Goal: Task Accomplishment & Management: Use online tool/utility

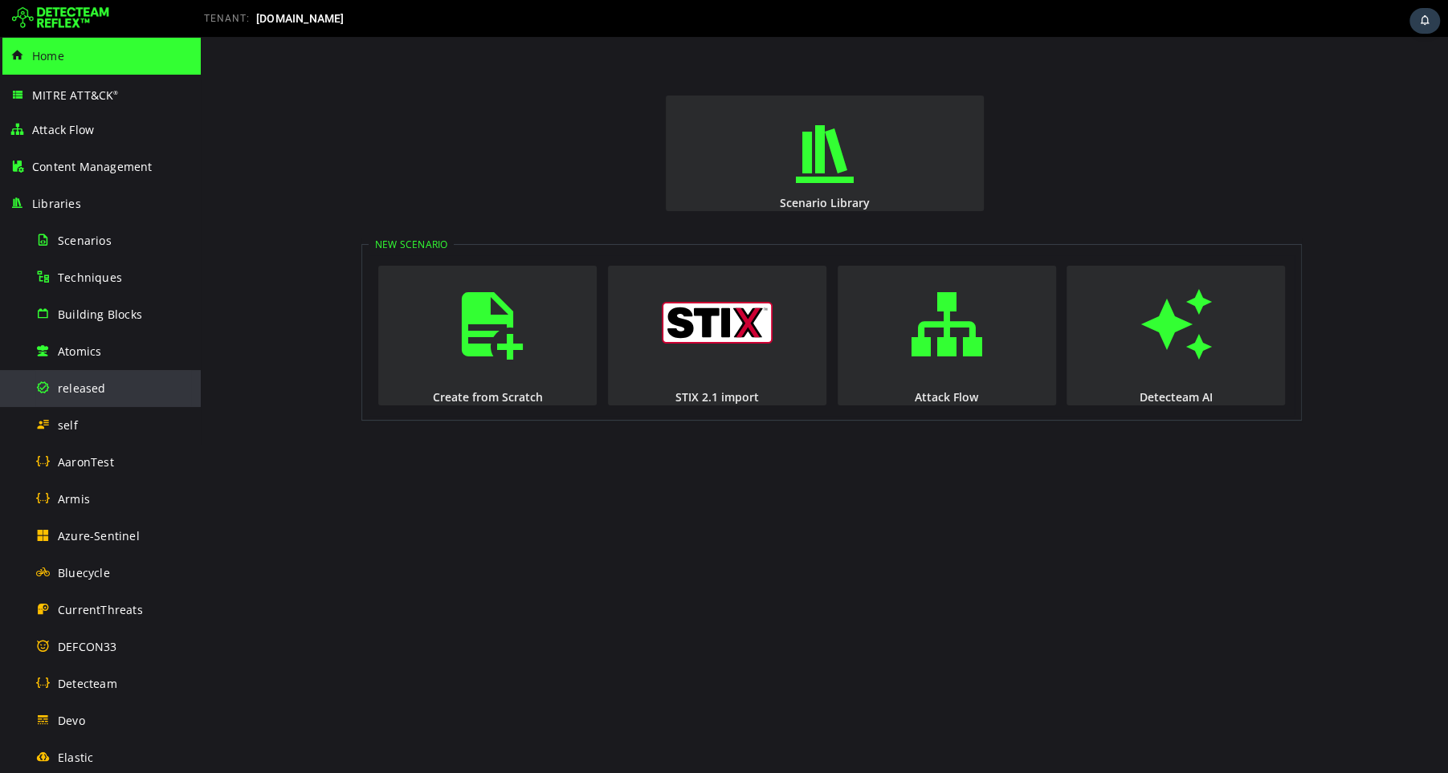
click at [87, 386] on span "released" at bounding box center [82, 388] width 48 height 15
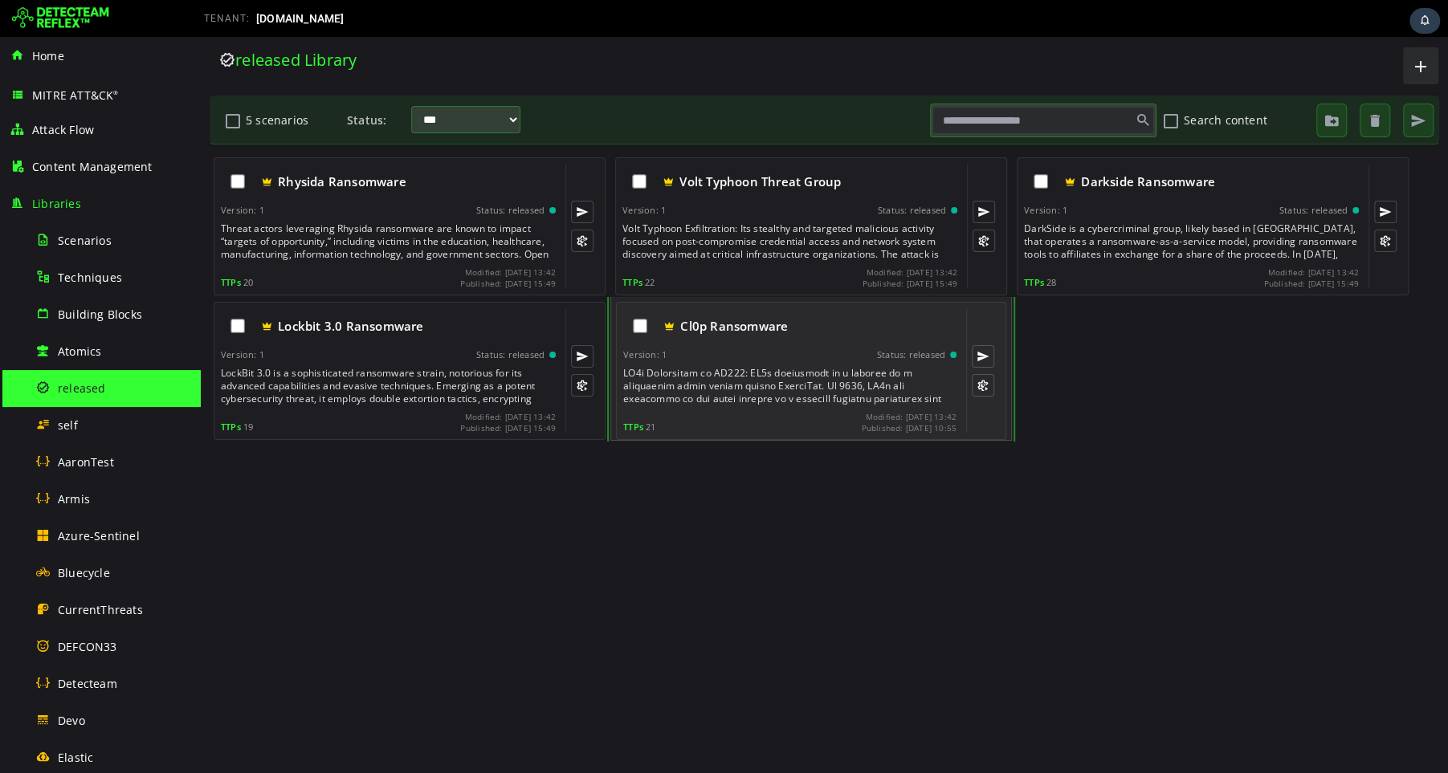
click at [769, 368] on div at bounding box center [791, 386] width 337 height 39
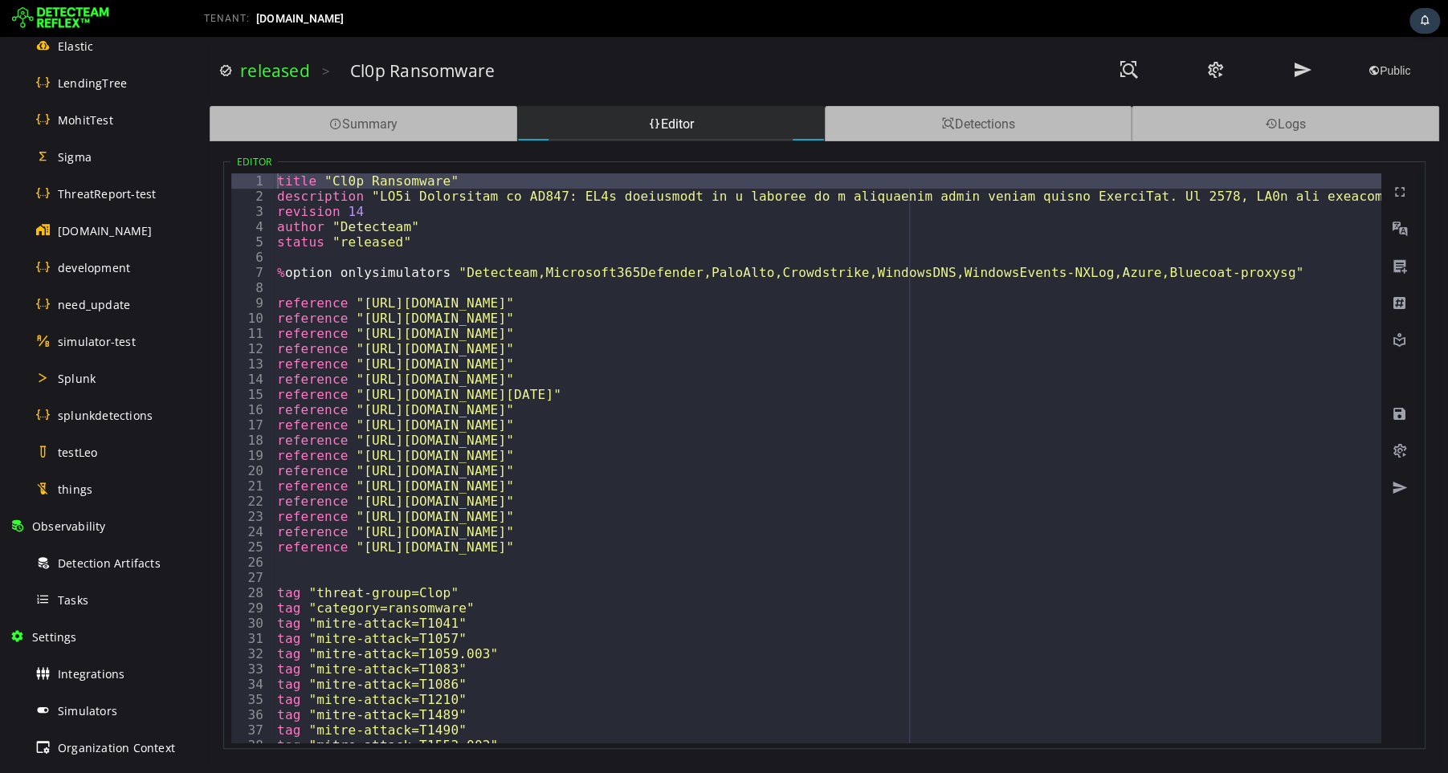
scroll to position [853, 0]
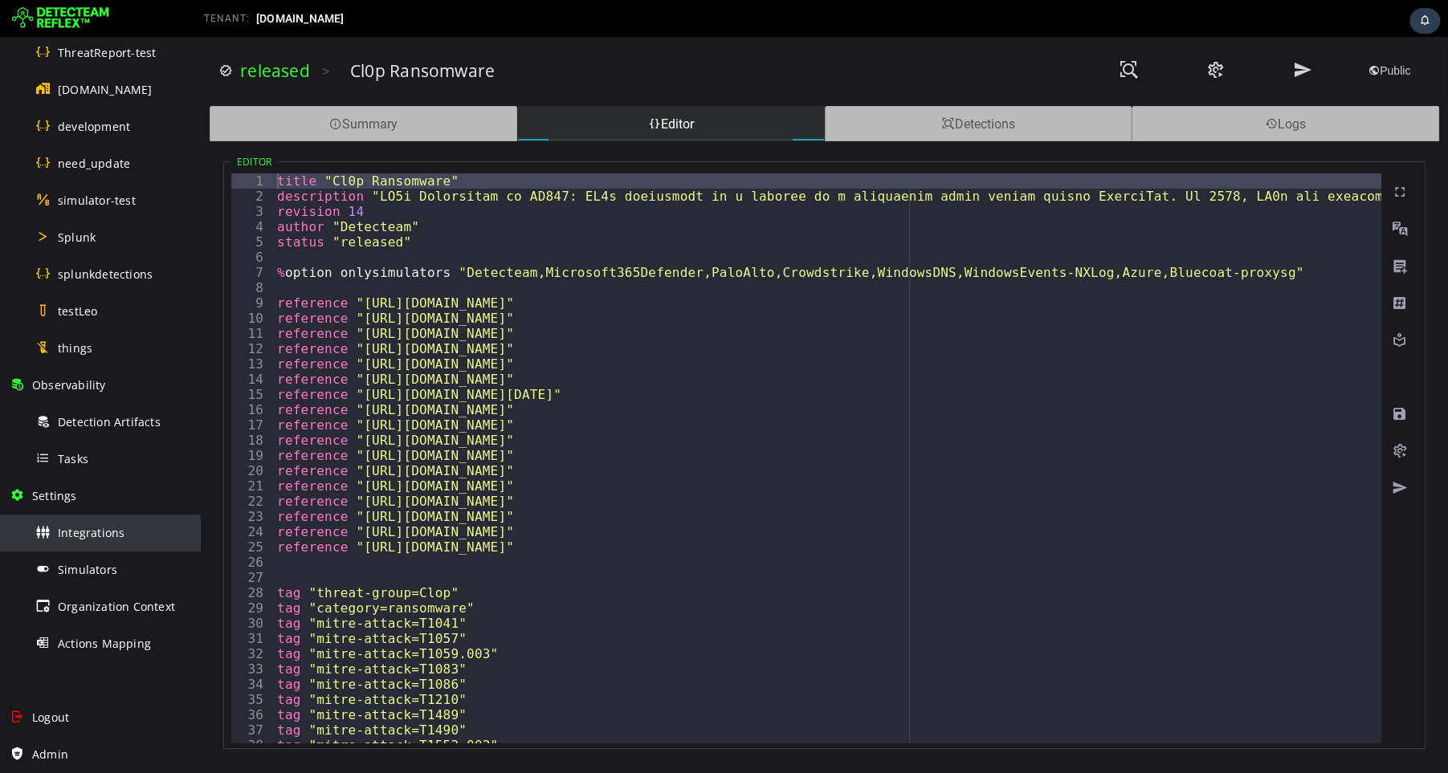
click at [91, 532] on span "Integrations" at bounding box center [91, 532] width 67 height 15
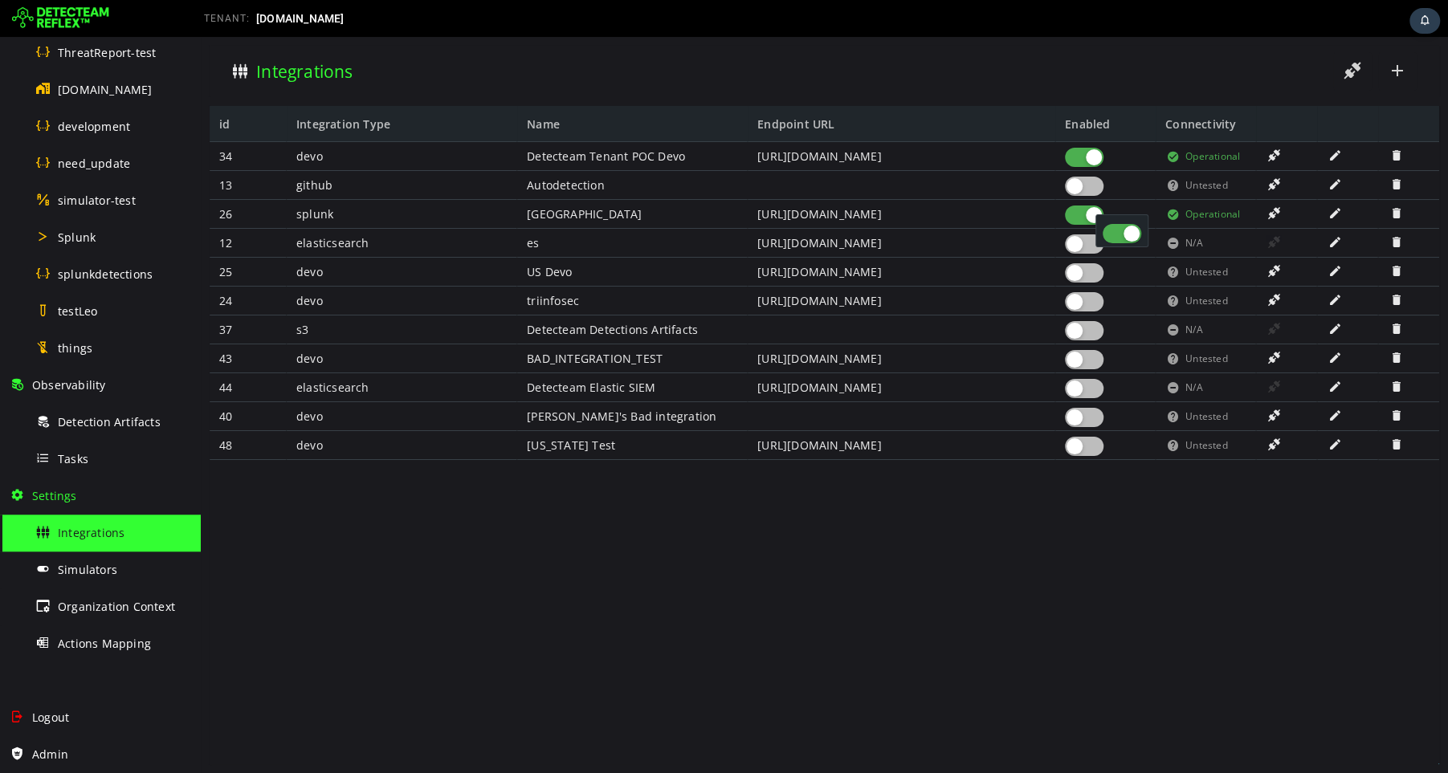
click at [1079, 214] on div at bounding box center [1084, 215] width 39 height 19
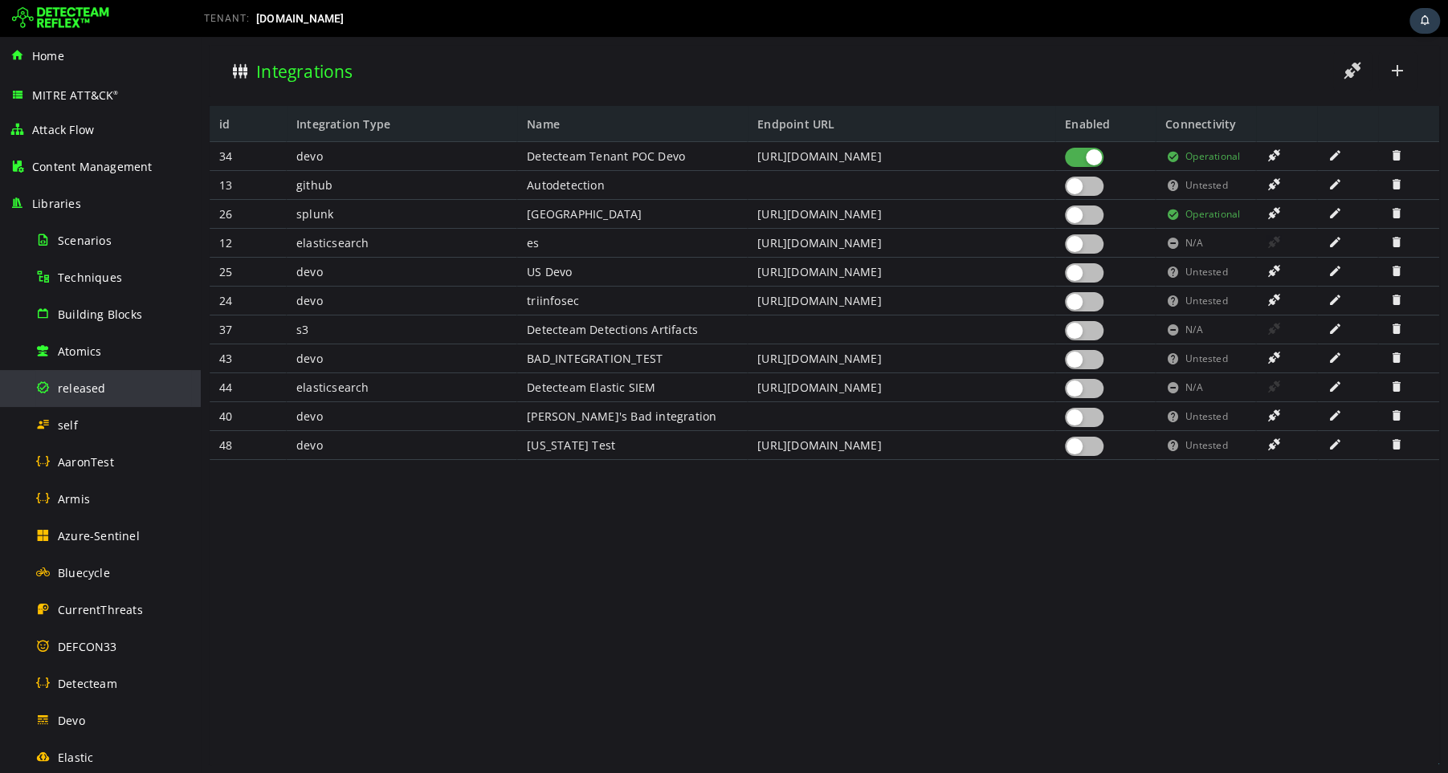
click at [92, 385] on span "released" at bounding box center [82, 388] width 48 height 15
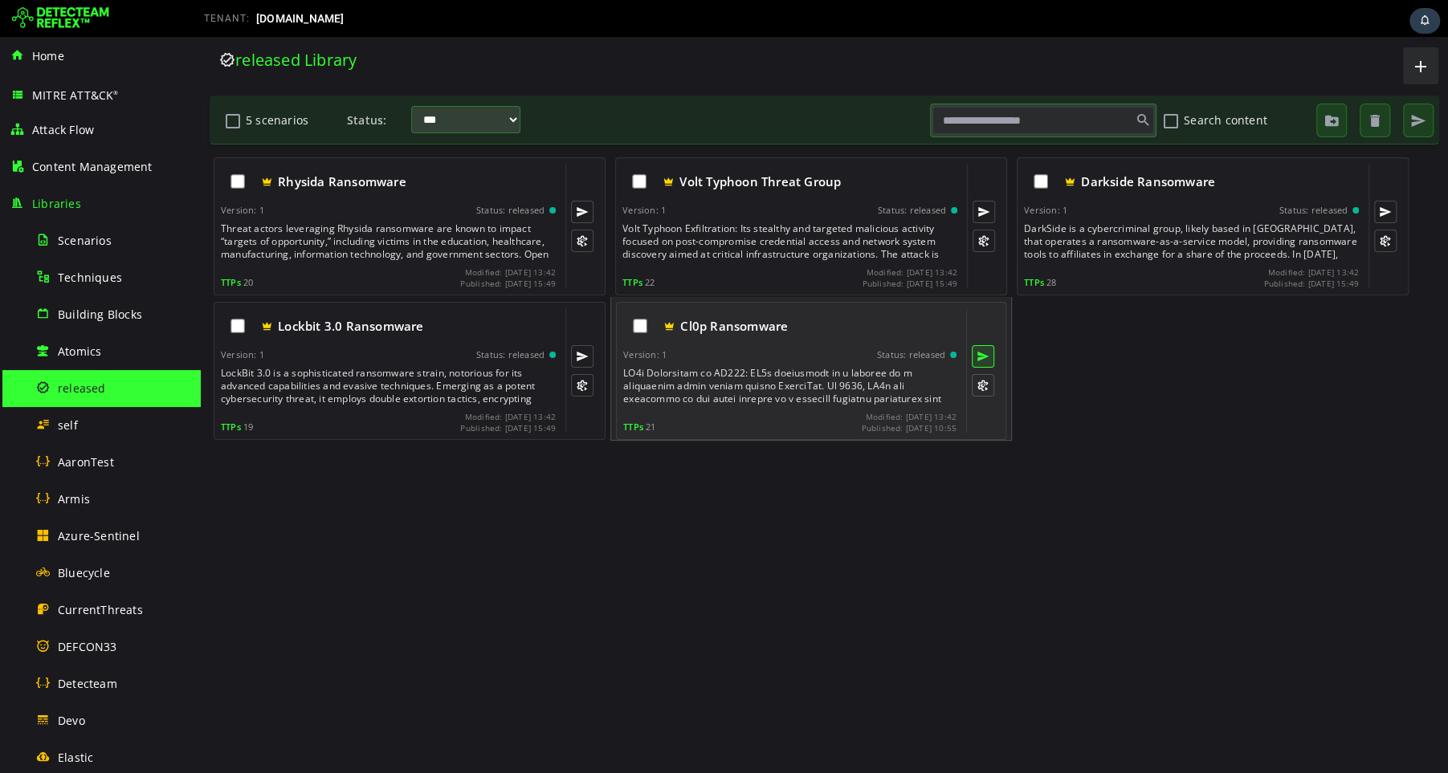
click at [984, 354] on button at bounding box center [983, 356] width 22 height 22
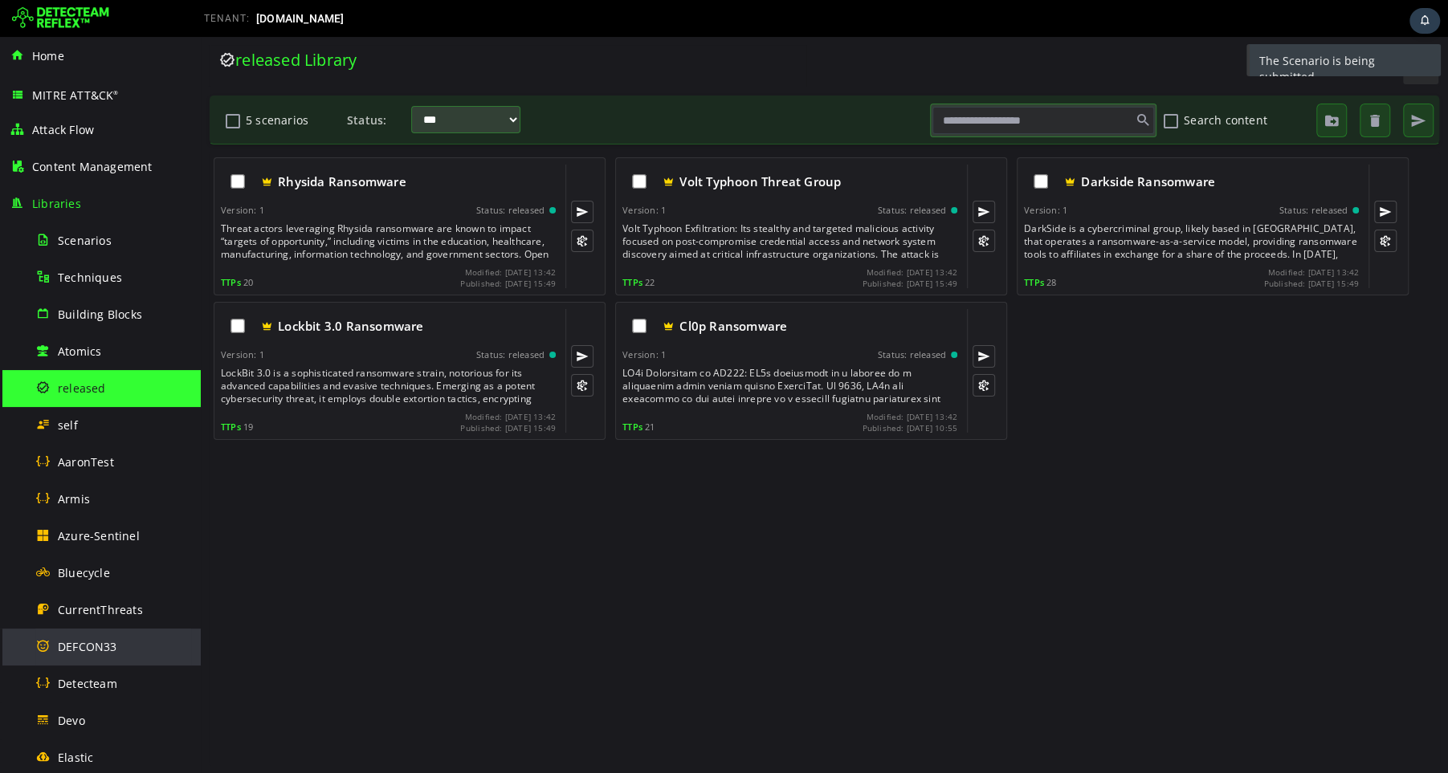
scroll to position [853, 0]
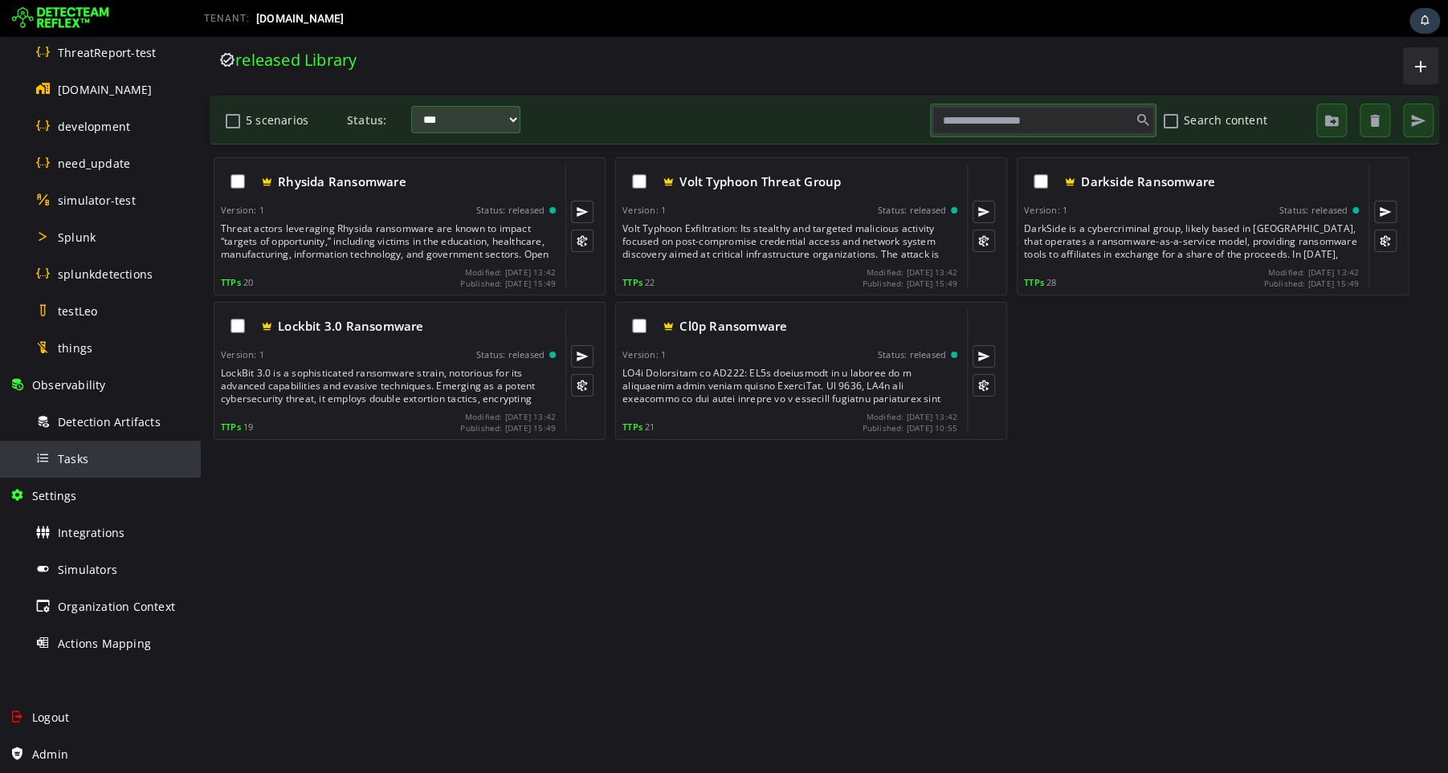
click at [94, 460] on div "Tasks" at bounding box center [113, 459] width 156 height 36
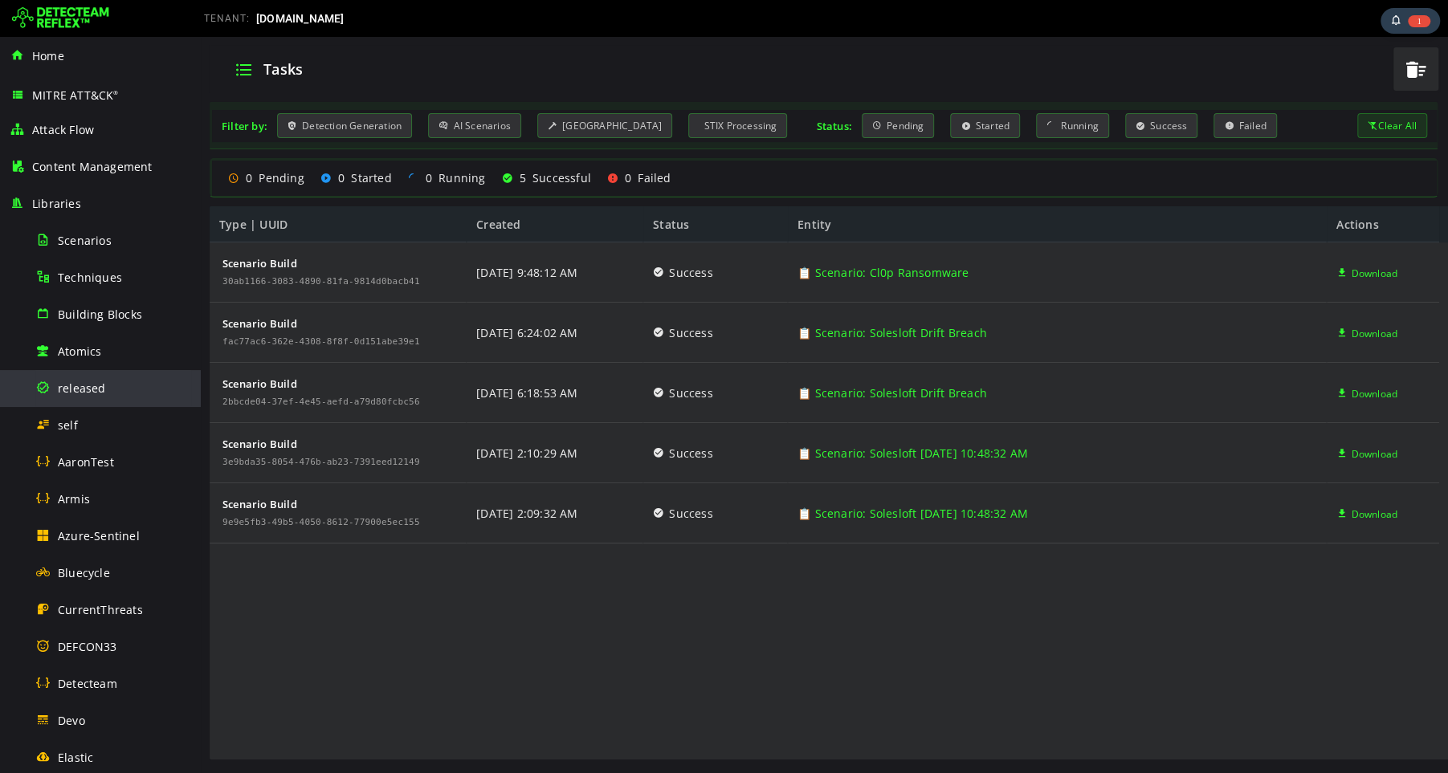
click at [84, 387] on span "released" at bounding box center [82, 388] width 48 height 15
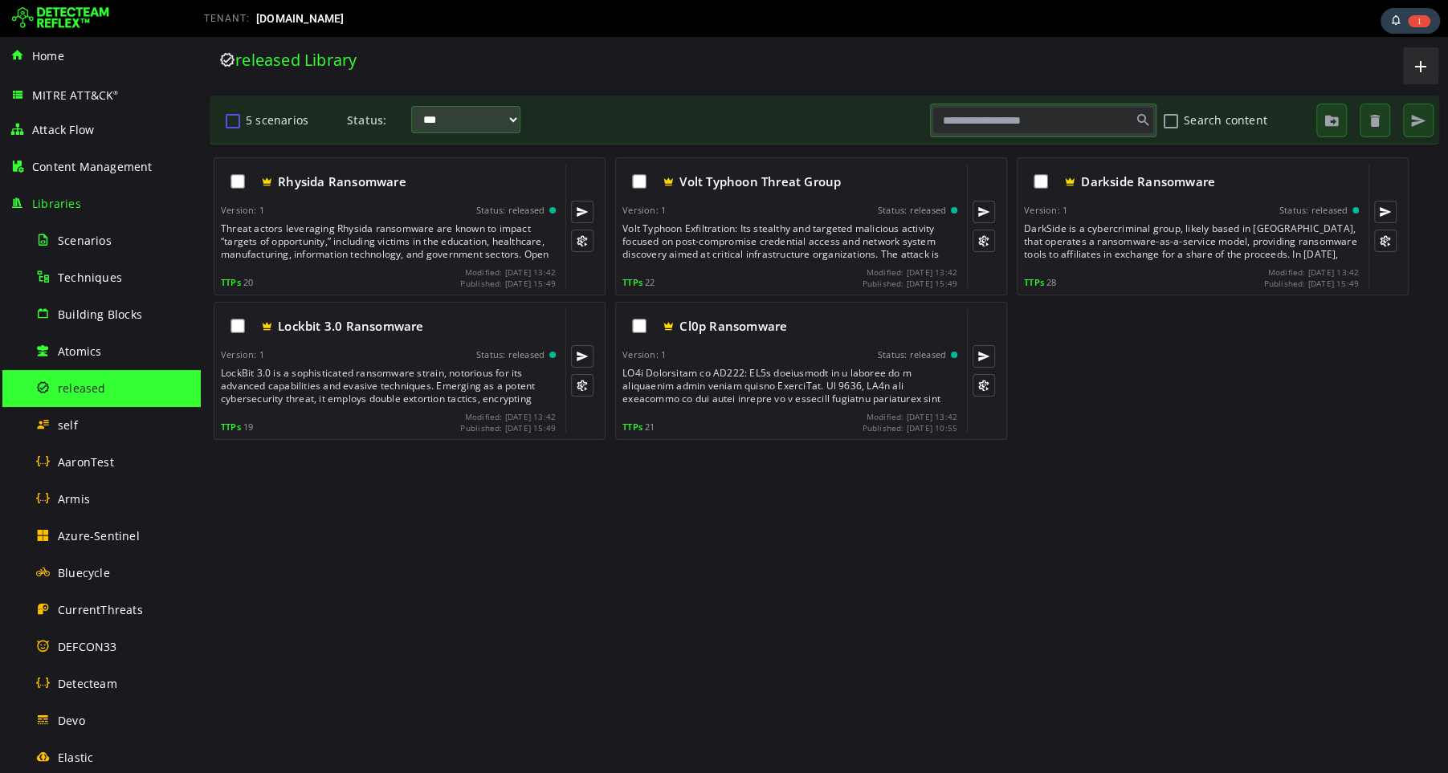
click at [231, 120] on button "5 scenarios" at bounding box center [232, 120] width 19 height 27
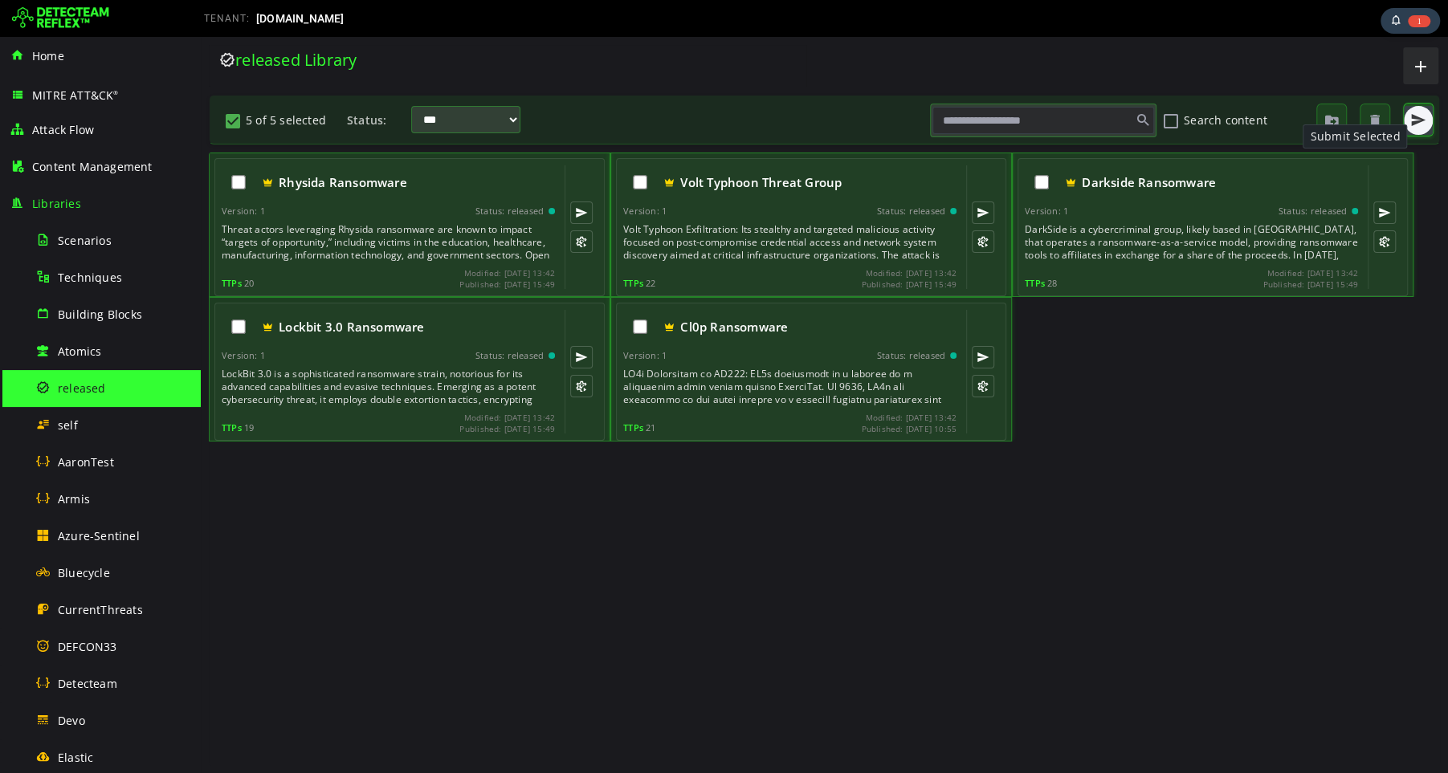
click at [1419, 124] on span "button" at bounding box center [1418, 120] width 16 height 16
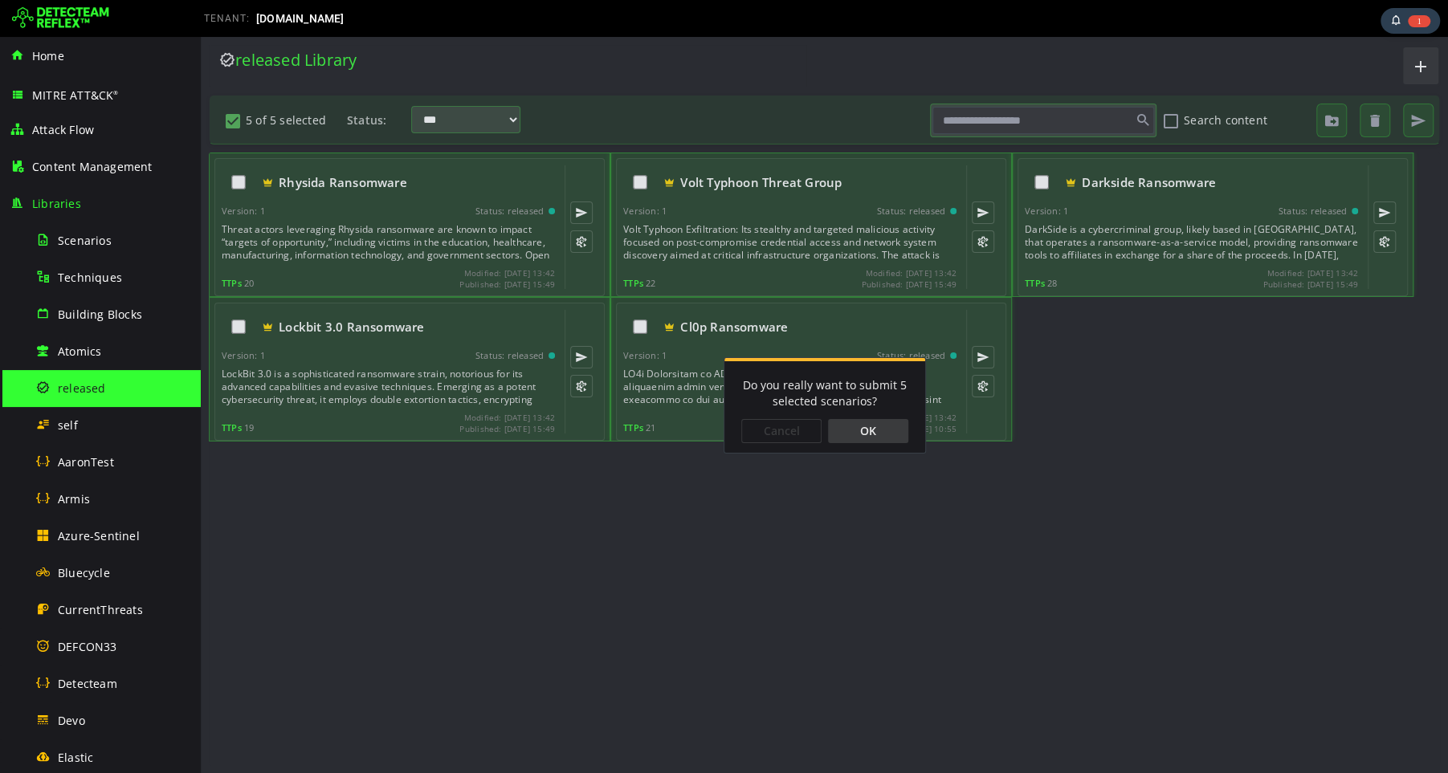
click at [876, 437] on div "OK" at bounding box center [868, 431] width 80 height 24
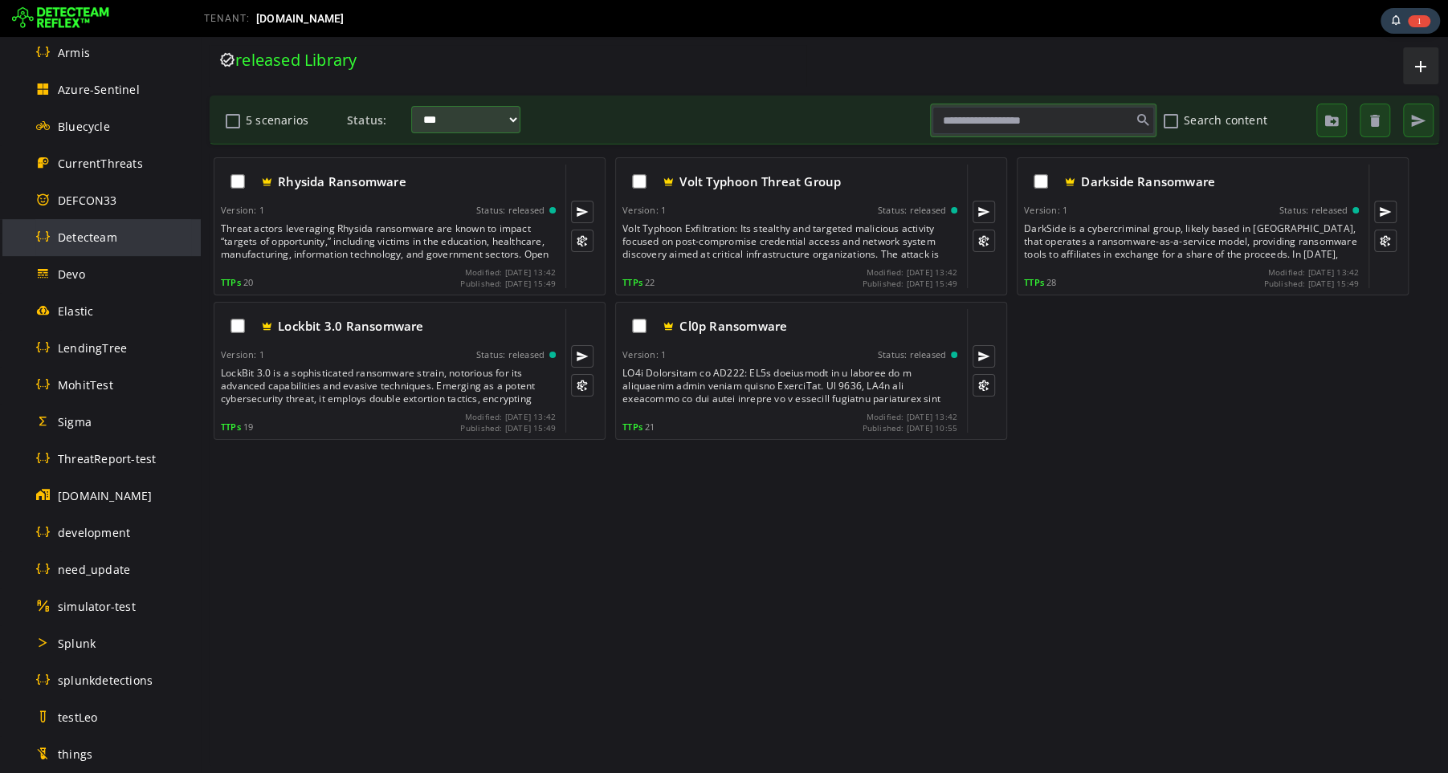
scroll to position [853, 0]
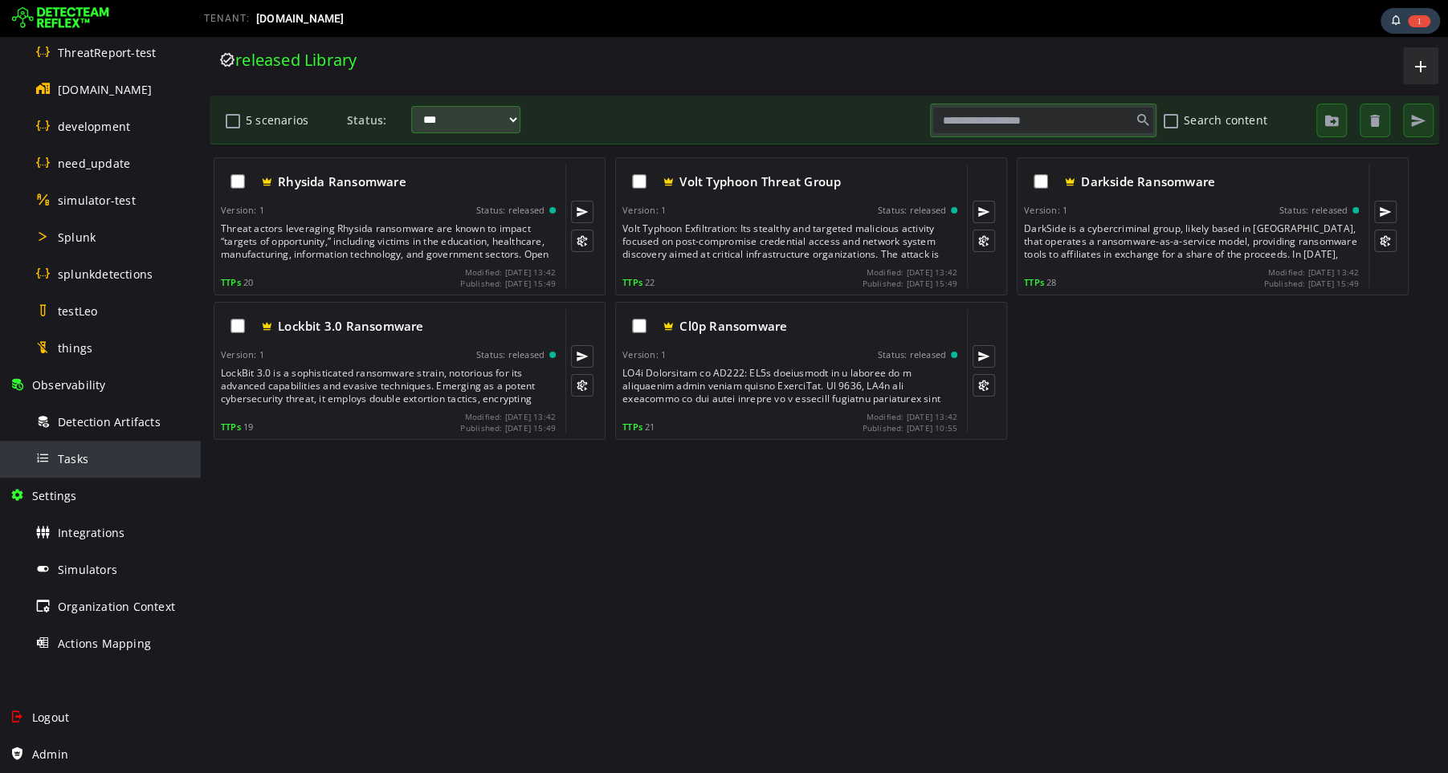
click at [80, 455] on span "Tasks" at bounding box center [73, 458] width 31 height 15
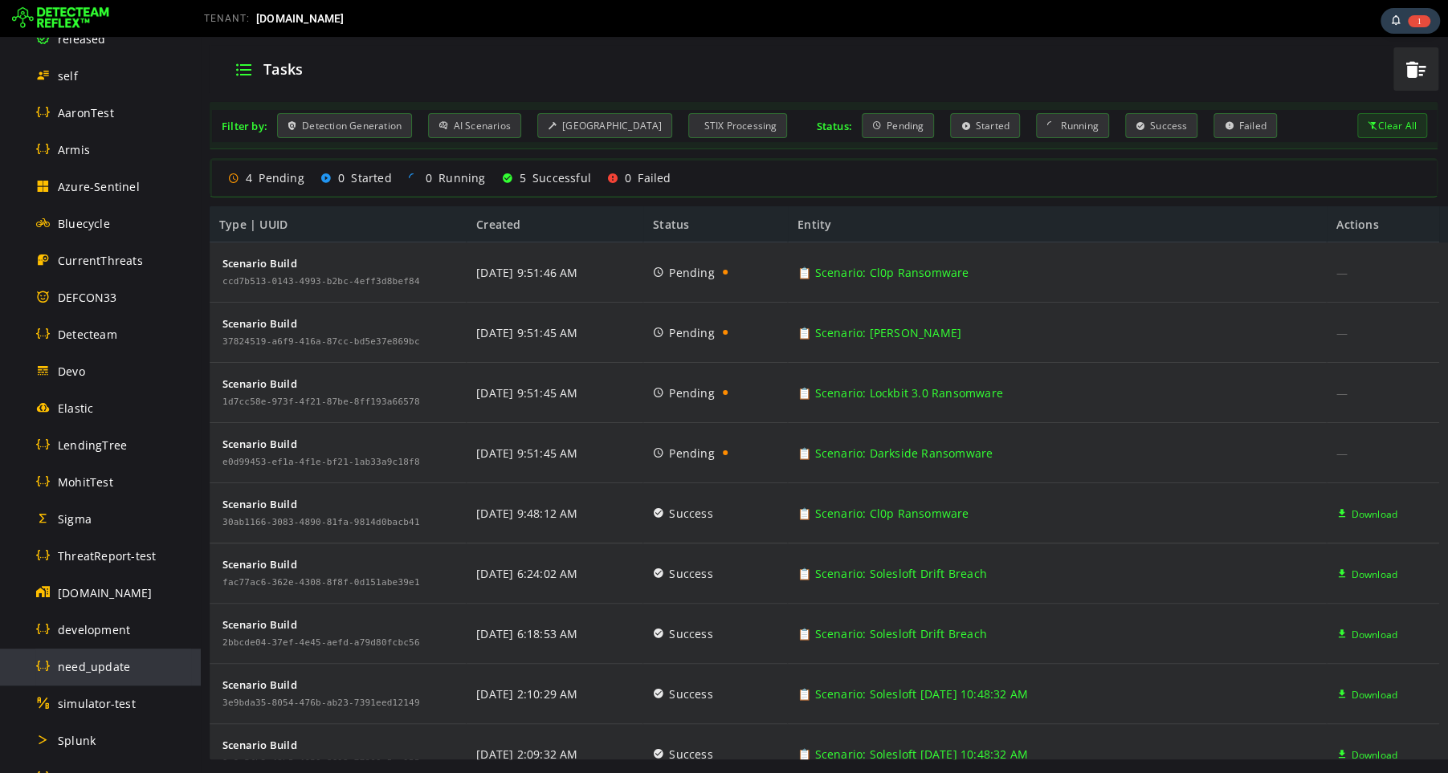
scroll to position [130, 0]
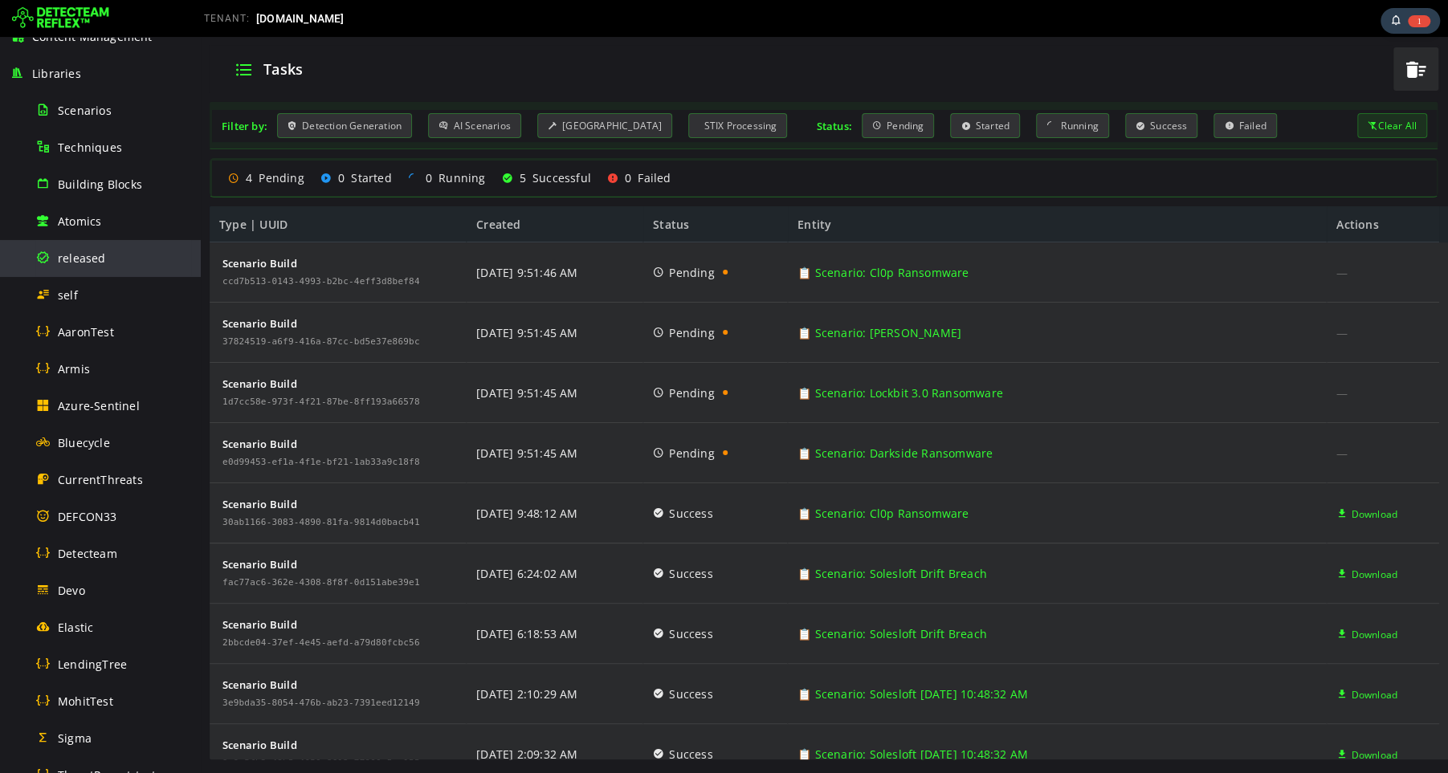
click at [84, 259] on span "released" at bounding box center [82, 258] width 48 height 15
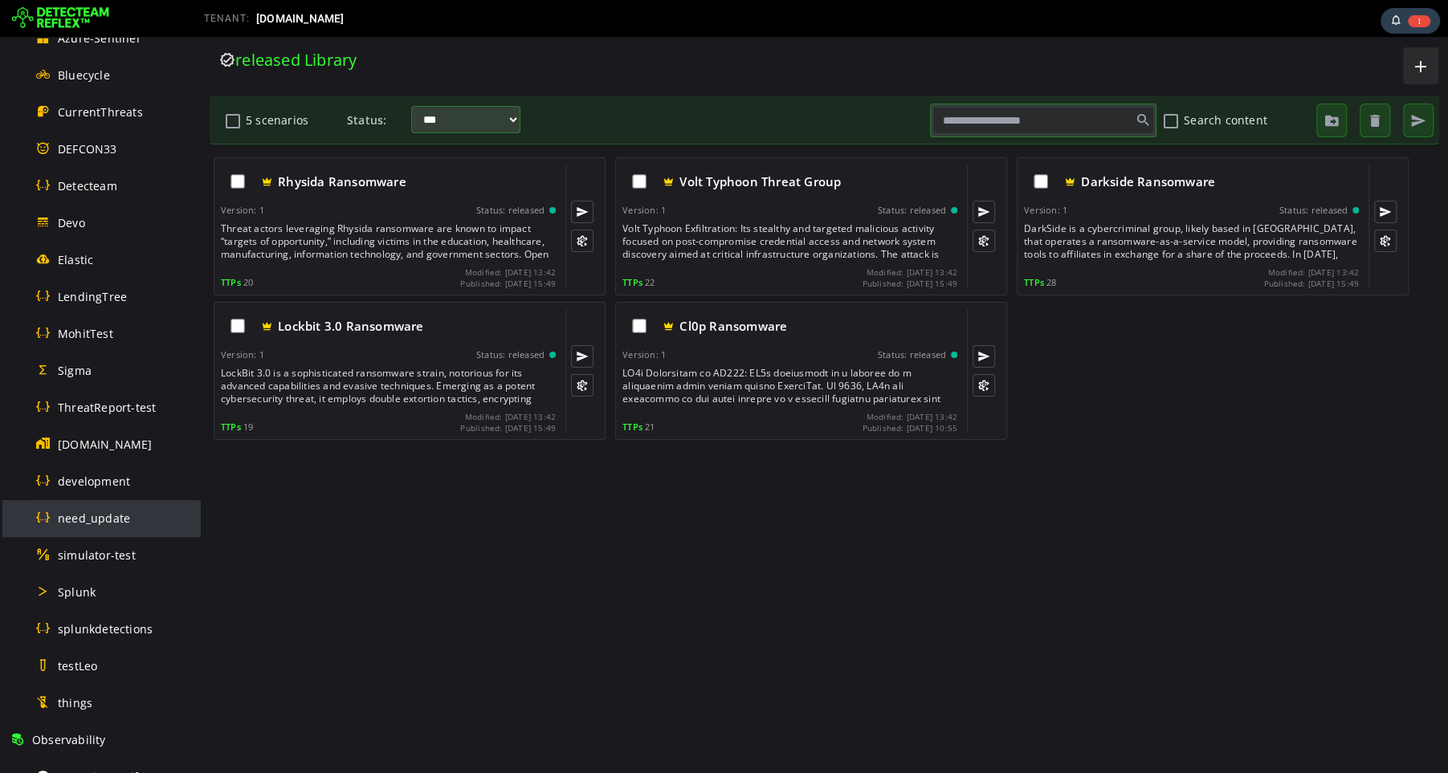
scroll to position [719, 0]
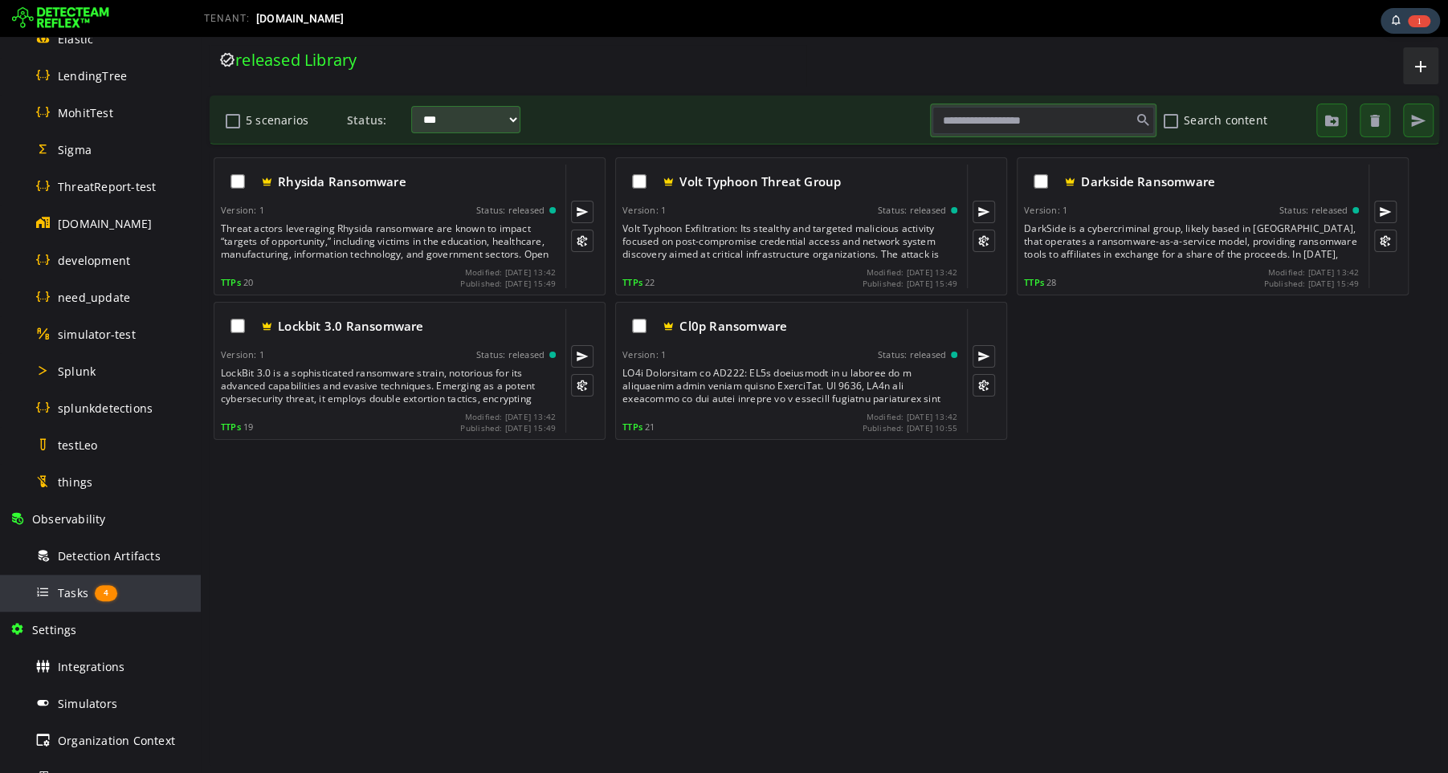
click at [71, 590] on span "Tasks" at bounding box center [73, 593] width 31 height 15
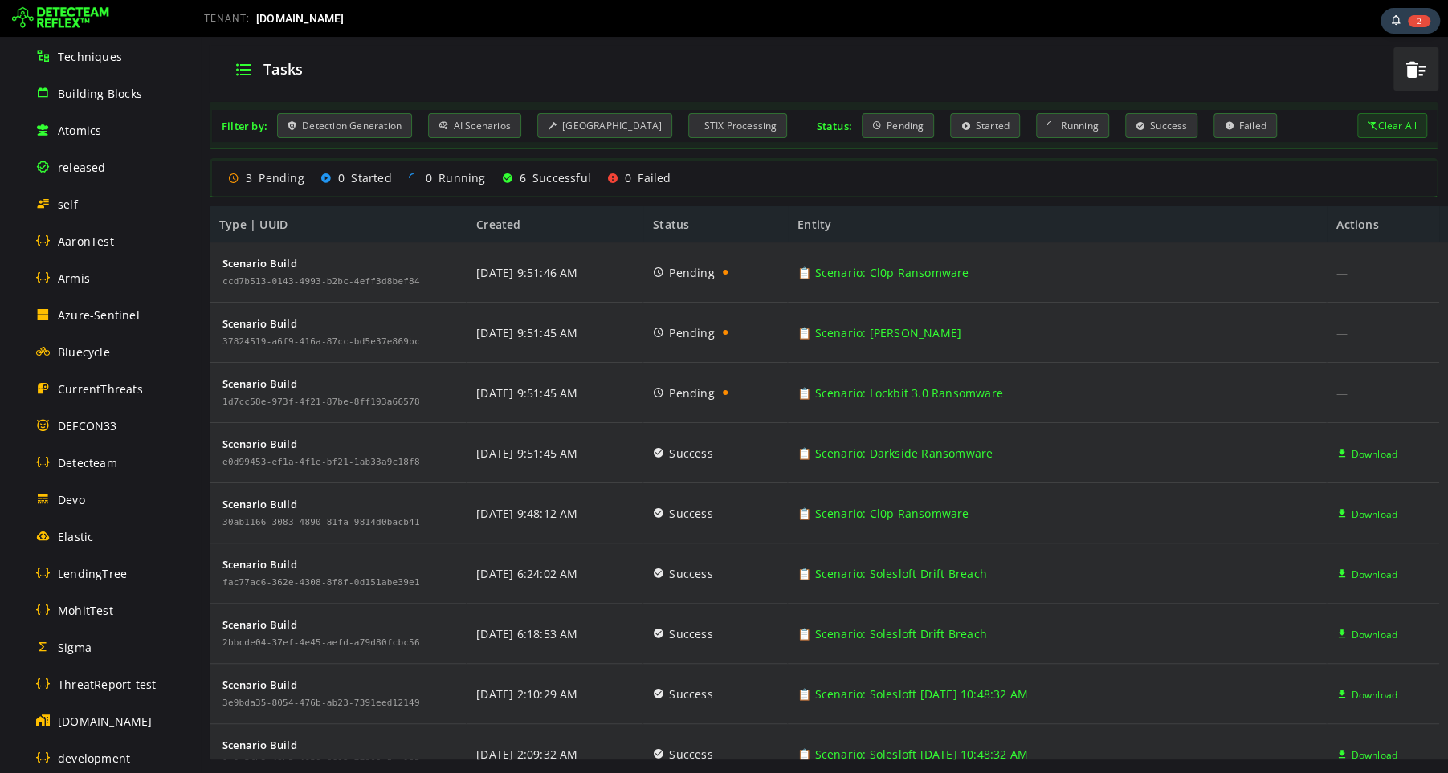
scroll to position [215, 0]
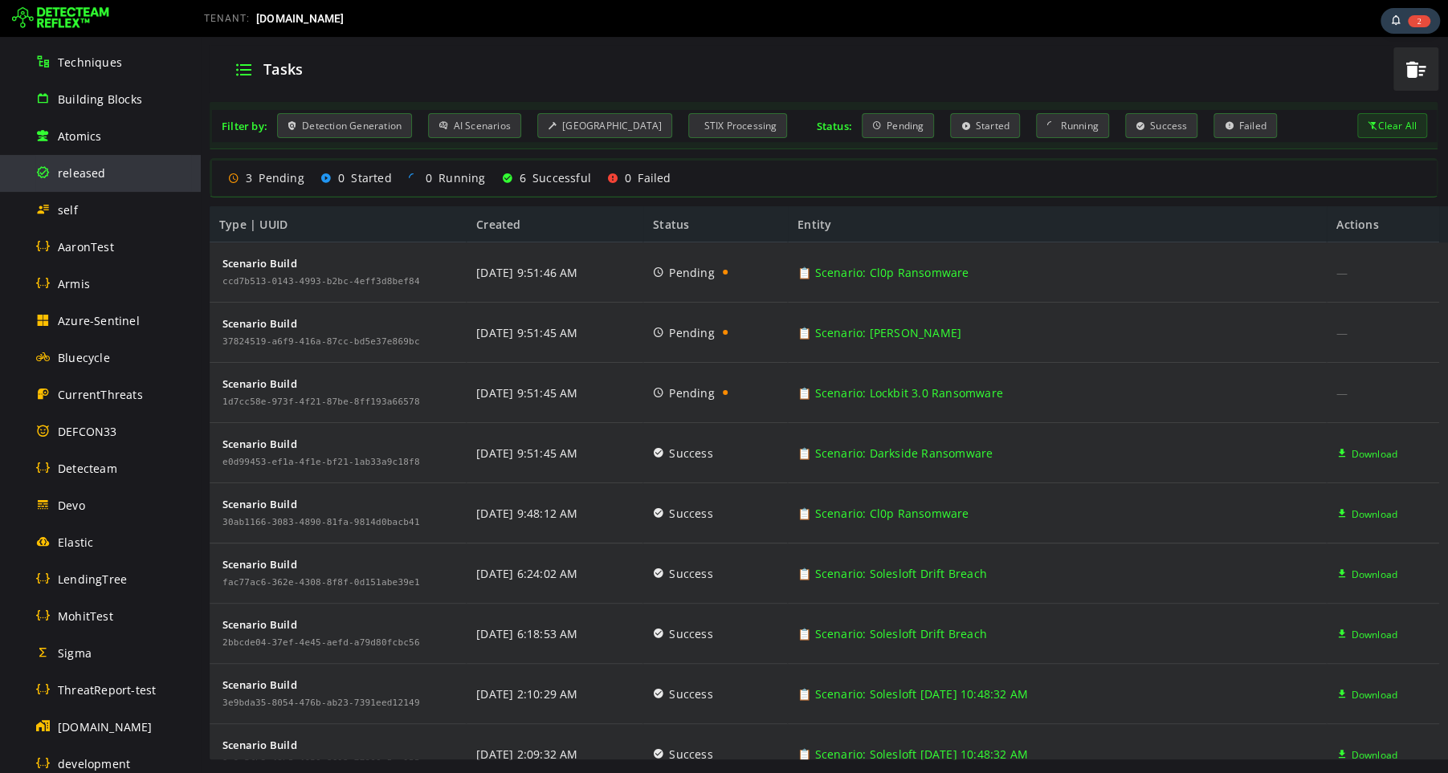
click at [87, 173] on span "released" at bounding box center [82, 172] width 48 height 15
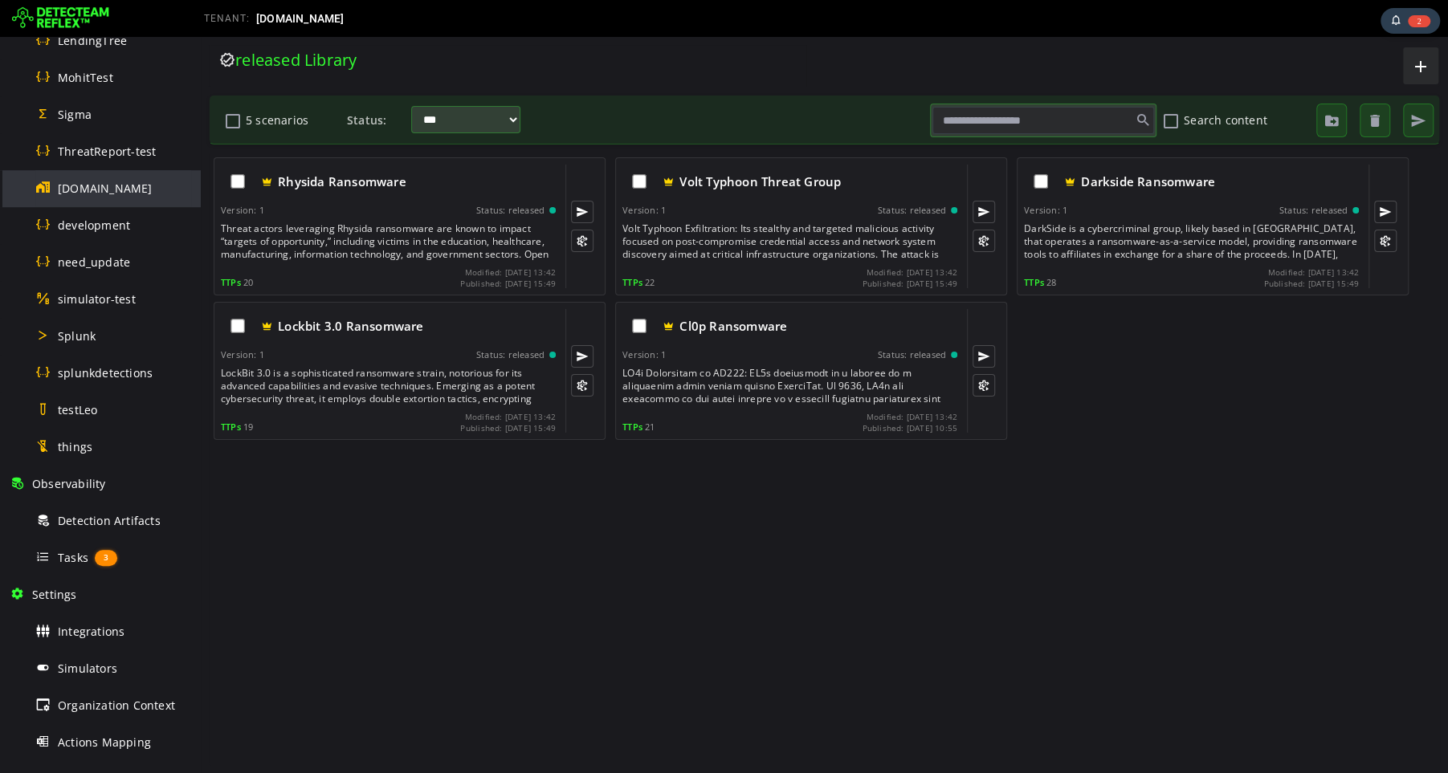
scroll to position [853, 0]
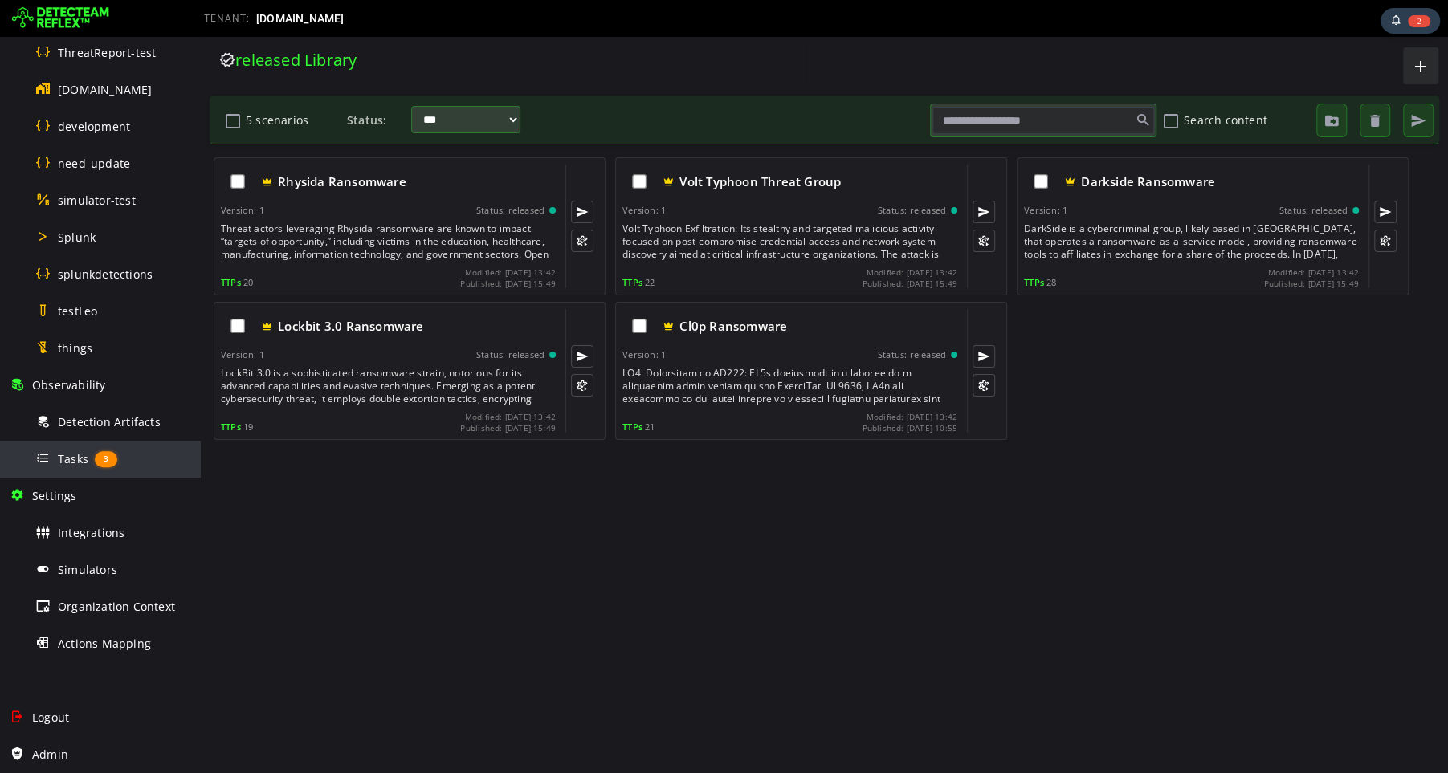
click at [63, 459] on span "Tasks" at bounding box center [73, 458] width 31 height 15
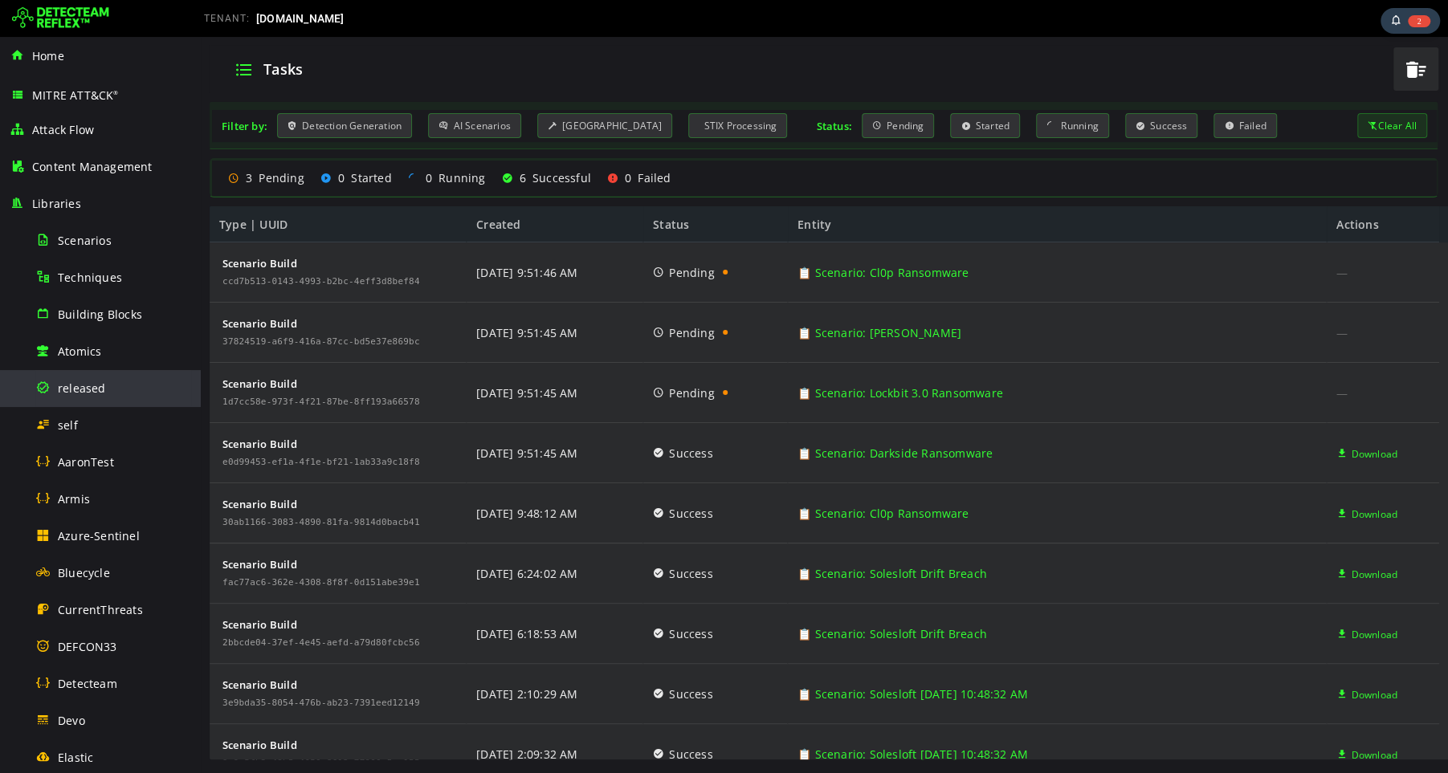
click at [73, 392] on span "released" at bounding box center [82, 388] width 48 height 15
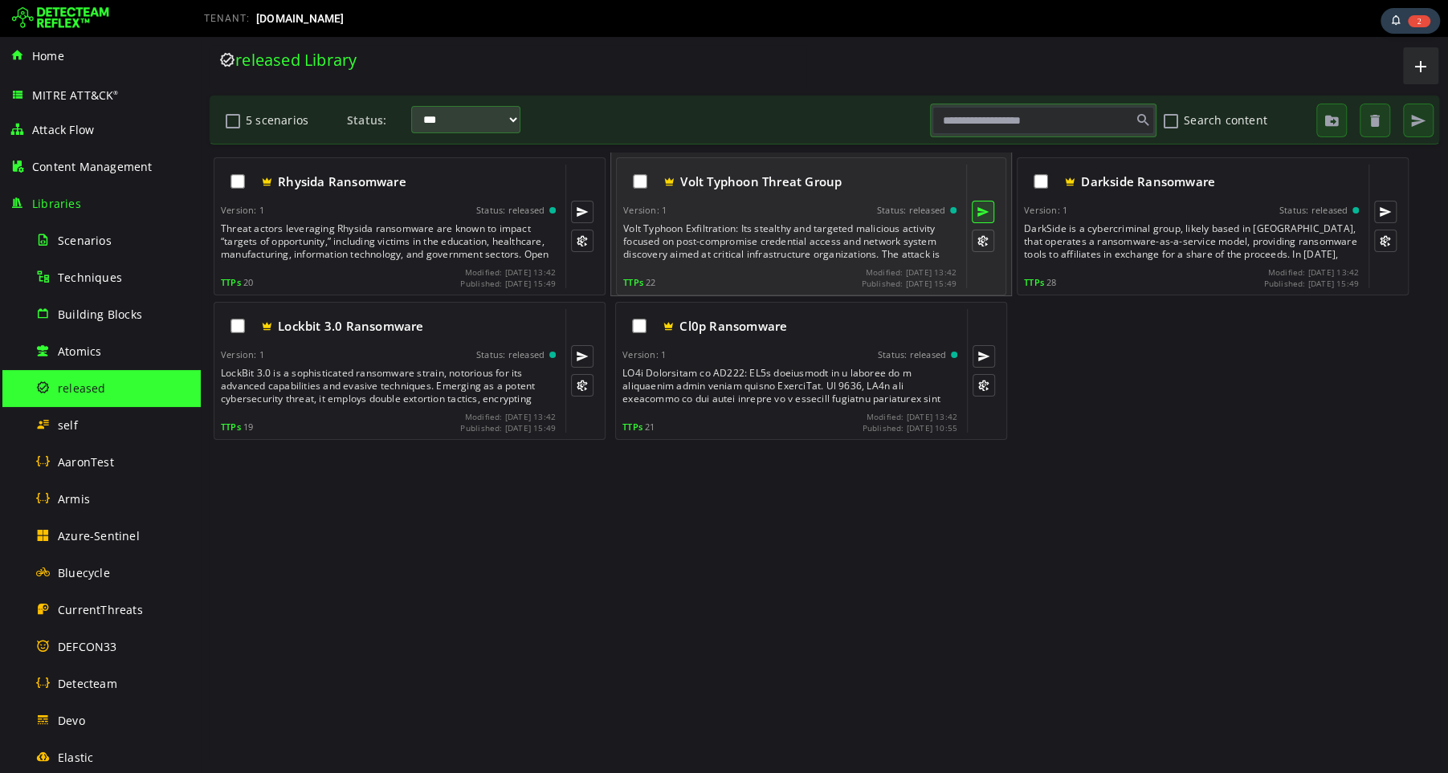
click at [983, 209] on button at bounding box center [983, 212] width 22 height 22
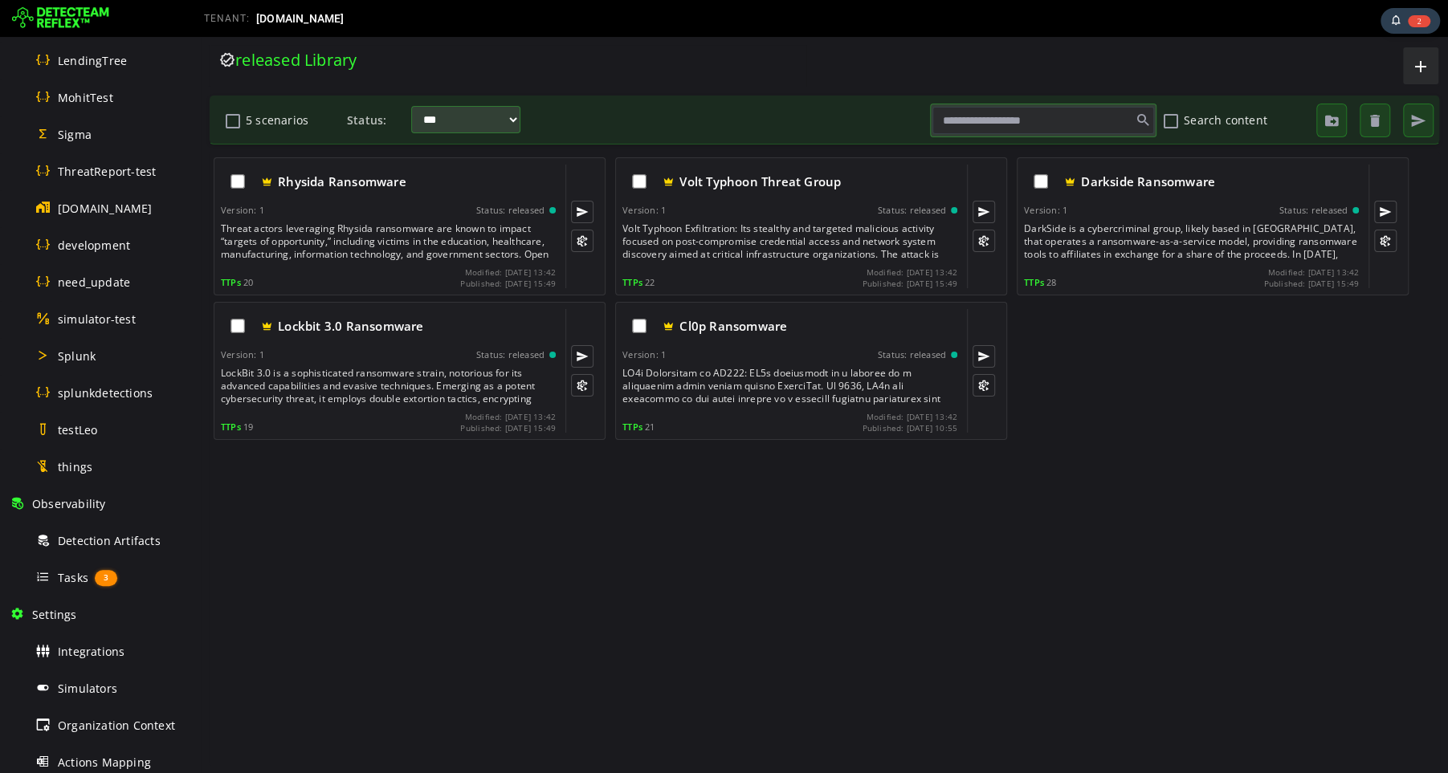
scroll to position [853, 0]
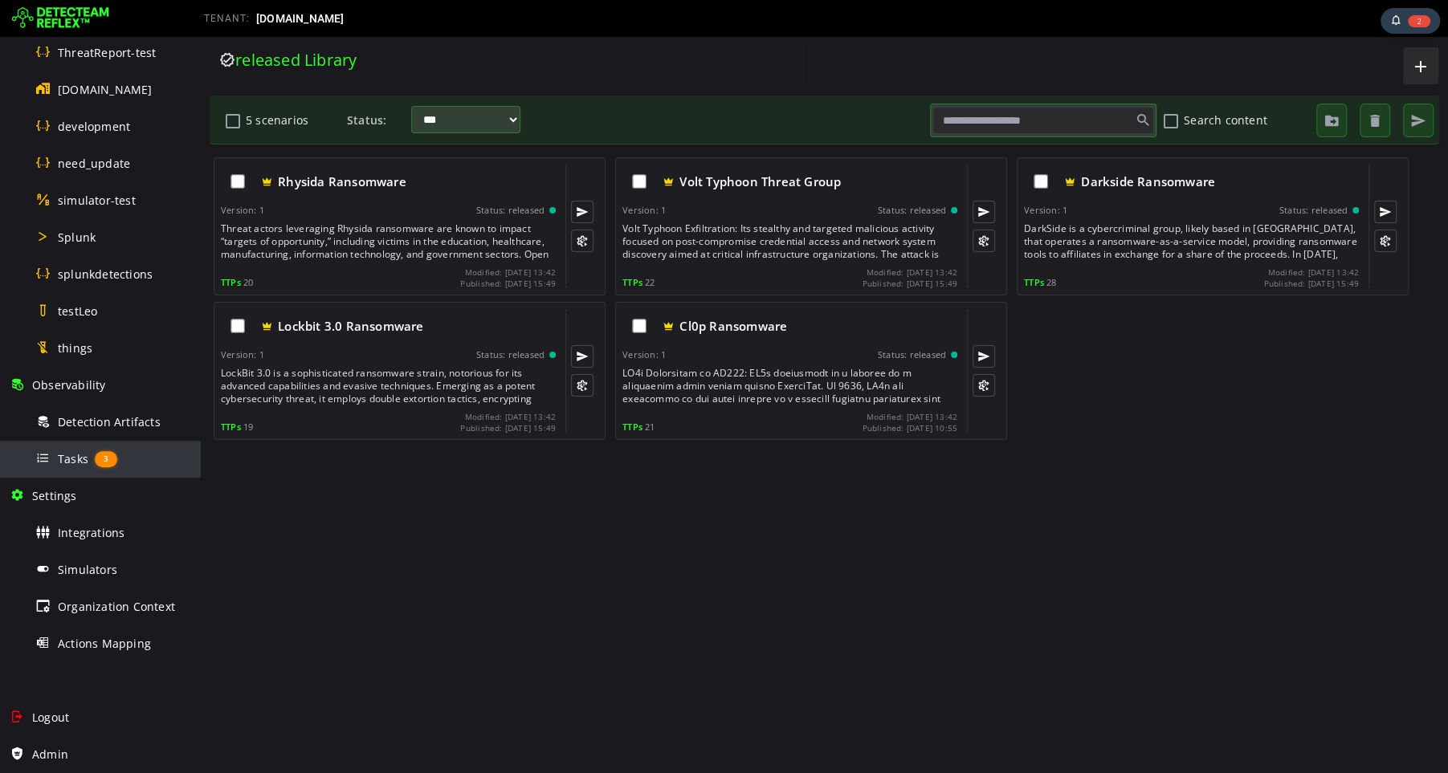
click at [80, 458] on span "Tasks" at bounding box center [73, 458] width 31 height 15
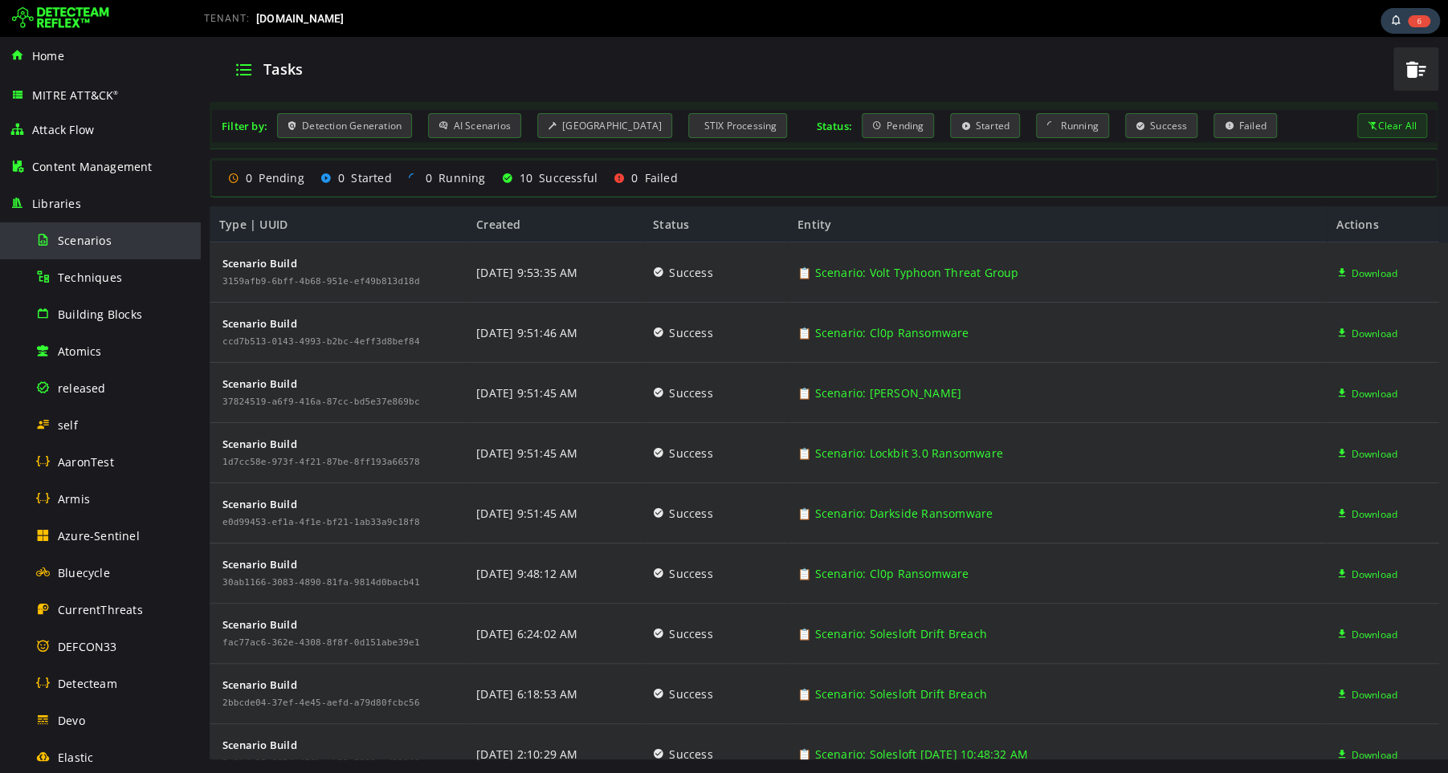
click at [85, 235] on span "Scenarios" at bounding box center [85, 240] width 54 height 15
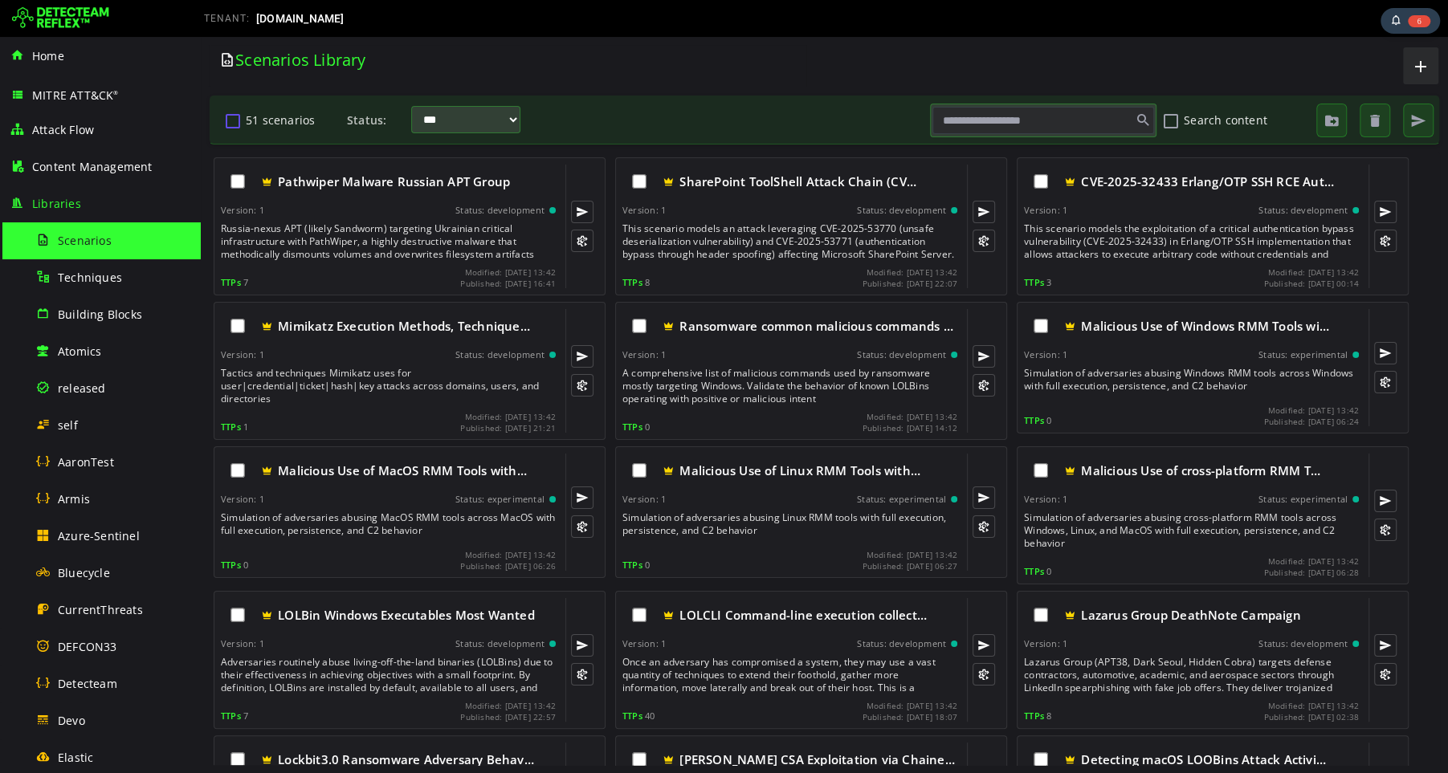
click at [233, 123] on button "51 scenarios" at bounding box center [232, 120] width 19 height 27
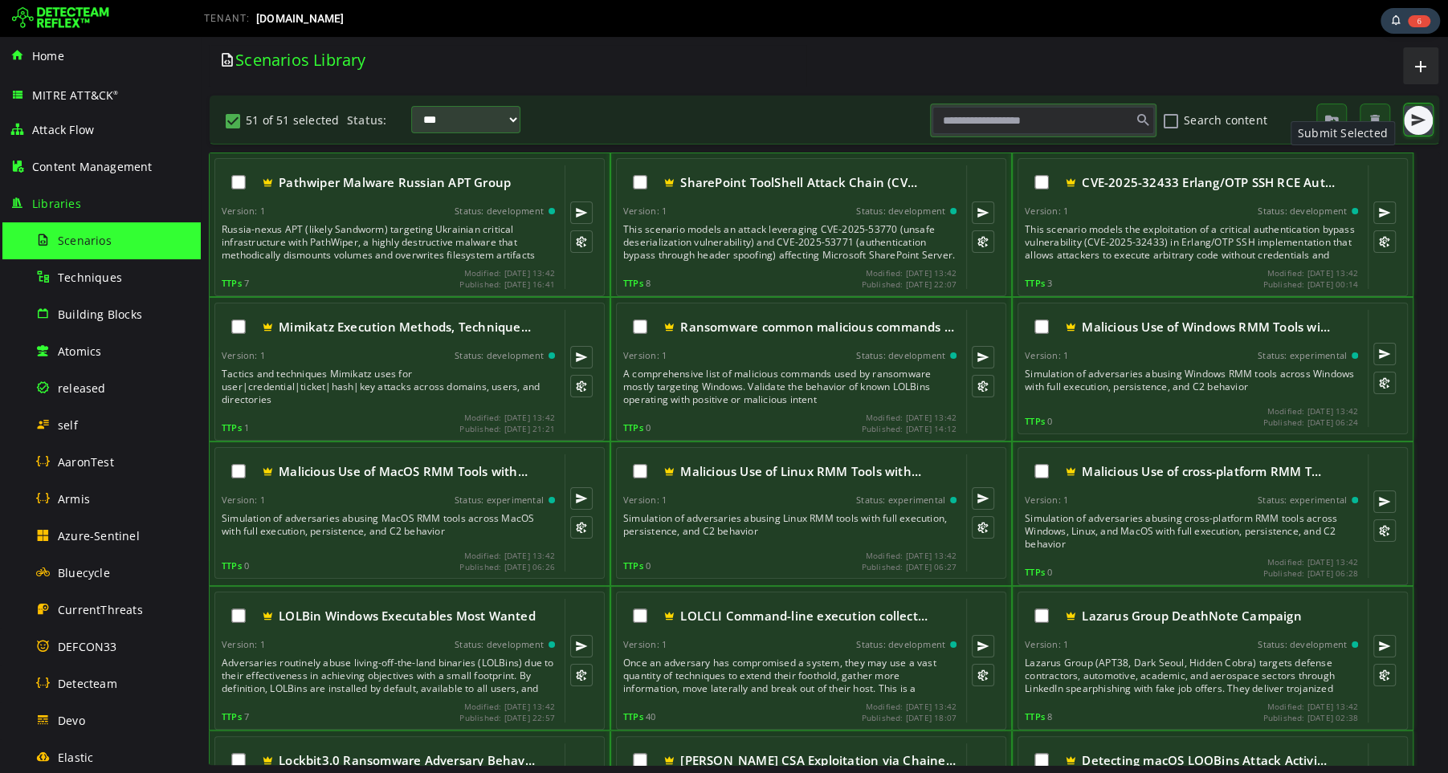
click at [1406, 121] on button "button" at bounding box center [1418, 120] width 29 height 29
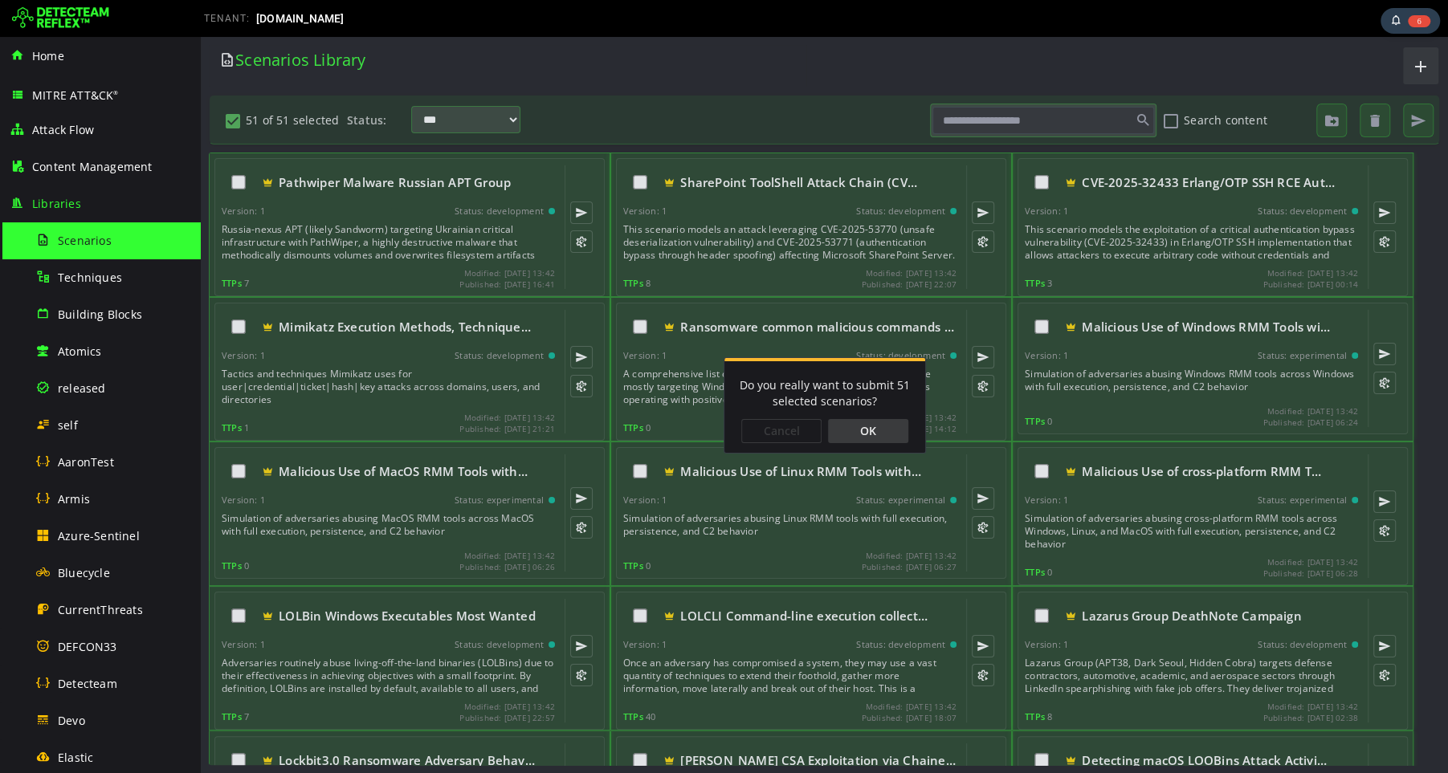
click at [865, 429] on div "OK" at bounding box center [868, 431] width 80 height 24
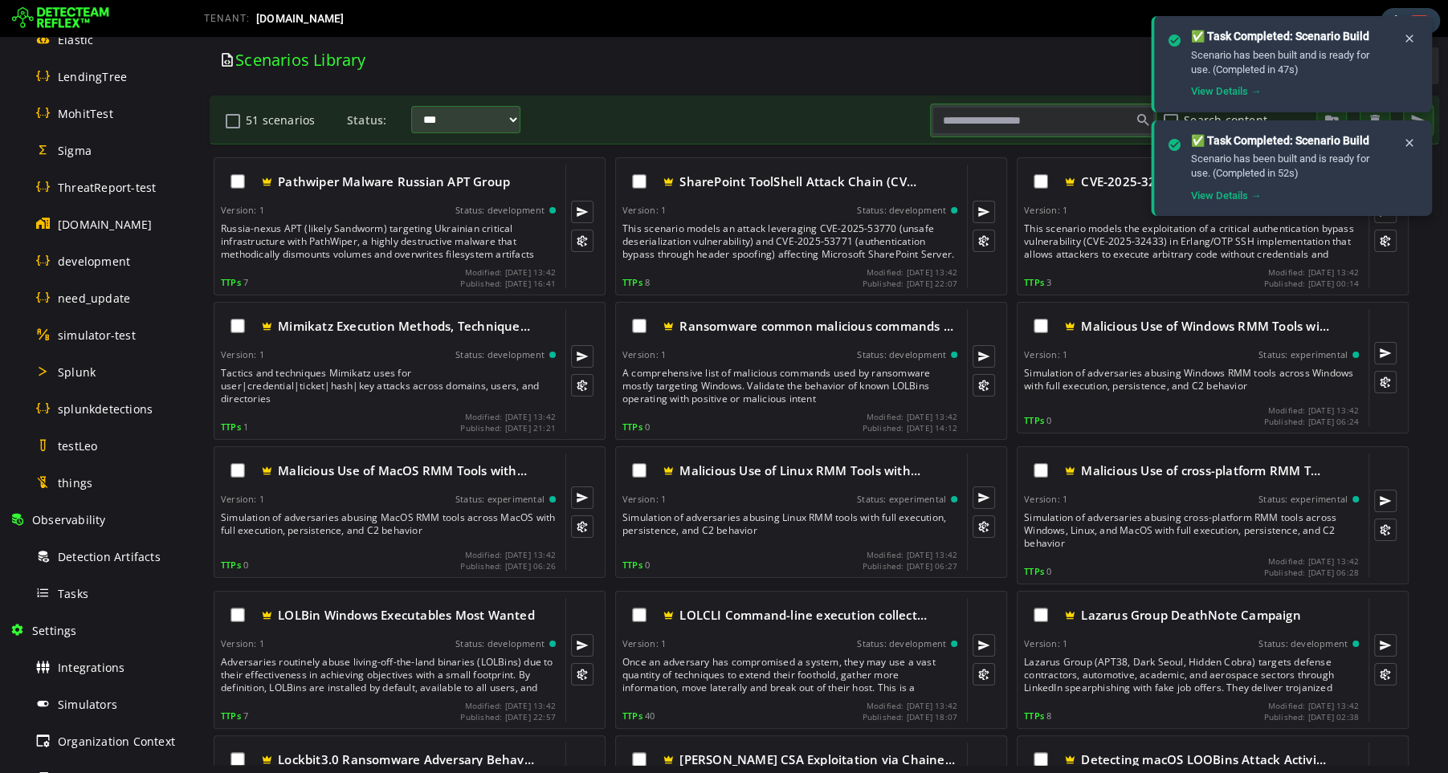
scroll to position [726, 0]
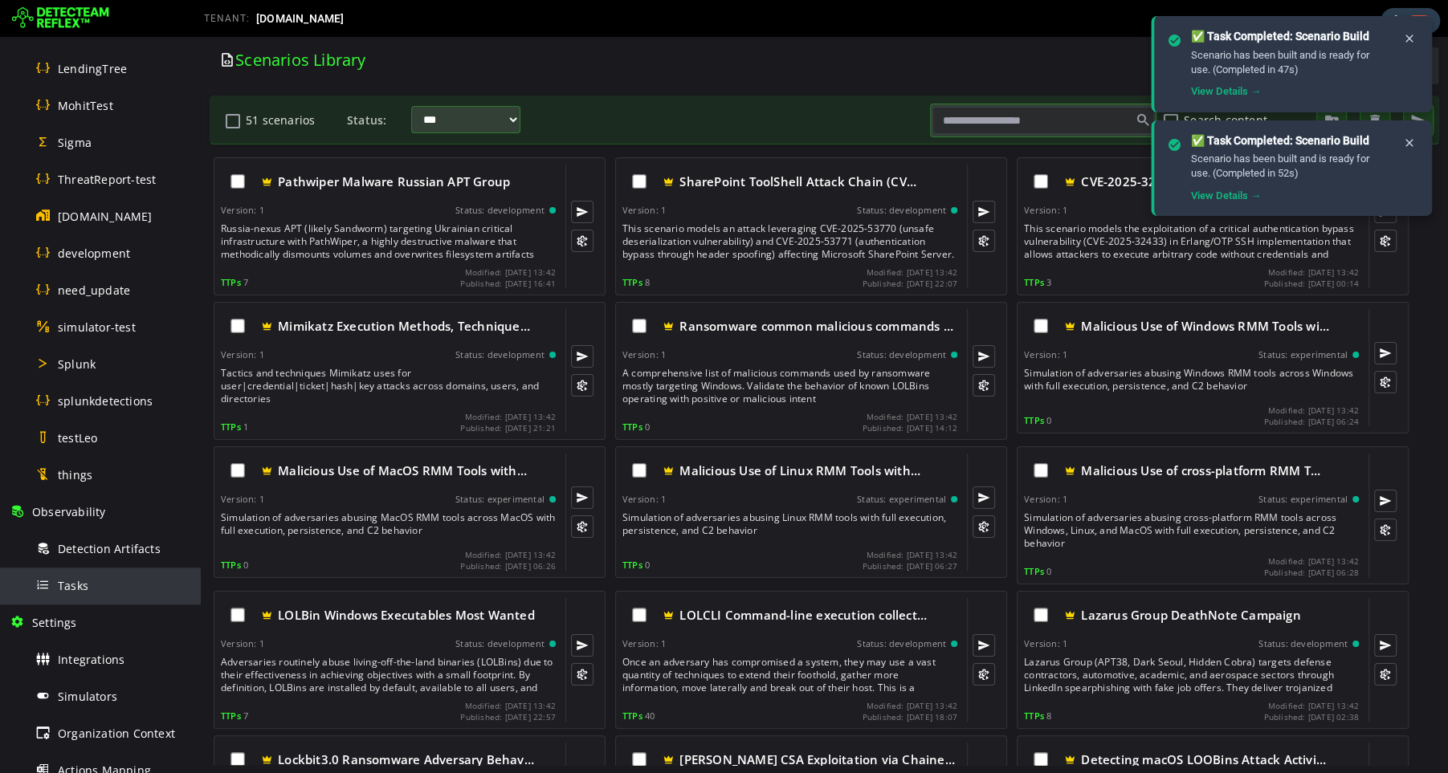
click at [77, 585] on span "Tasks" at bounding box center [73, 585] width 31 height 15
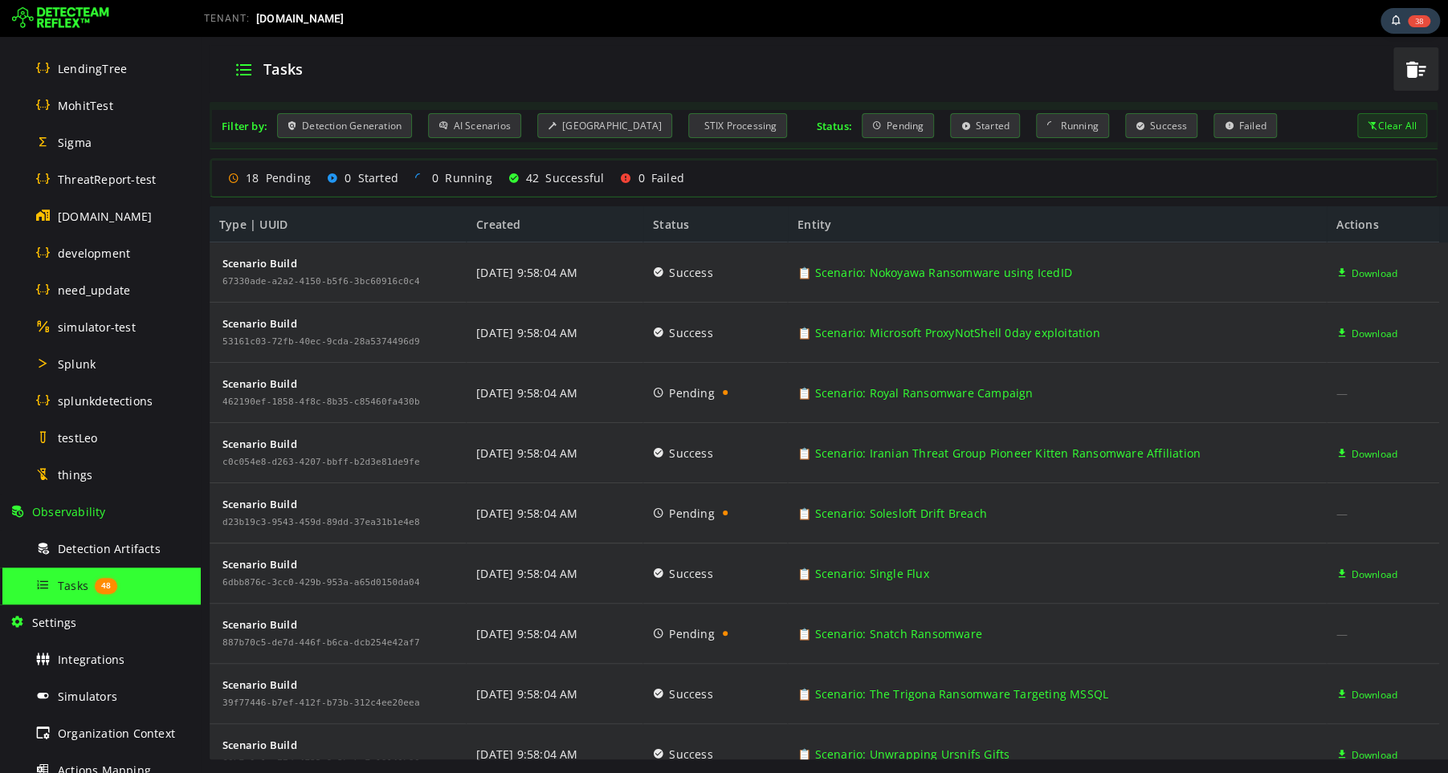
scroll to position [958, 0]
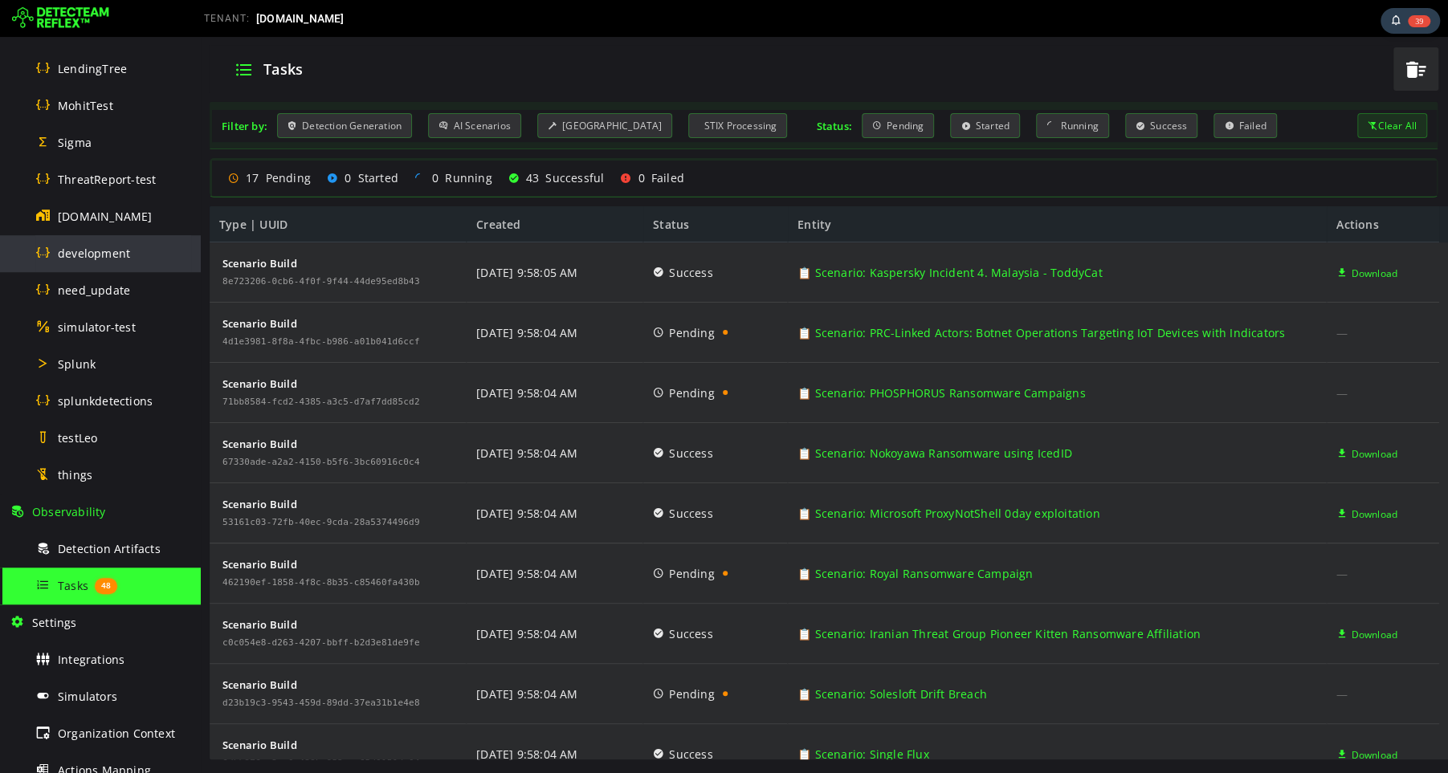
click at [106, 256] on span "development" at bounding box center [94, 253] width 72 height 15
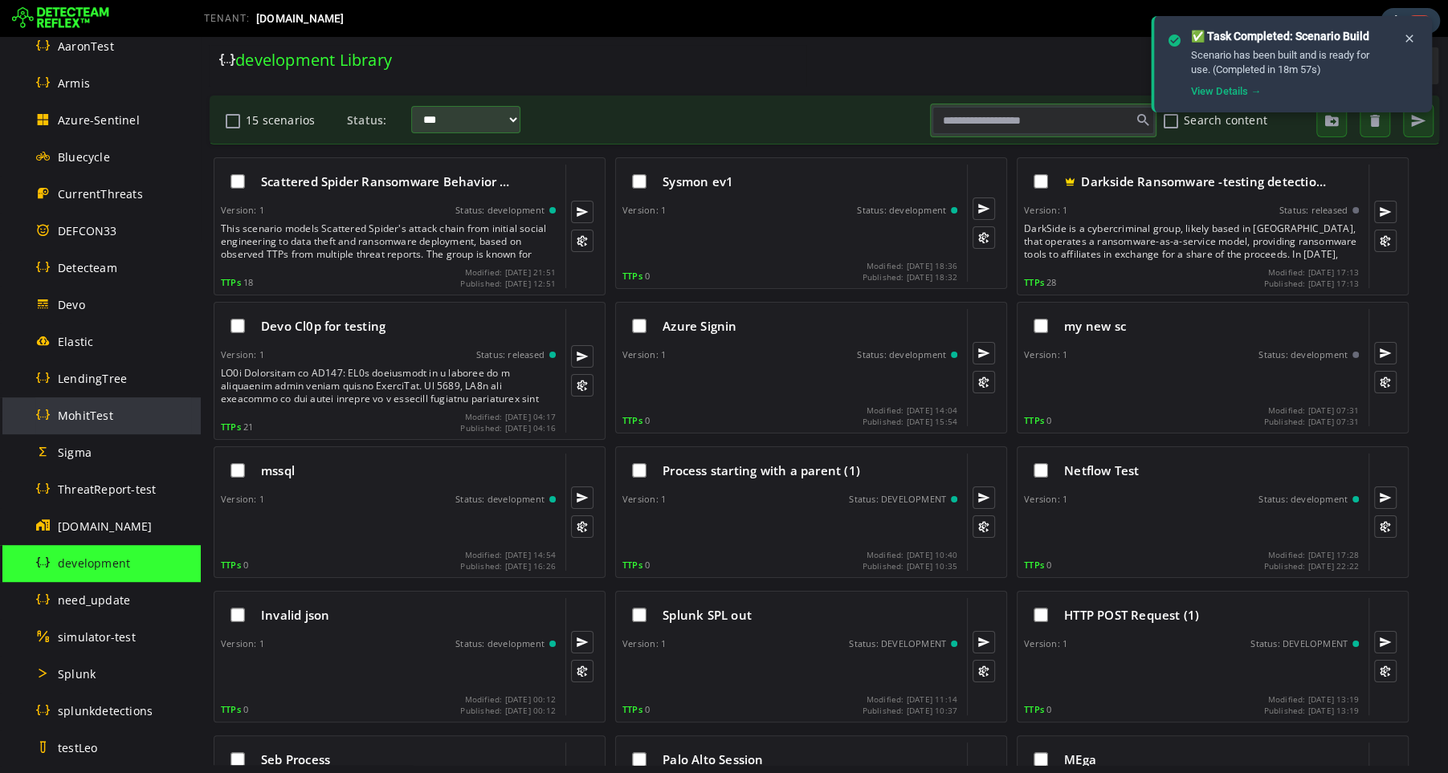
scroll to position [415, 0]
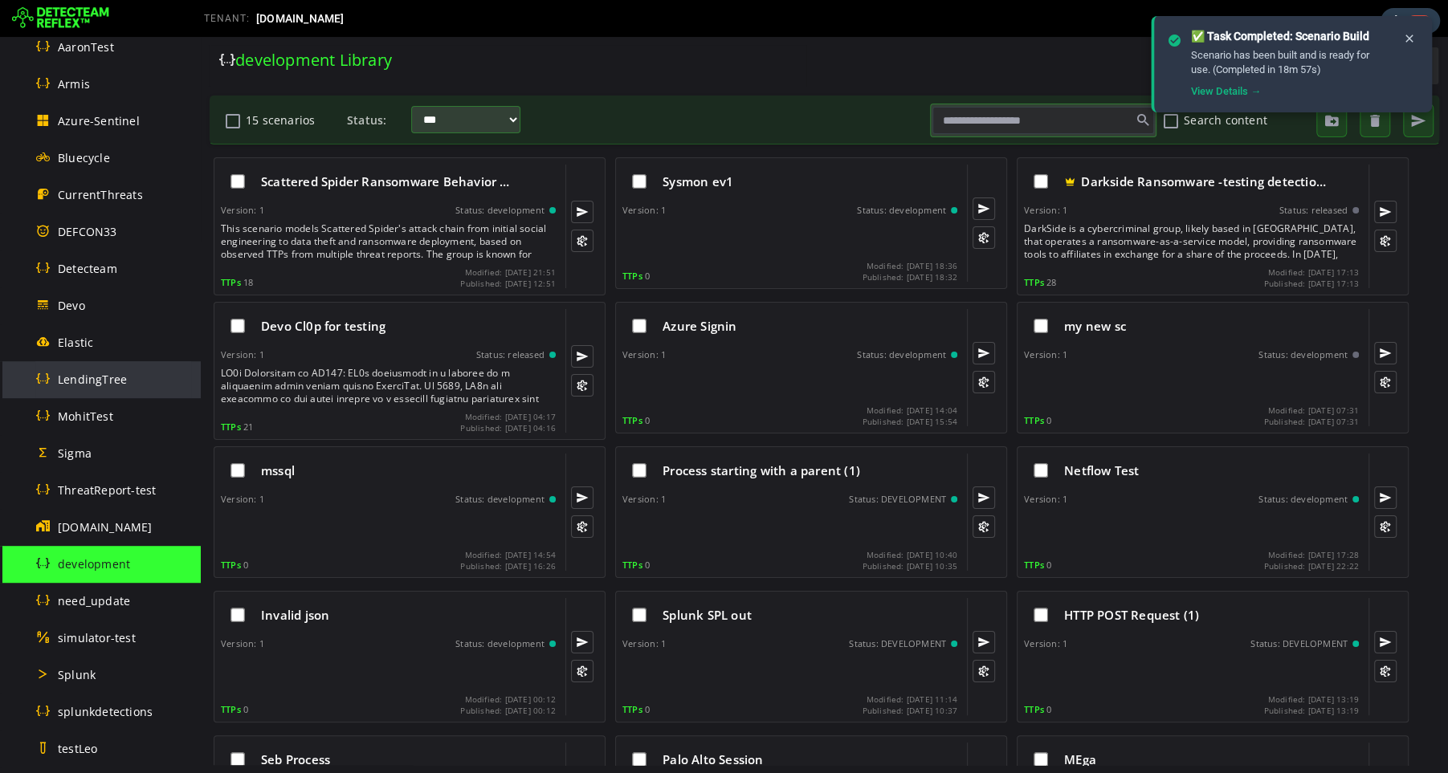
click at [86, 385] on span "LendingTree" at bounding box center [92, 379] width 69 height 15
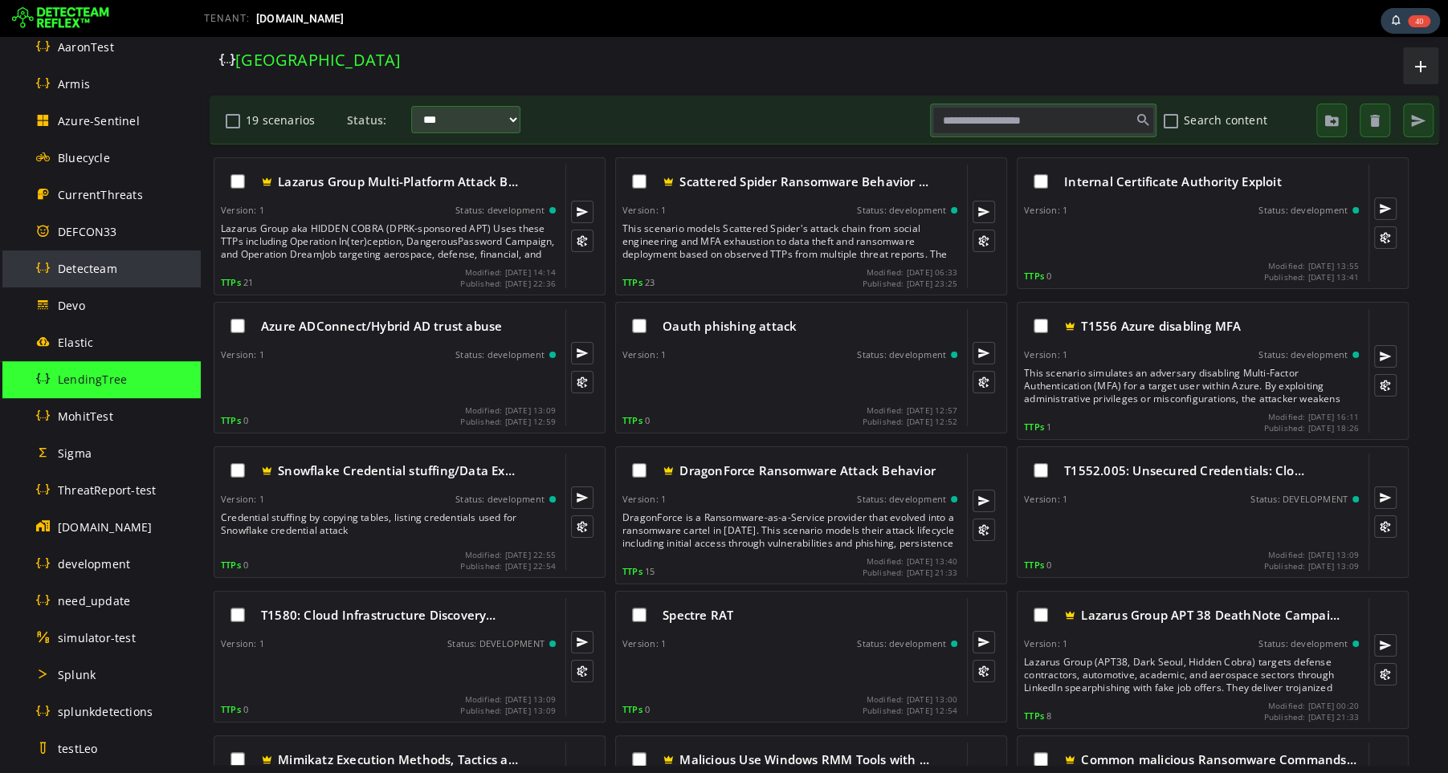
click at [96, 268] on span "Detecteam" at bounding box center [87, 268] width 59 height 15
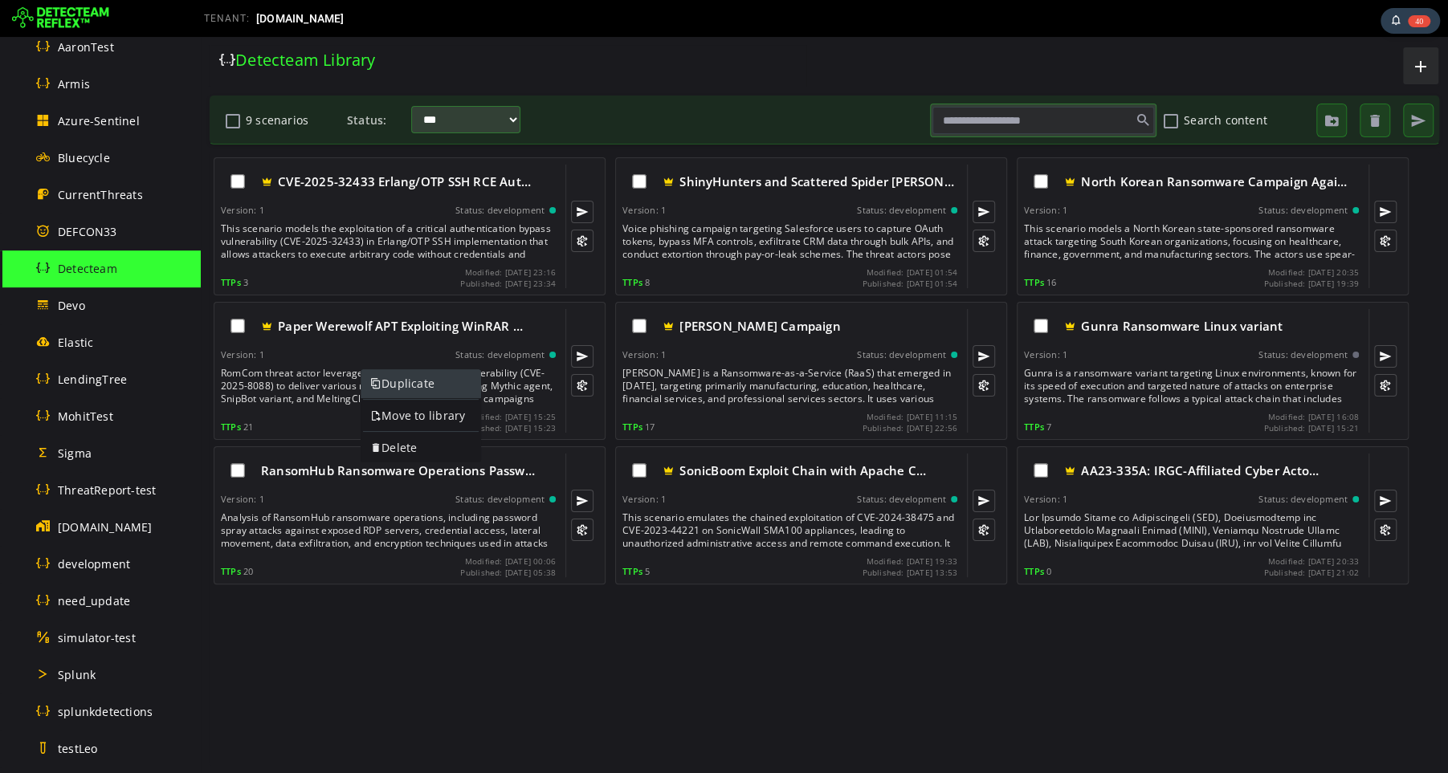
click at [411, 386] on link "Duplicate" at bounding box center [421, 383] width 120 height 29
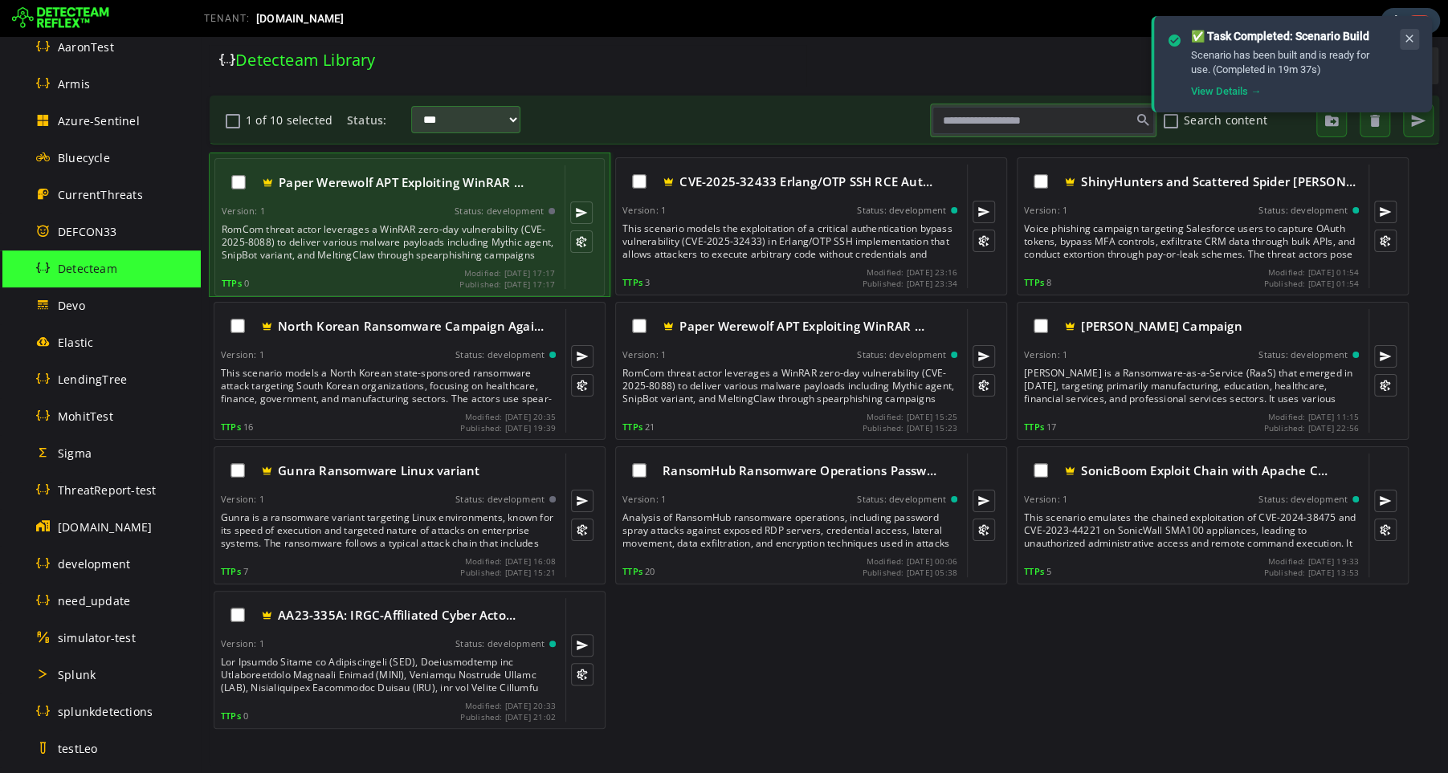
click at [1407, 37] on icon at bounding box center [1409, 39] width 13 height 14
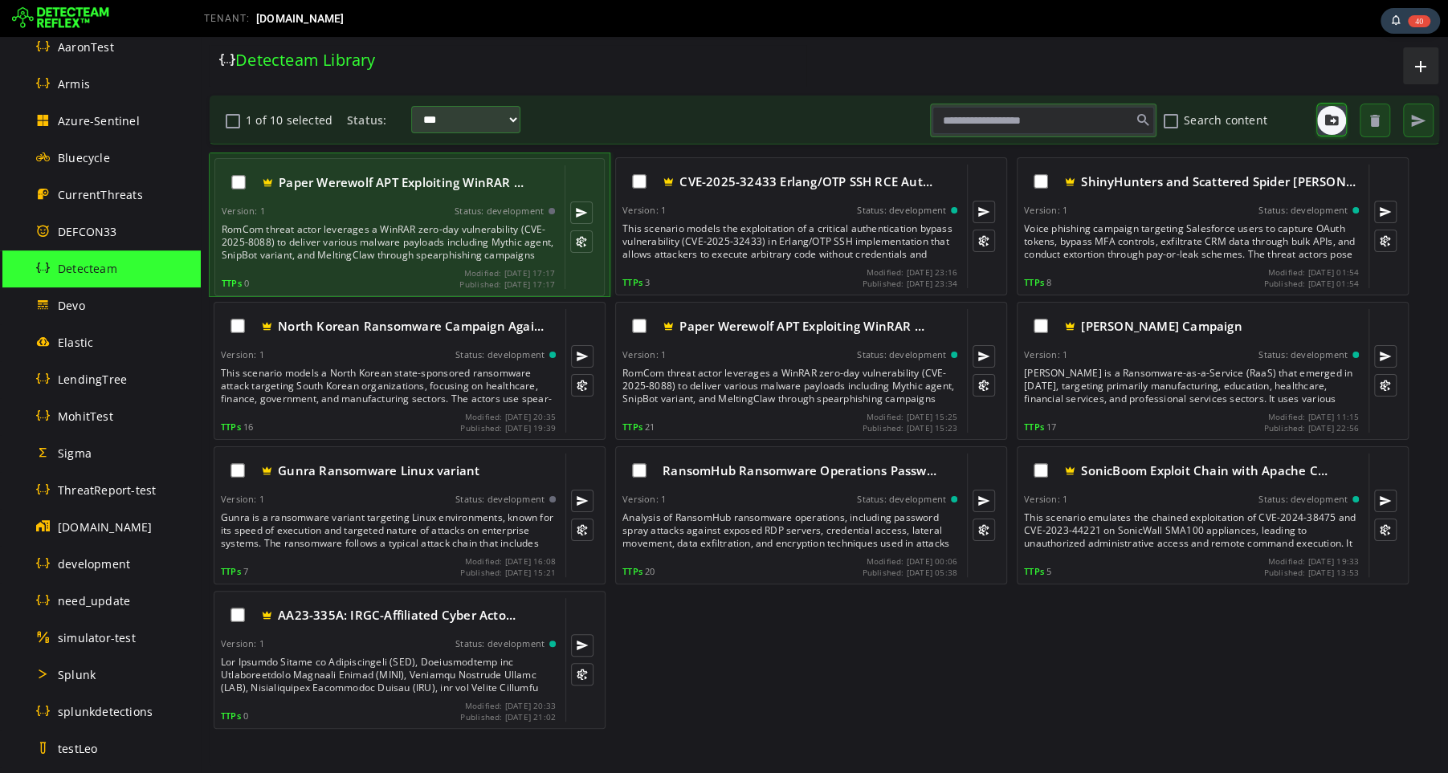
click at [1332, 118] on span "button" at bounding box center [1332, 120] width 16 height 16
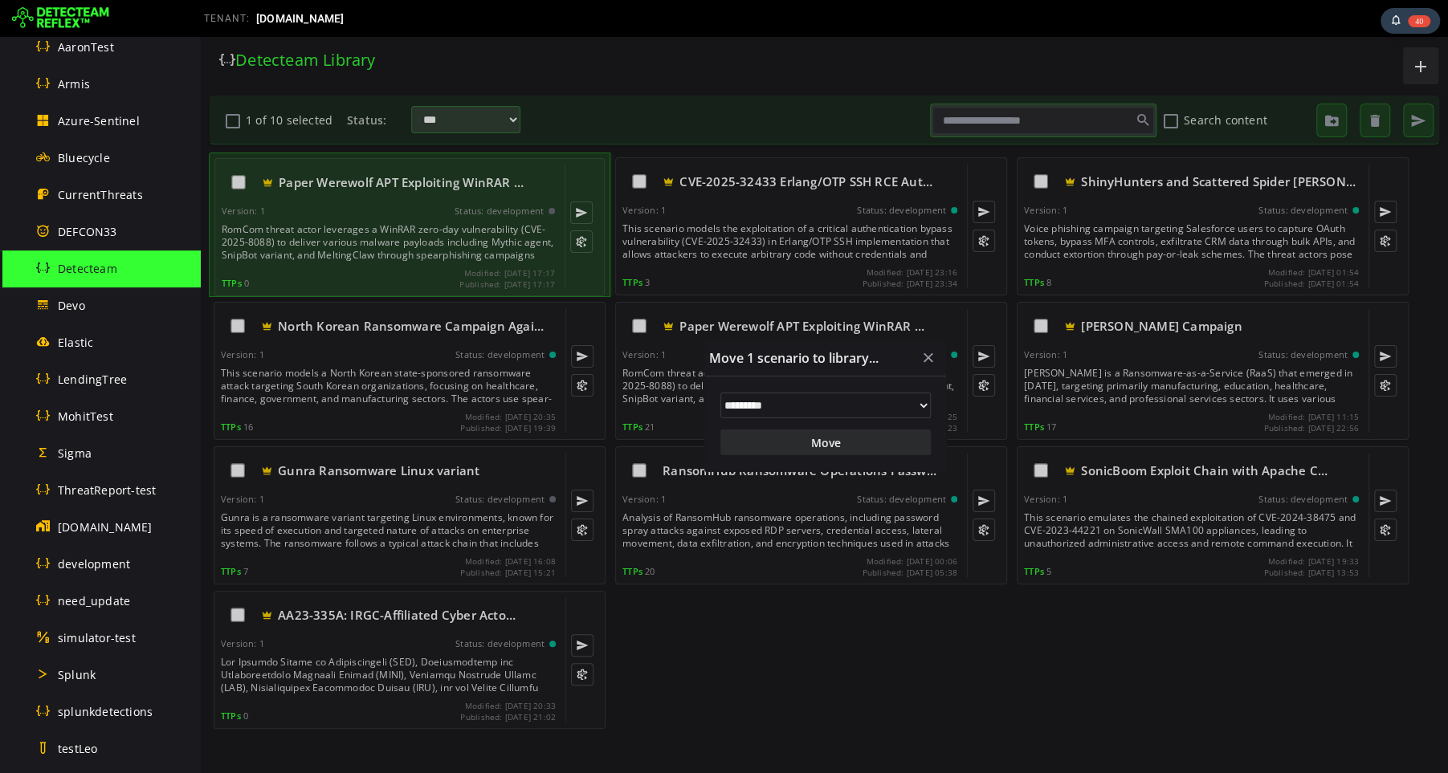
click at [799, 410] on select "**********" at bounding box center [825, 406] width 210 height 26
click at [720, 393] on select "**********" at bounding box center [825, 406] width 210 height 26
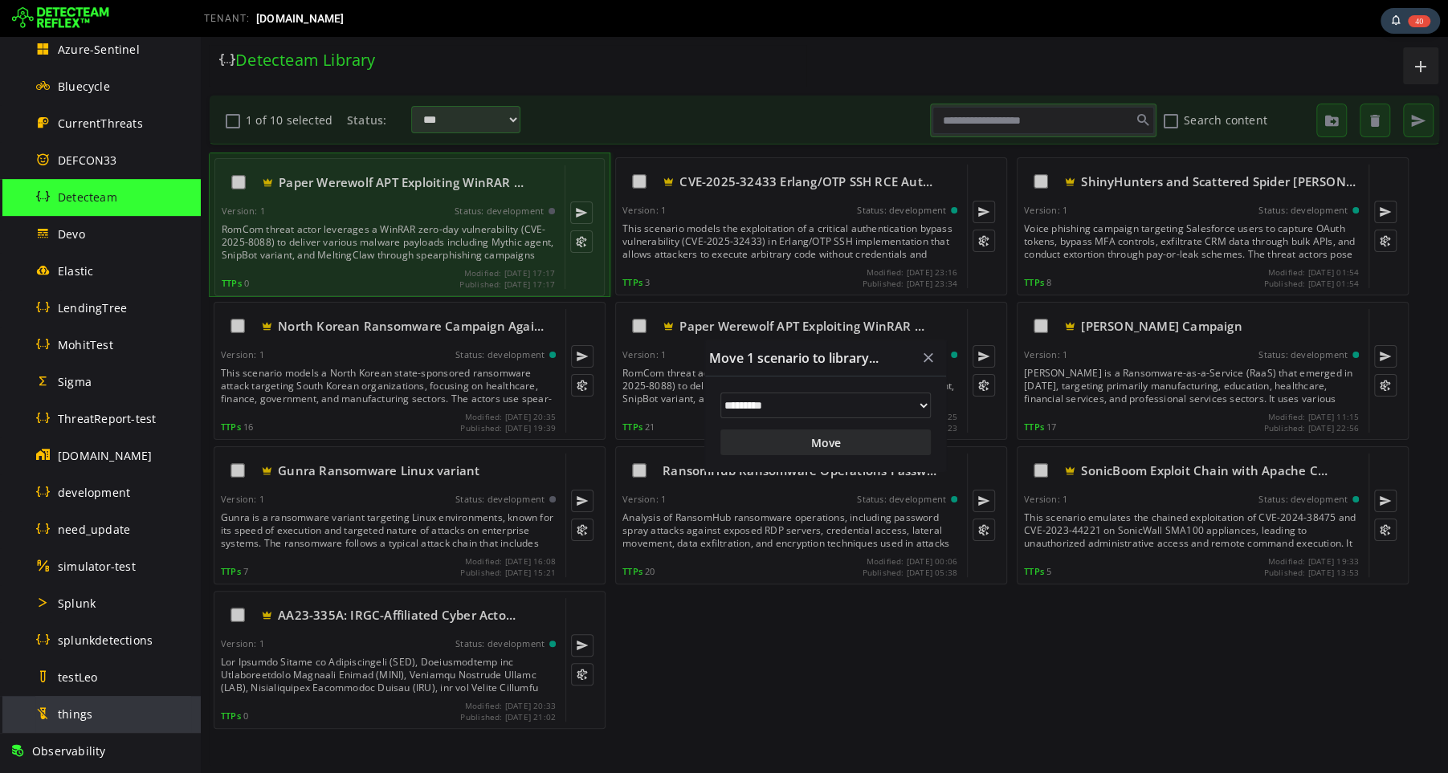
scroll to position [435, 0]
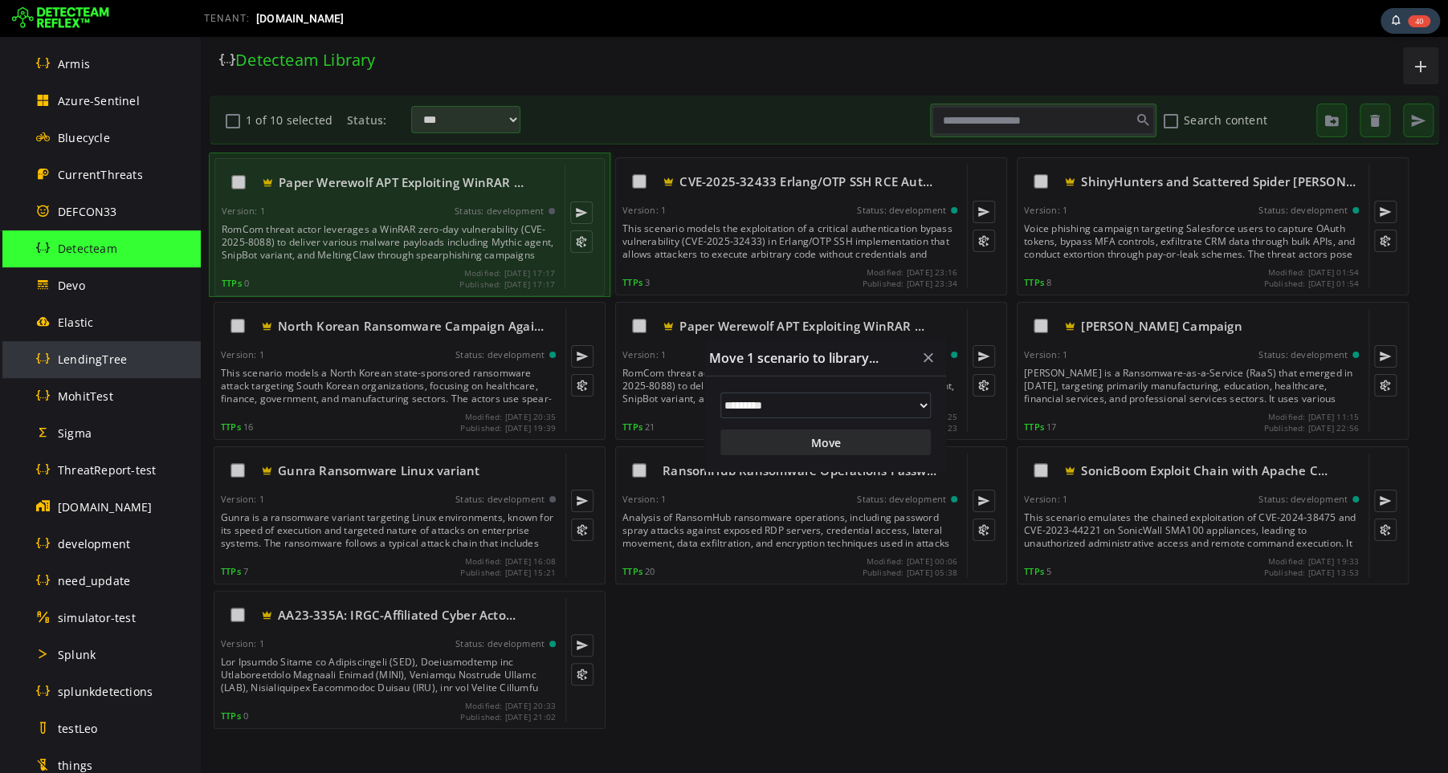
click at [112, 354] on span "LendingTree" at bounding box center [92, 359] width 69 height 15
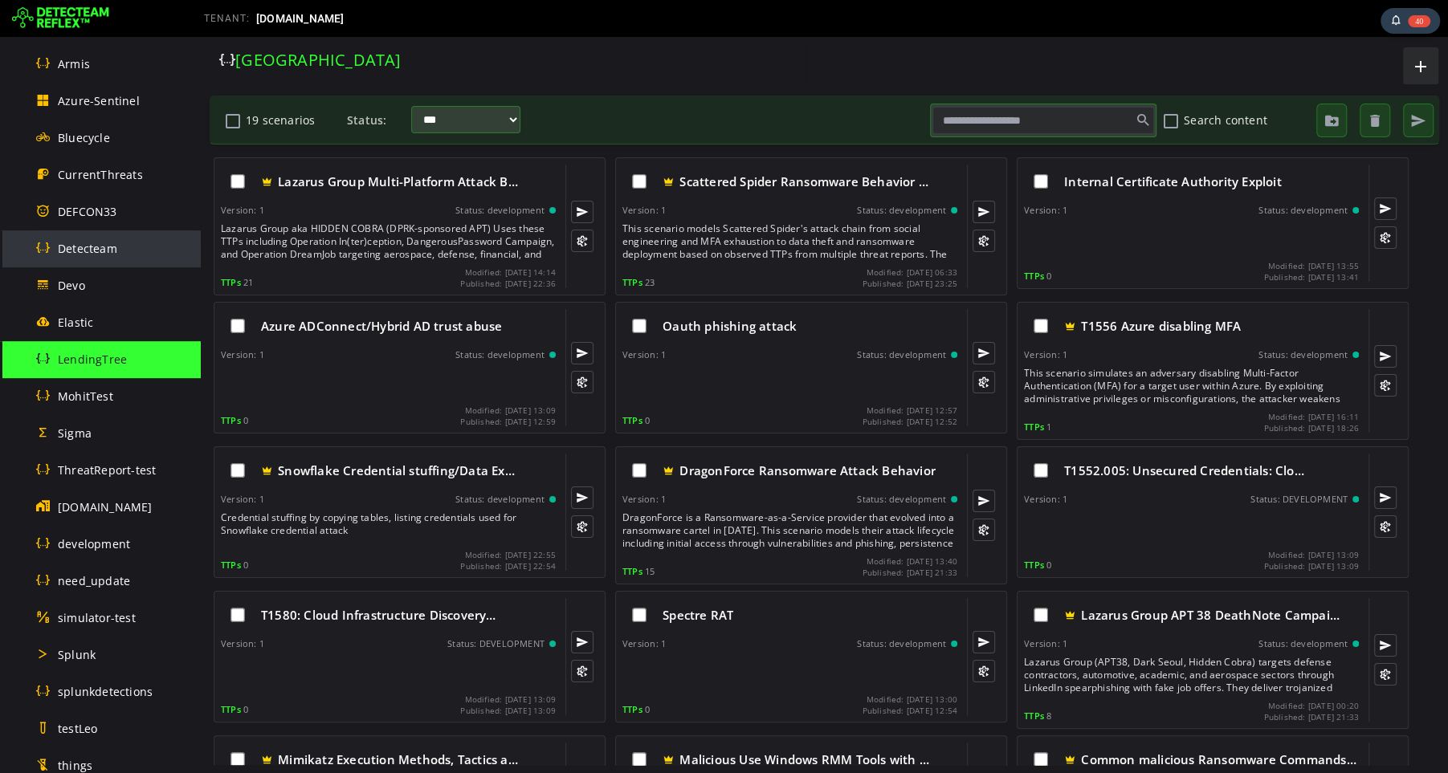
click at [107, 244] on span "Detecteam" at bounding box center [87, 248] width 59 height 15
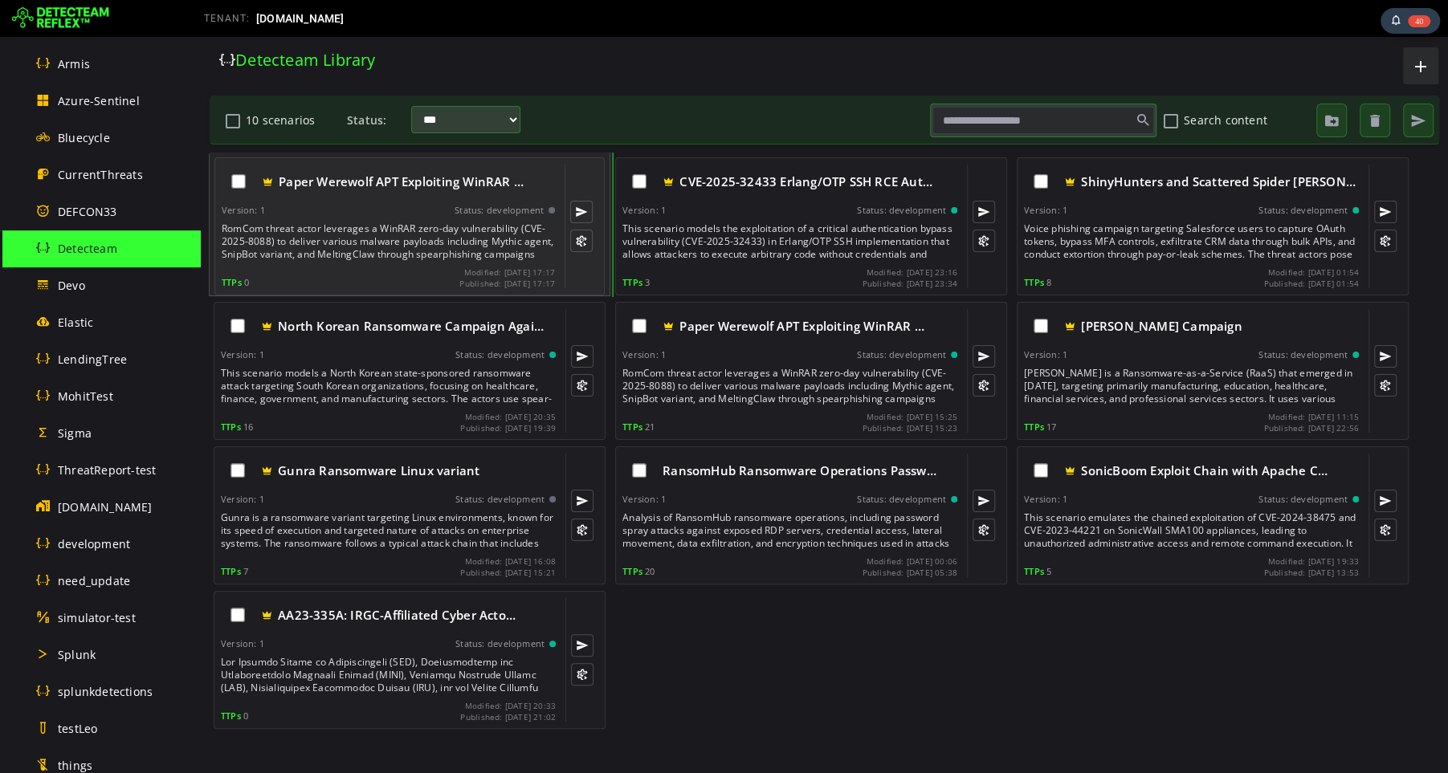
click at [387, 222] on div "RomCom threat actor leverages a WinRAR zero-day vulnerability (CVE-2025-8088) t…" at bounding box center [390, 241] width 337 height 39
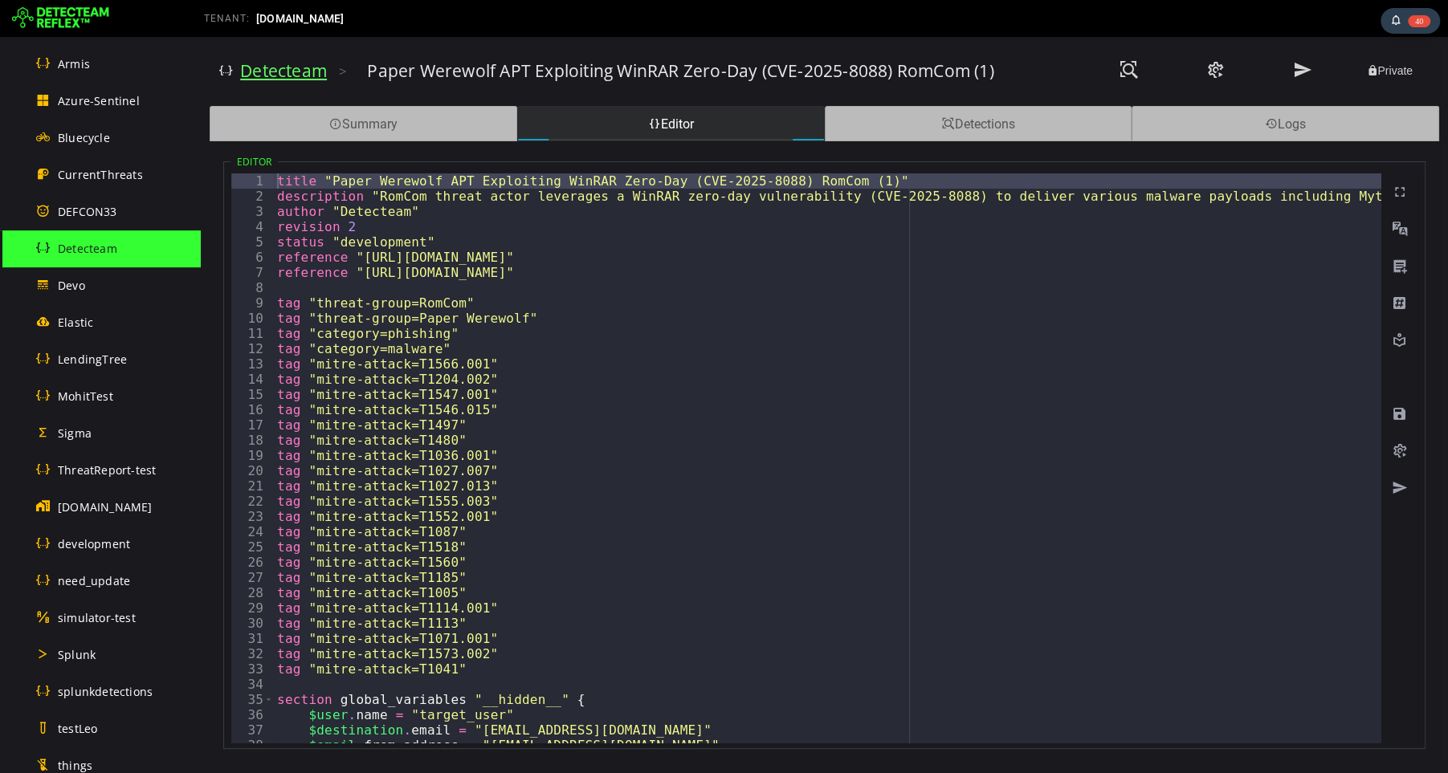
click at [279, 70] on link "Detecteam" at bounding box center [283, 70] width 87 height 22
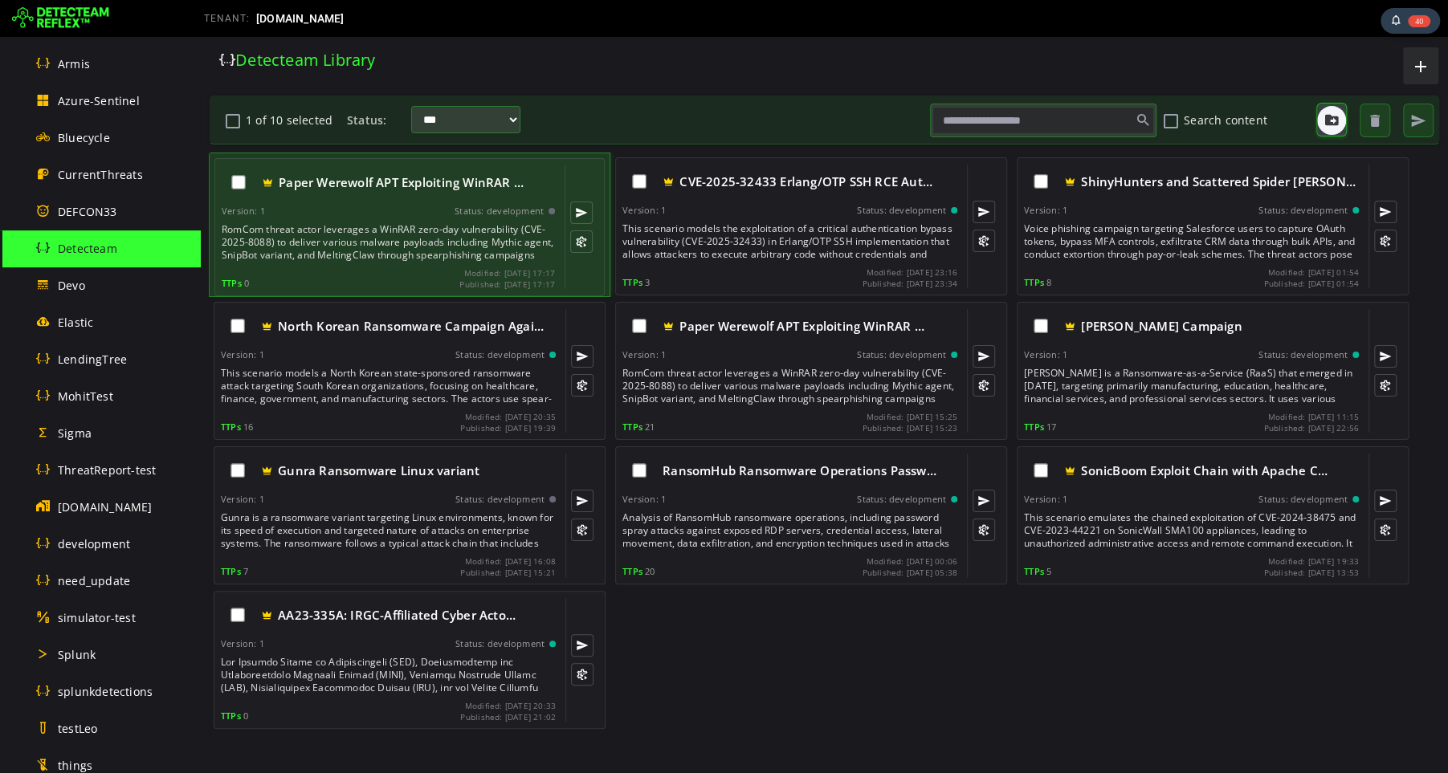
click at [1338, 127] on button "button" at bounding box center [1331, 120] width 29 height 29
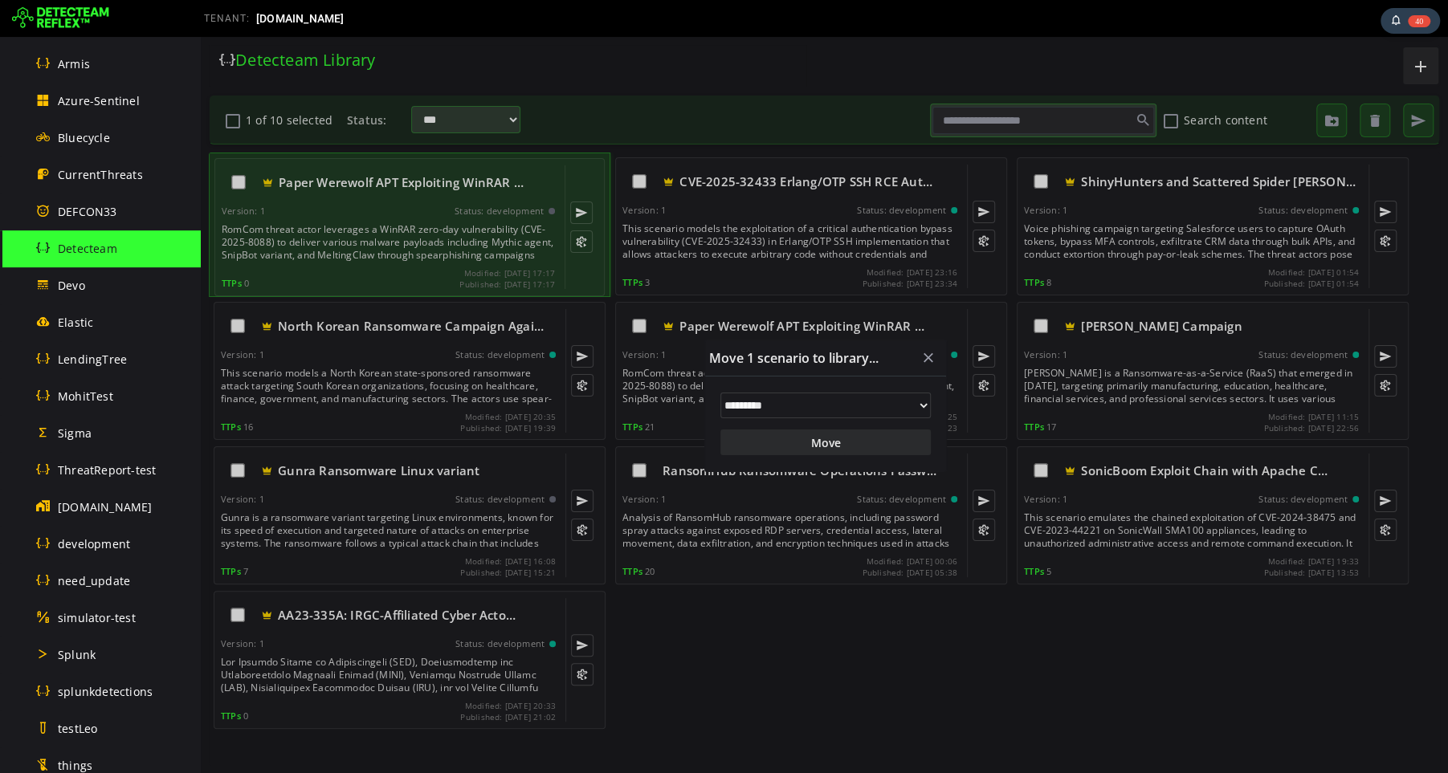
click at [863, 404] on select "**********" at bounding box center [825, 406] width 210 height 26
select select "**"
click at [720, 393] on select "**********" at bounding box center [825, 406] width 210 height 26
click at [822, 443] on button "Move" at bounding box center [825, 443] width 210 height 26
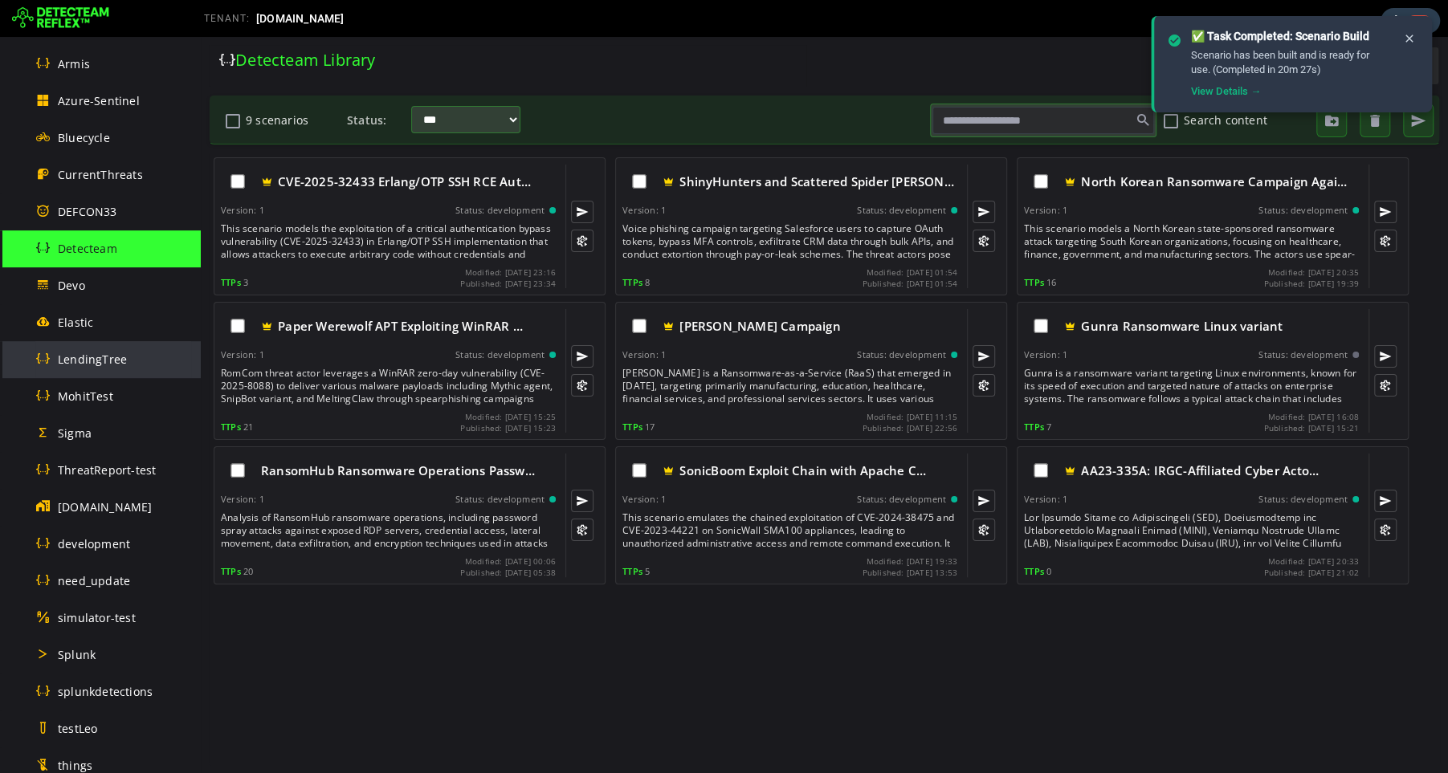
click at [81, 358] on span "LendingTree" at bounding box center [92, 359] width 69 height 15
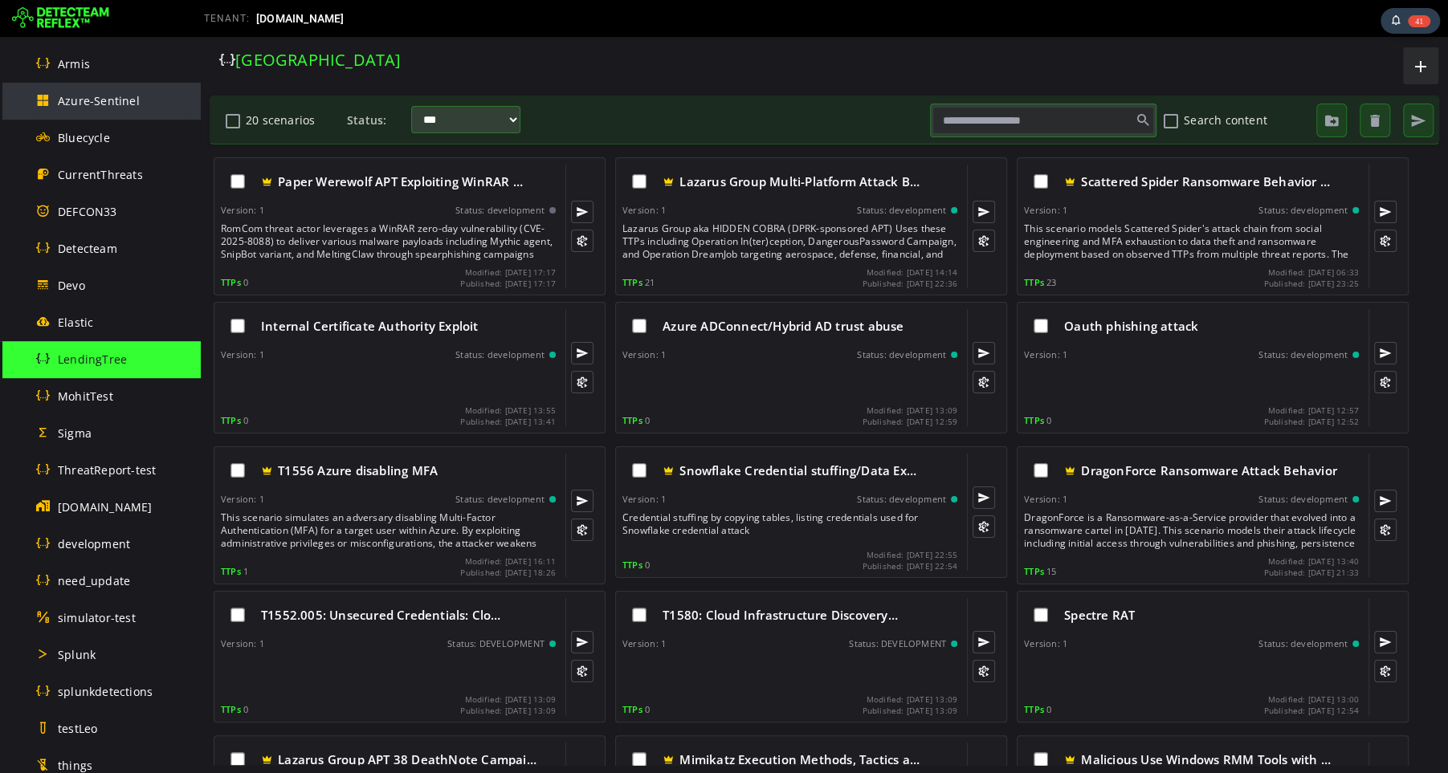
scroll to position [853, 0]
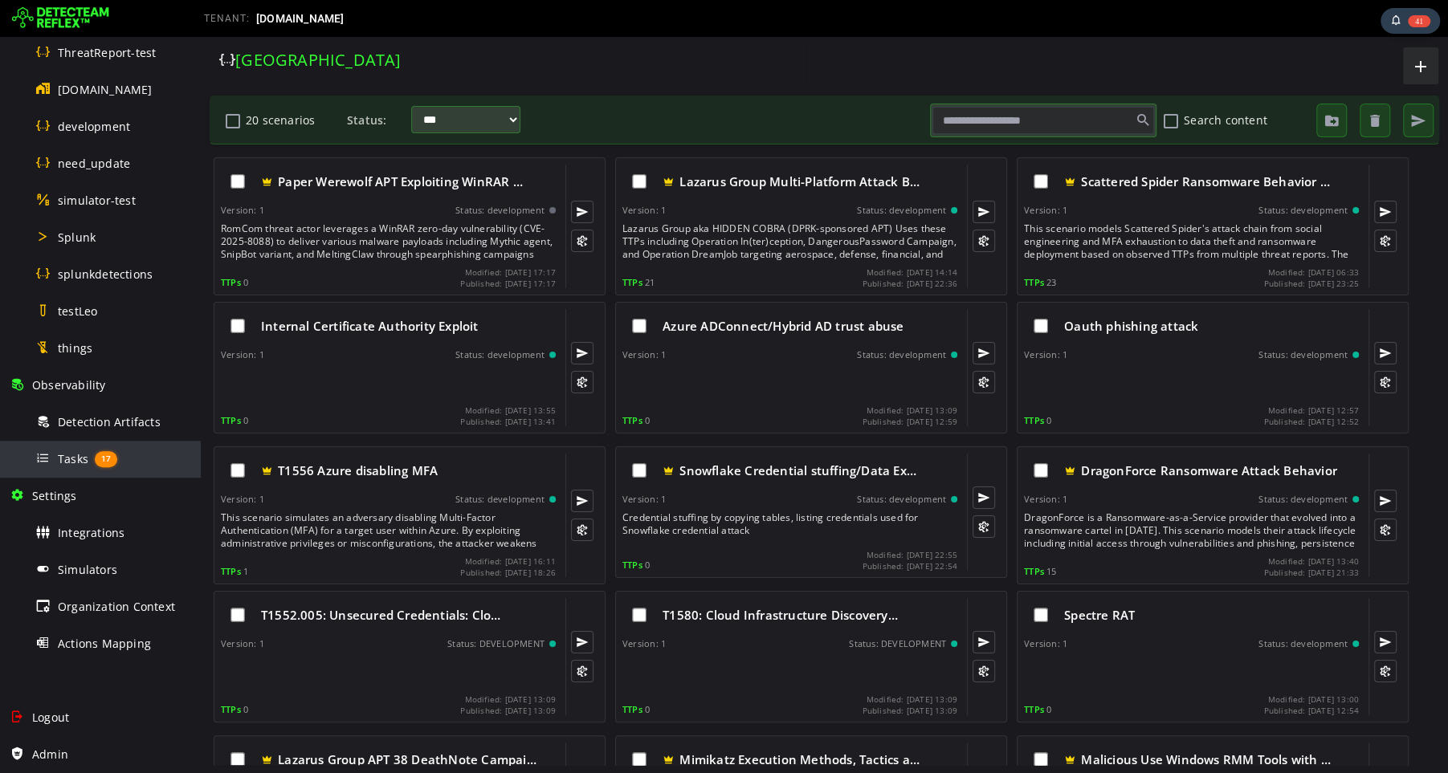
click at [75, 466] on div "Tasks 17" at bounding box center [113, 459] width 156 height 36
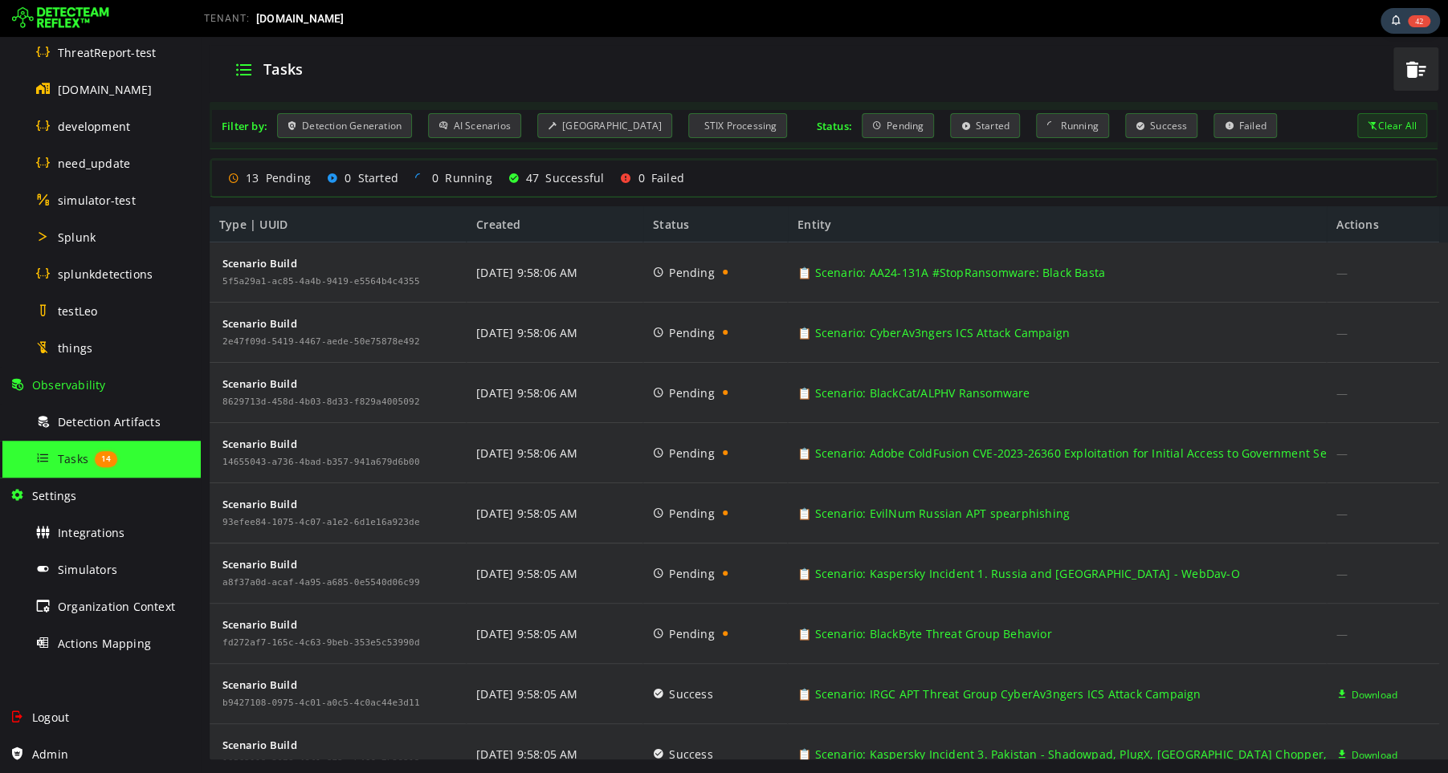
scroll to position [115, 0]
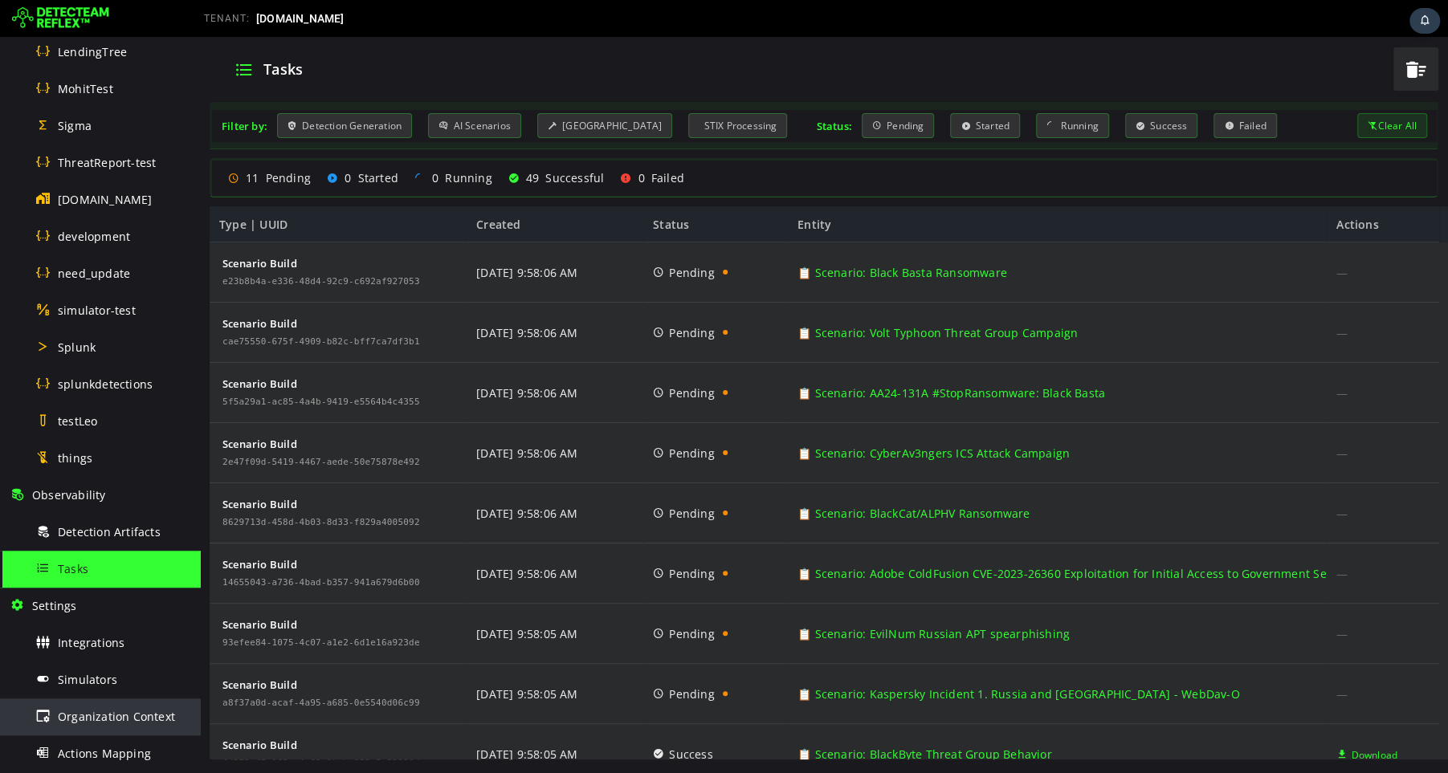
scroll to position [835, 0]
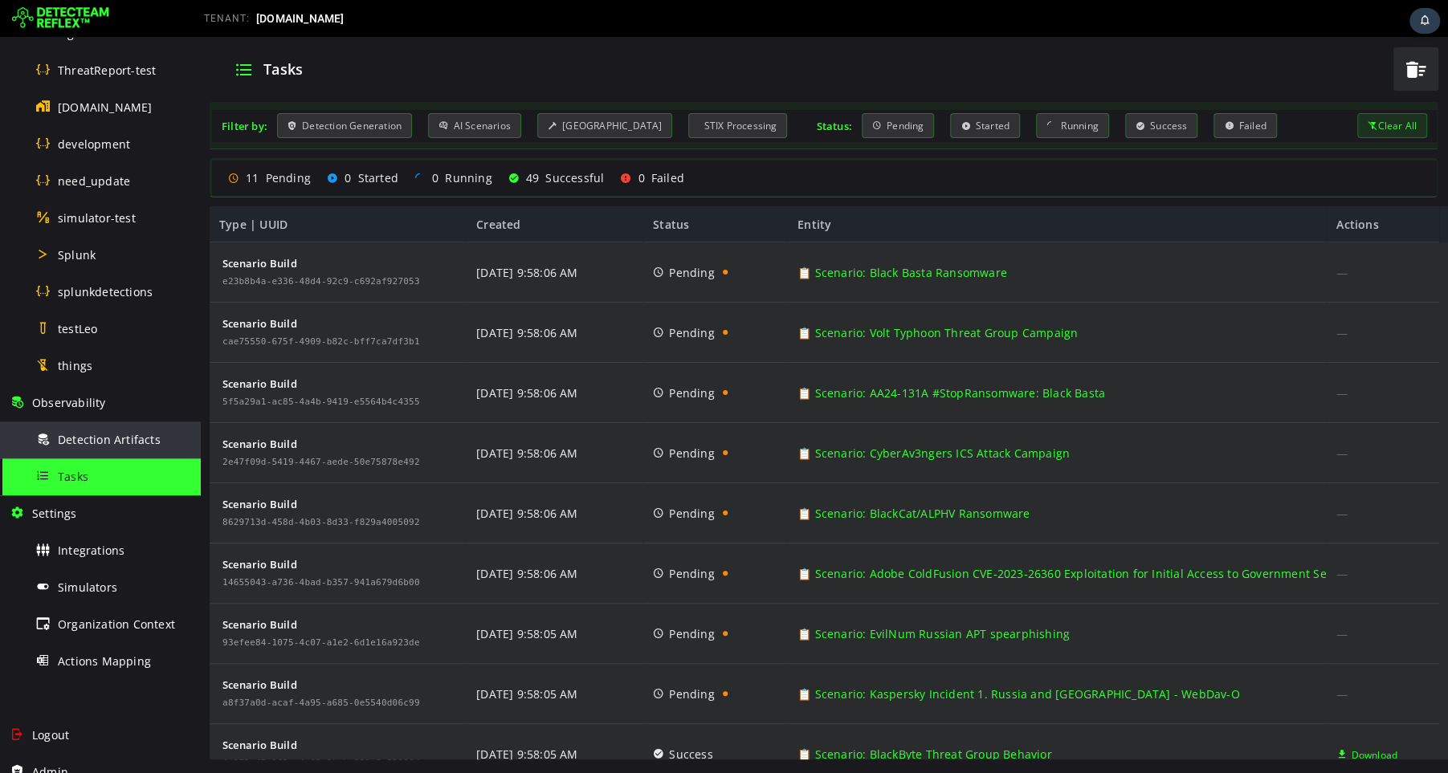
click at [94, 446] on span "Detection Artifacts" at bounding box center [109, 439] width 103 height 15
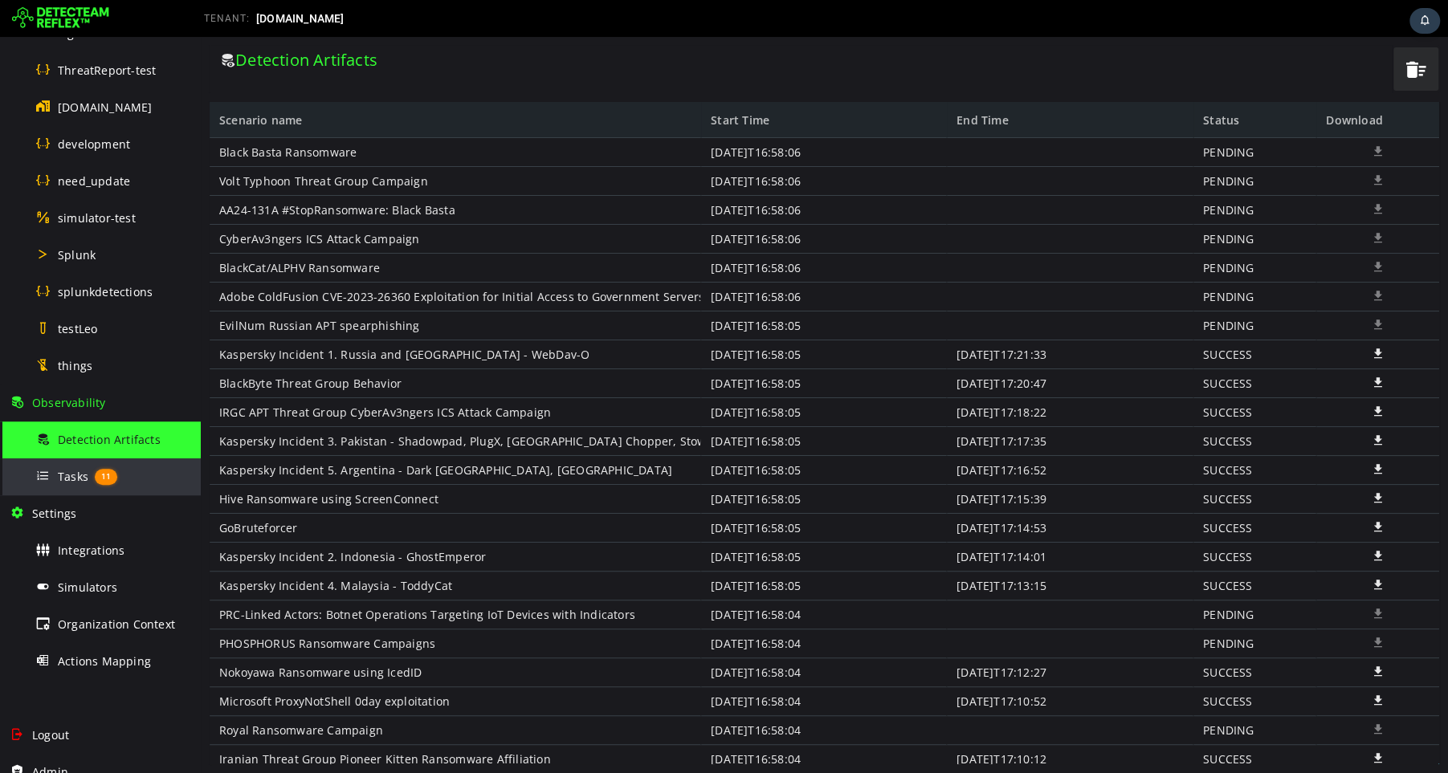
click at [75, 479] on span "Tasks" at bounding box center [73, 476] width 31 height 15
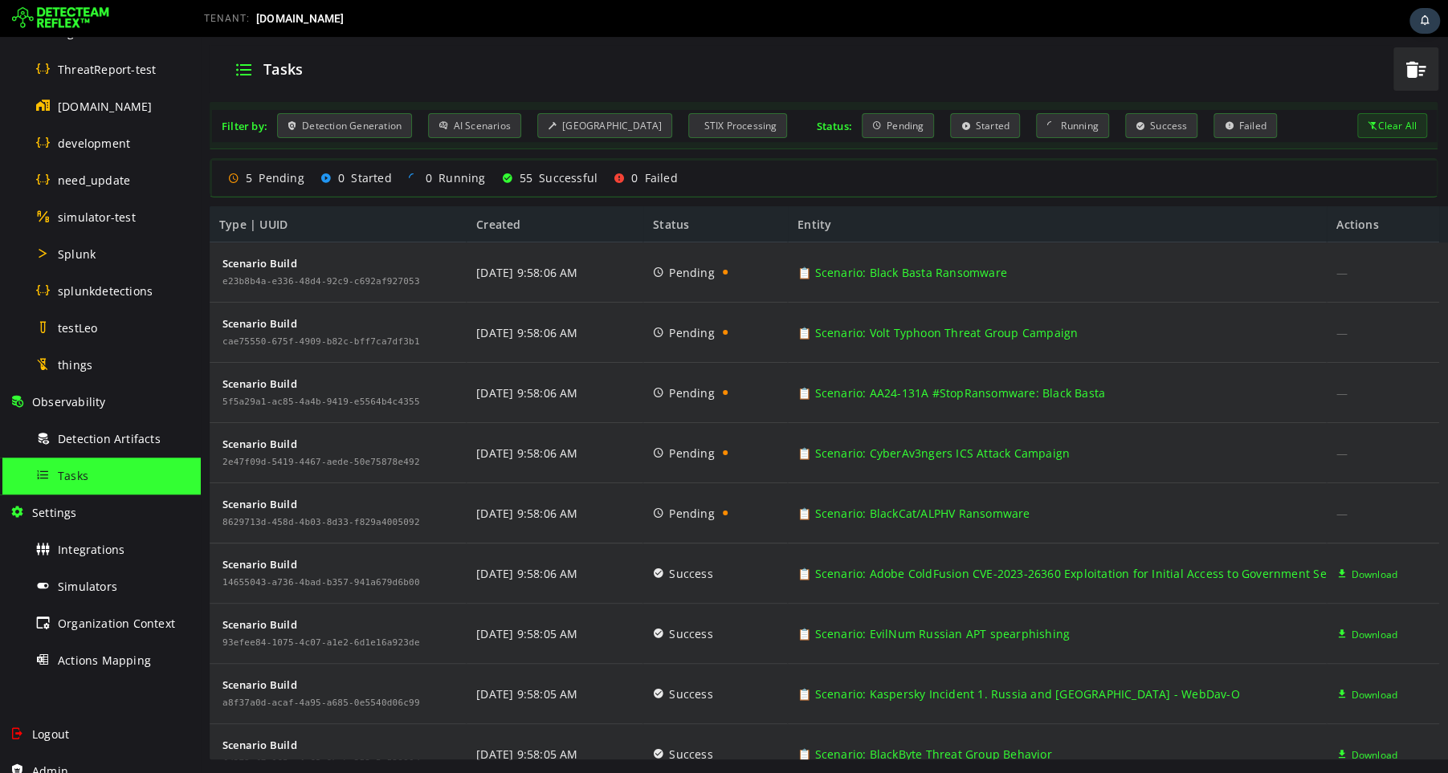
scroll to position [853, 0]
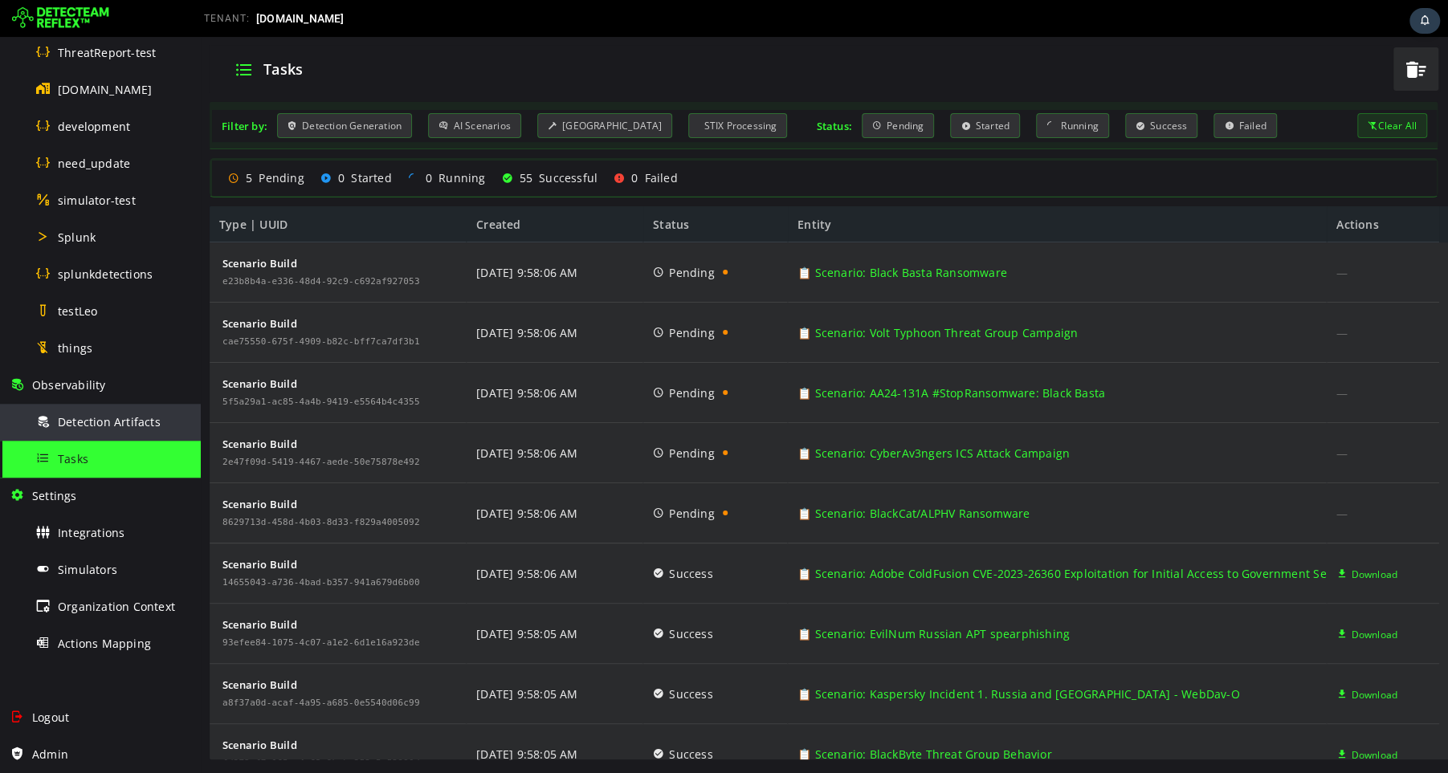
click at [127, 419] on span "Detection Artifacts" at bounding box center [109, 421] width 103 height 15
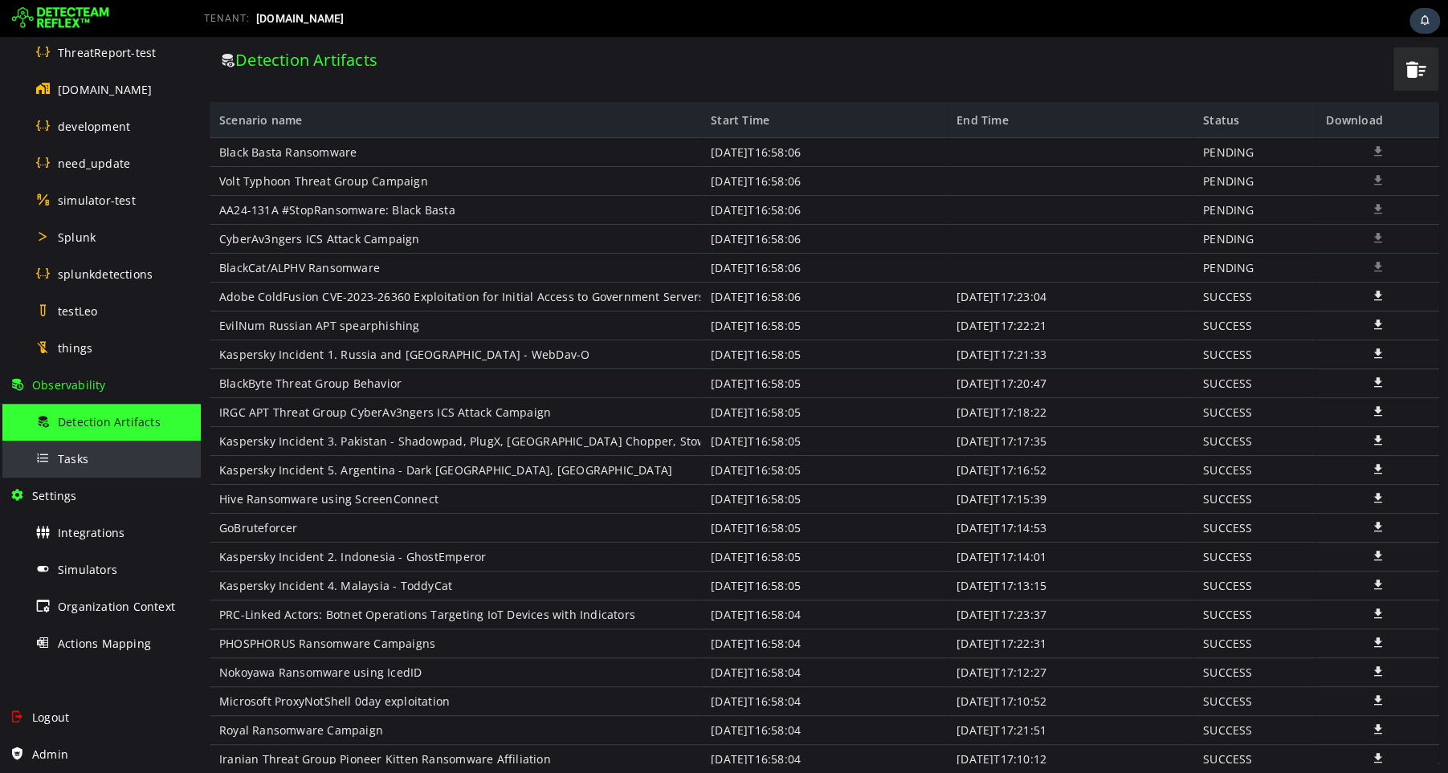
click at [110, 459] on div "Tasks" at bounding box center [113, 459] width 156 height 36
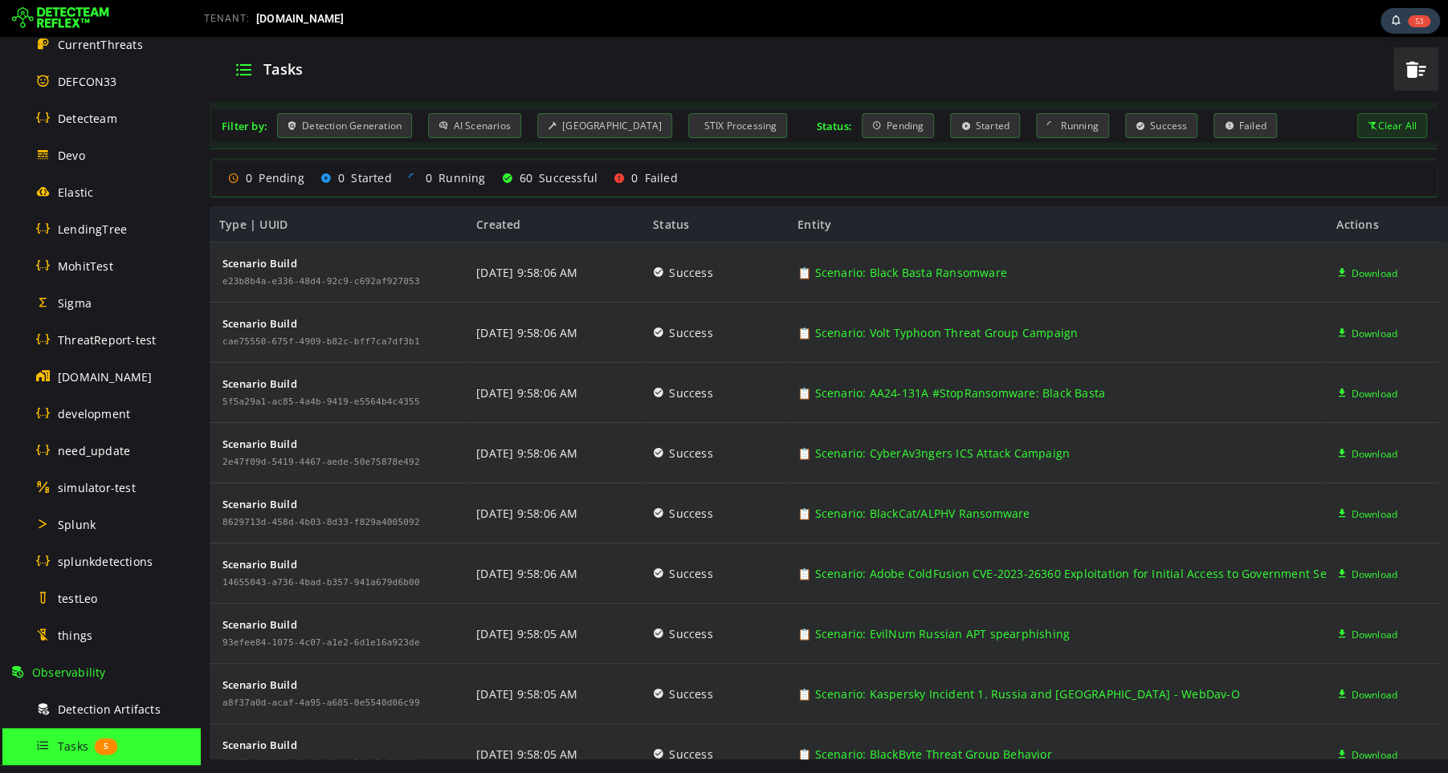
scroll to position [553, 0]
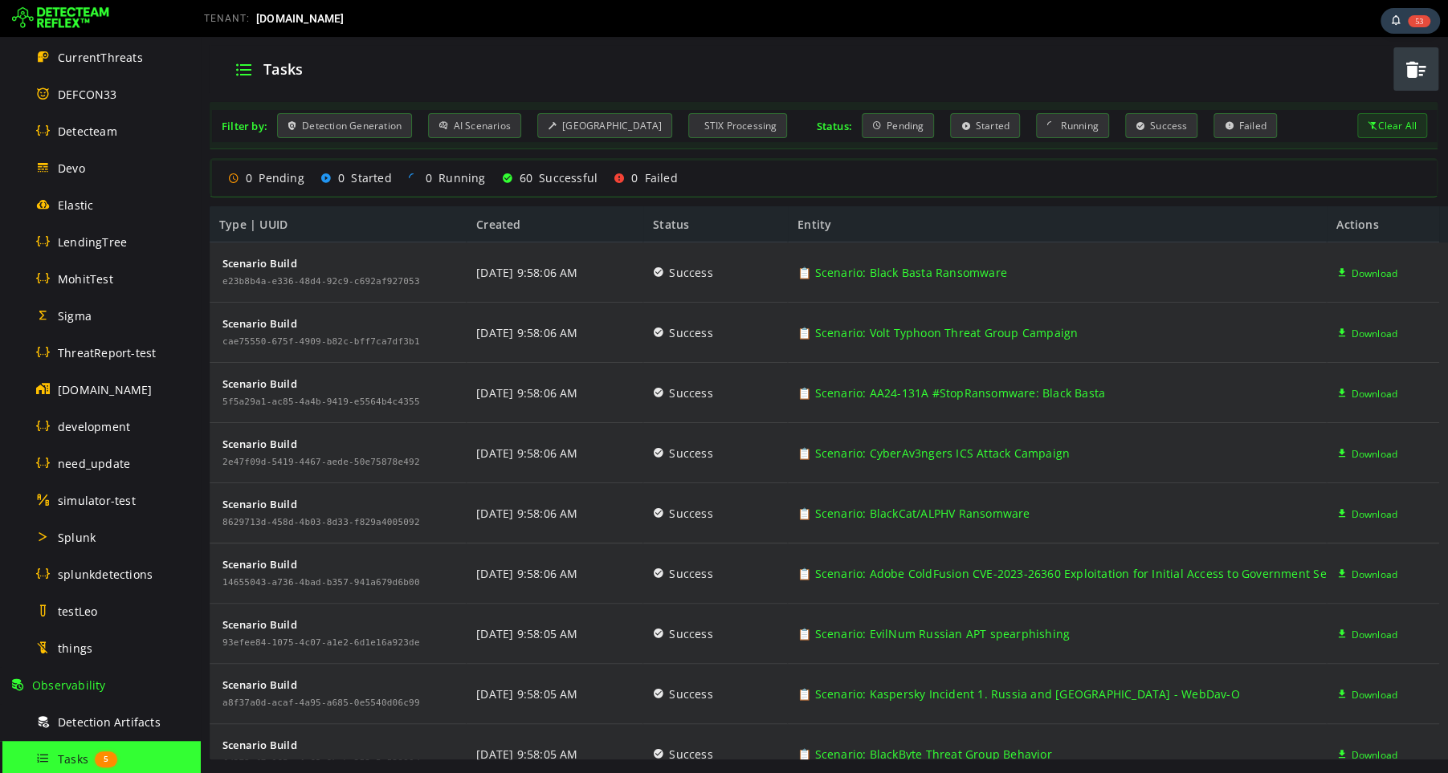
click at [1415, 71] on span "button" at bounding box center [1416, 69] width 24 height 33
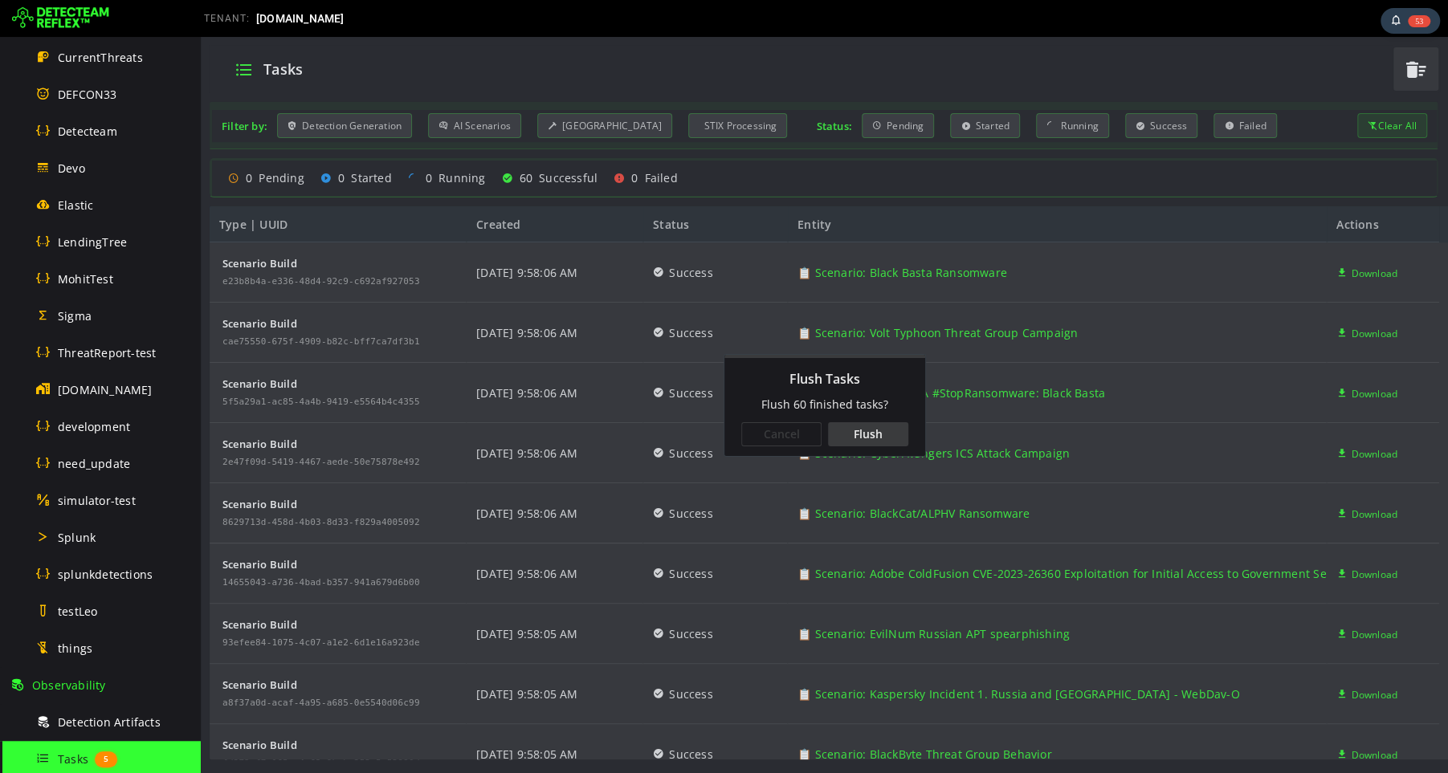
click at [873, 432] on div "Flush" at bounding box center [868, 434] width 80 height 24
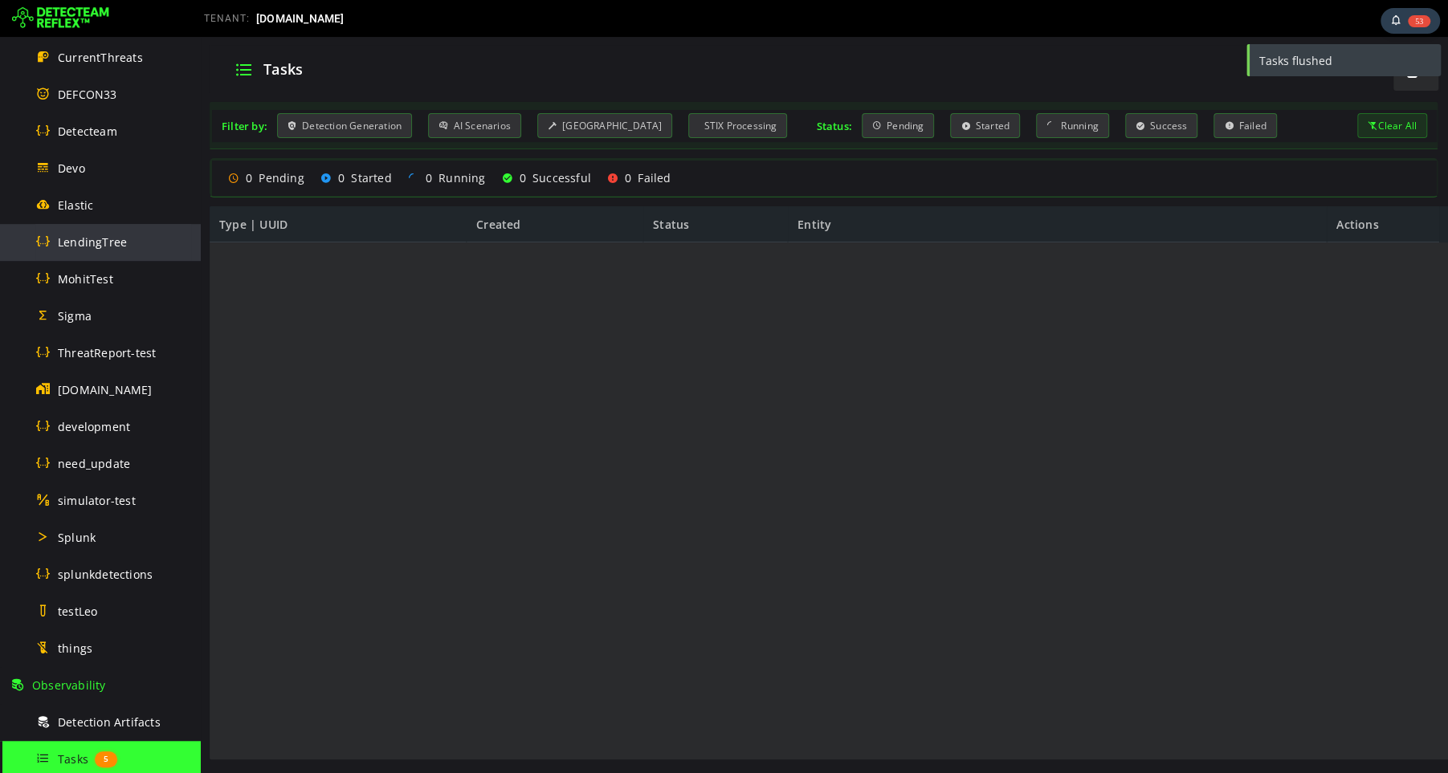
click at [102, 243] on span "LendingTree" at bounding box center [92, 242] width 69 height 15
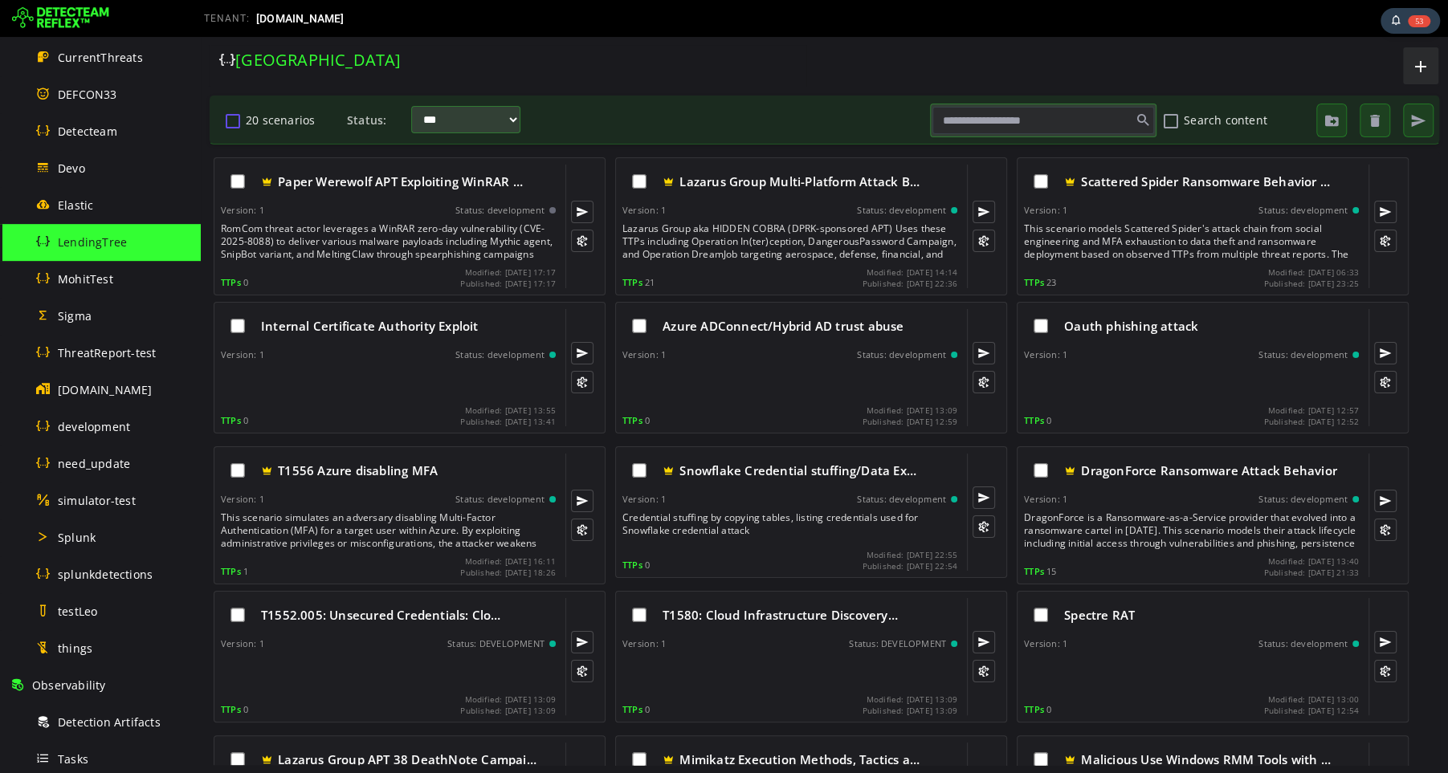
click at [231, 125] on button "20 scenarios" at bounding box center [232, 120] width 19 height 27
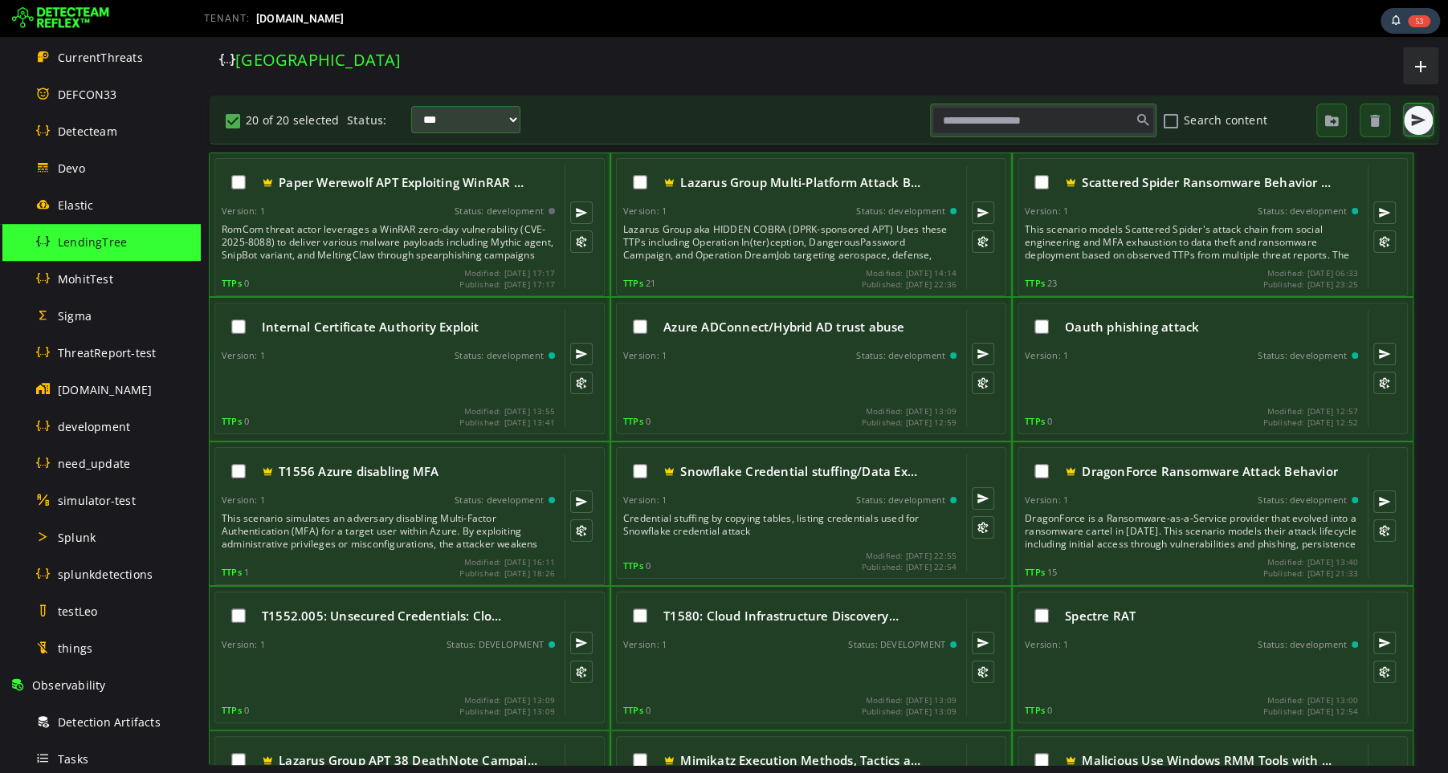
click at [1414, 120] on span "button" at bounding box center [1418, 120] width 16 height 16
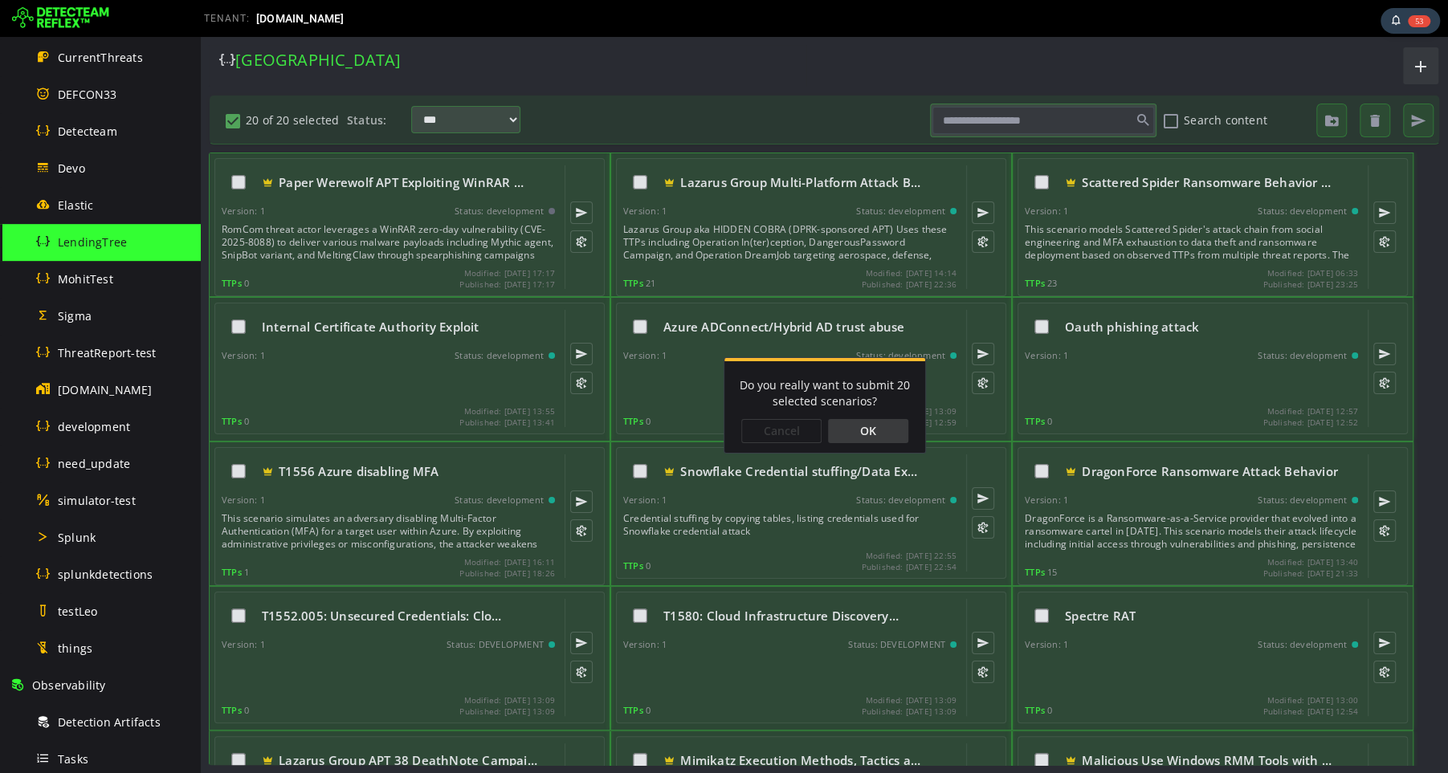
click at [879, 430] on div "OK" at bounding box center [868, 431] width 80 height 24
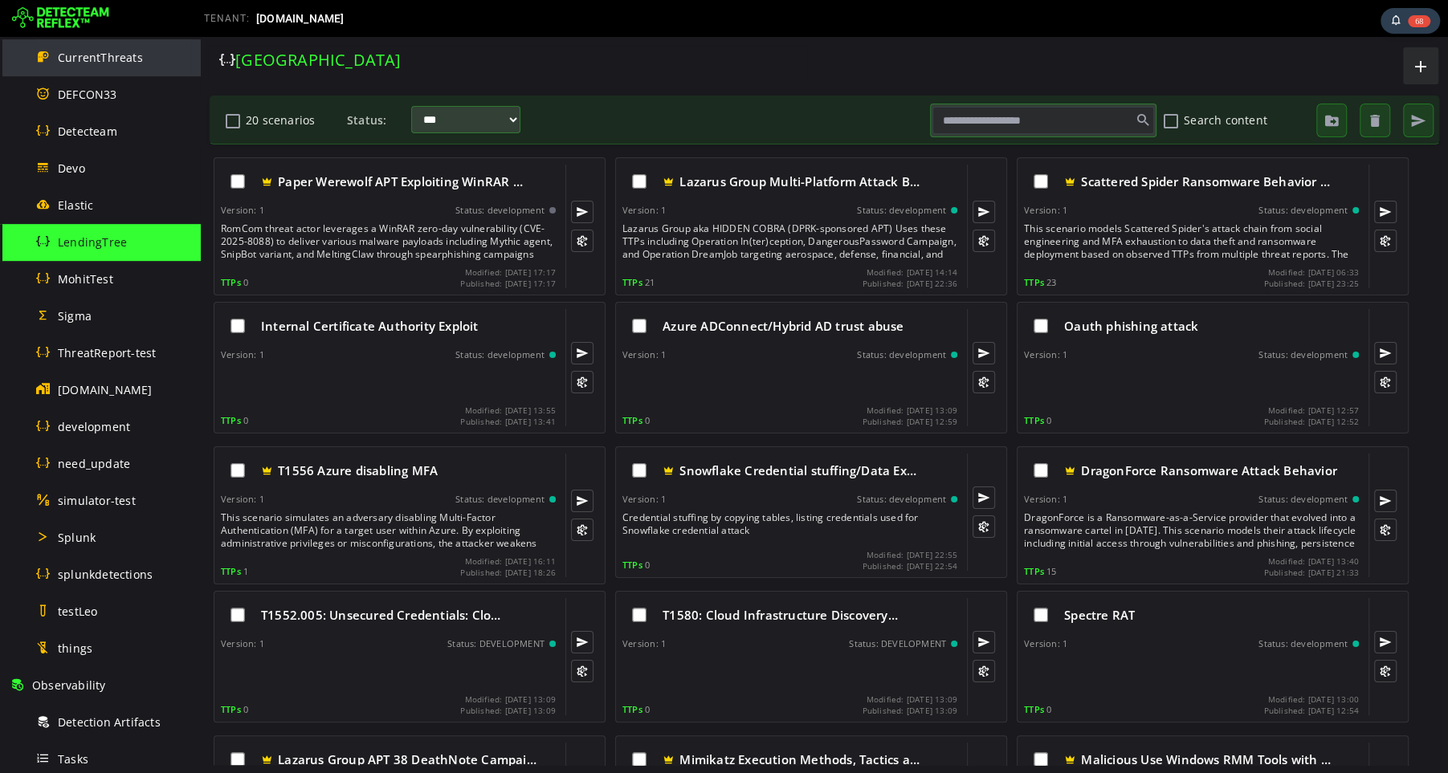
scroll to position [853, 0]
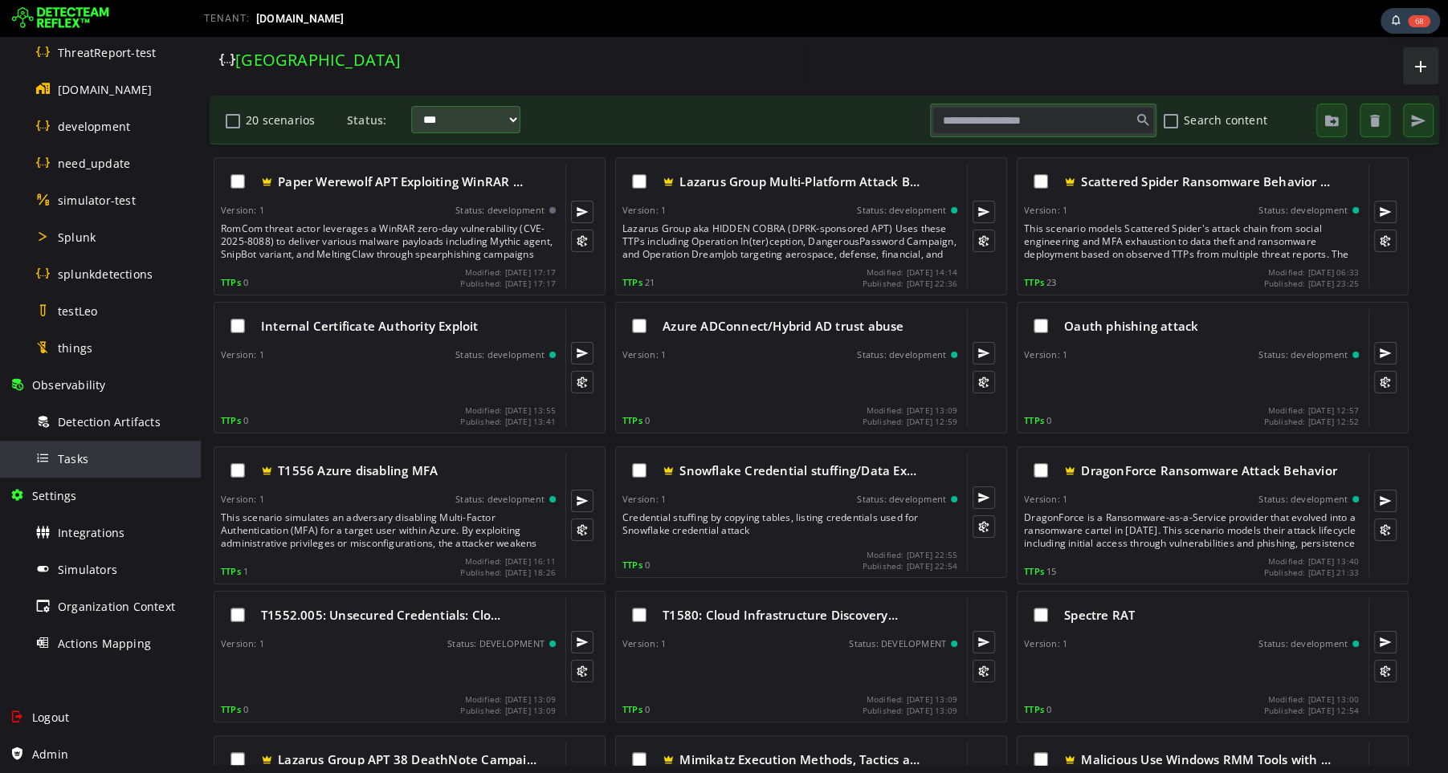
click at [74, 461] on span "Tasks" at bounding box center [73, 458] width 31 height 15
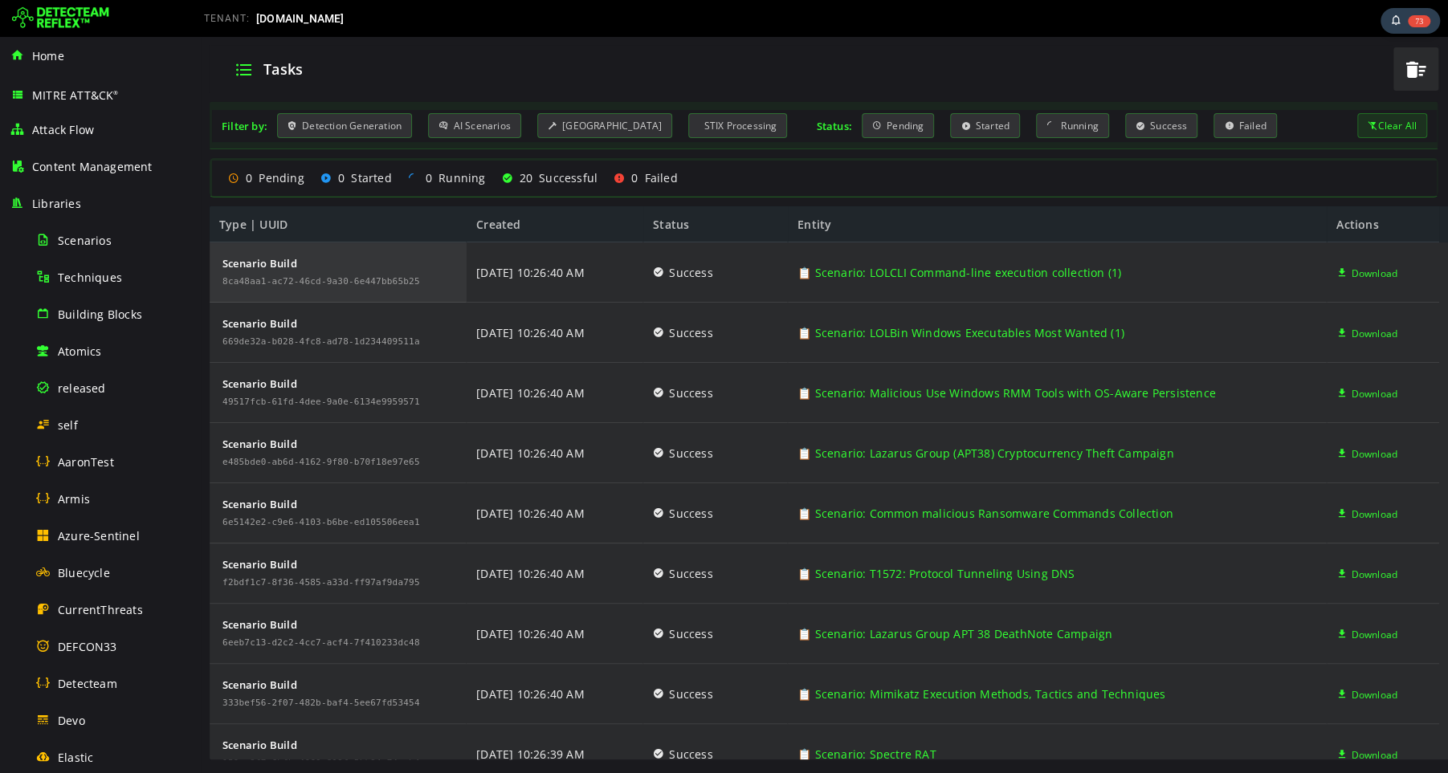
click at [278, 263] on div "Scenario Build" at bounding box center [321, 263] width 198 height 11
click at [308, 280] on div "8ca48aa1-ac72-46cd-9a30-6e447bb65b25" at bounding box center [321, 282] width 198 height 10
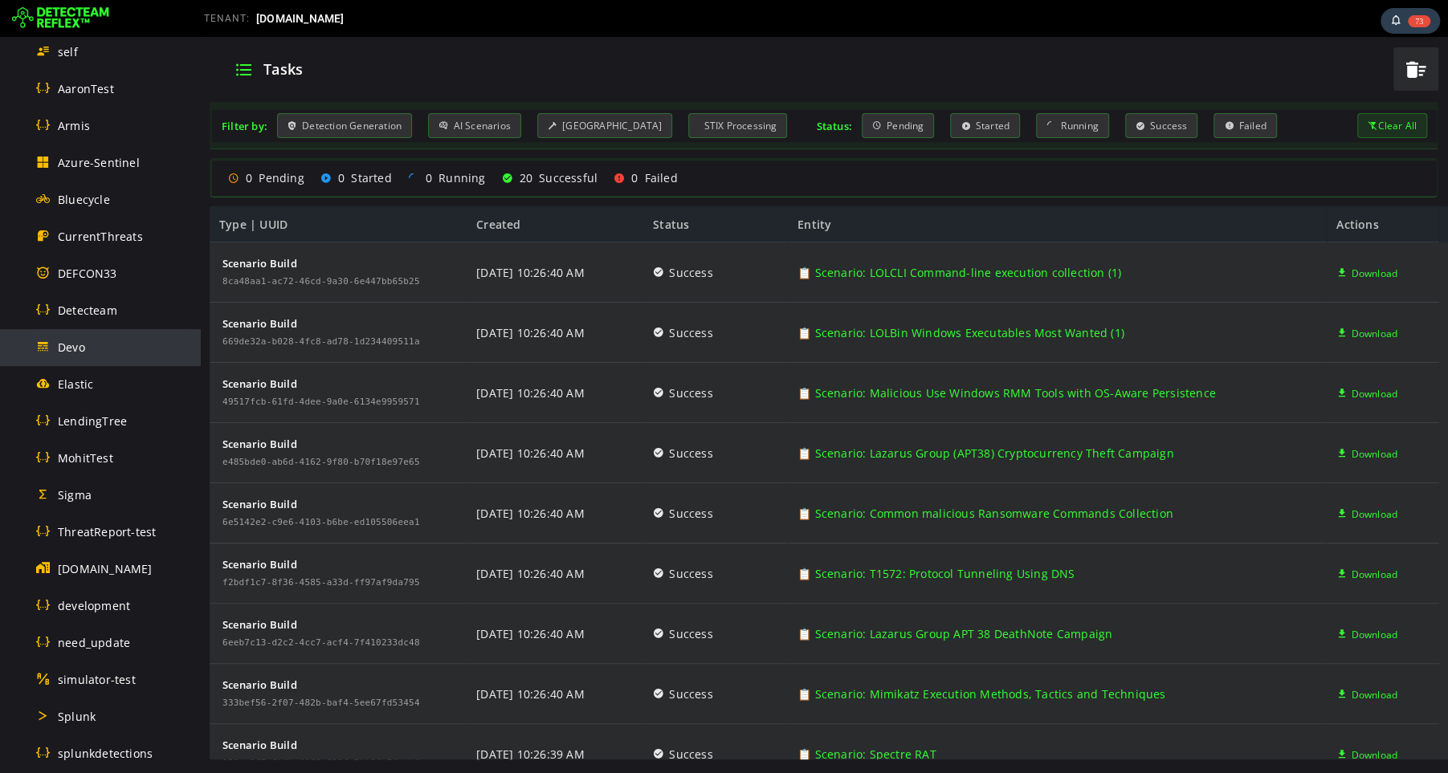
scroll to position [853, 0]
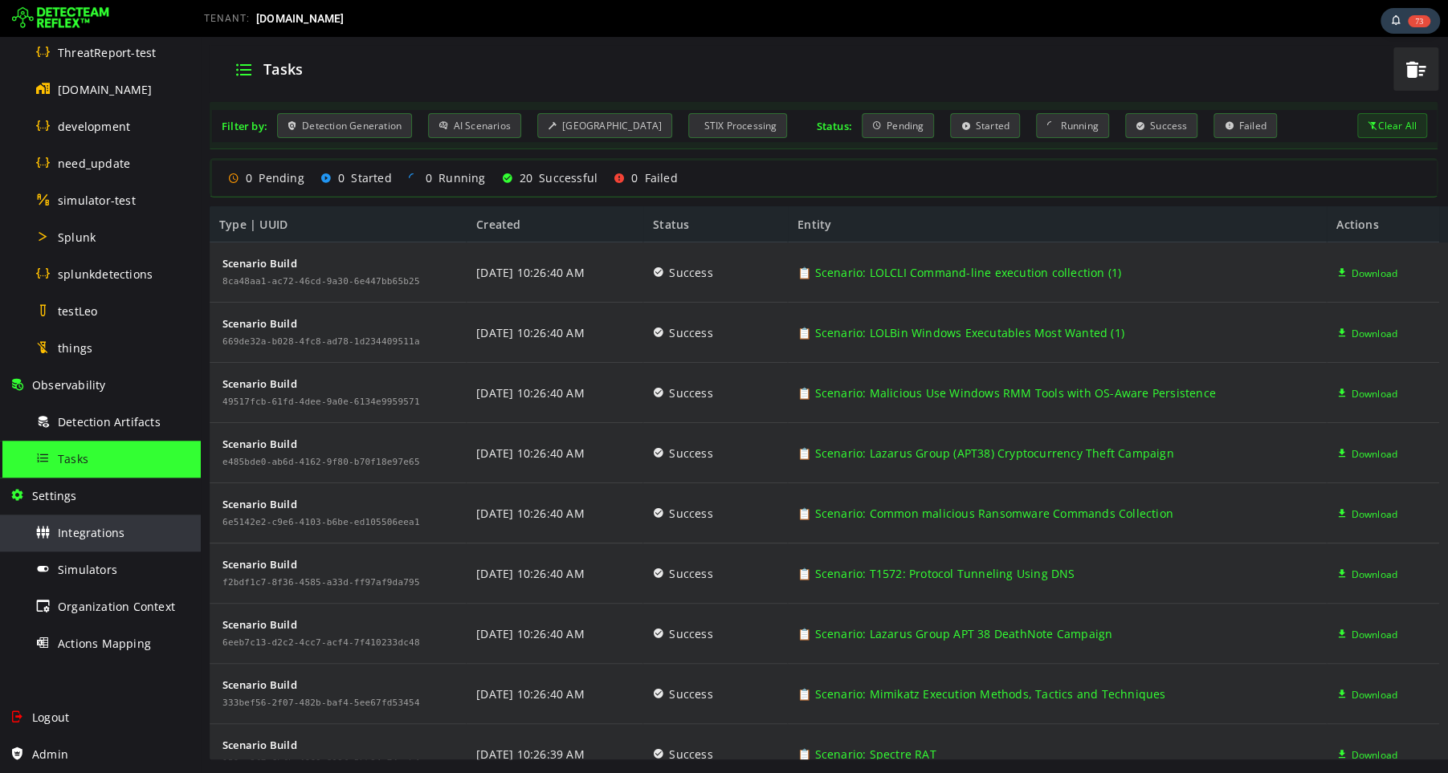
click at [84, 541] on div "Integrations" at bounding box center [113, 533] width 156 height 36
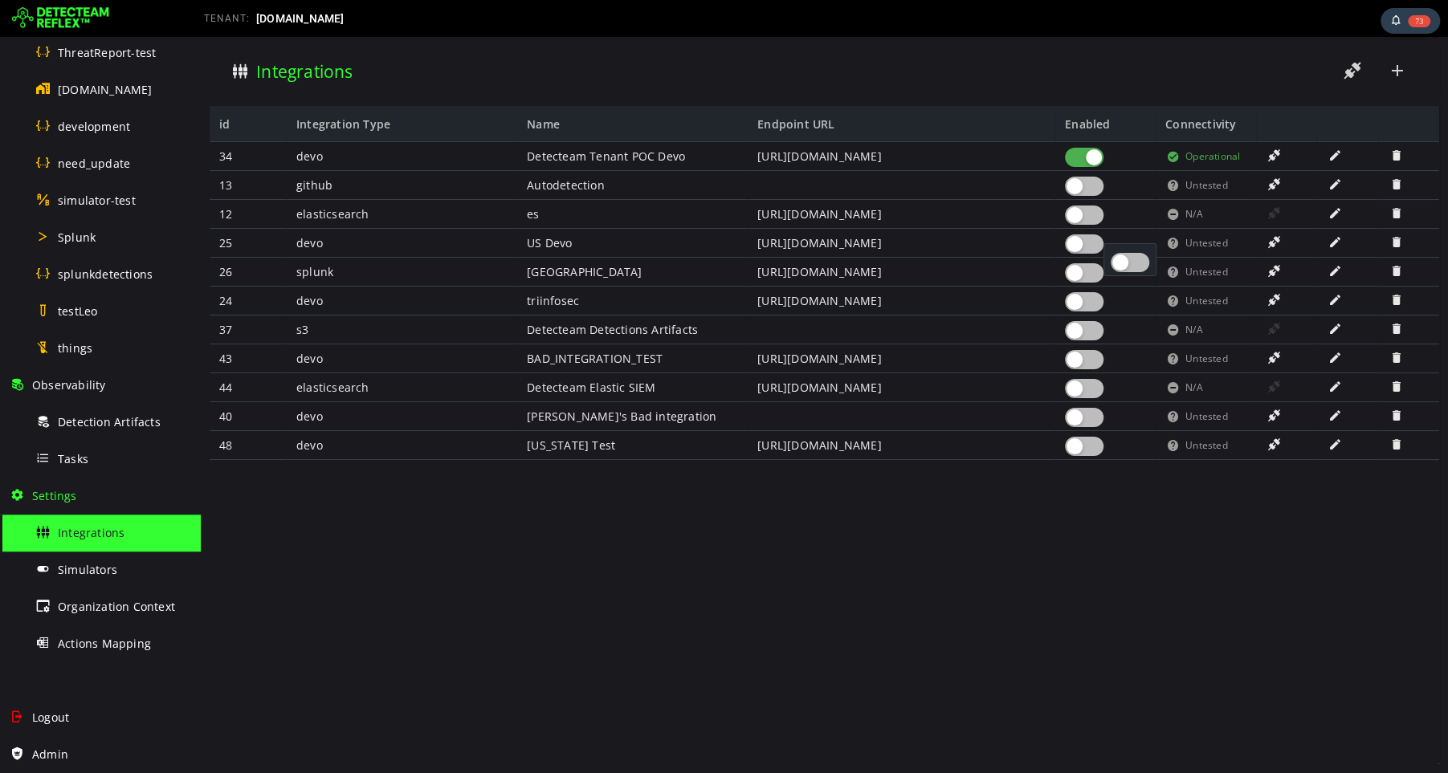
click at [1087, 243] on div at bounding box center [1084, 244] width 39 height 19
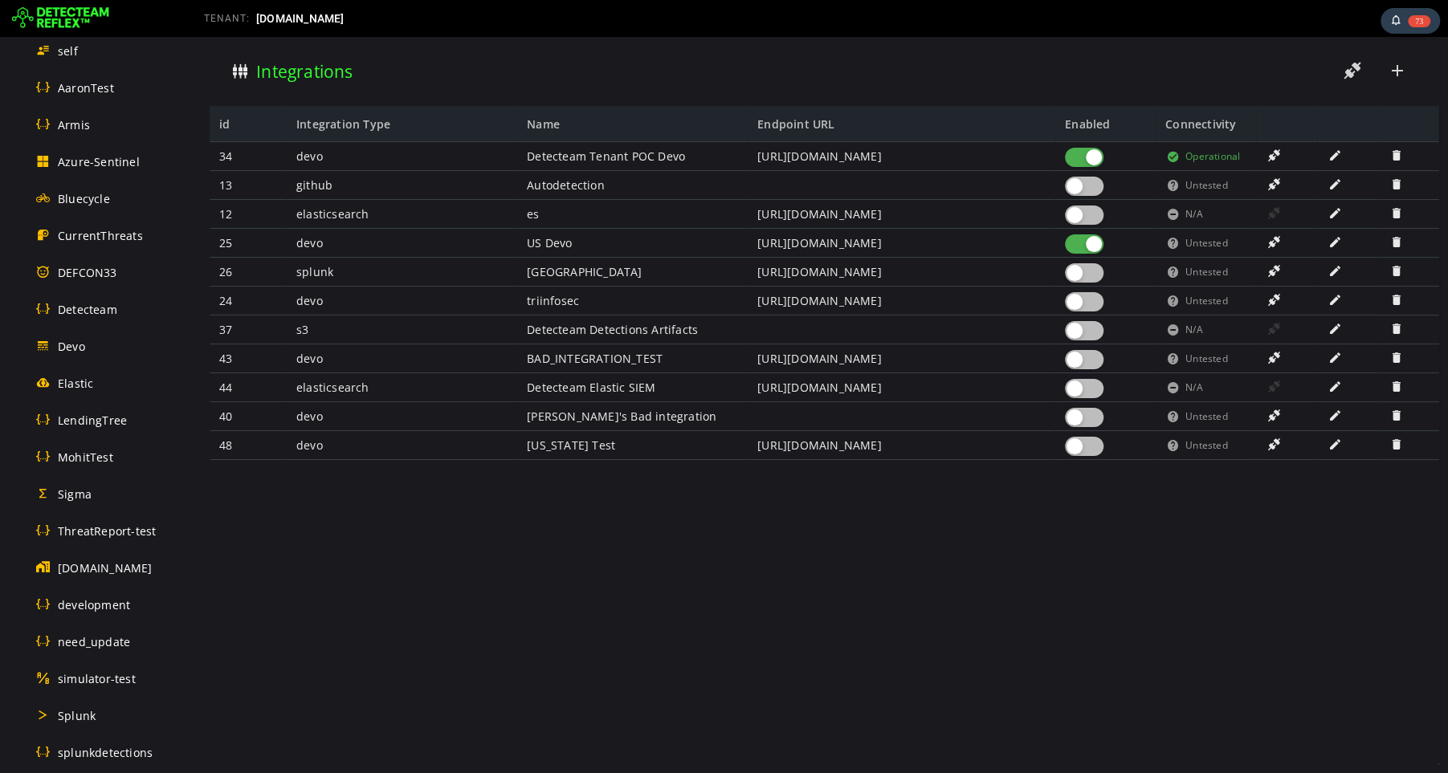
scroll to position [441, 0]
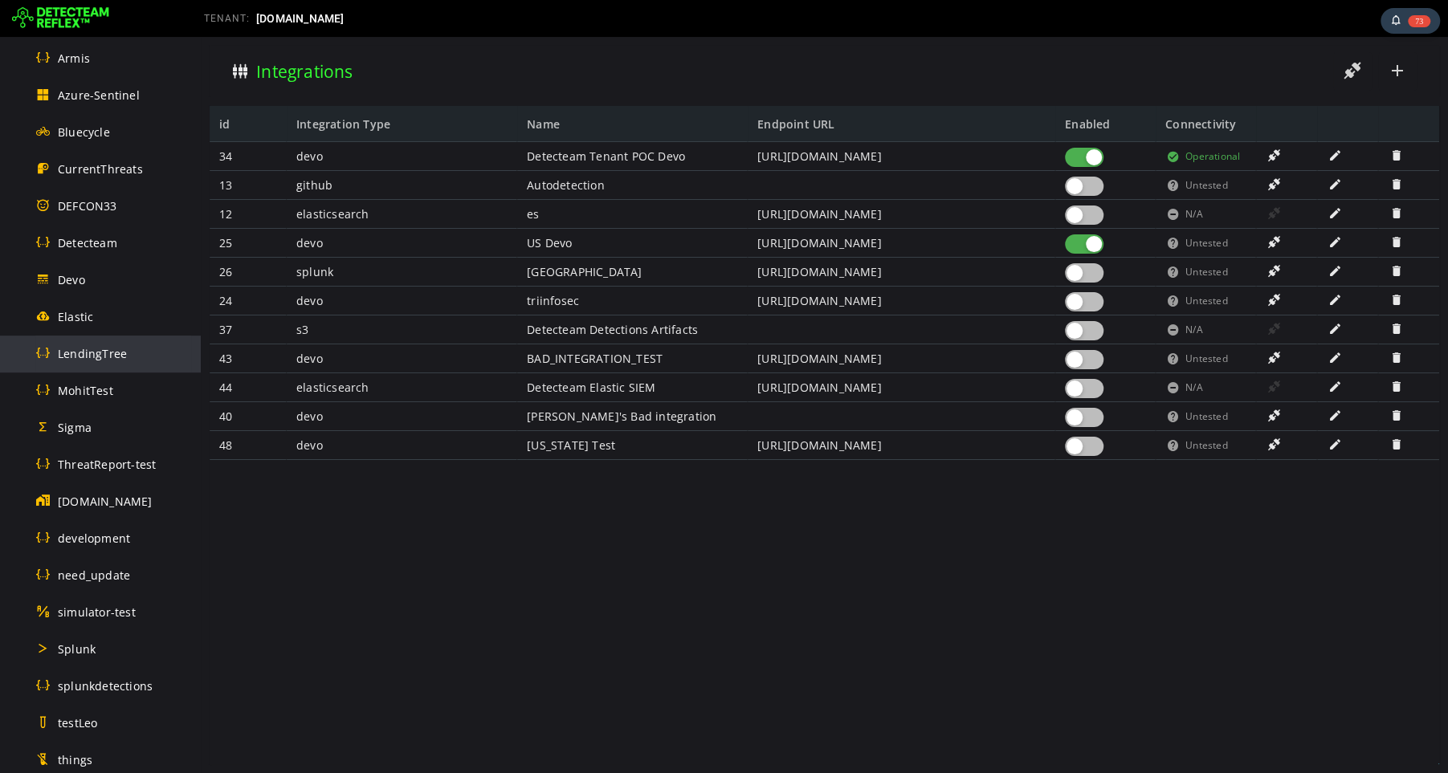
click at [89, 353] on span "LendingTree" at bounding box center [92, 353] width 69 height 15
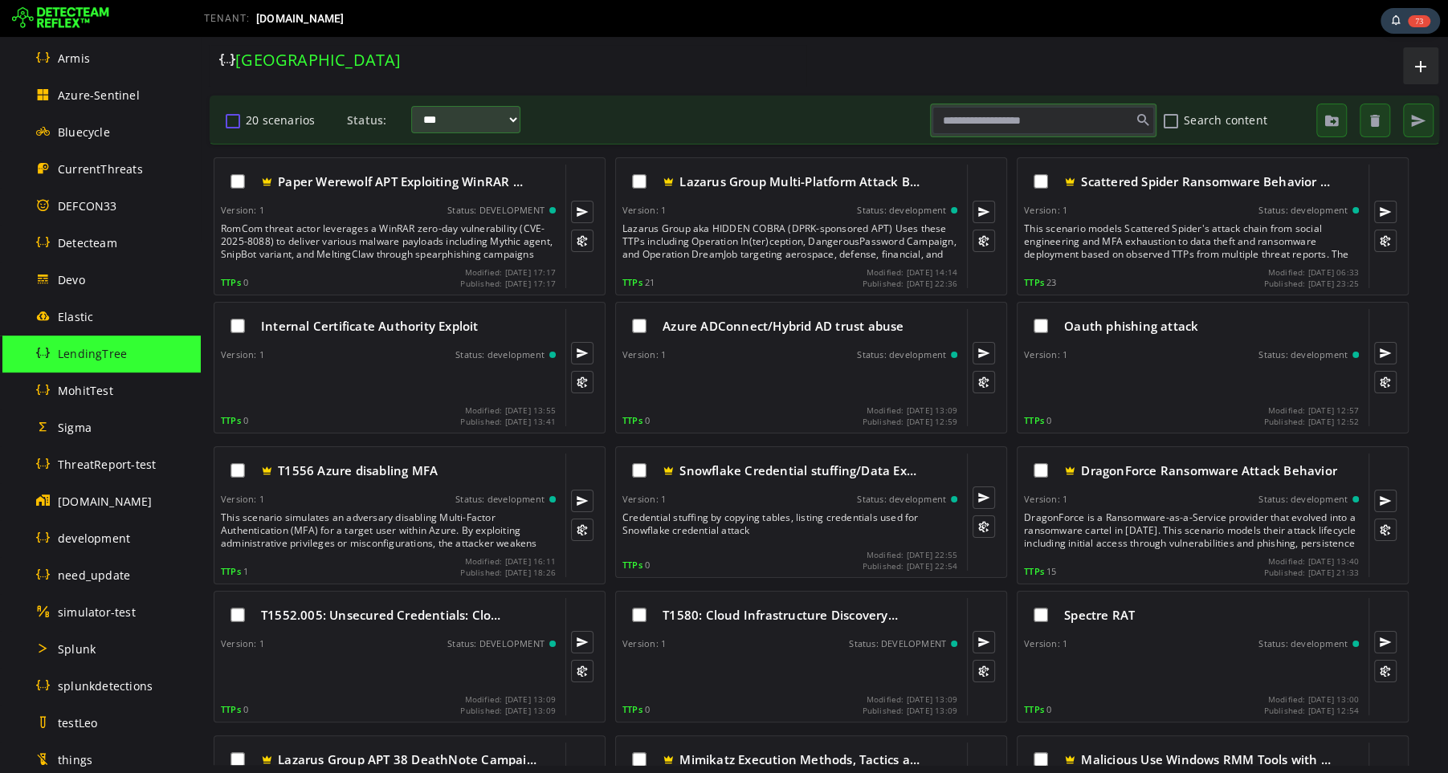
click at [236, 123] on button "20 scenarios" at bounding box center [232, 120] width 19 height 27
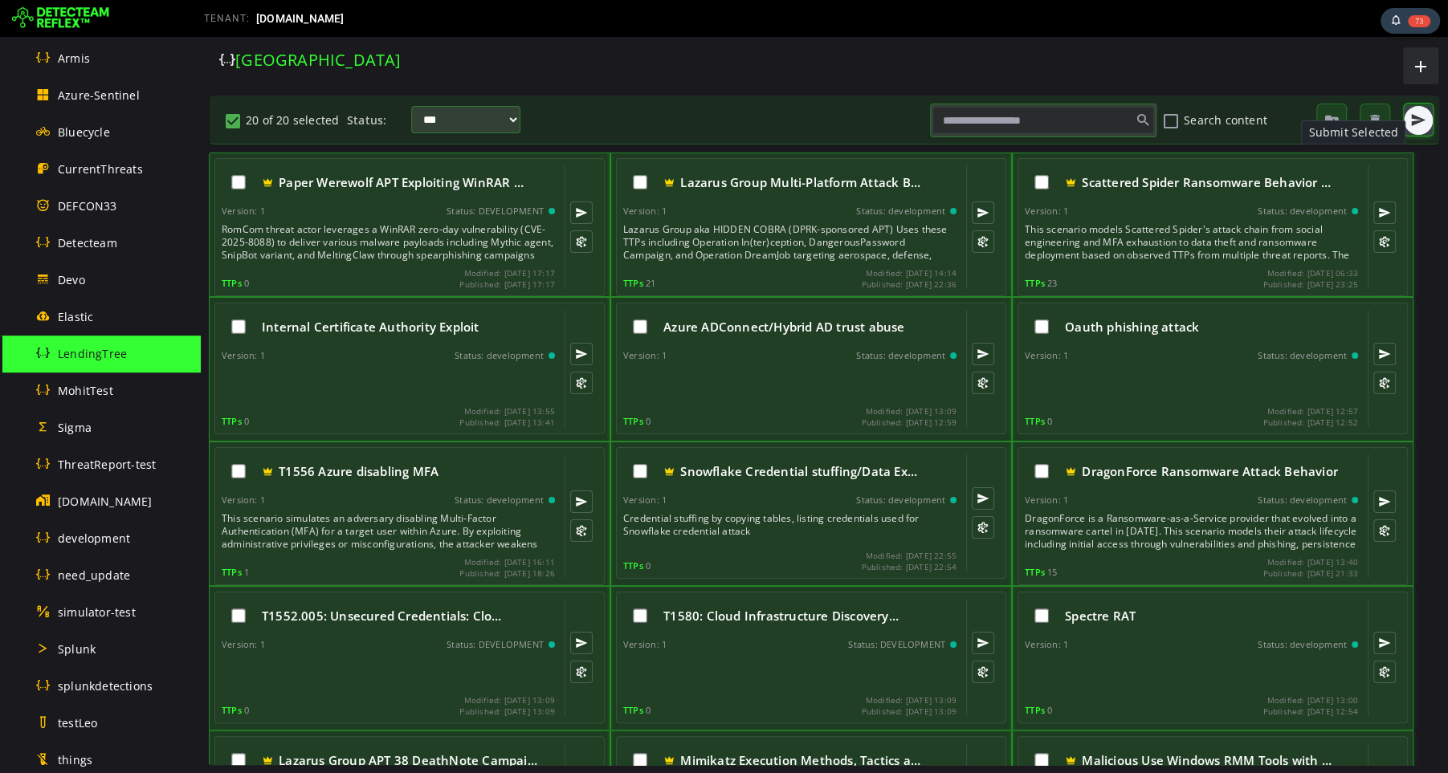
click at [1418, 120] on span "button" at bounding box center [1418, 120] width 16 height 16
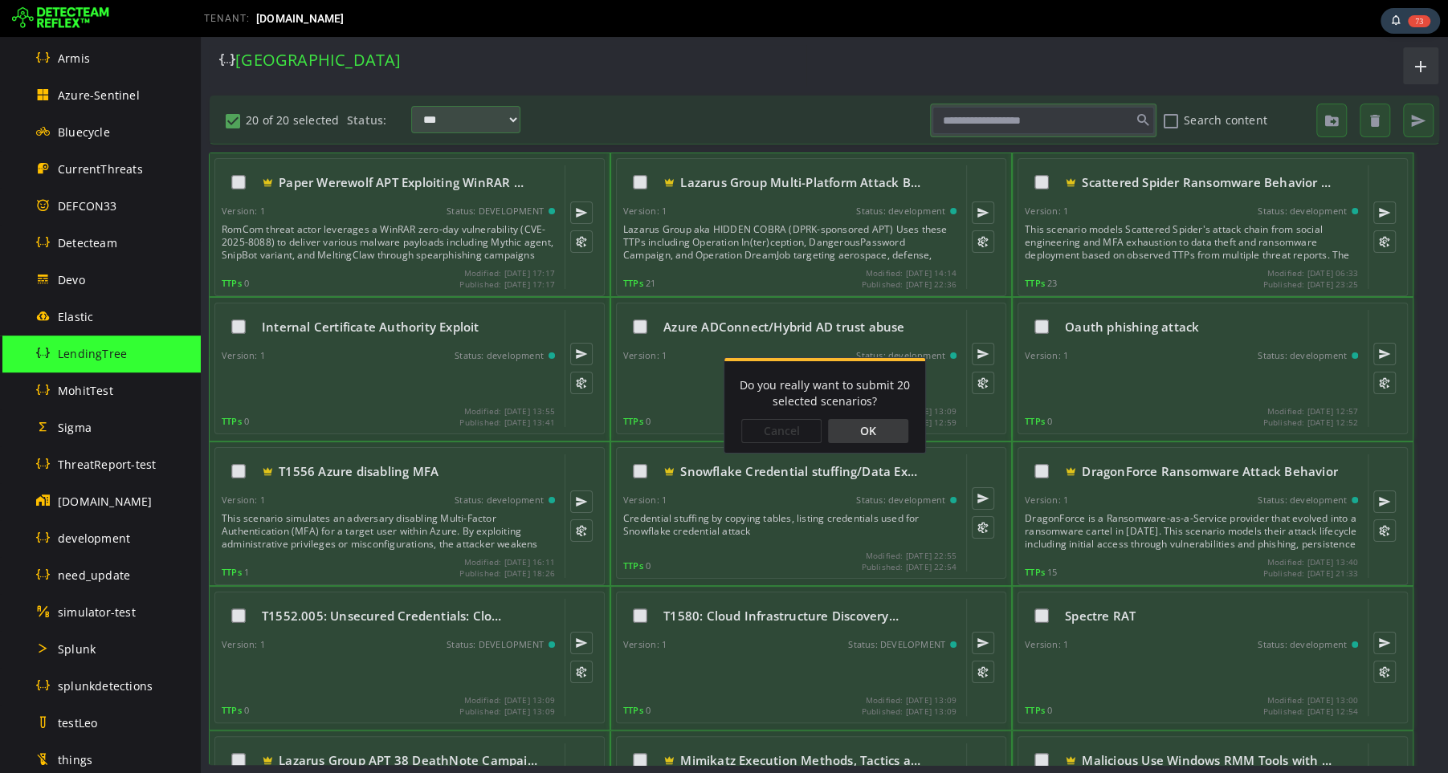
click at [879, 431] on div "OK" at bounding box center [868, 431] width 80 height 24
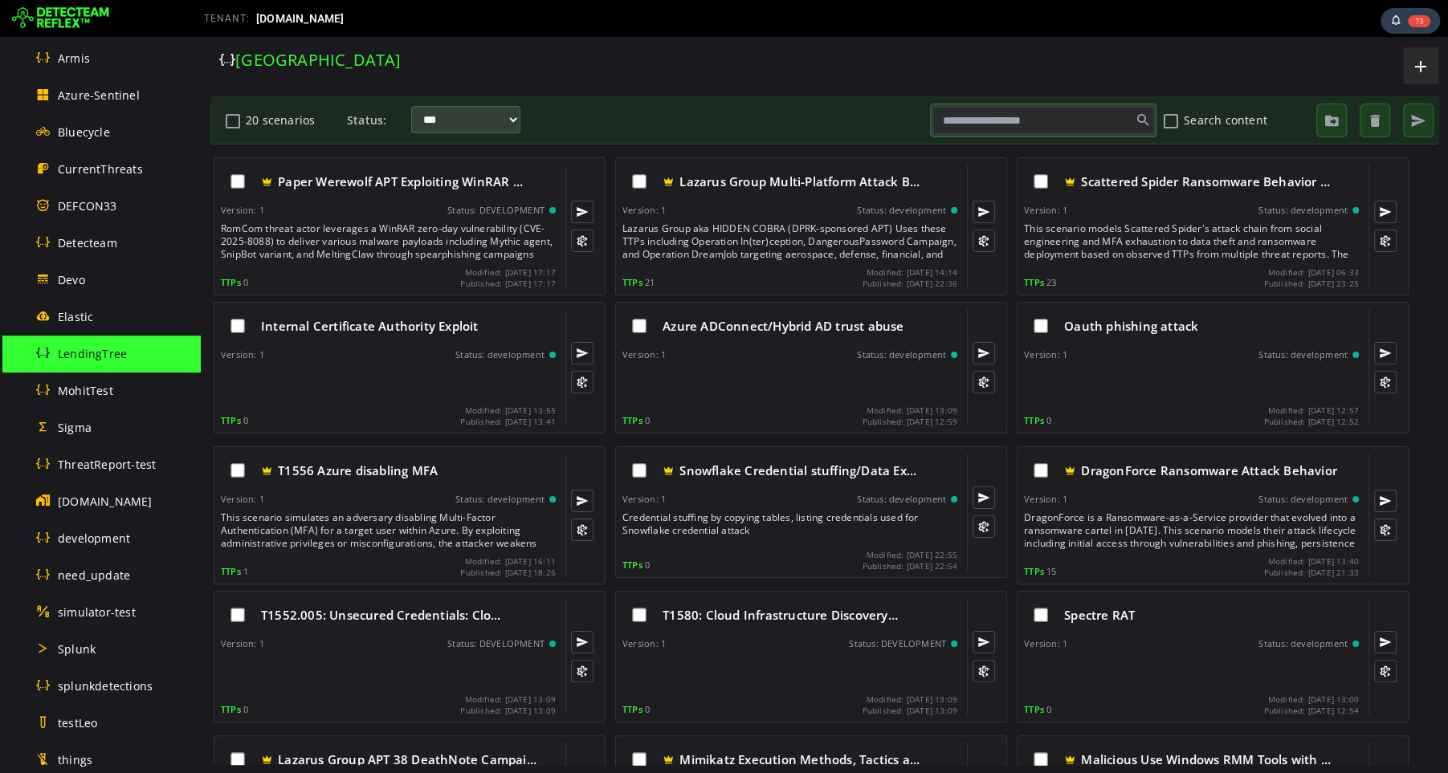
click at [531, 60] on div "[GEOGRAPHIC_DATA]" at bounding box center [507, 60] width 577 height 22
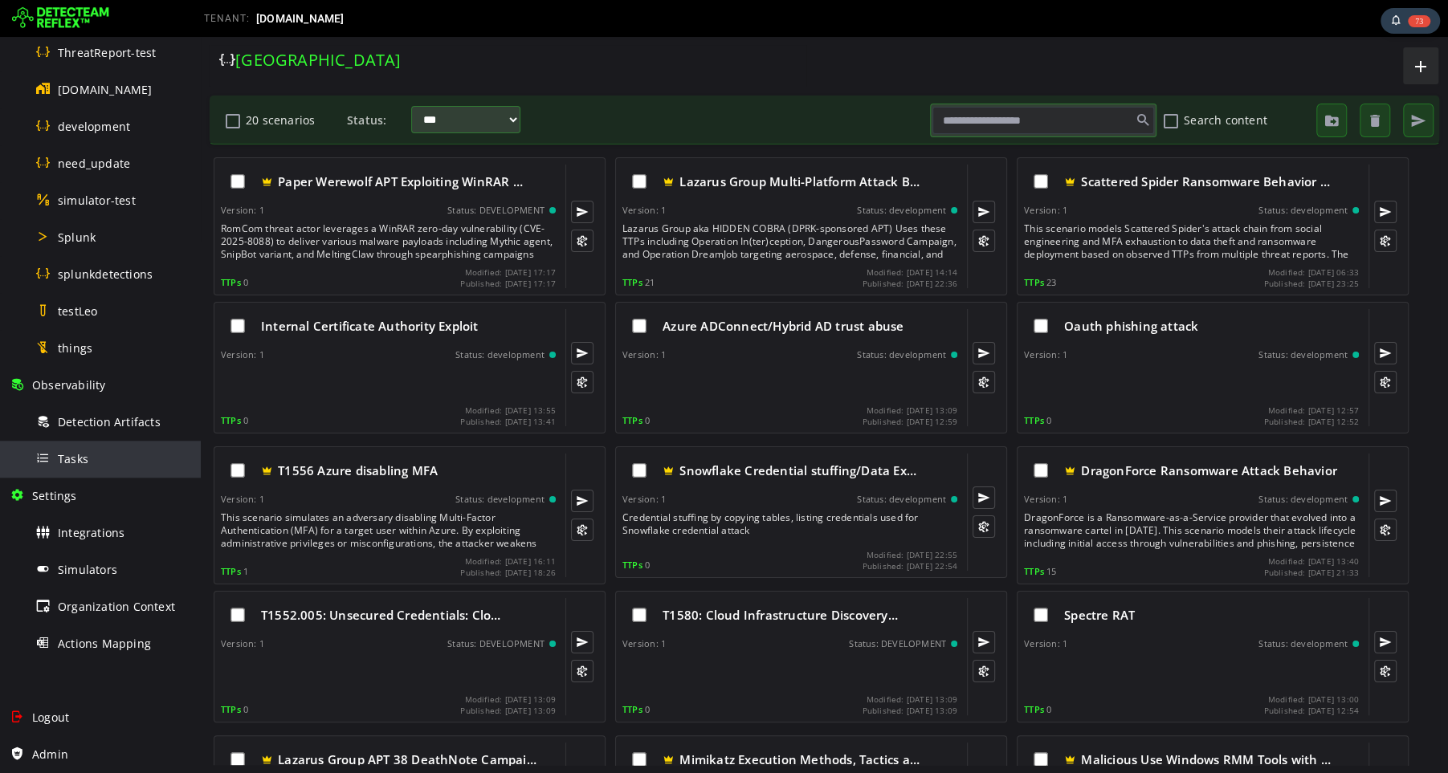
click at [75, 467] on div "Tasks" at bounding box center [113, 459] width 156 height 36
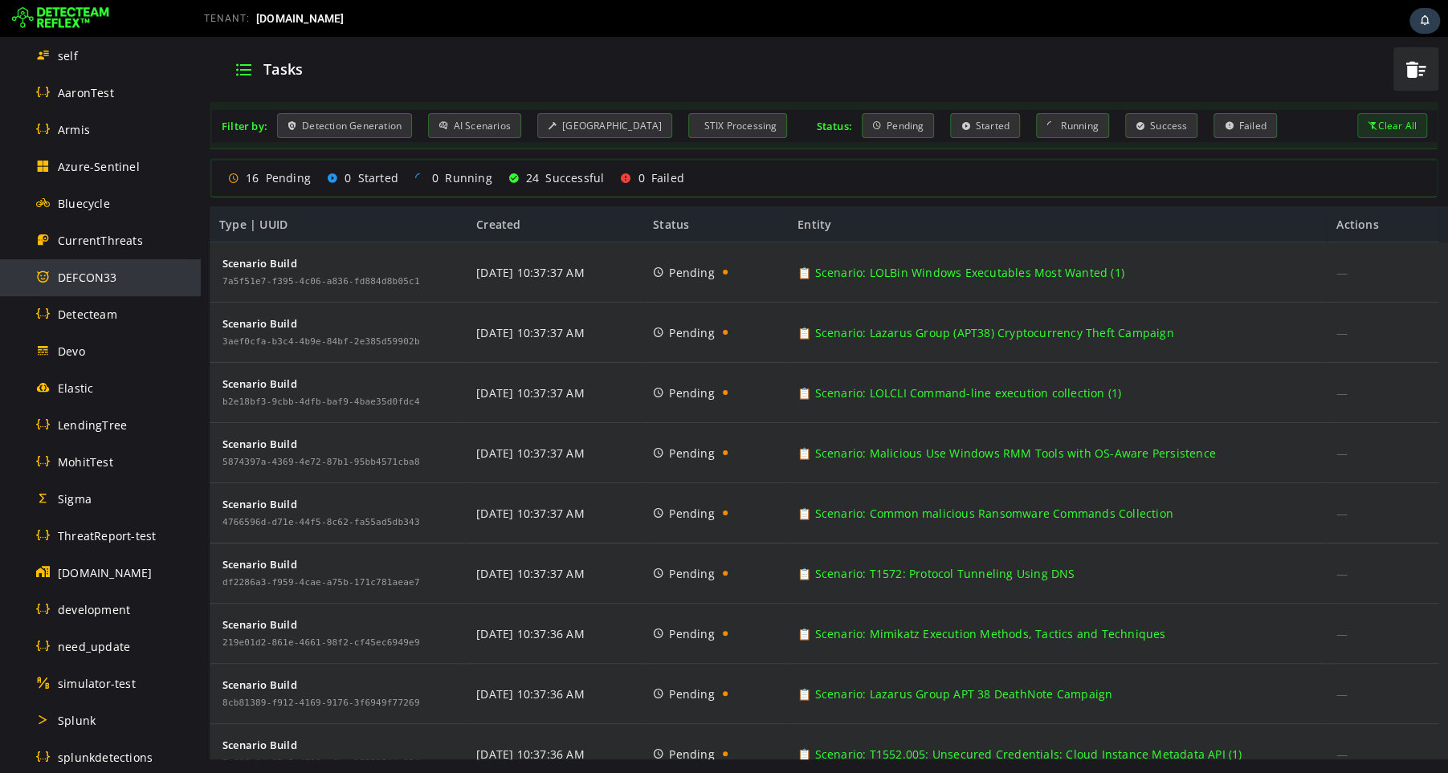
scroll to position [853, 0]
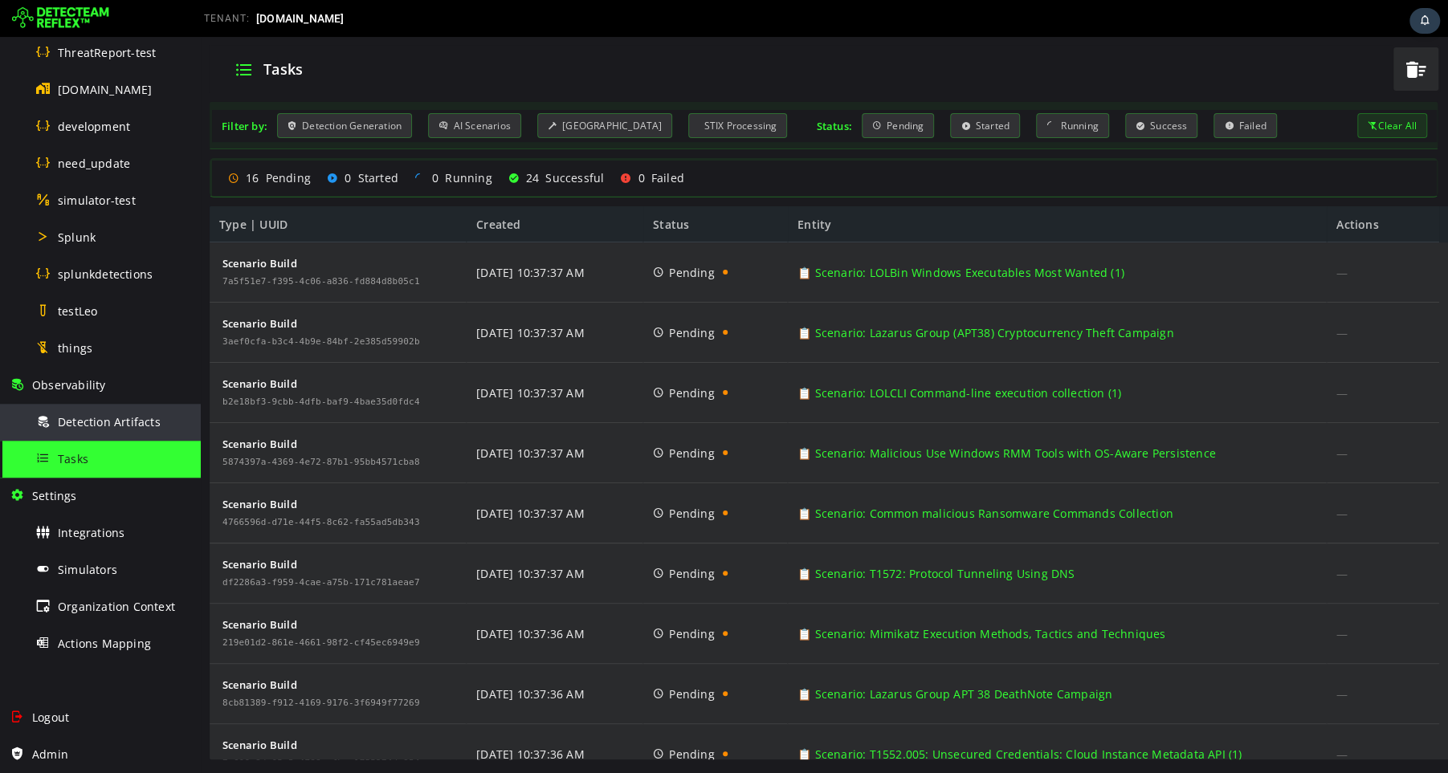
click at [95, 432] on div "Detection Artifacts" at bounding box center [113, 422] width 156 height 36
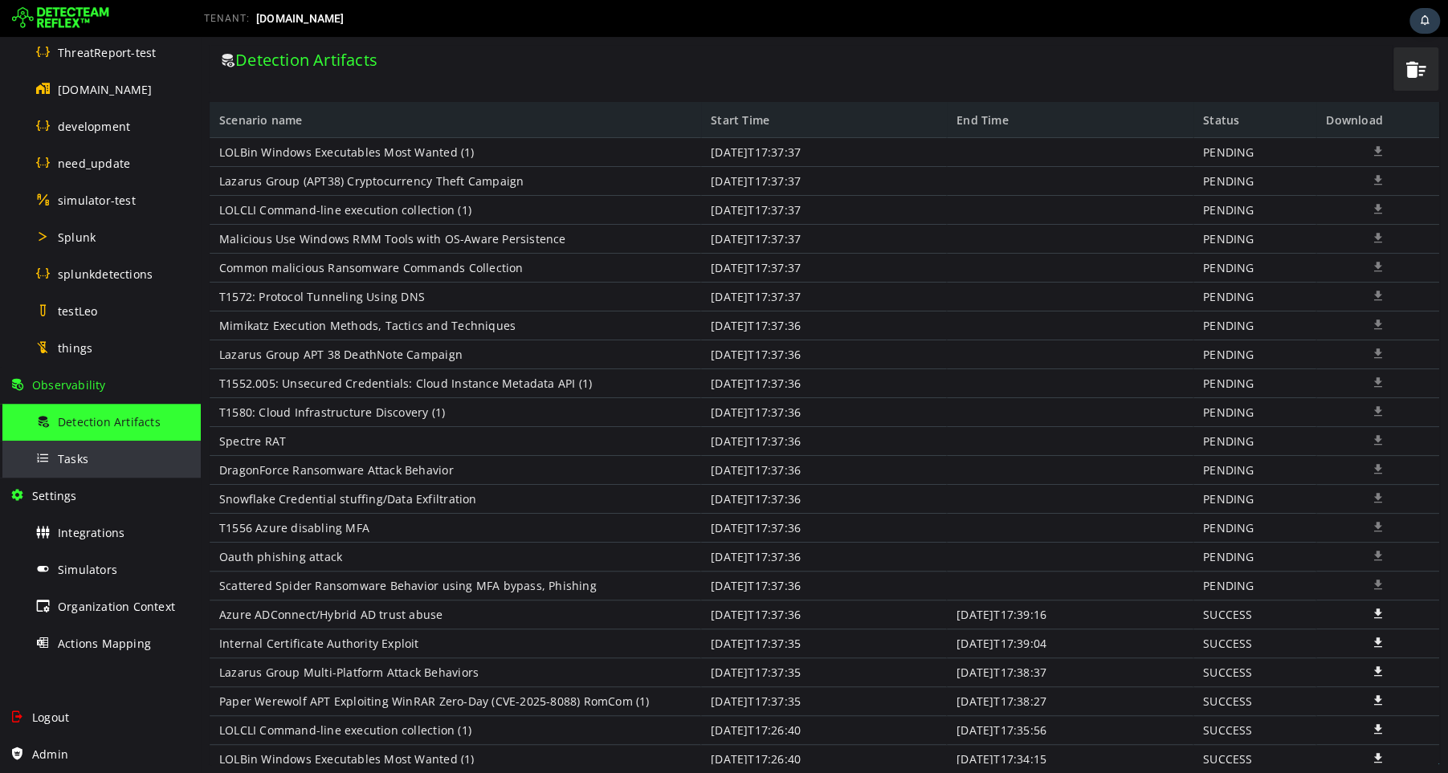
click at [92, 462] on div "Tasks" at bounding box center [113, 459] width 156 height 36
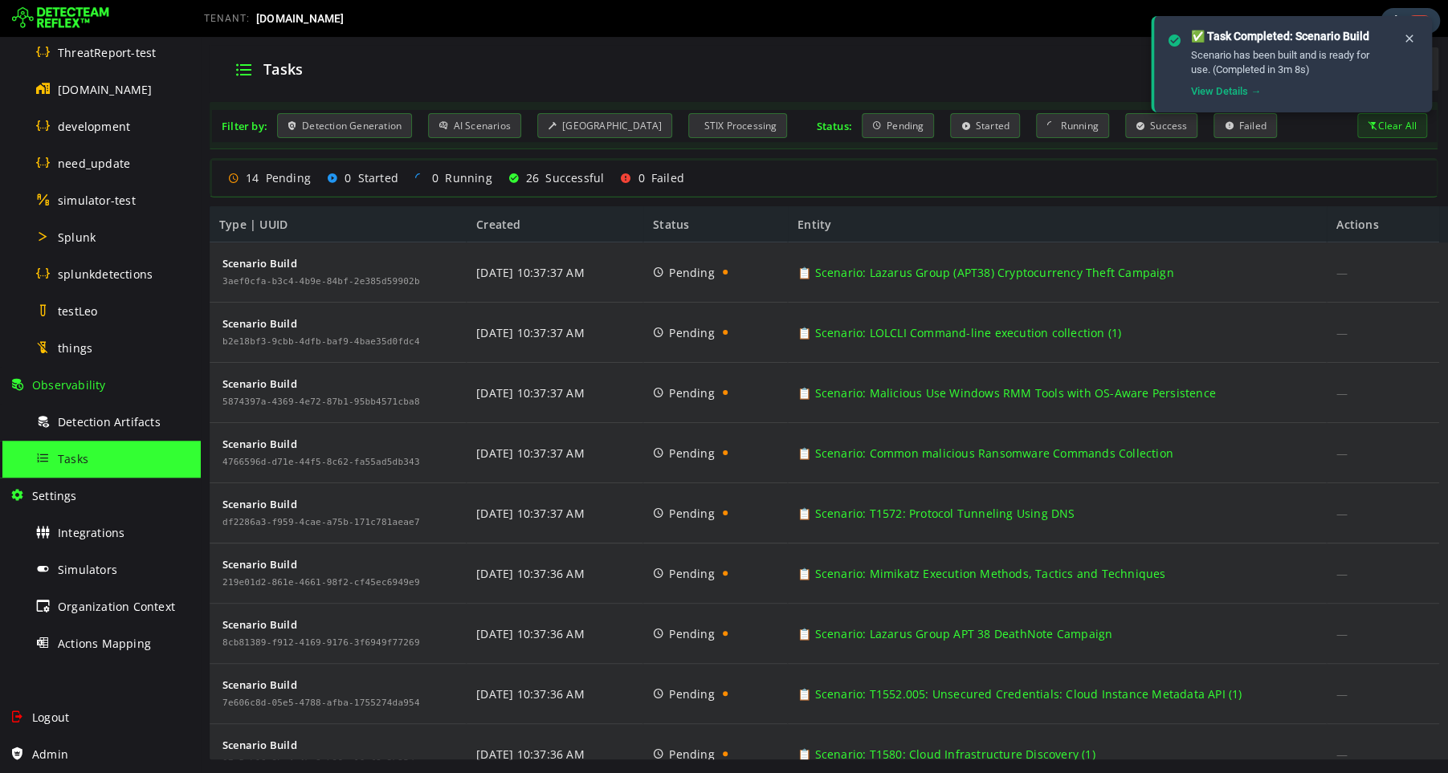
scroll to position [141, 0]
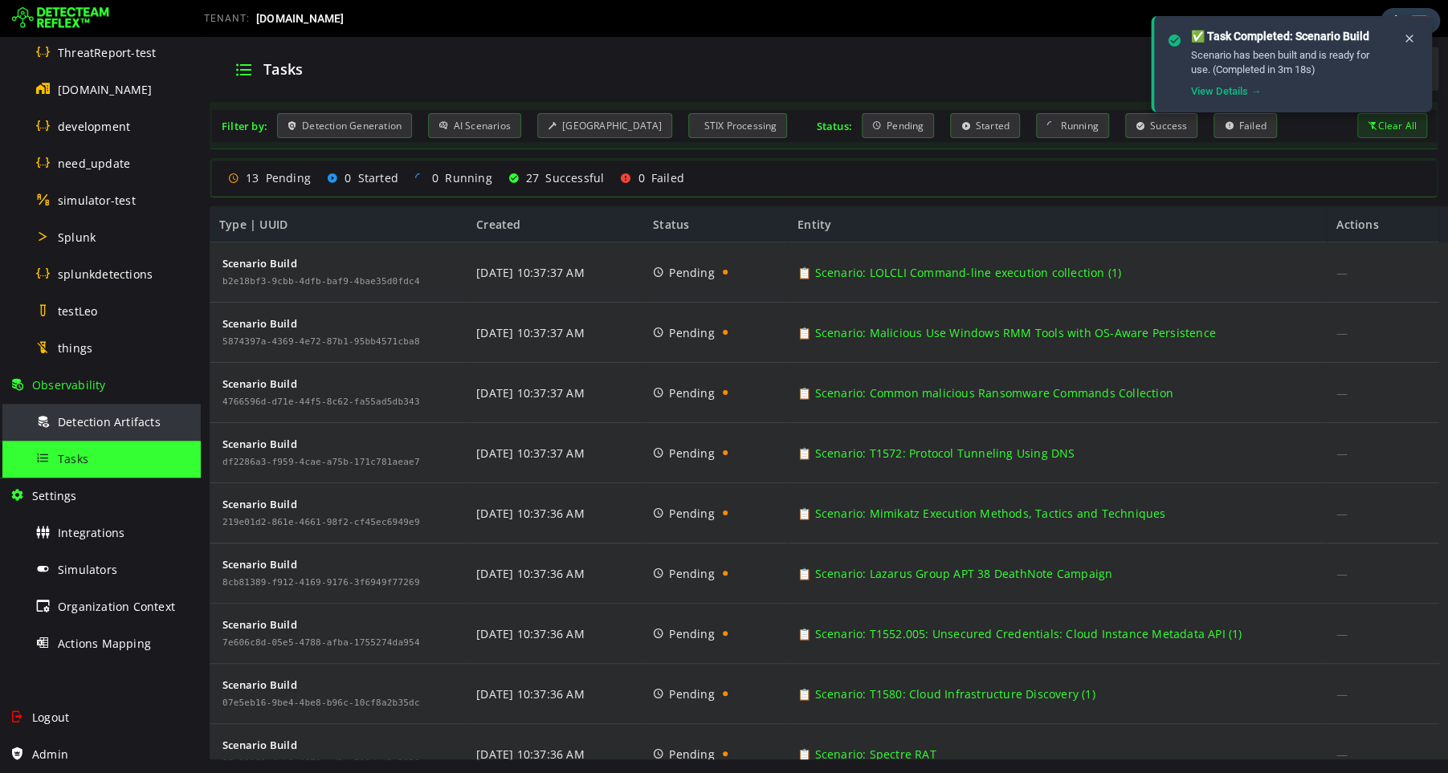
click at [116, 420] on span "Detection Artifacts" at bounding box center [109, 421] width 103 height 15
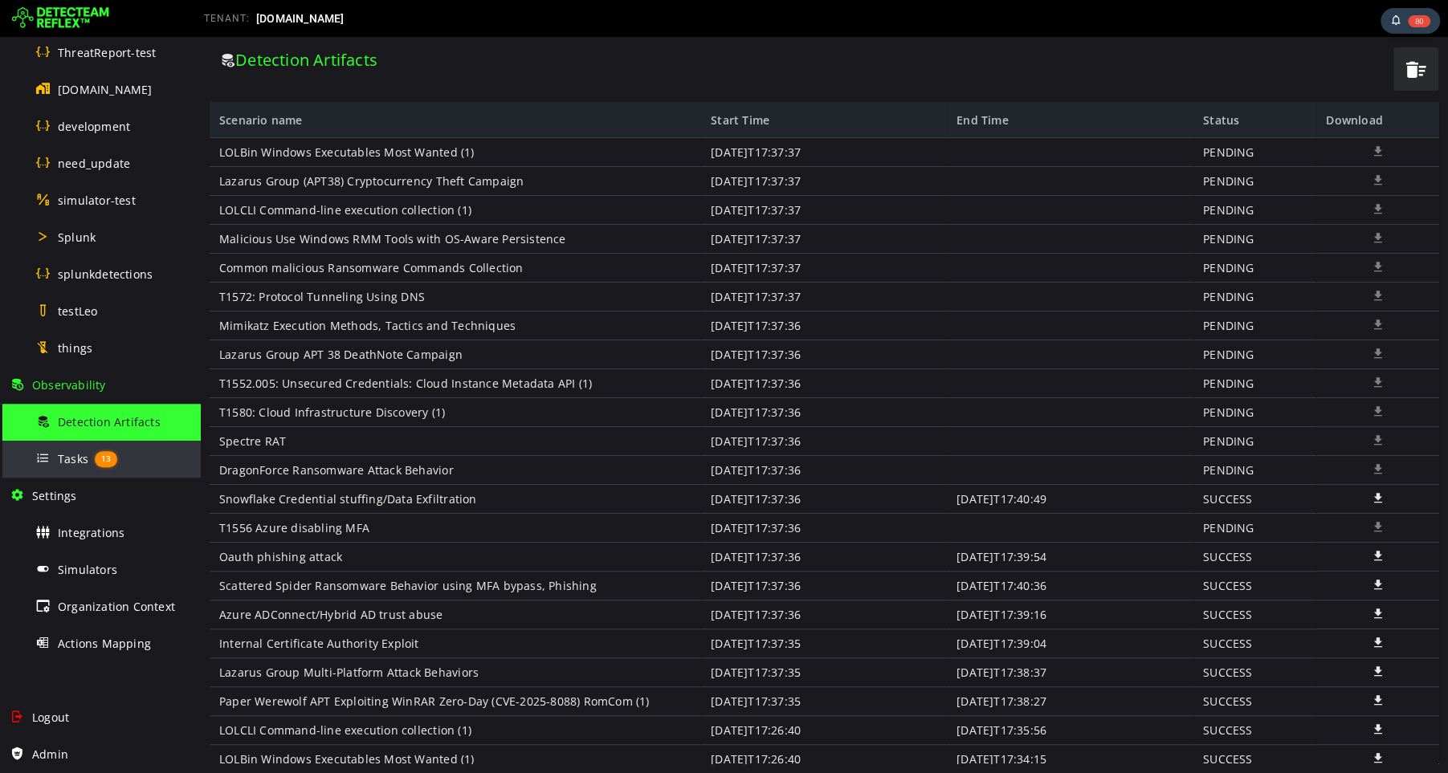
click at [71, 461] on span "Tasks" at bounding box center [73, 458] width 31 height 15
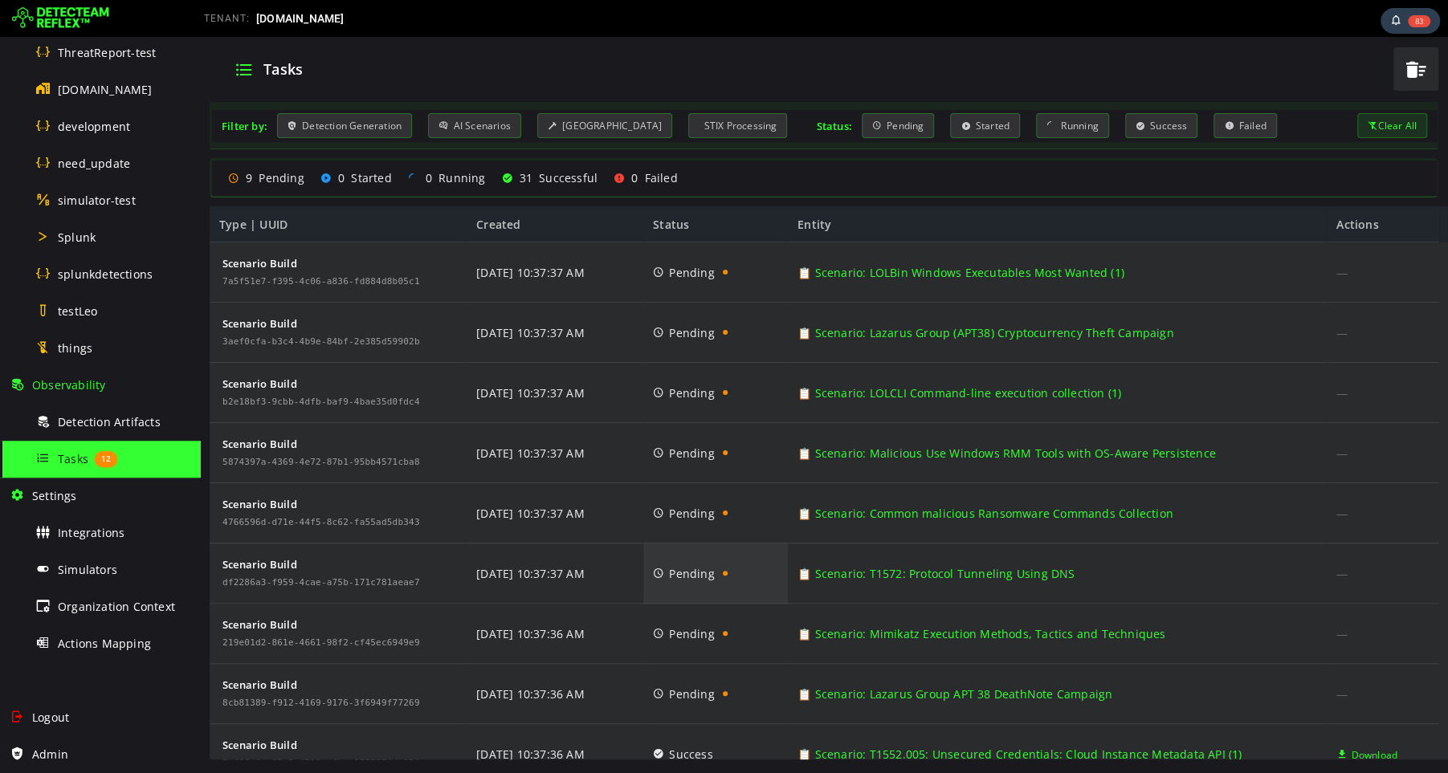
click at [659, 575] on icon at bounding box center [658, 573] width 11 height 61
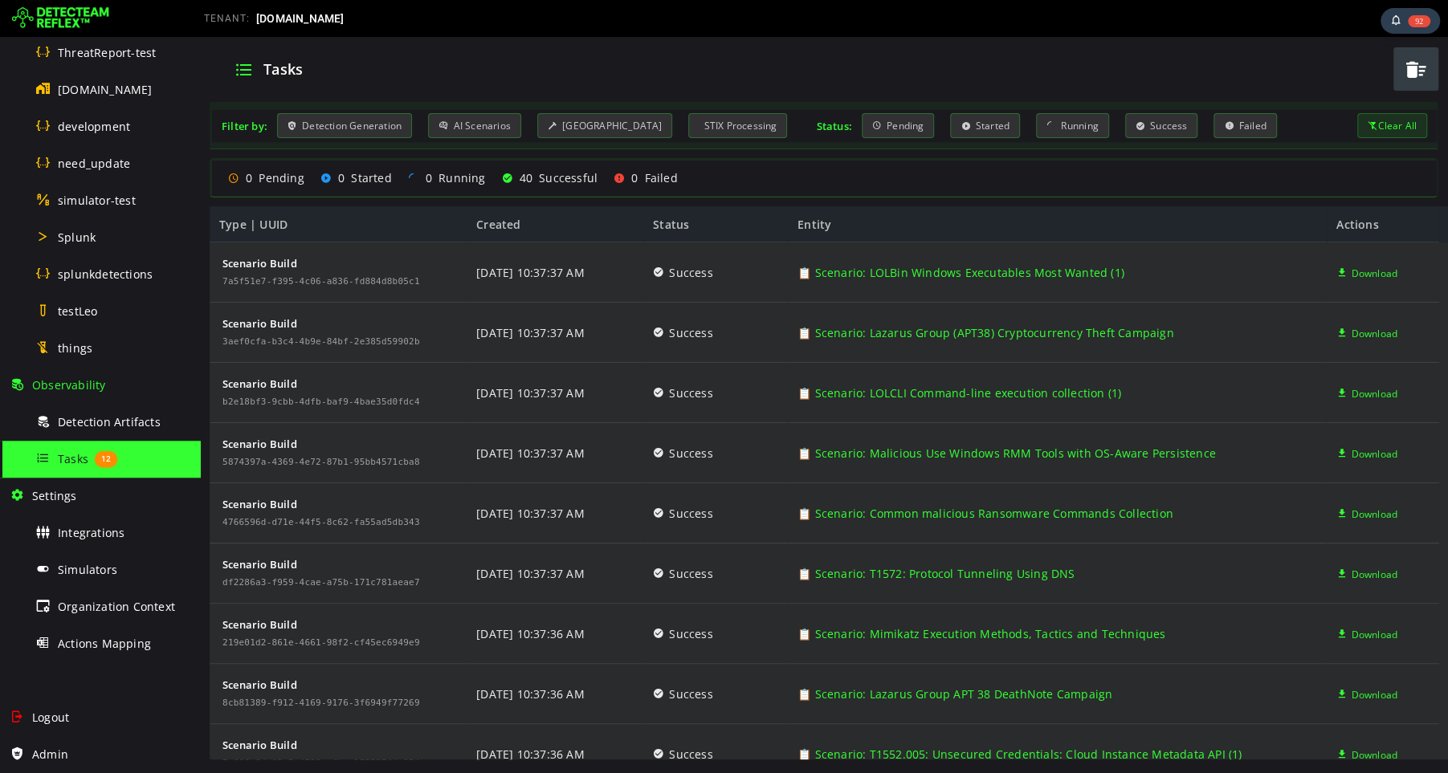
click at [1413, 70] on span "button" at bounding box center [1416, 69] width 24 height 33
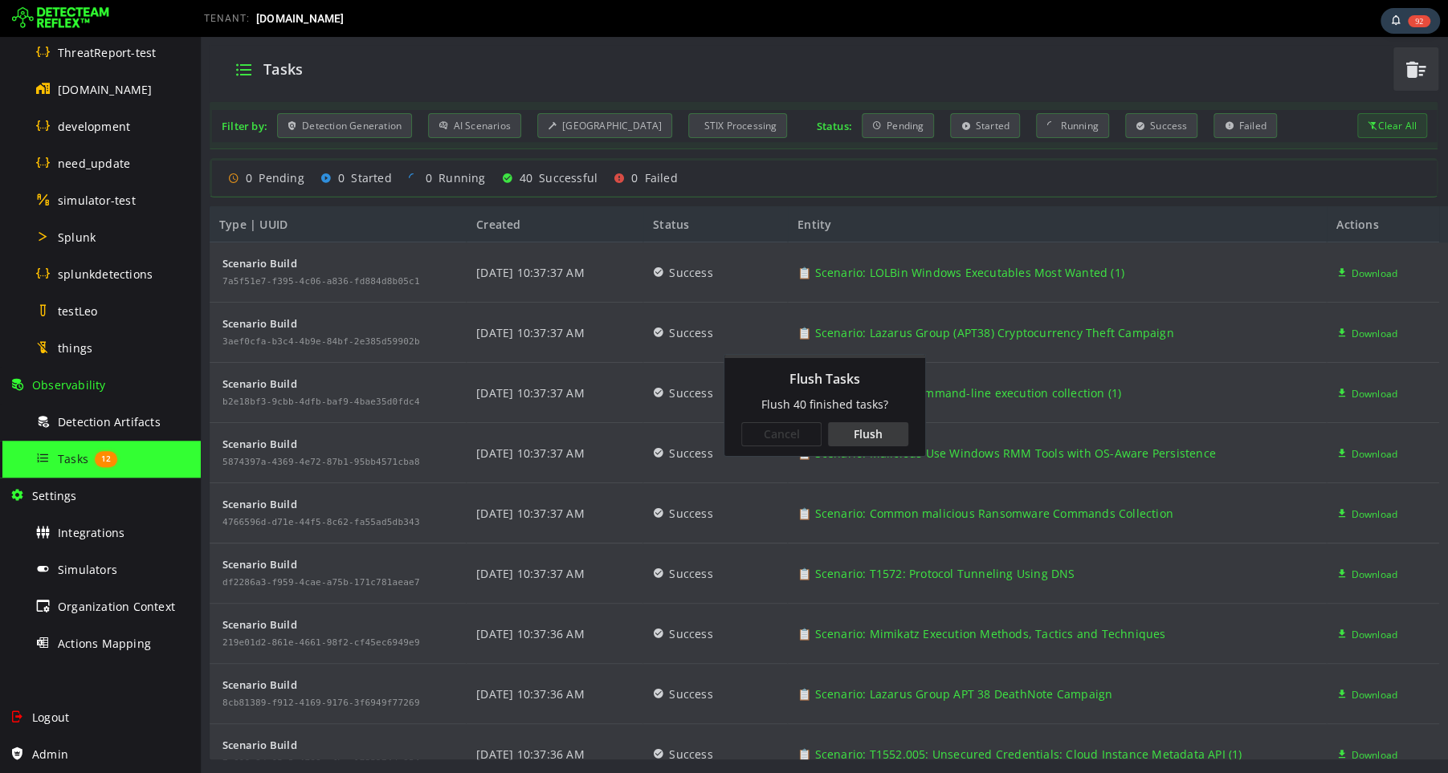
click at [871, 430] on div "Flush" at bounding box center [868, 434] width 80 height 24
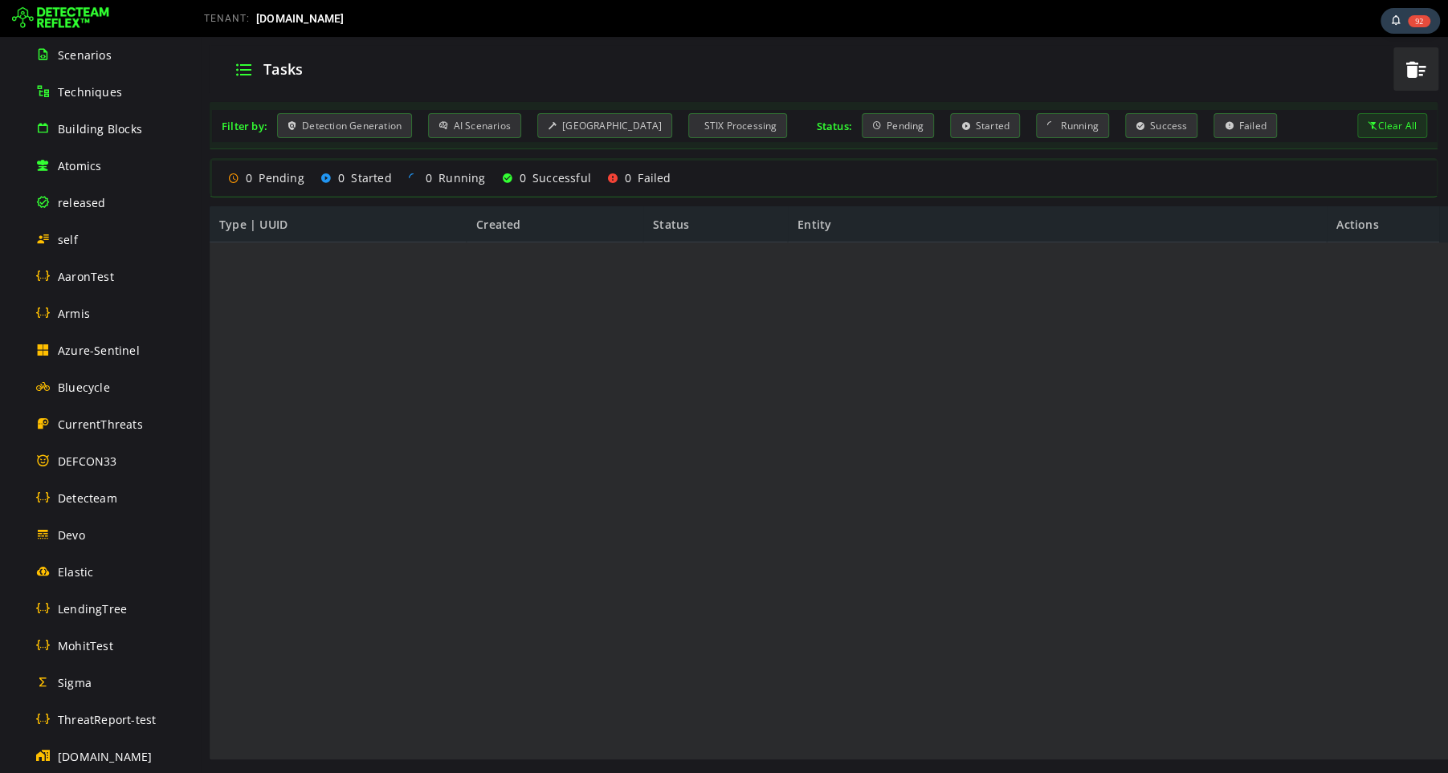
scroll to position [165, 0]
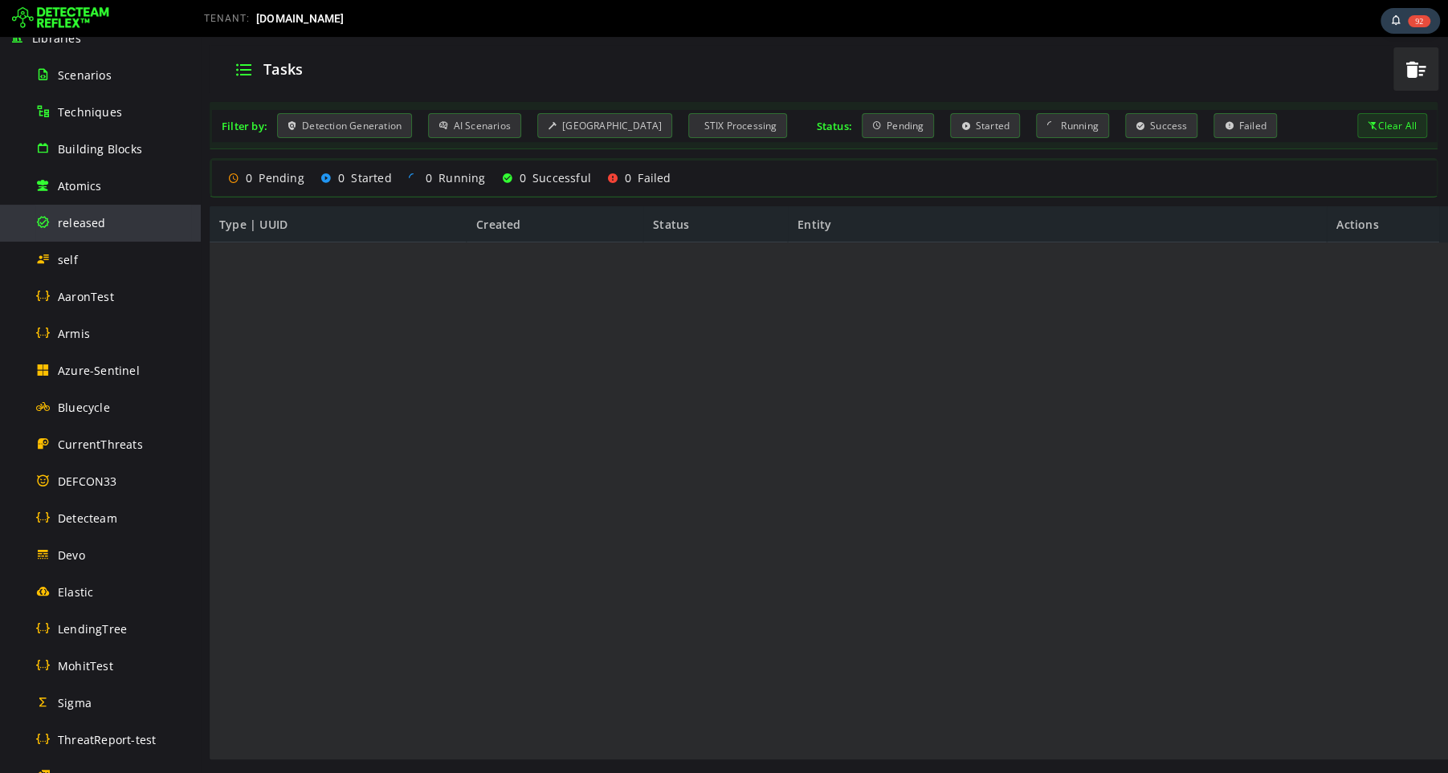
click at [92, 220] on span "released" at bounding box center [82, 222] width 48 height 15
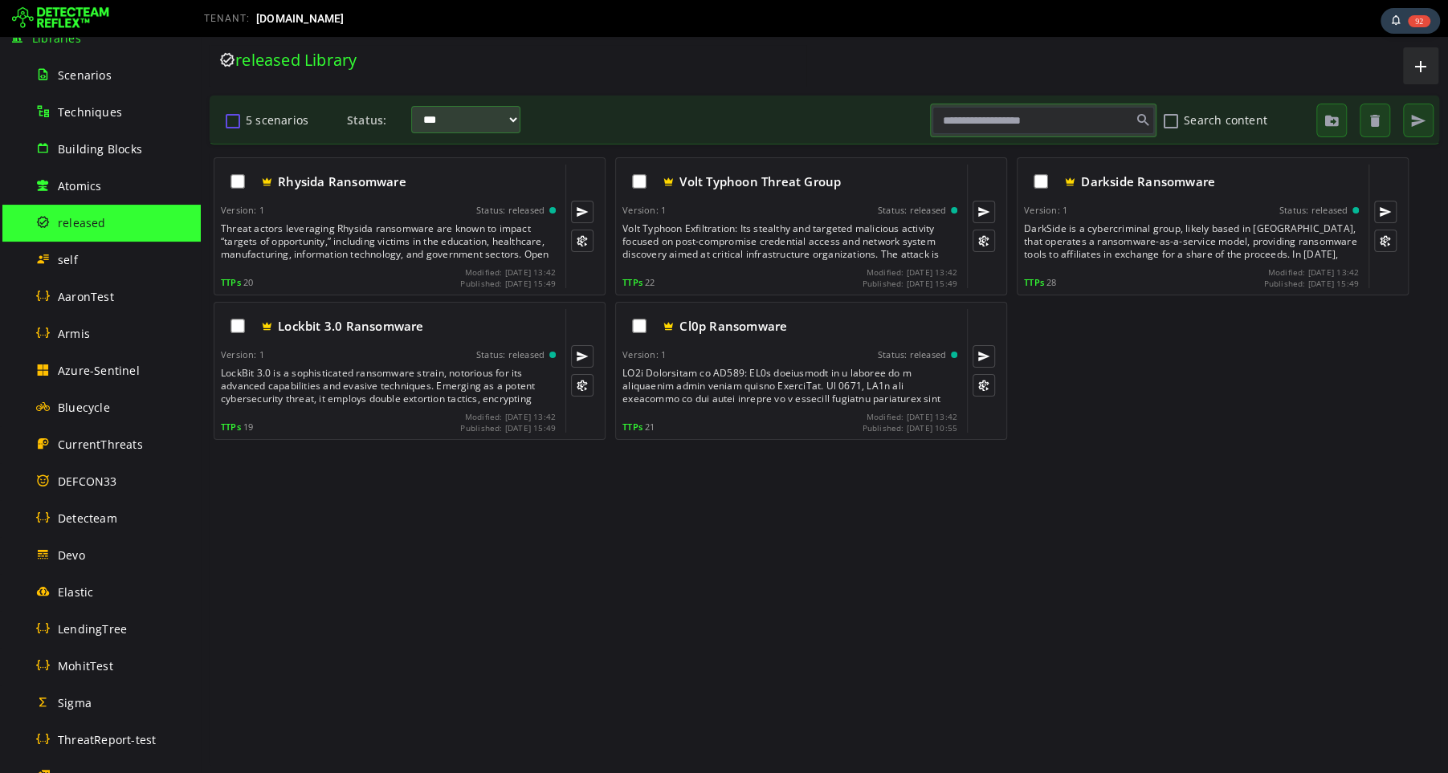
click at [235, 119] on button "5 scenarios" at bounding box center [232, 120] width 19 height 27
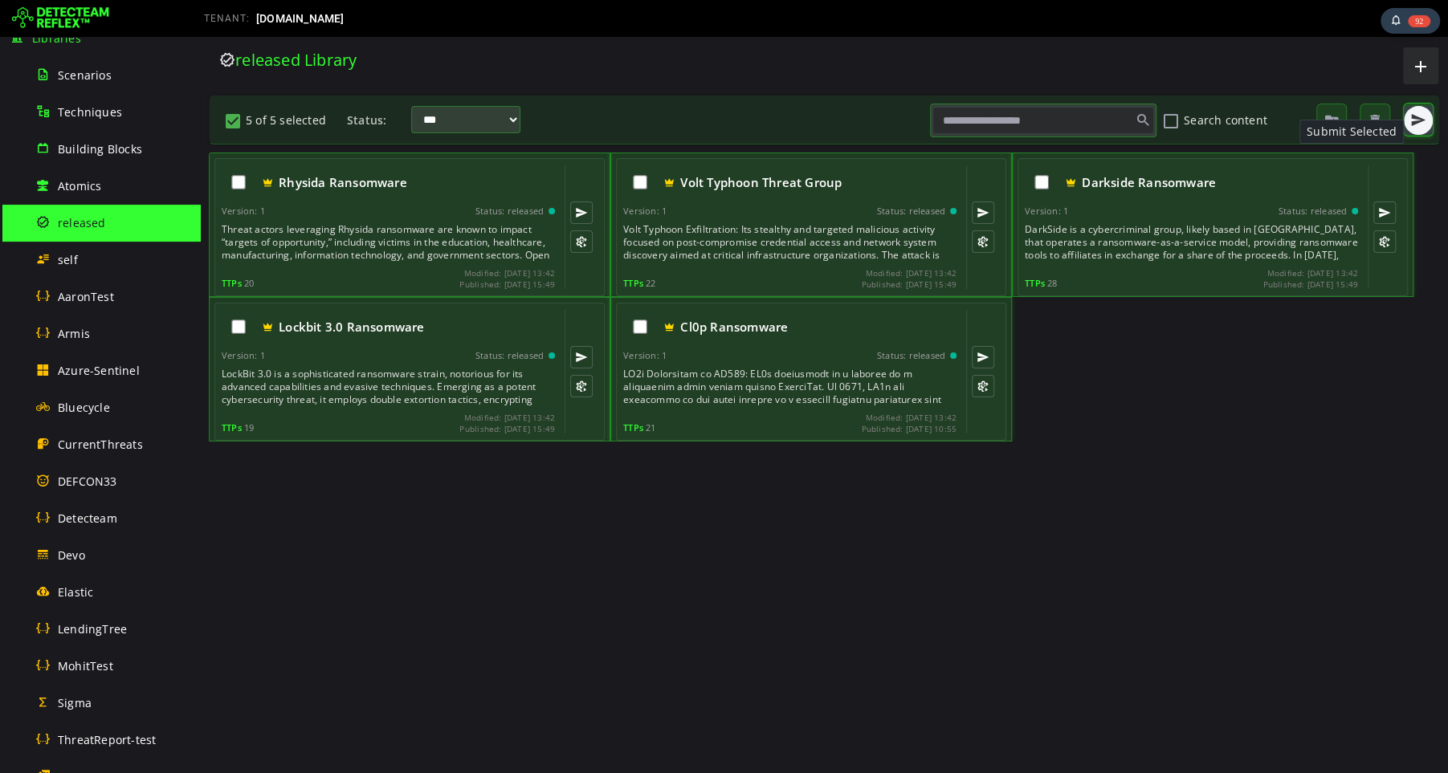
click at [1415, 119] on span "button" at bounding box center [1418, 120] width 16 height 16
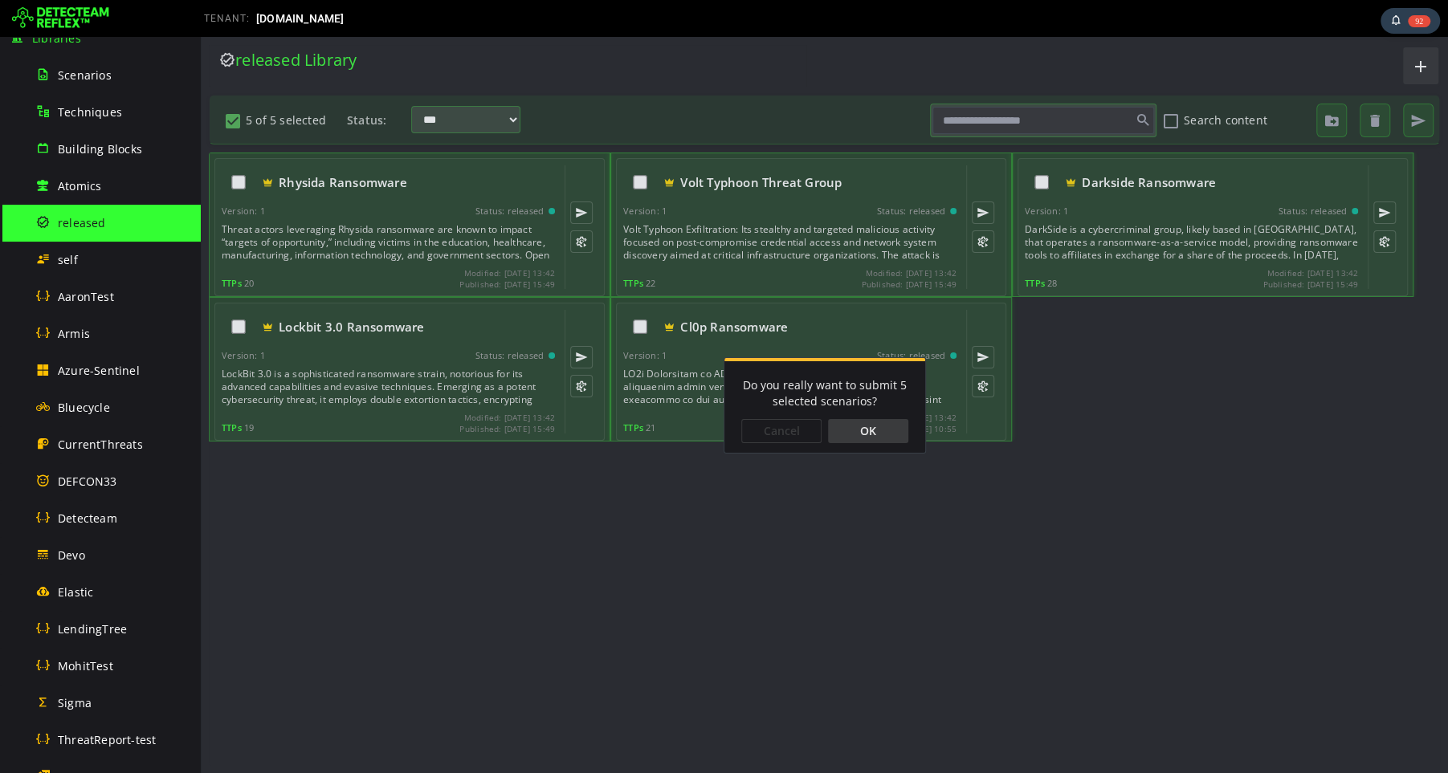
click at [873, 440] on div "OK" at bounding box center [868, 431] width 80 height 24
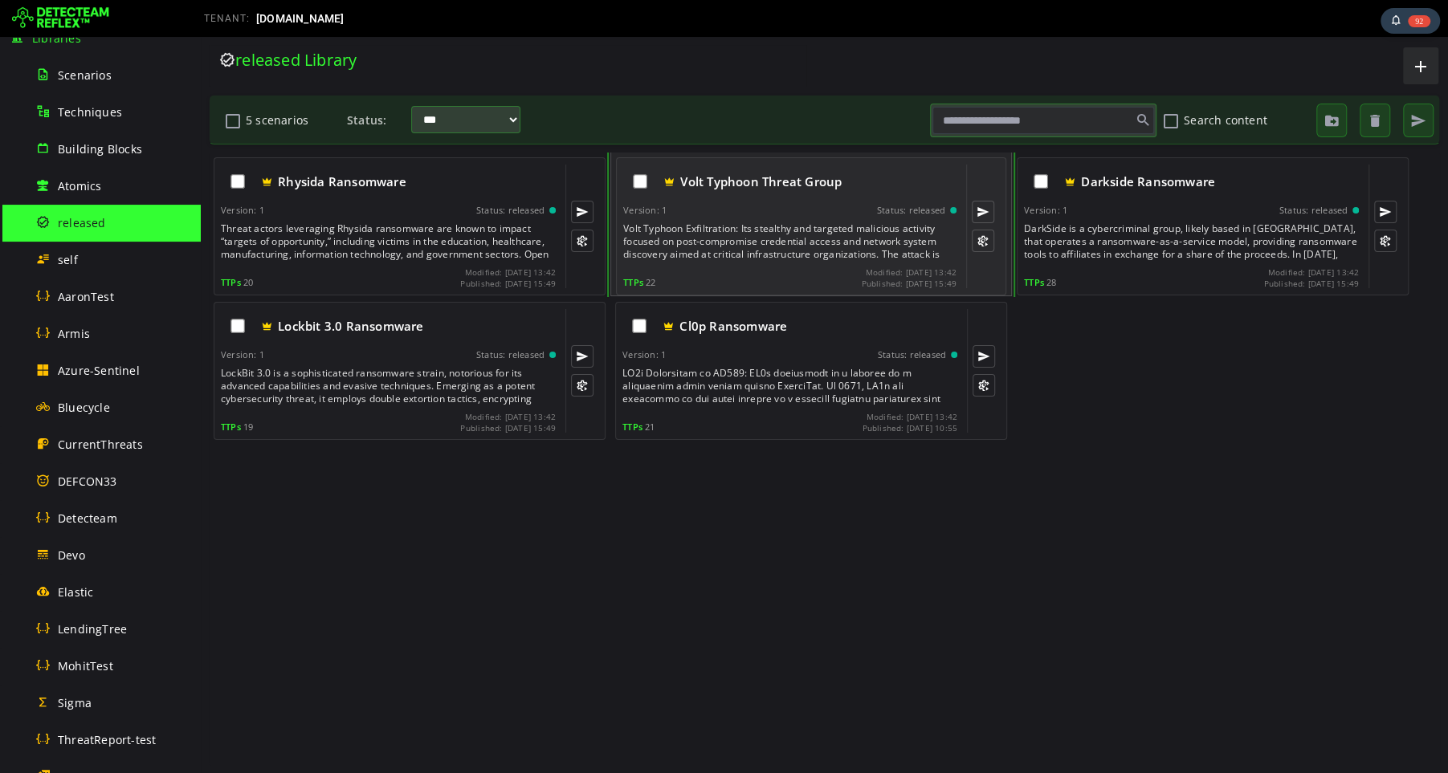
click at [777, 241] on div "Volt Typhoon Exfiltration: Its stealthy and targeted malicious activity focused…" at bounding box center [791, 241] width 337 height 39
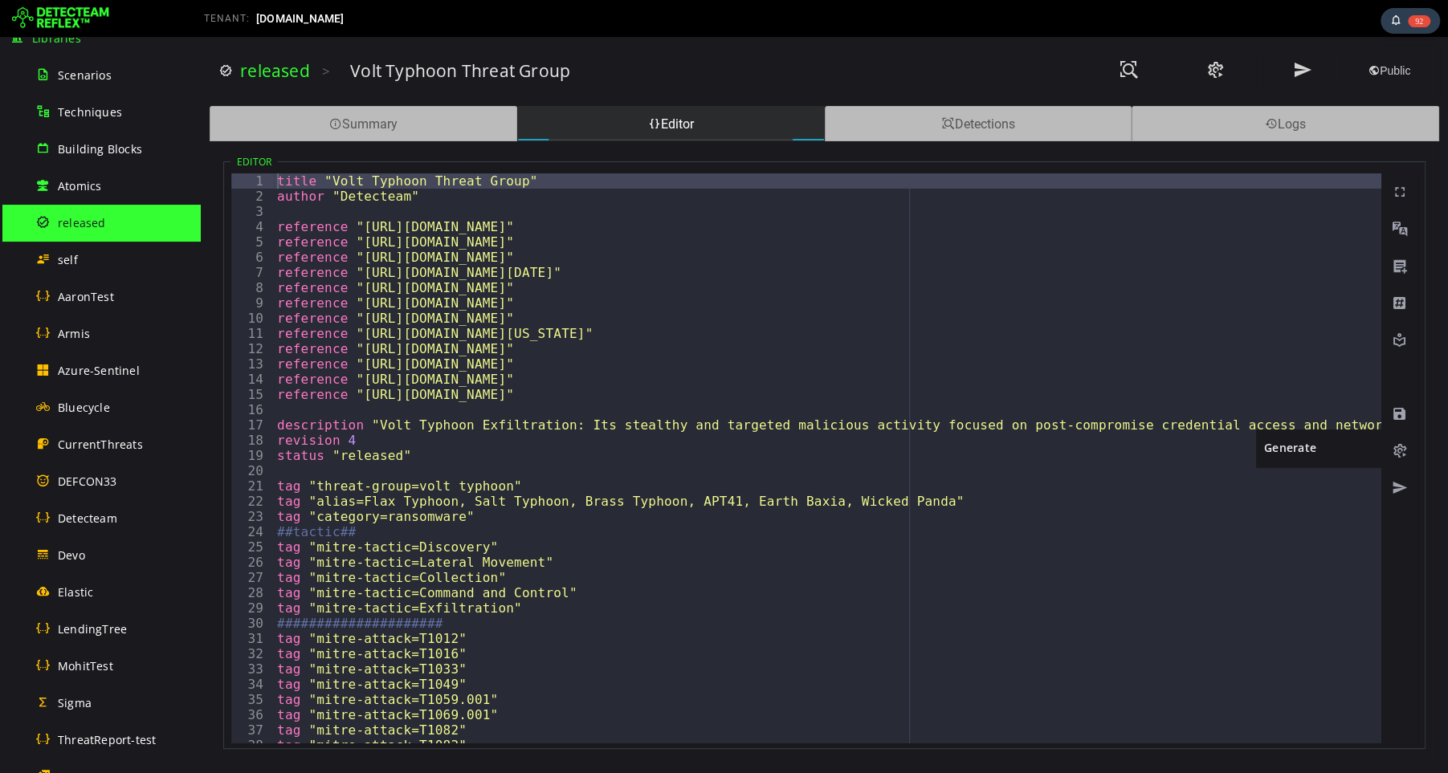
click at [1398, 448] on span at bounding box center [1400, 451] width 16 height 16
click at [1401, 453] on span at bounding box center [1400, 451] width 16 height 16
click at [1398, 447] on span at bounding box center [1400, 451] width 16 height 16
click at [1399, 450] on span at bounding box center [1400, 451] width 16 height 16
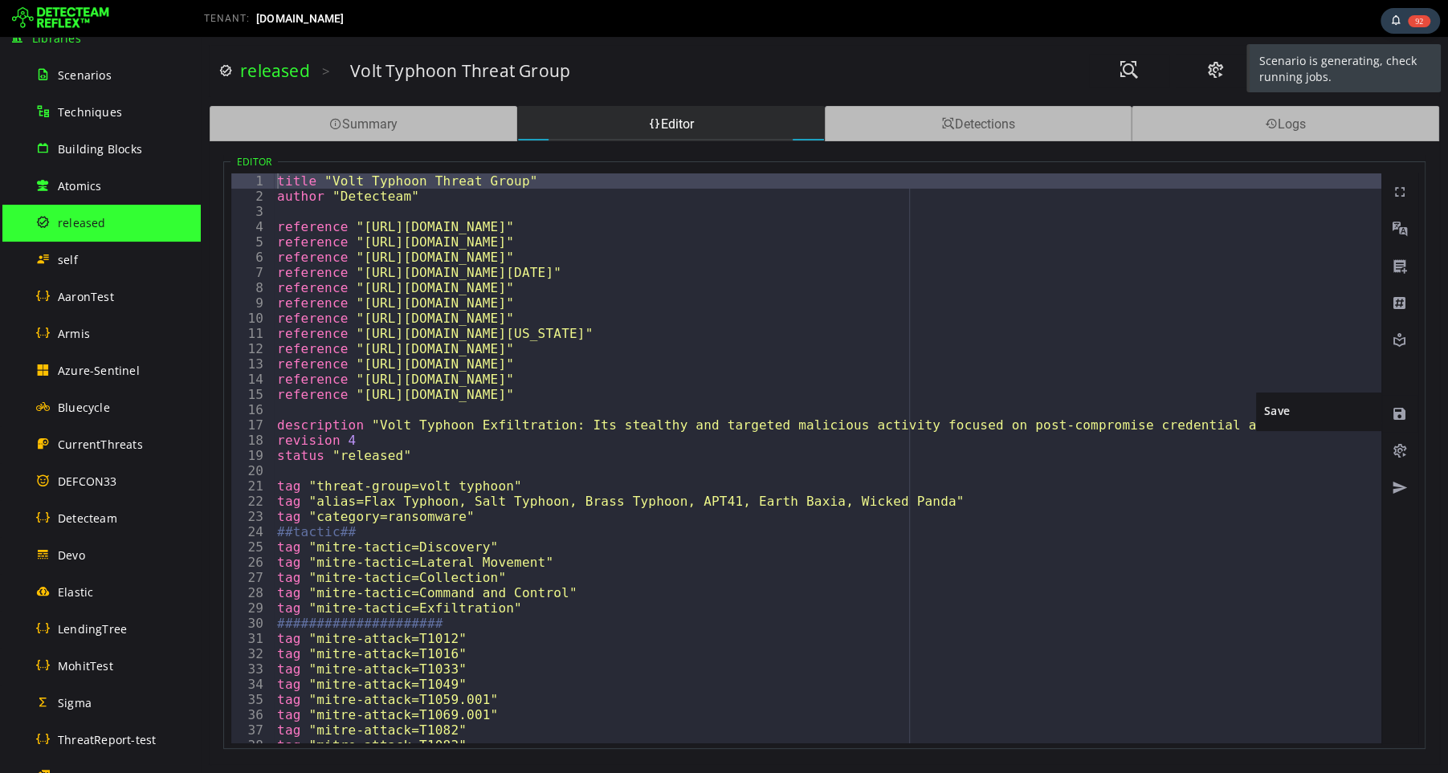
click at [1399, 412] on span at bounding box center [1400, 414] width 16 height 16
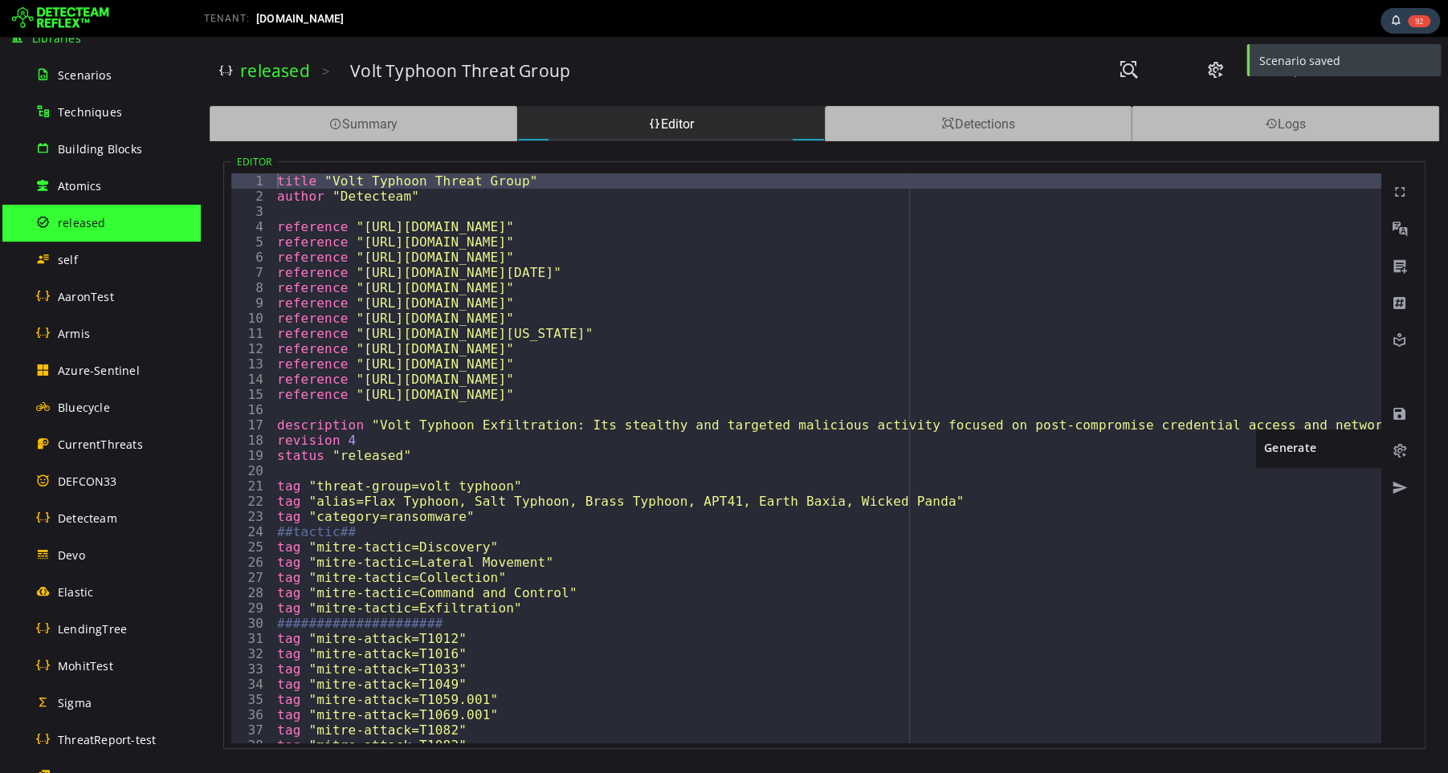
click at [1399, 448] on span at bounding box center [1400, 451] width 16 height 16
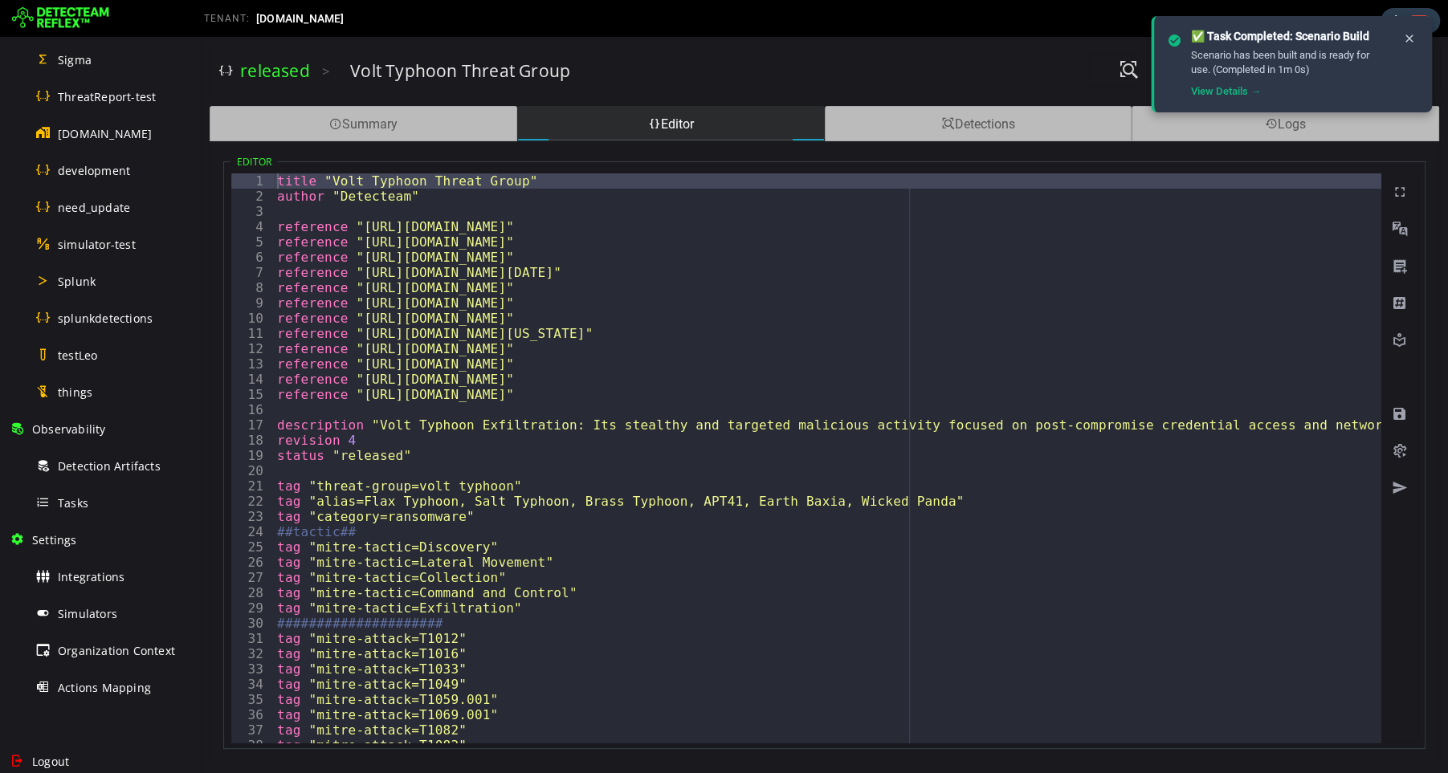
scroll to position [853, 0]
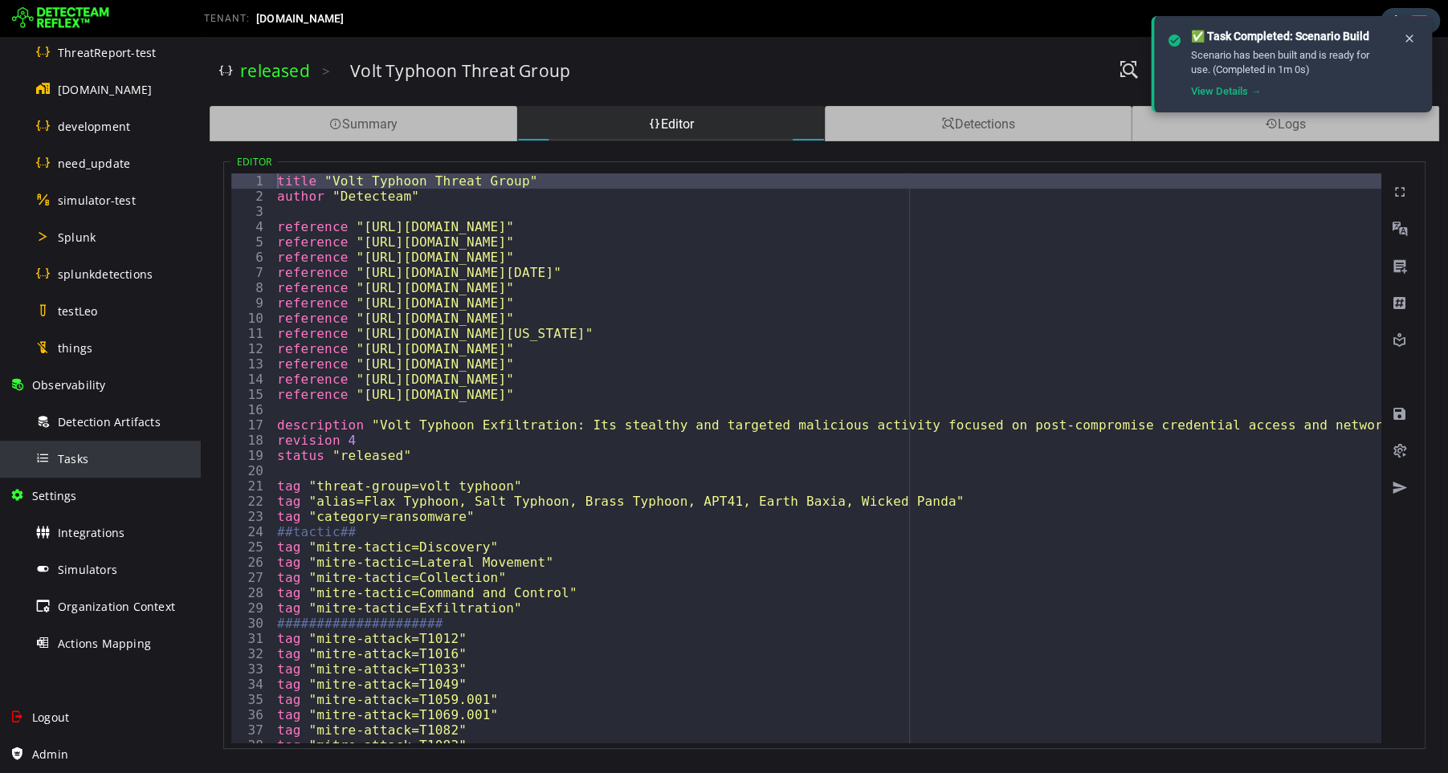
click at [88, 463] on div "Tasks" at bounding box center [113, 459] width 156 height 36
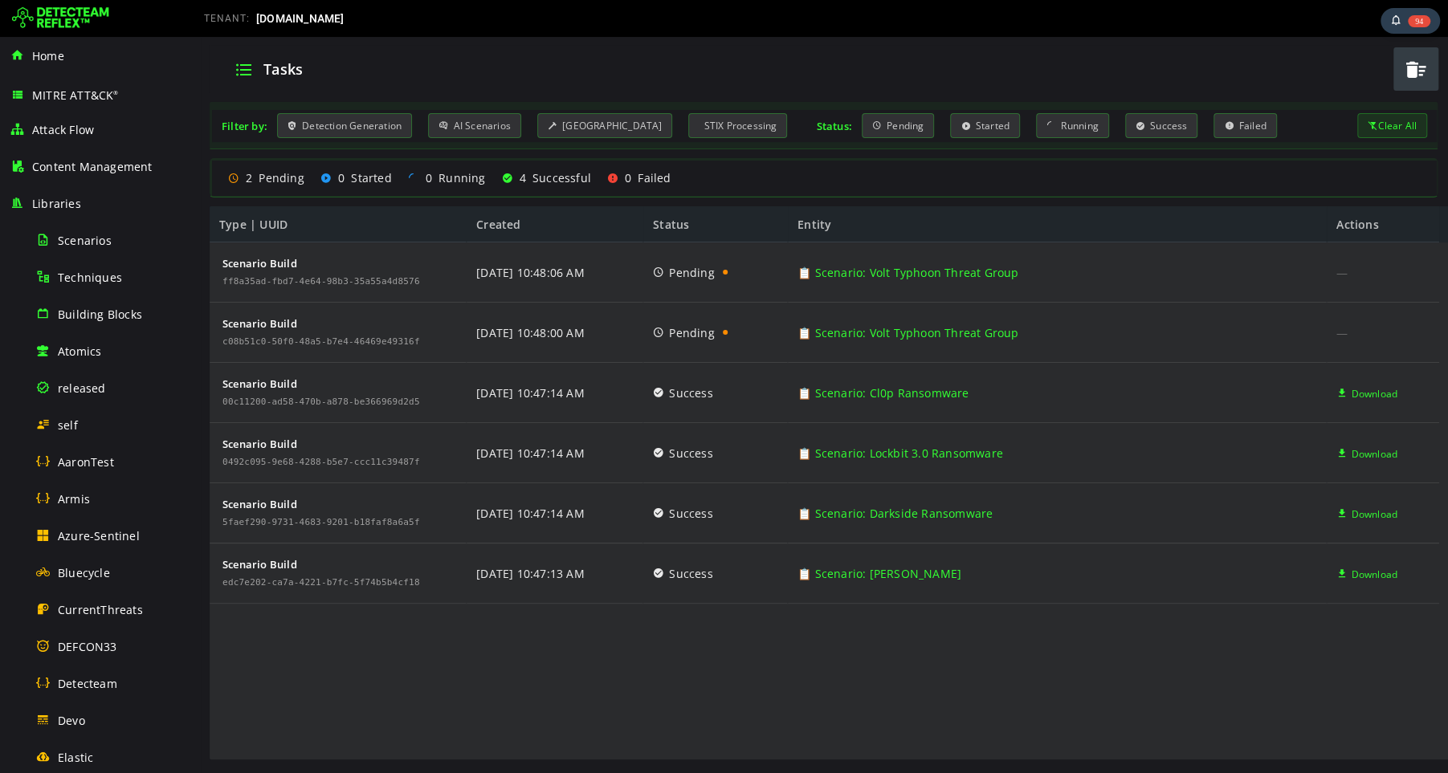
click at [1414, 72] on span "button" at bounding box center [1416, 69] width 24 height 33
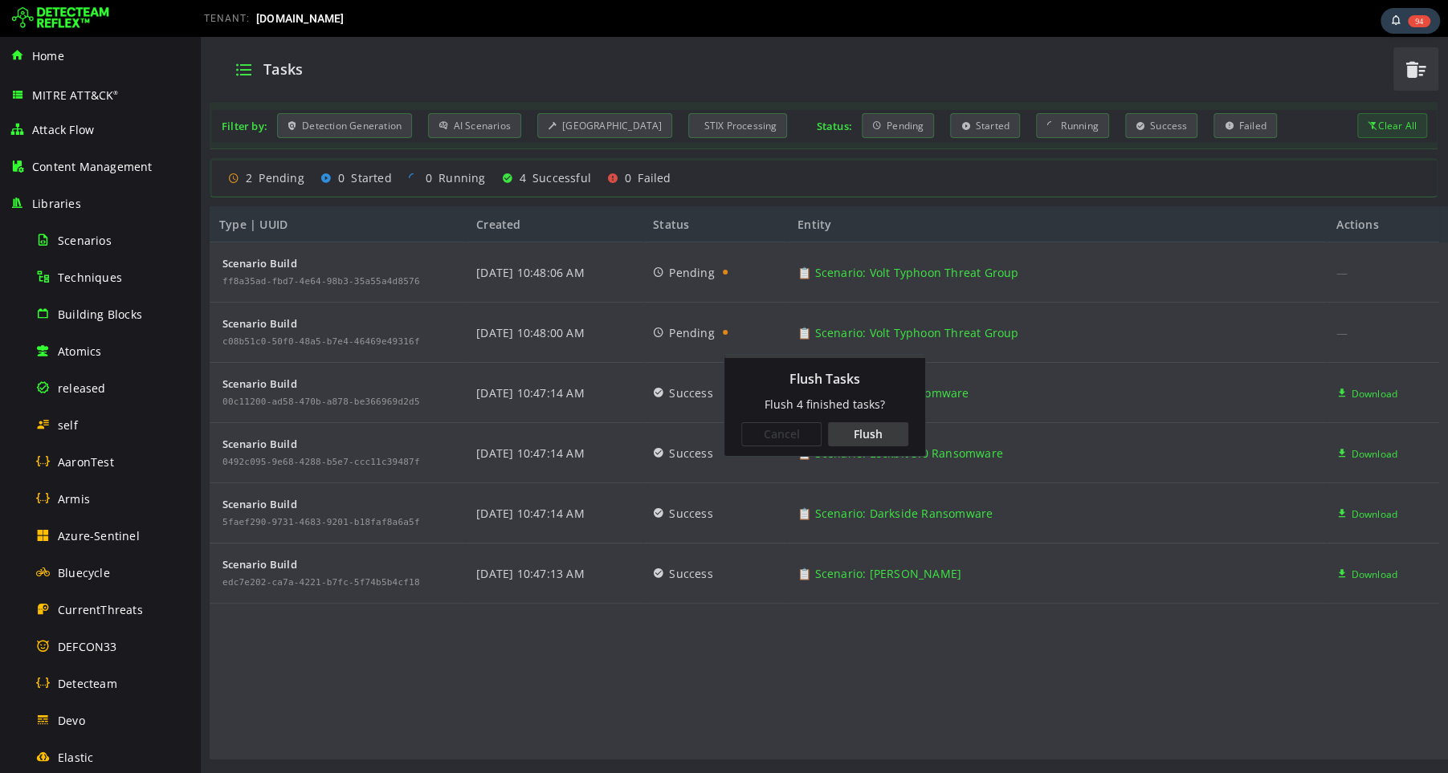
click at [867, 434] on div "Flush" at bounding box center [868, 434] width 80 height 24
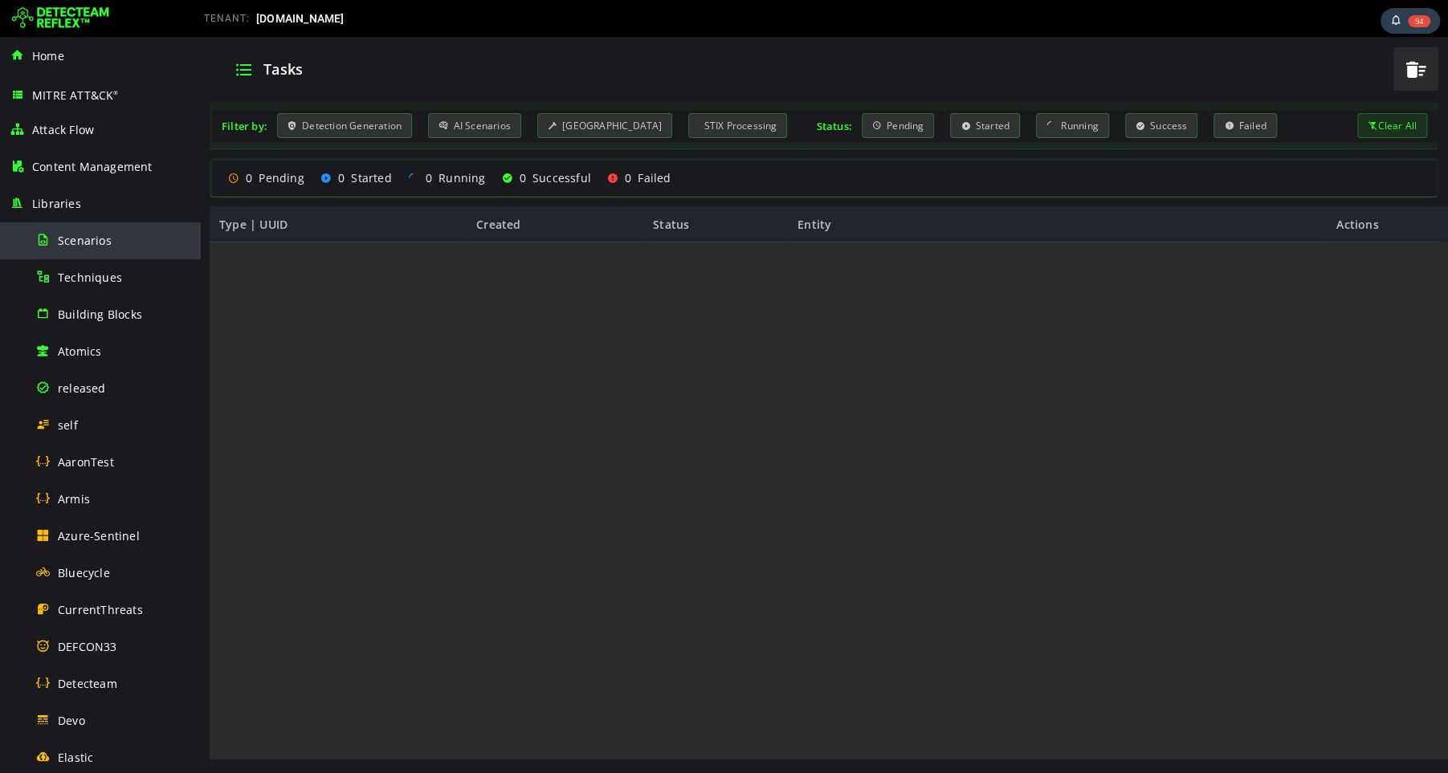
click at [88, 235] on span "Scenarios" at bounding box center [85, 240] width 54 height 15
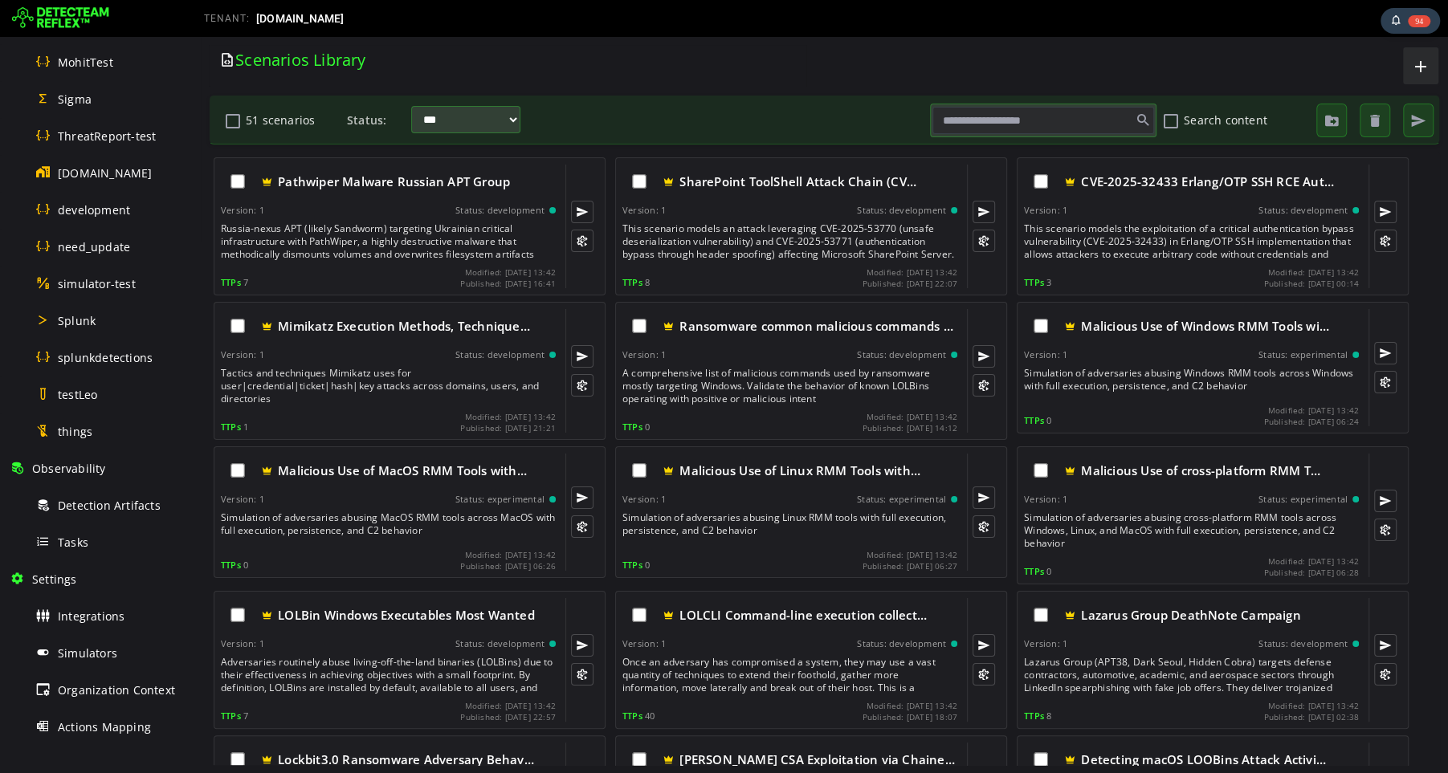
scroll to position [853, 0]
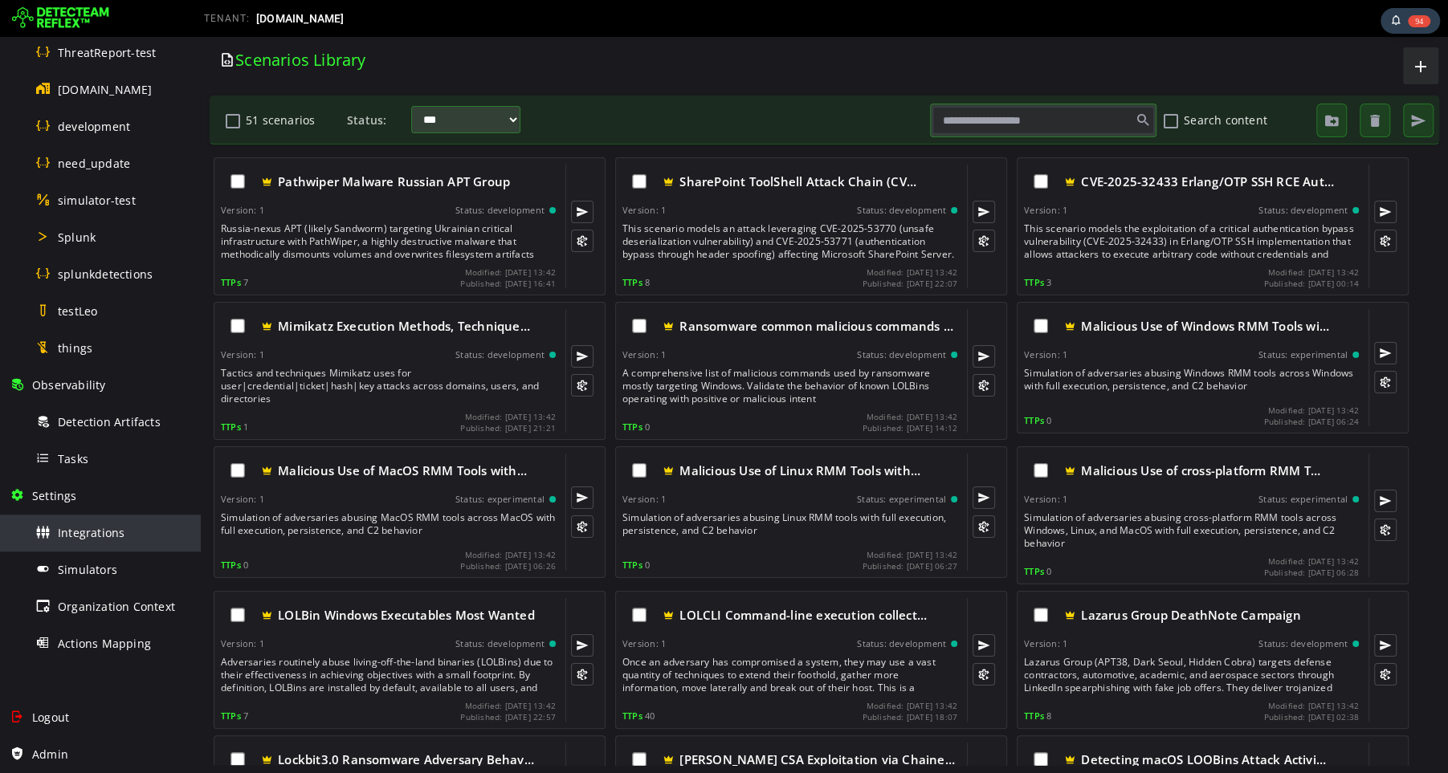
click at [107, 525] on span "Integrations" at bounding box center [91, 532] width 67 height 15
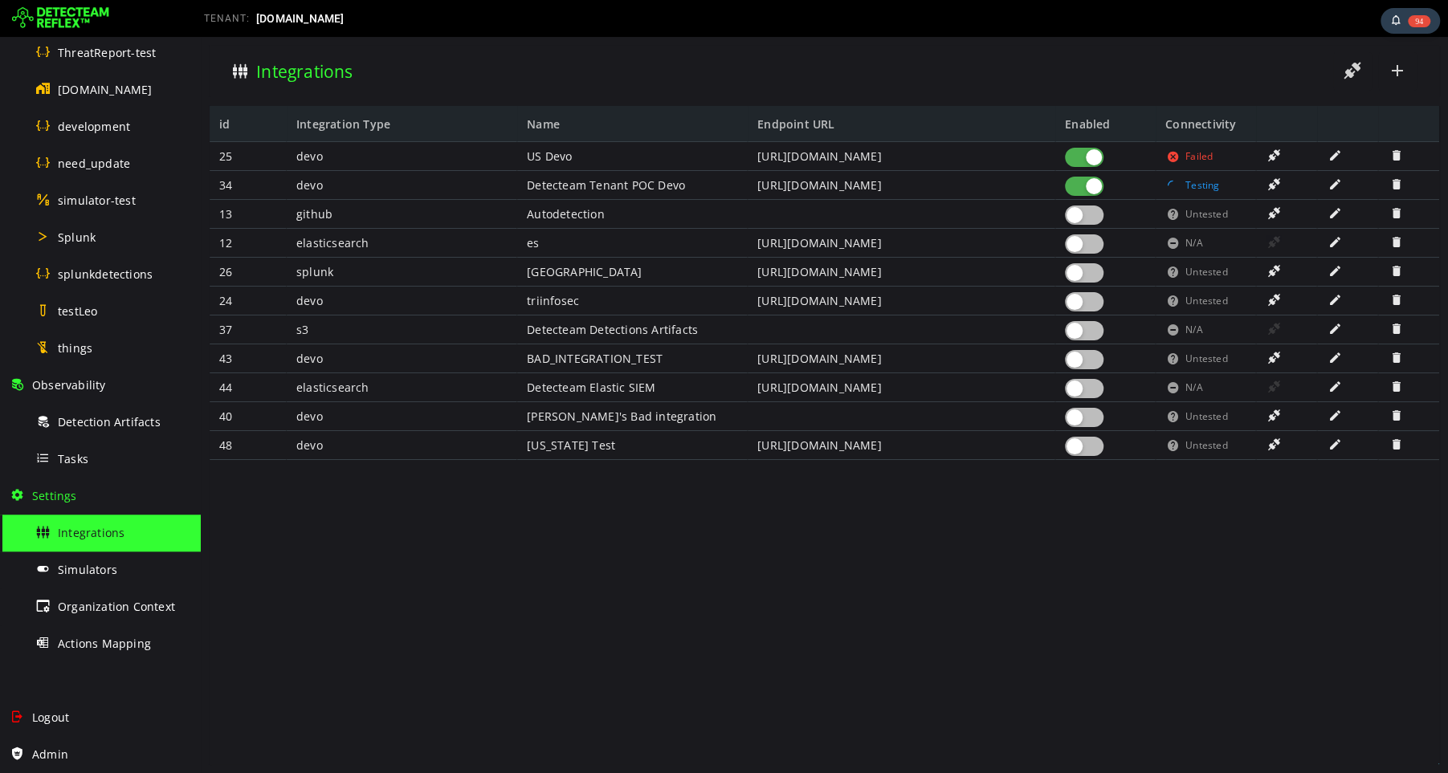
click at [1074, 161] on div at bounding box center [1084, 157] width 39 height 19
click at [1083, 449] on div at bounding box center [1084, 446] width 39 height 19
click at [1274, 446] on span at bounding box center [1274, 445] width 16 height 14
click at [1176, 448] on span at bounding box center [1173, 445] width 16 height 13
click at [1277, 446] on span at bounding box center [1274, 445] width 16 height 14
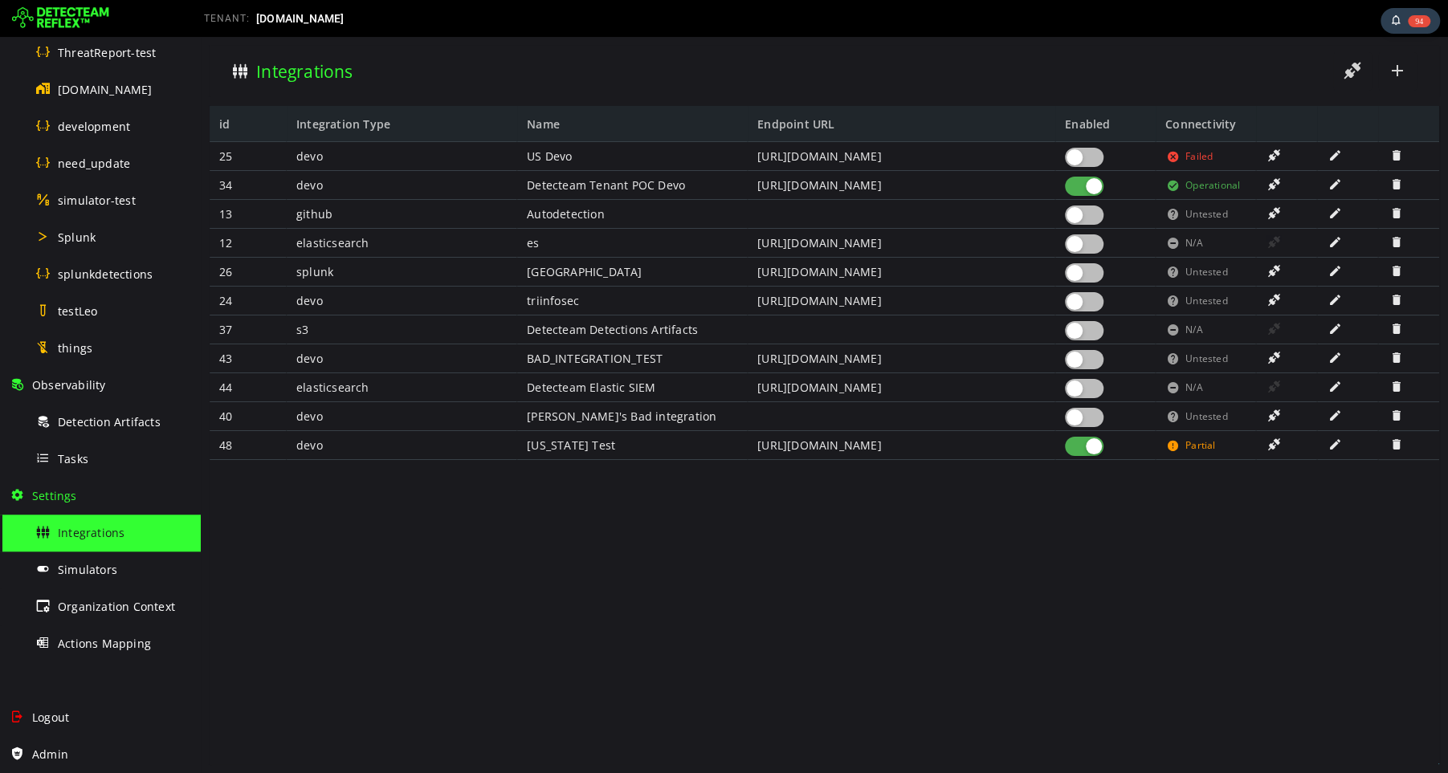
click at [1328, 454] on div at bounding box center [1347, 445] width 61 height 29
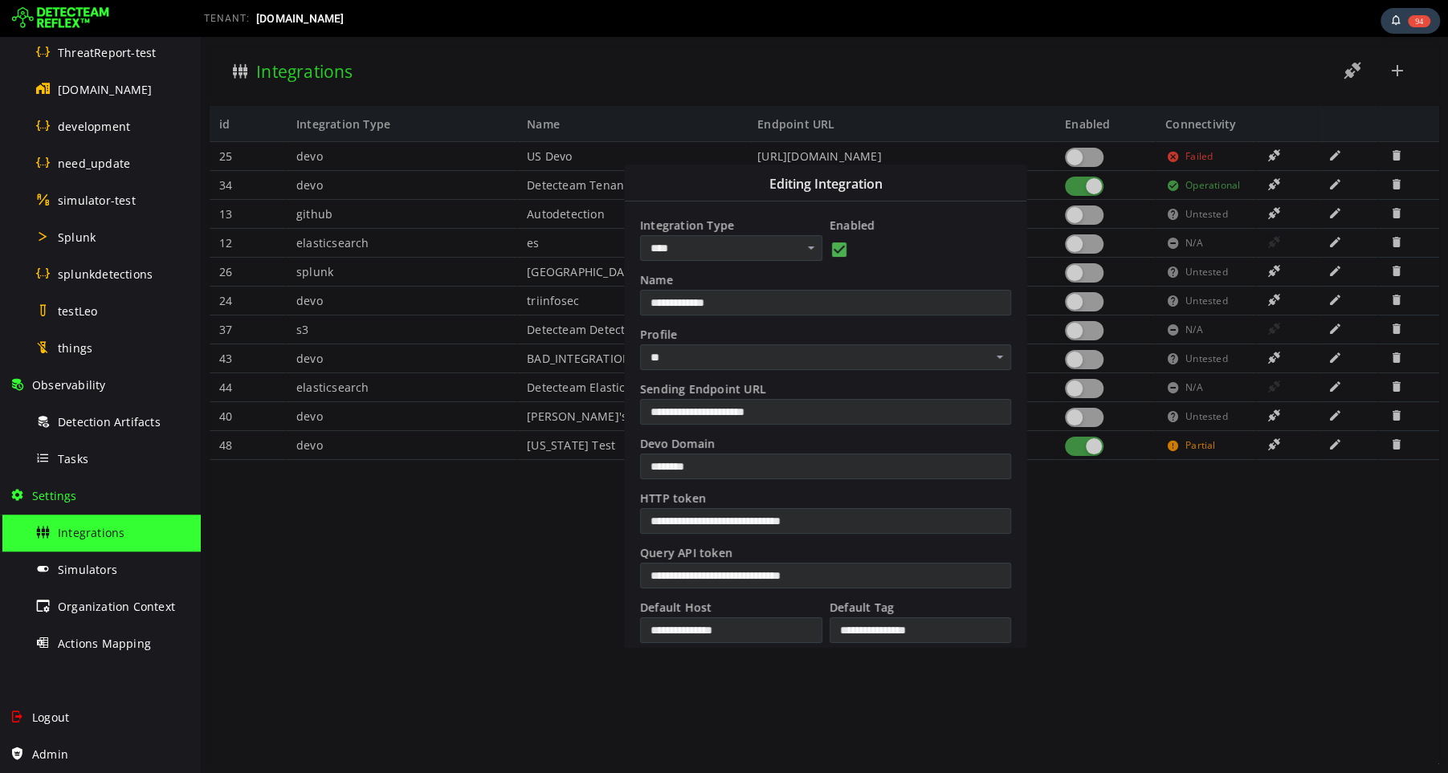
scroll to position [273, 0]
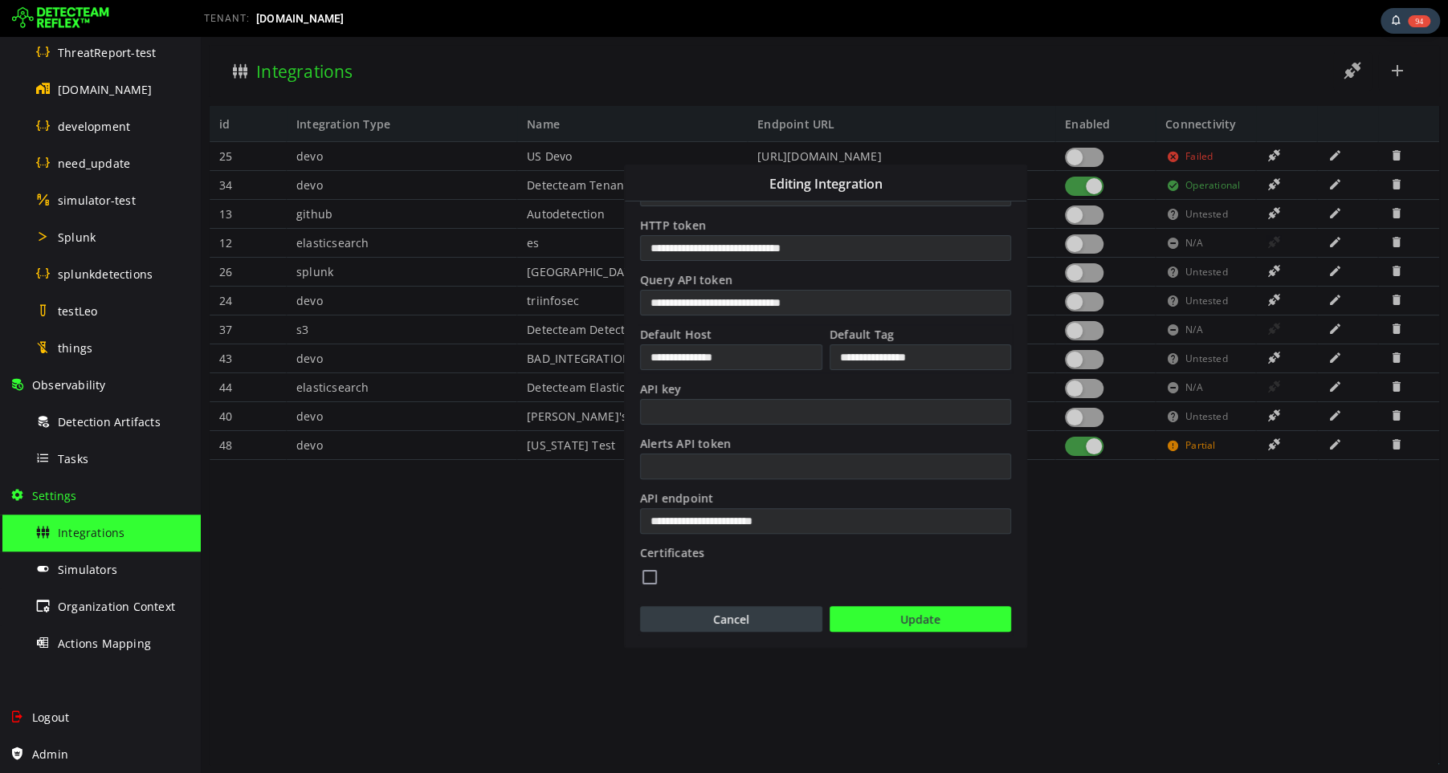
click at [688, 618] on button "Cancel" at bounding box center [731, 619] width 182 height 26
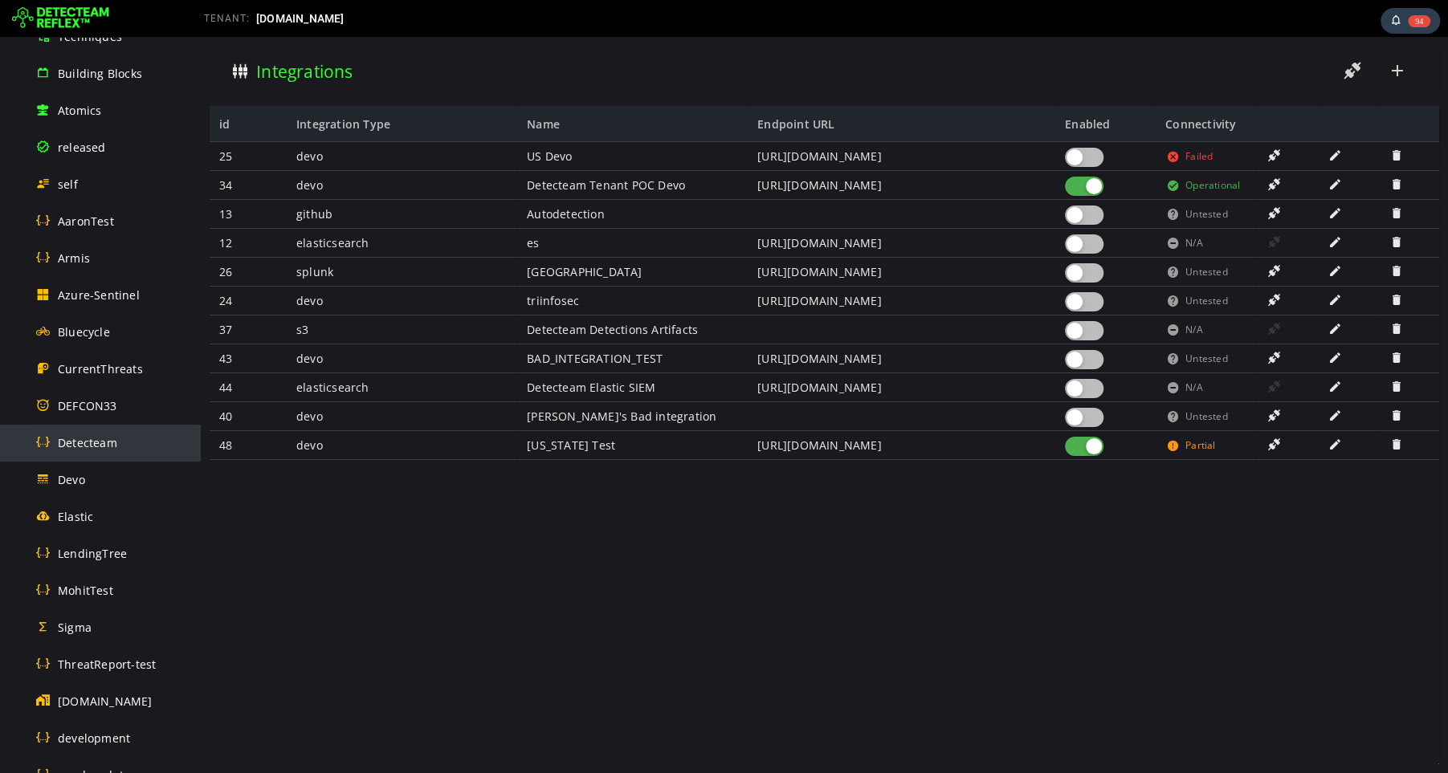
scroll to position [237, 0]
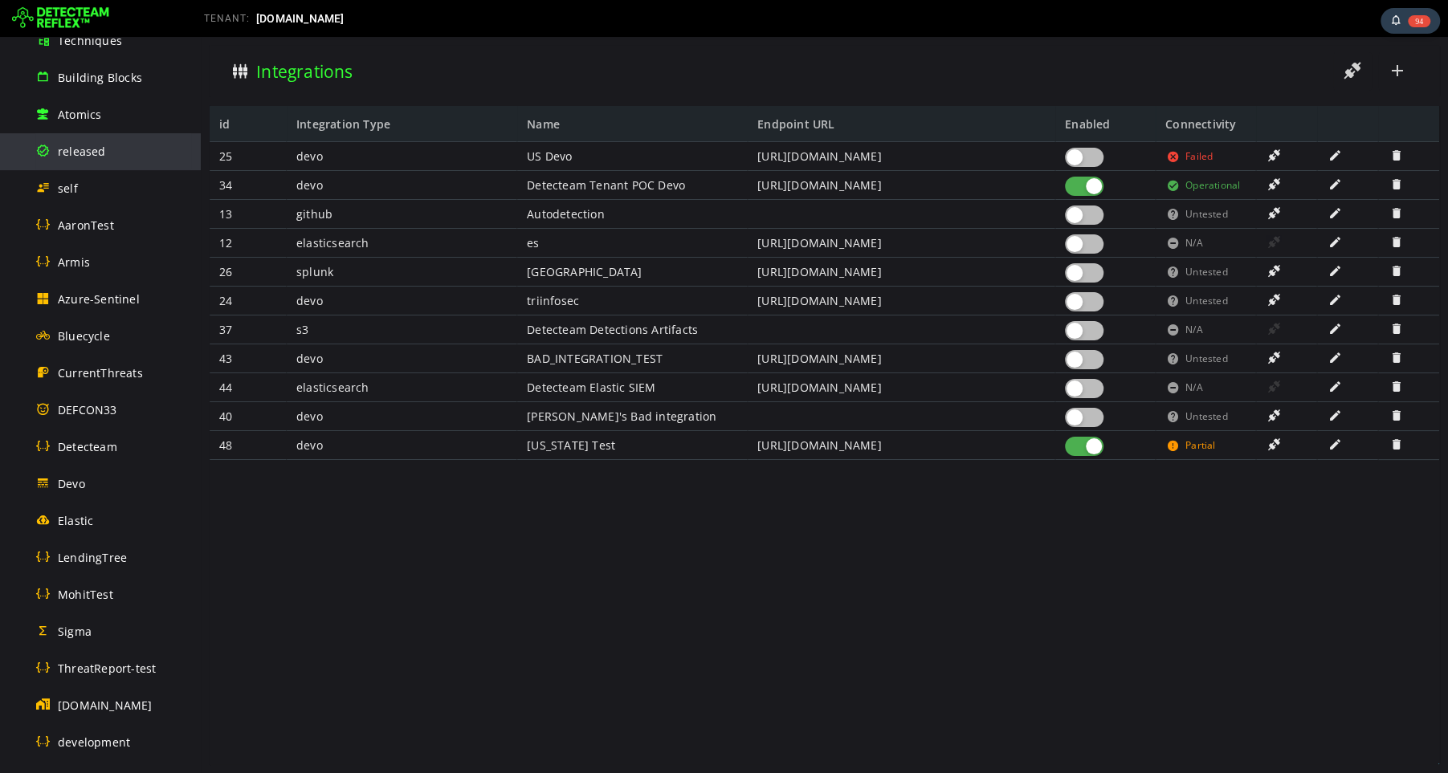
click at [91, 149] on span "released" at bounding box center [82, 151] width 48 height 15
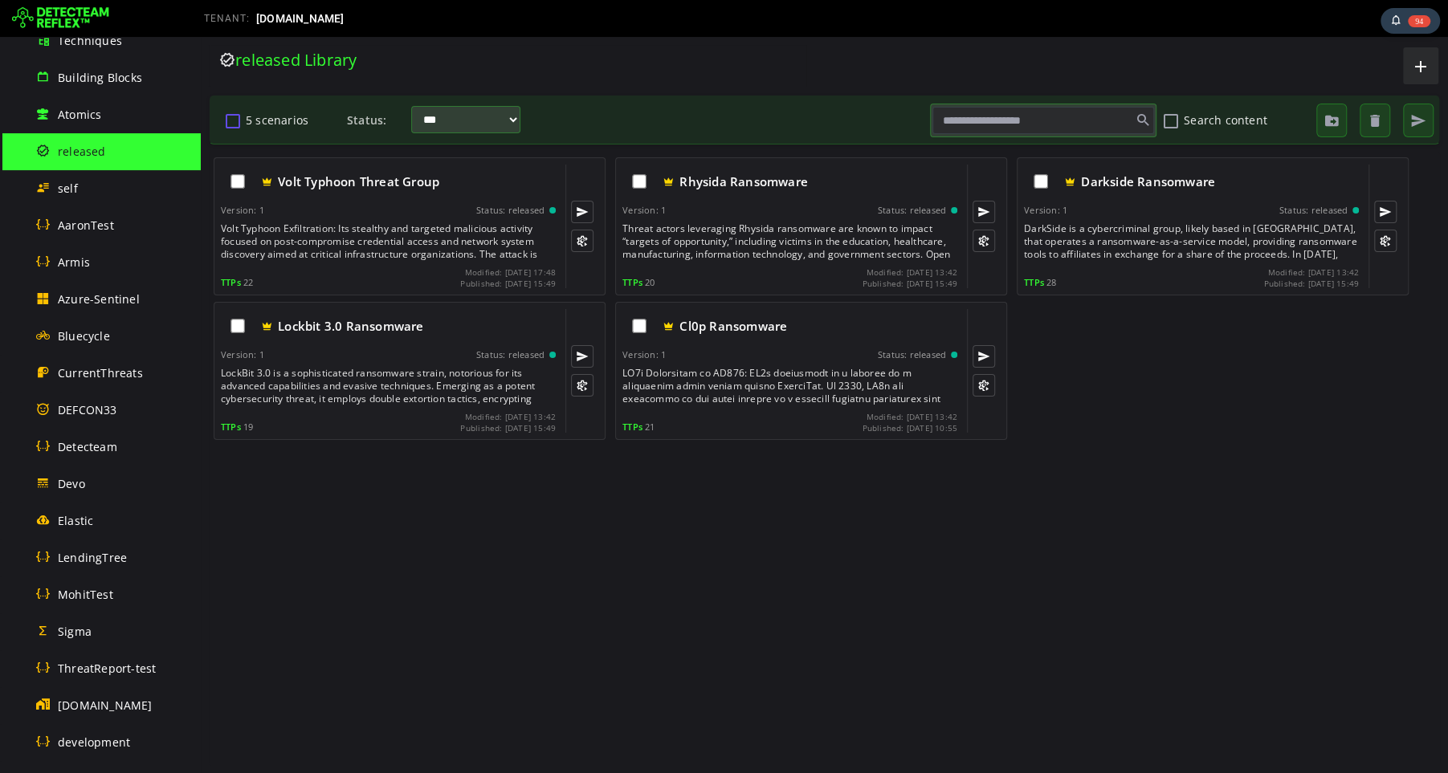
click at [235, 120] on button "5 scenarios" at bounding box center [232, 120] width 19 height 27
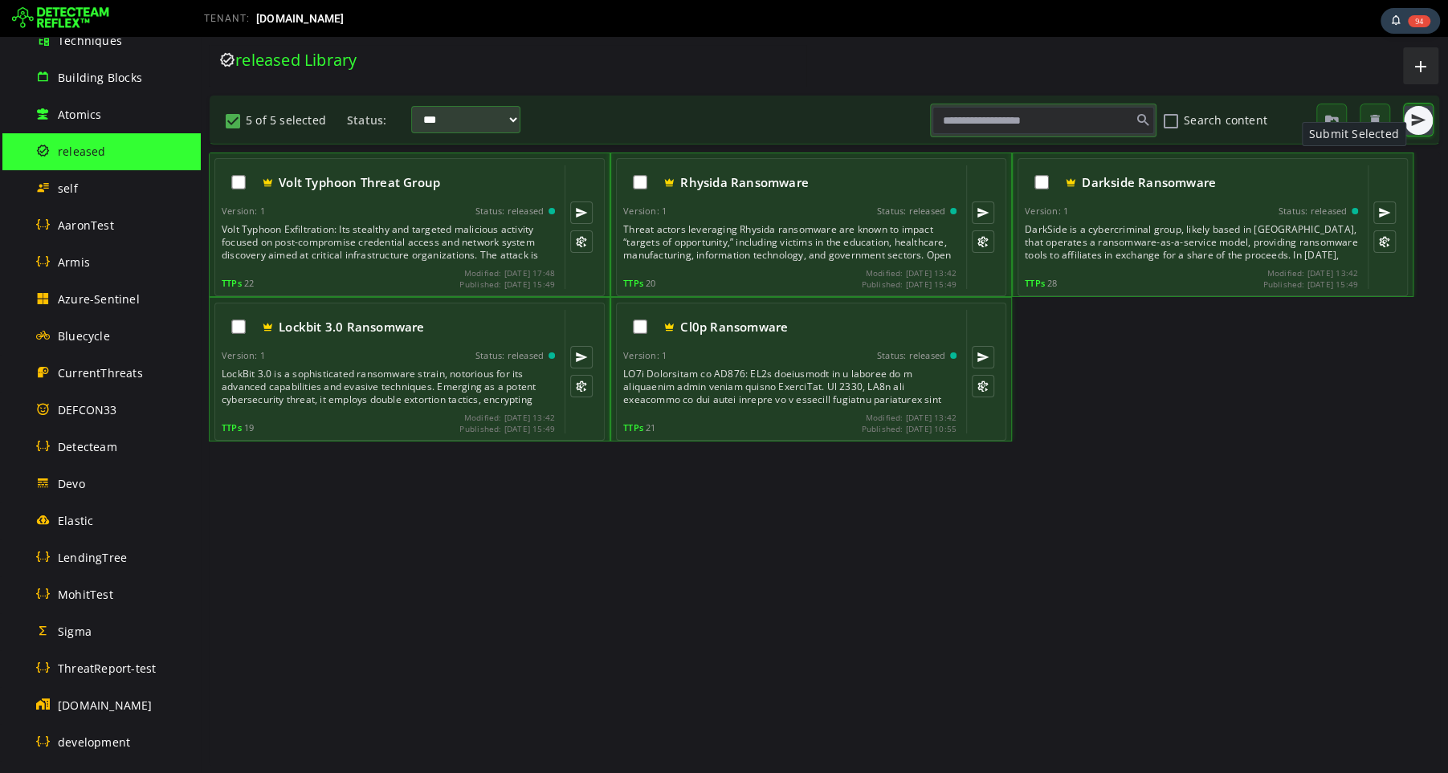
click at [1418, 121] on span "button" at bounding box center [1418, 120] width 16 height 16
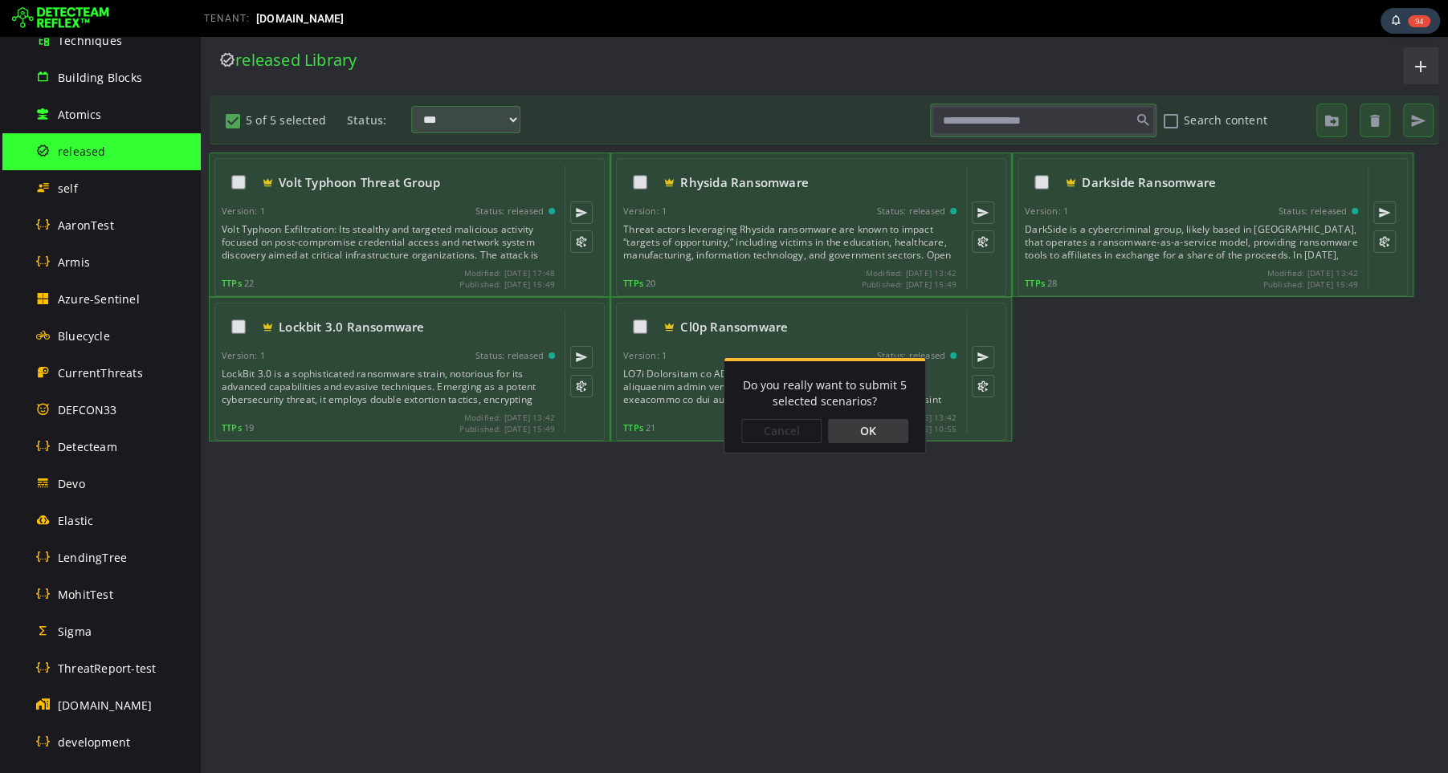
click at [879, 437] on div "OK" at bounding box center [868, 431] width 80 height 24
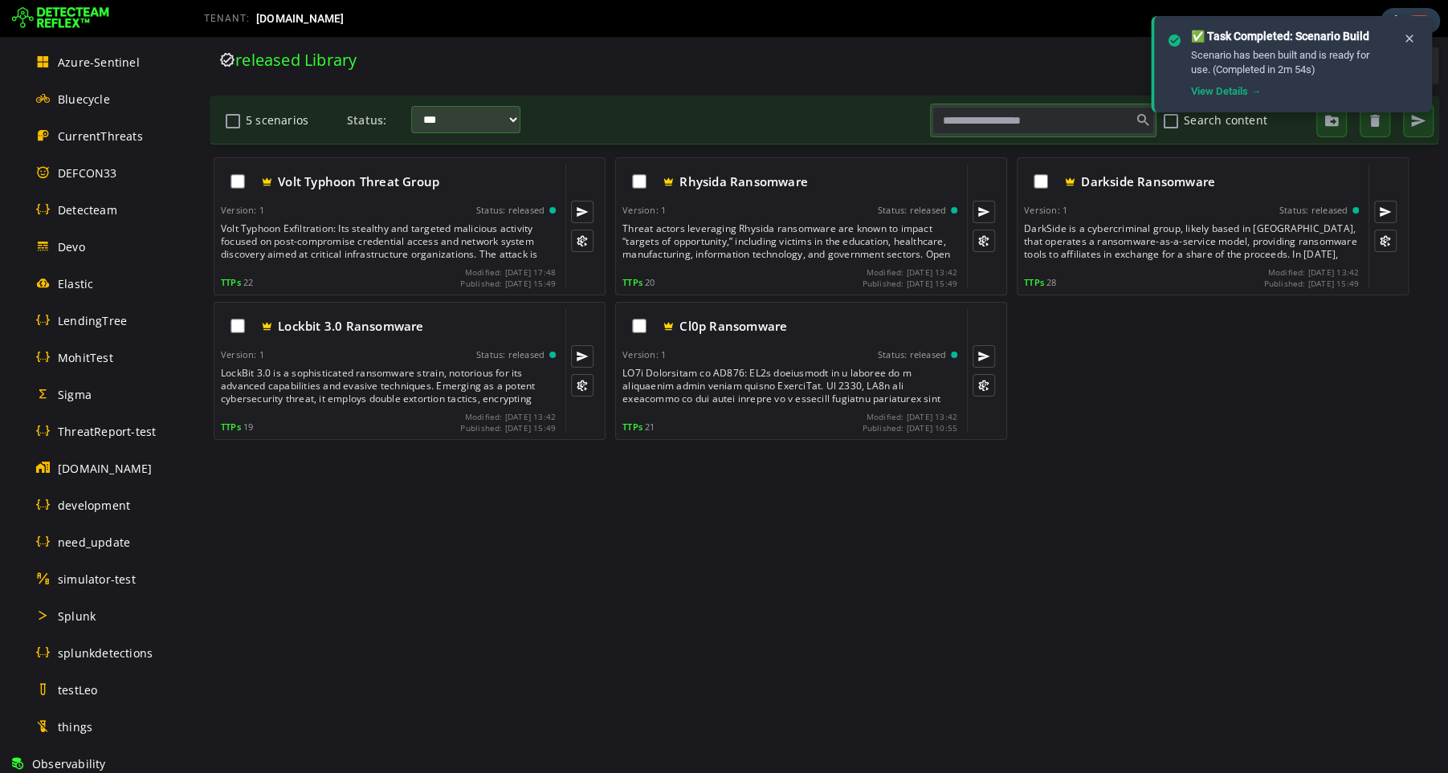
scroll to position [853, 0]
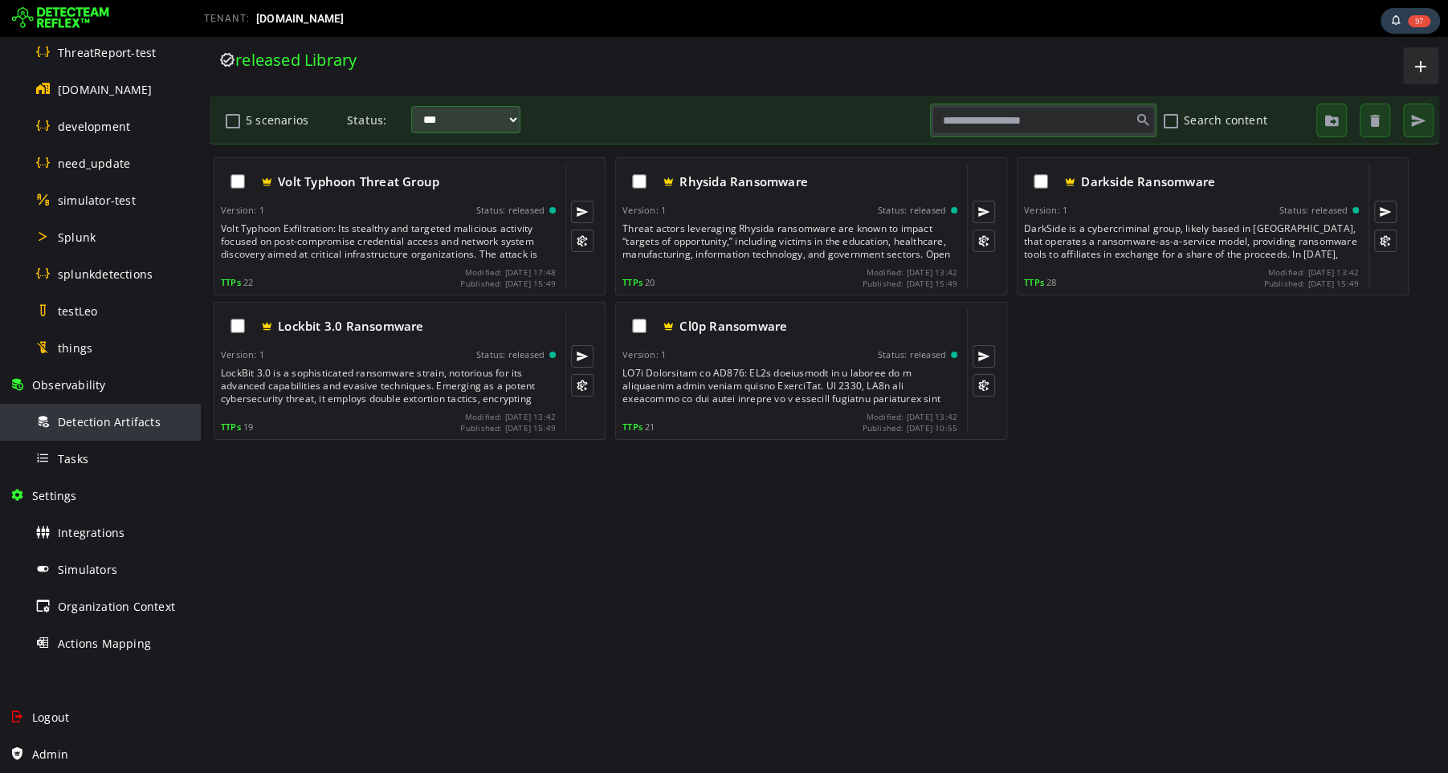
click at [96, 424] on span "Detection Artifacts" at bounding box center [109, 421] width 103 height 15
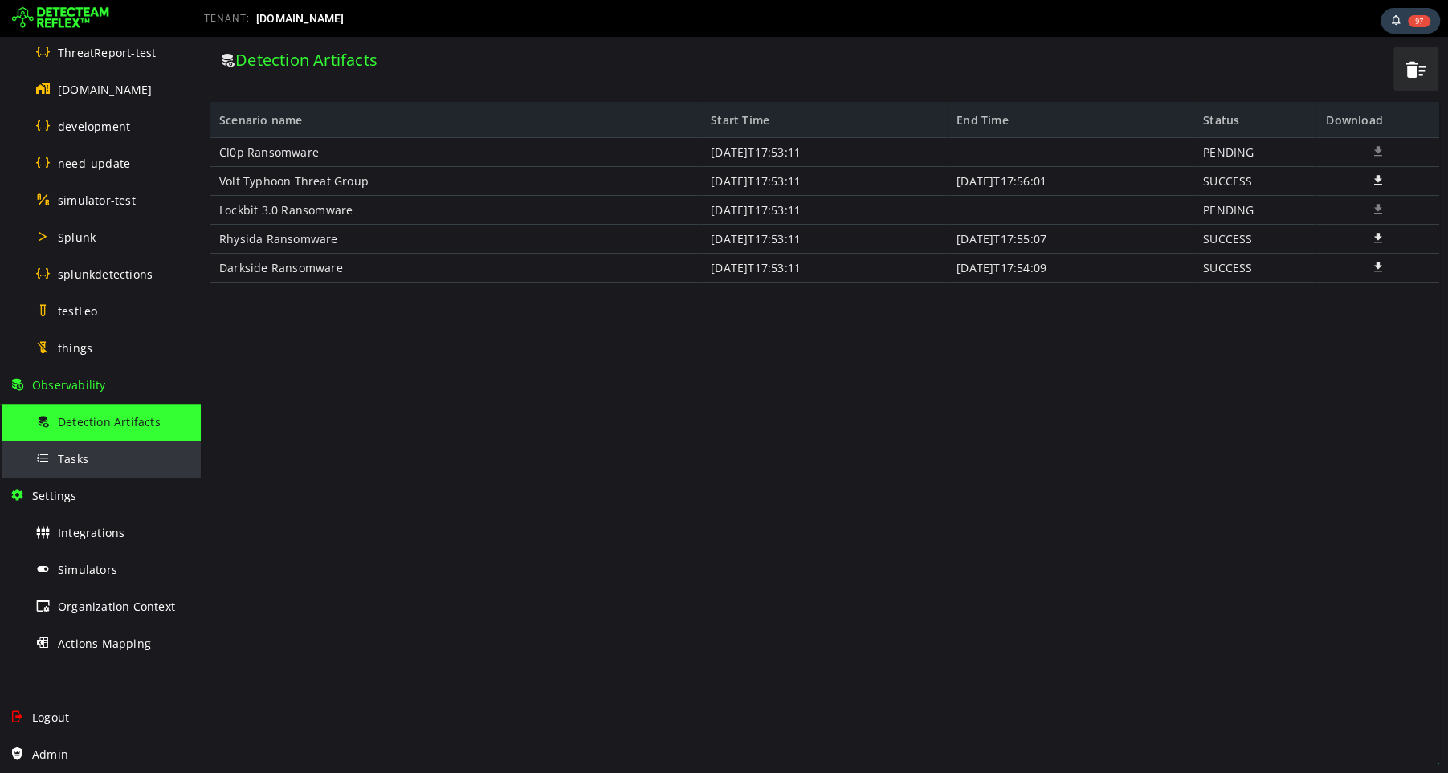
click at [76, 466] on div "Tasks" at bounding box center [113, 459] width 156 height 36
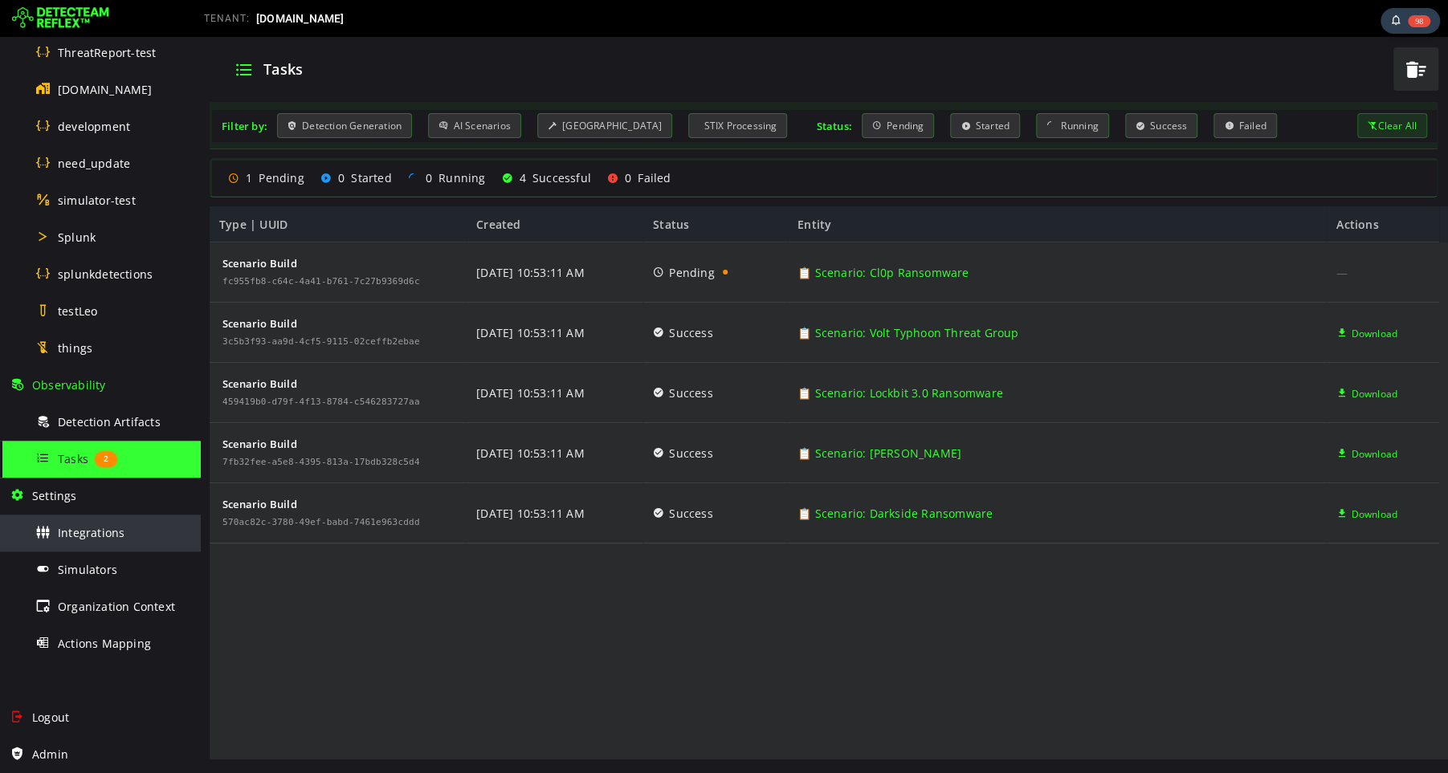
click at [95, 538] on span "Integrations" at bounding box center [91, 532] width 67 height 15
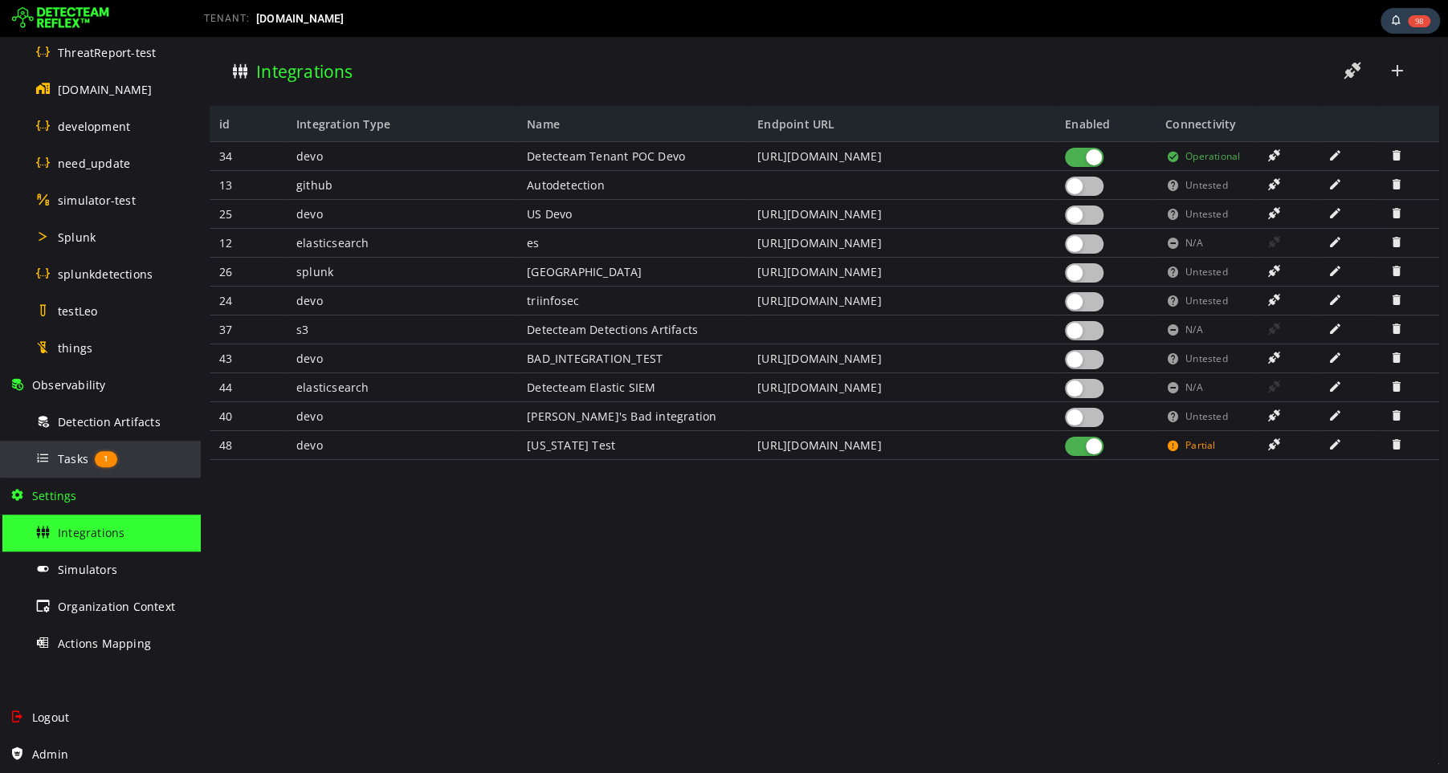
click at [71, 459] on span "Tasks" at bounding box center [73, 458] width 31 height 15
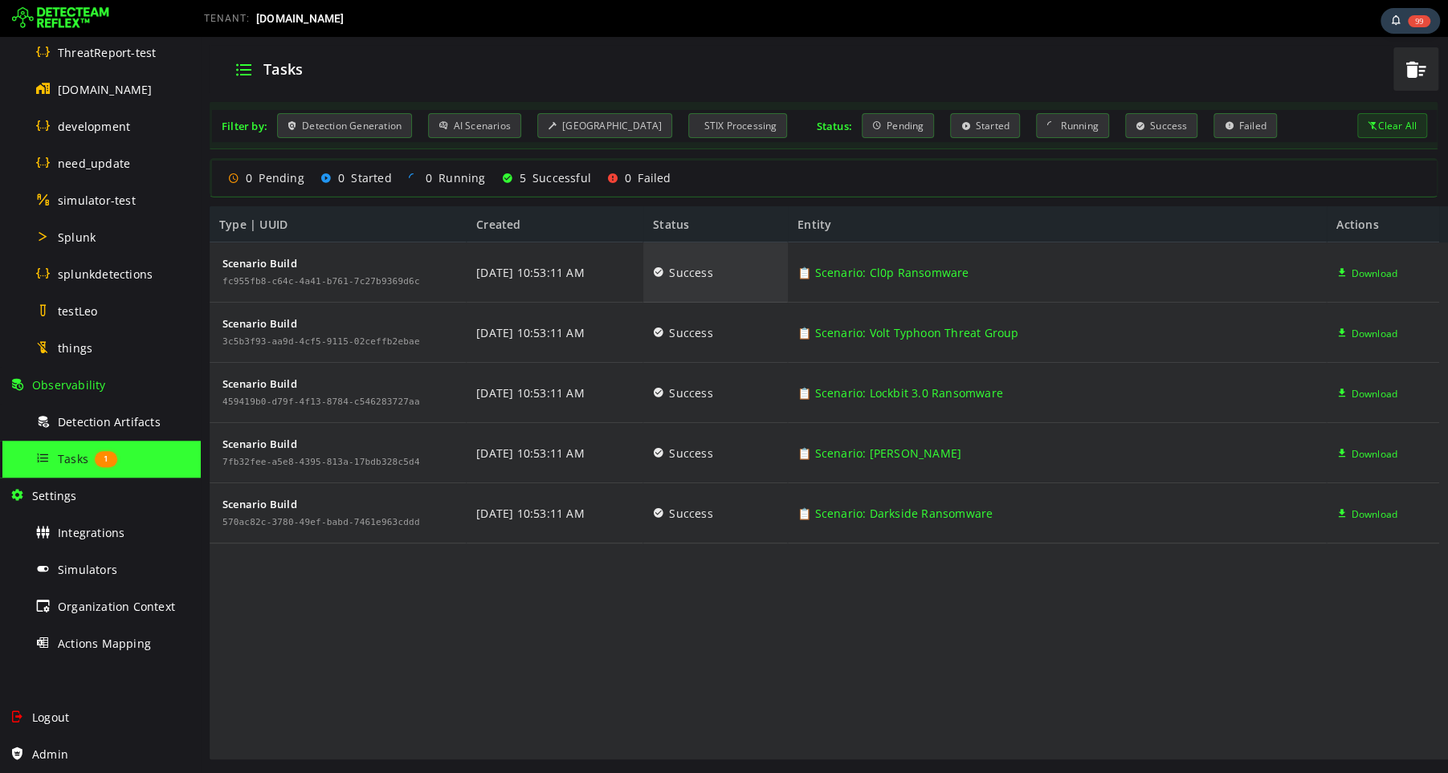
click at [657, 274] on icon at bounding box center [658, 272] width 11 height 61
click at [688, 272] on span "Success" at bounding box center [690, 273] width 43 height 60
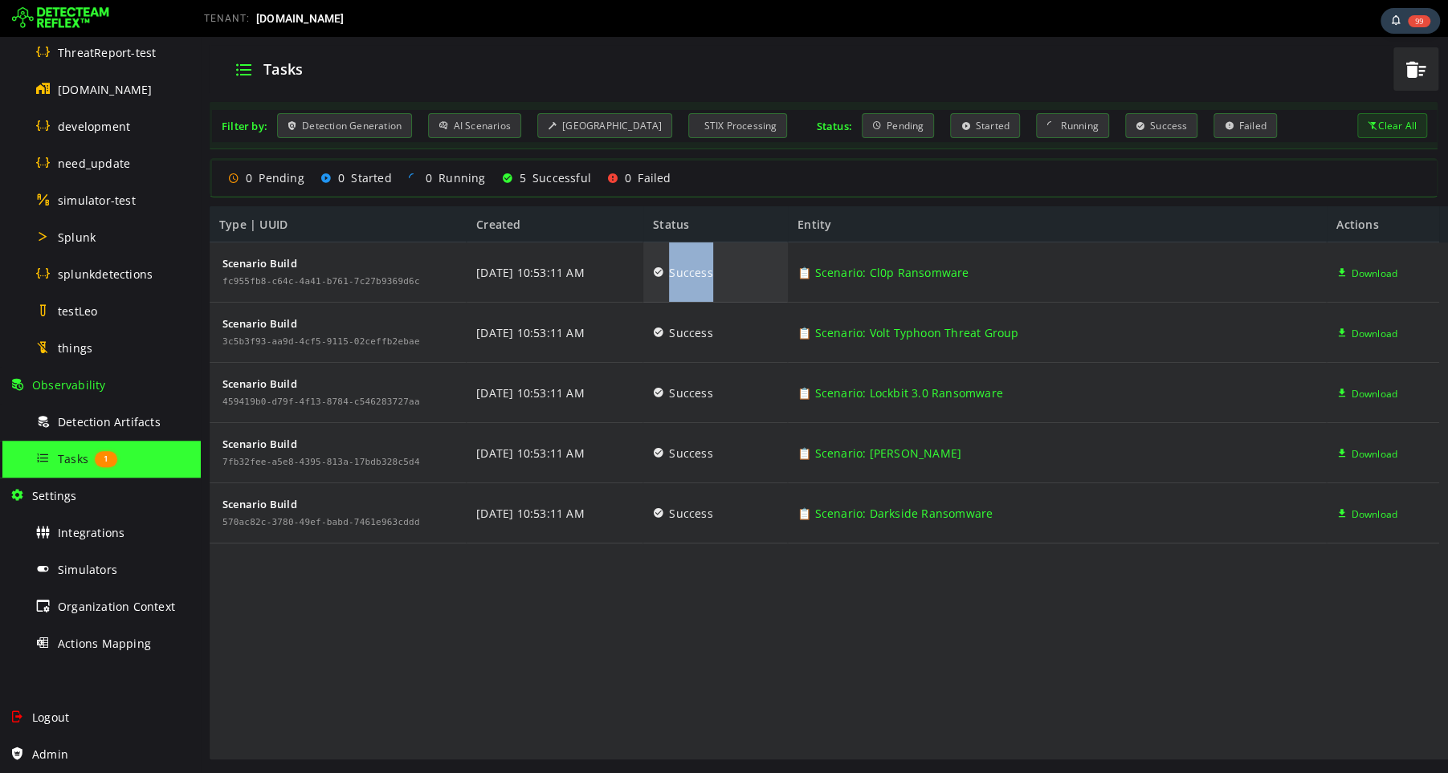
click at [688, 272] on span "Success" at bounding box center [690, 273] width 43 height 60
click at [1414, 64] on span "button" at bounding box center [1416, 69] width 24 height 33
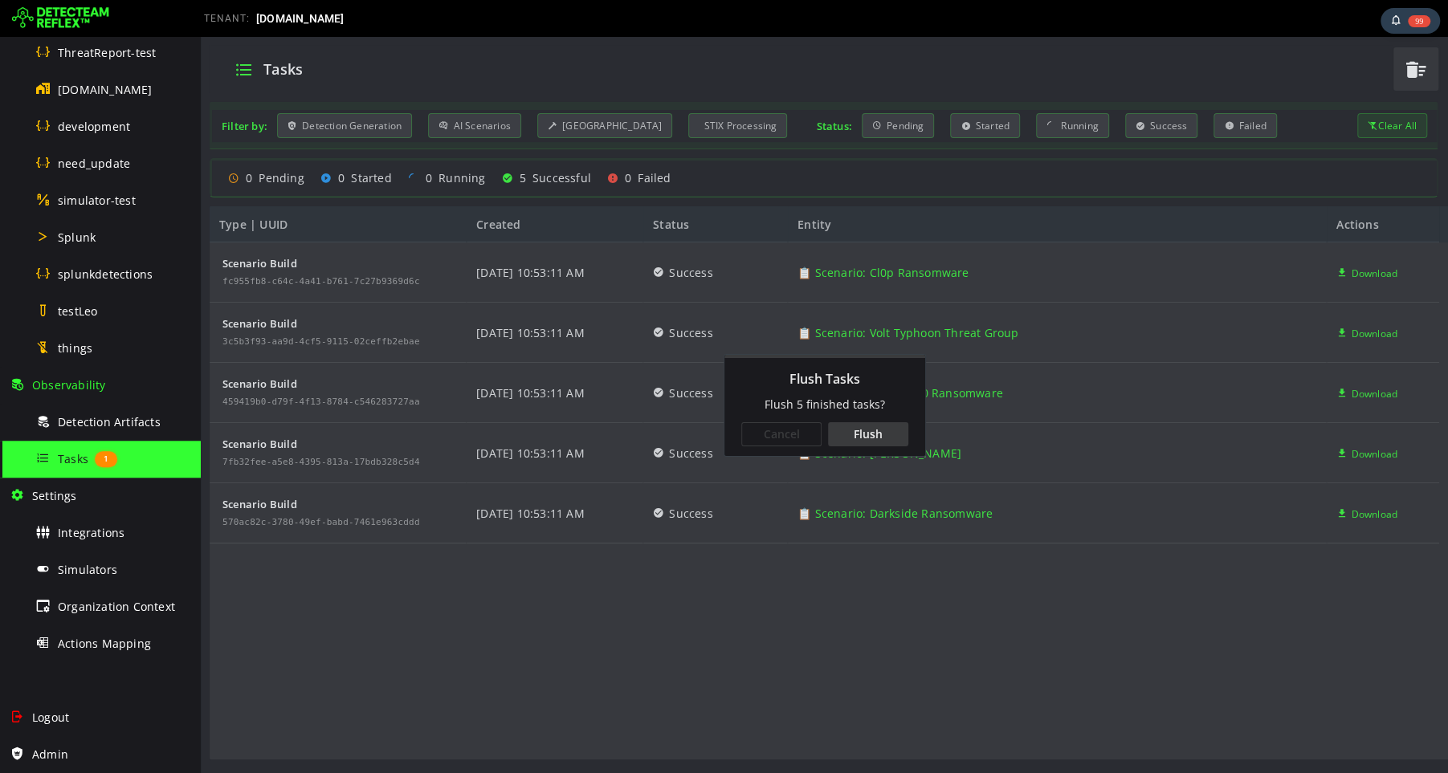
click at [871, 436] on div "Flush" at bounding box center [868, 434] width 80 height 24
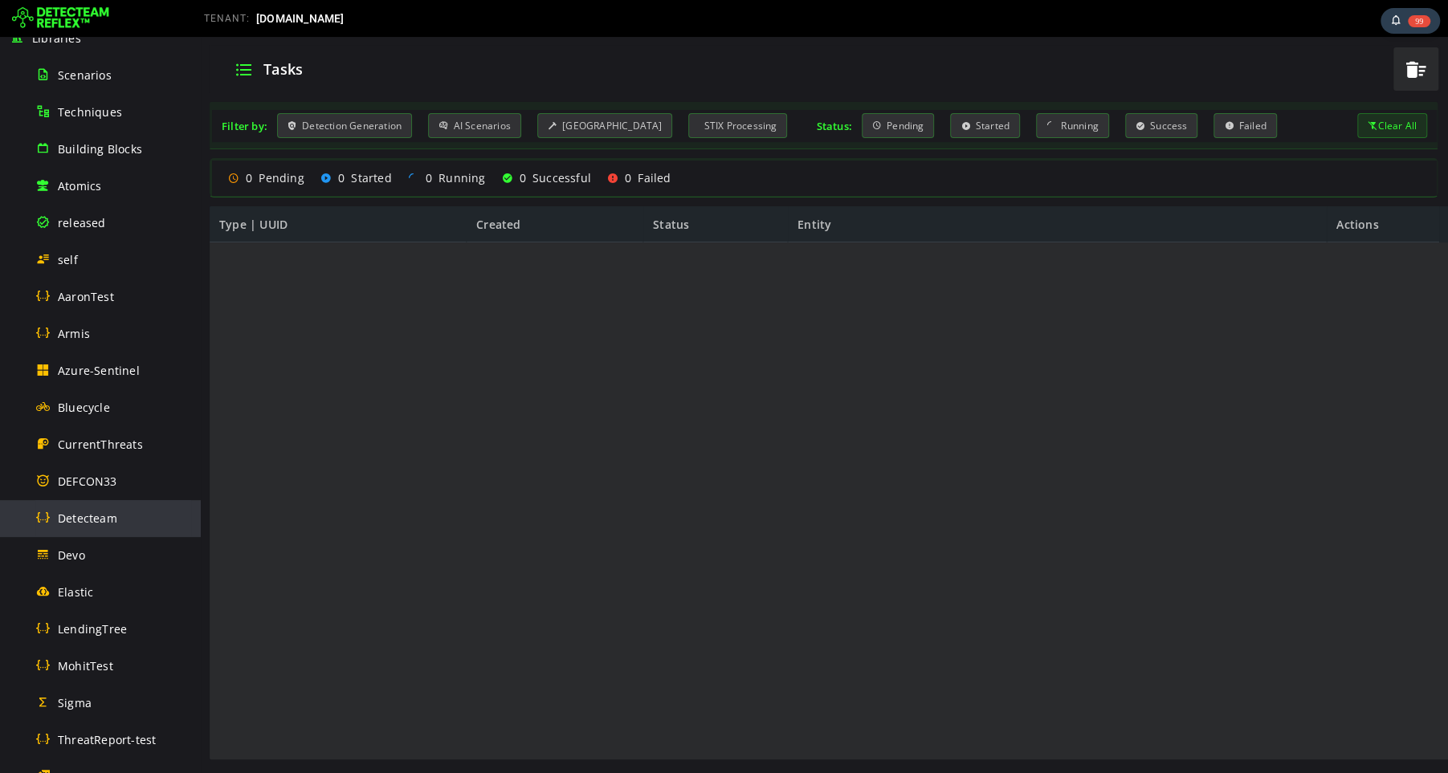
scroll to position [31, 0]
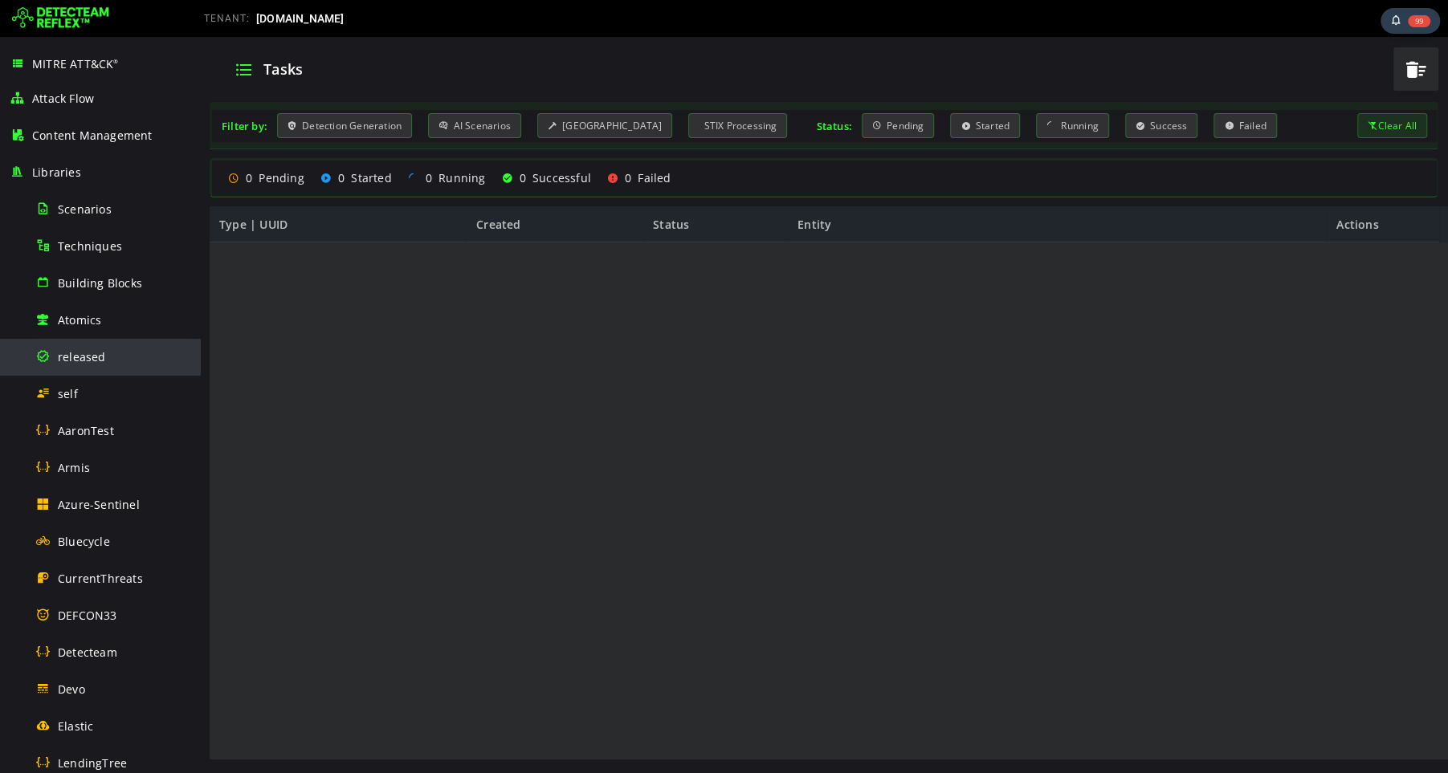
click at [89, 355] on span "released" at bounding box center [82, 356] width 48 height 15
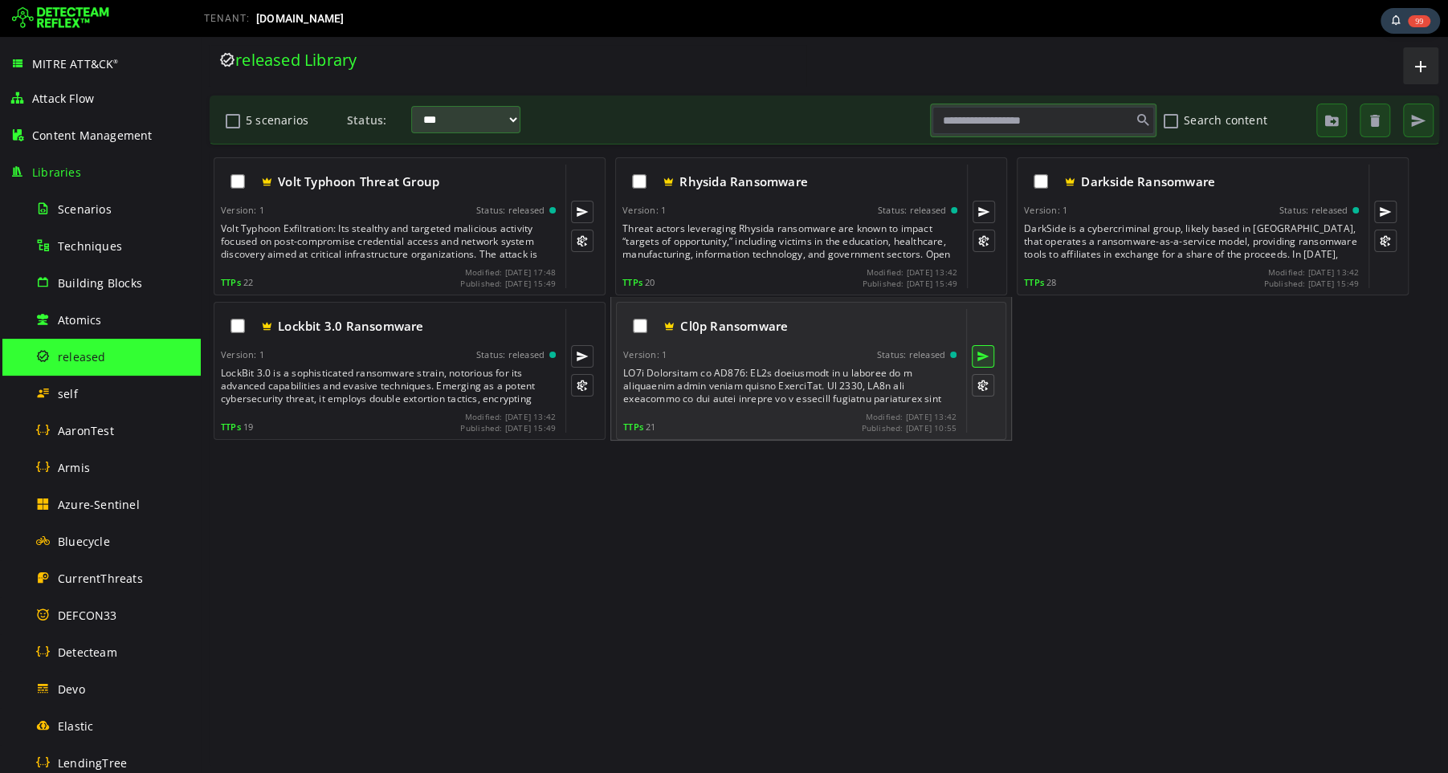
click at [985, 356] on button at bounding box center [983, 356] width 22 height 22
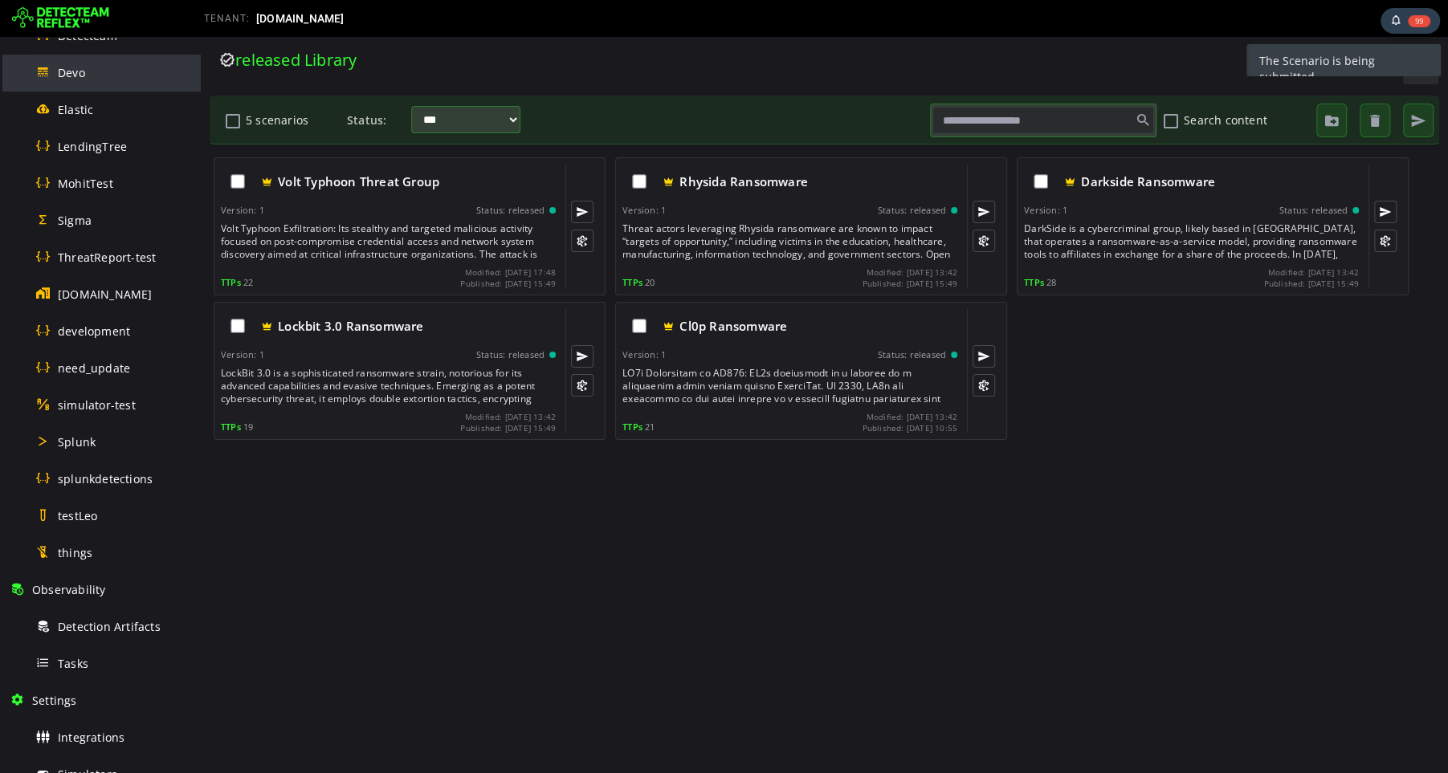
scroll to position [853, 0]
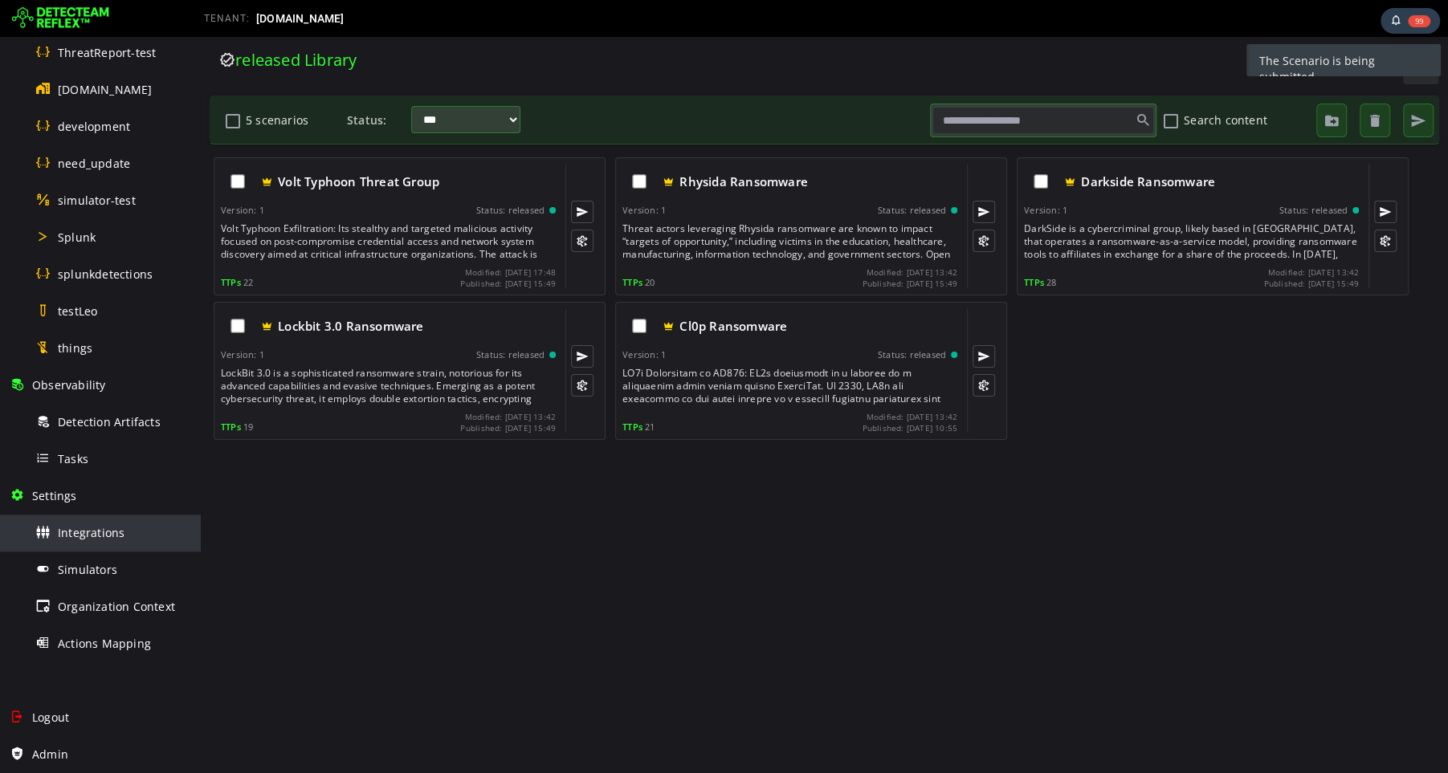
click at [92, 527] on span "Integrations" at bounding box center [91, 532] width 67 height 15
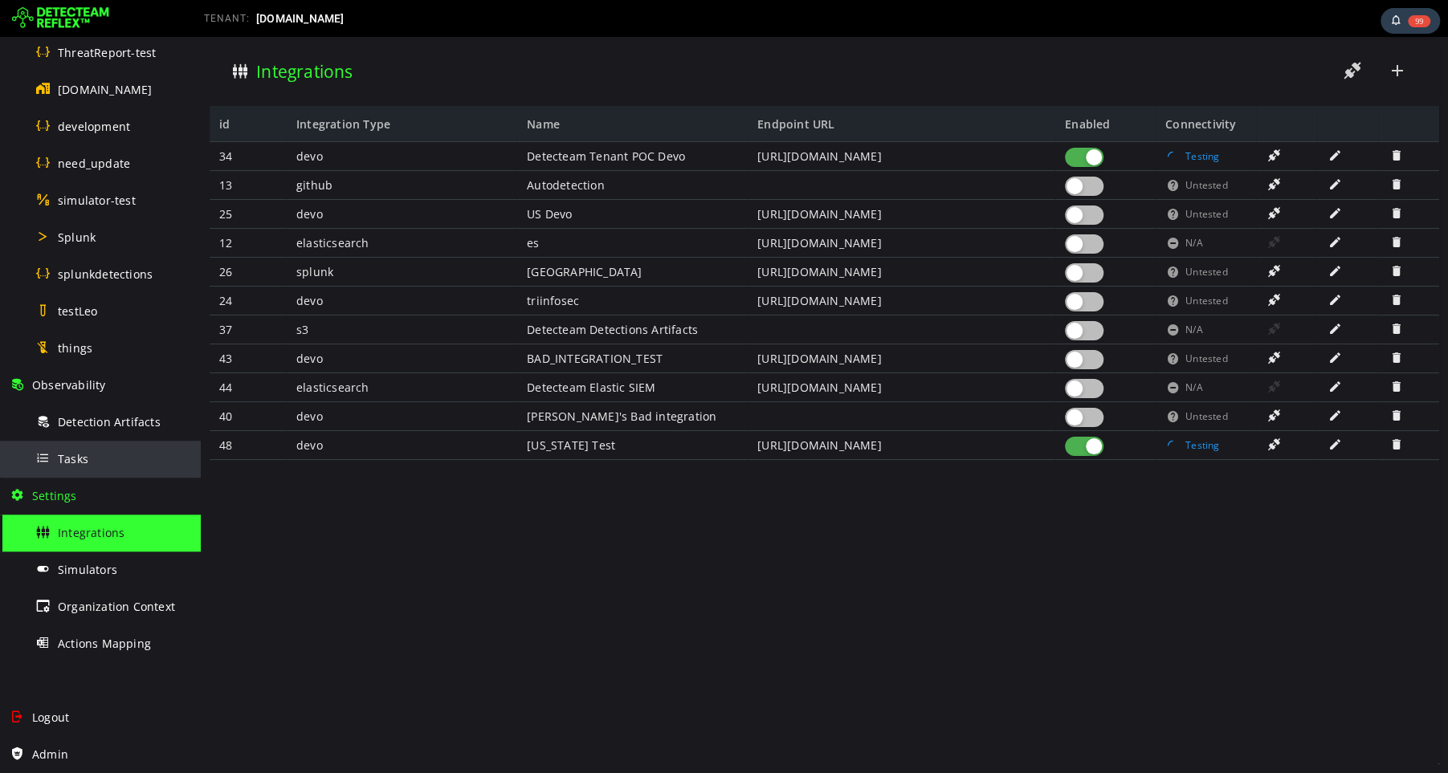
click at [78, 460] on span "Tasks" at bounding box center [73, 458] width 31 height 15
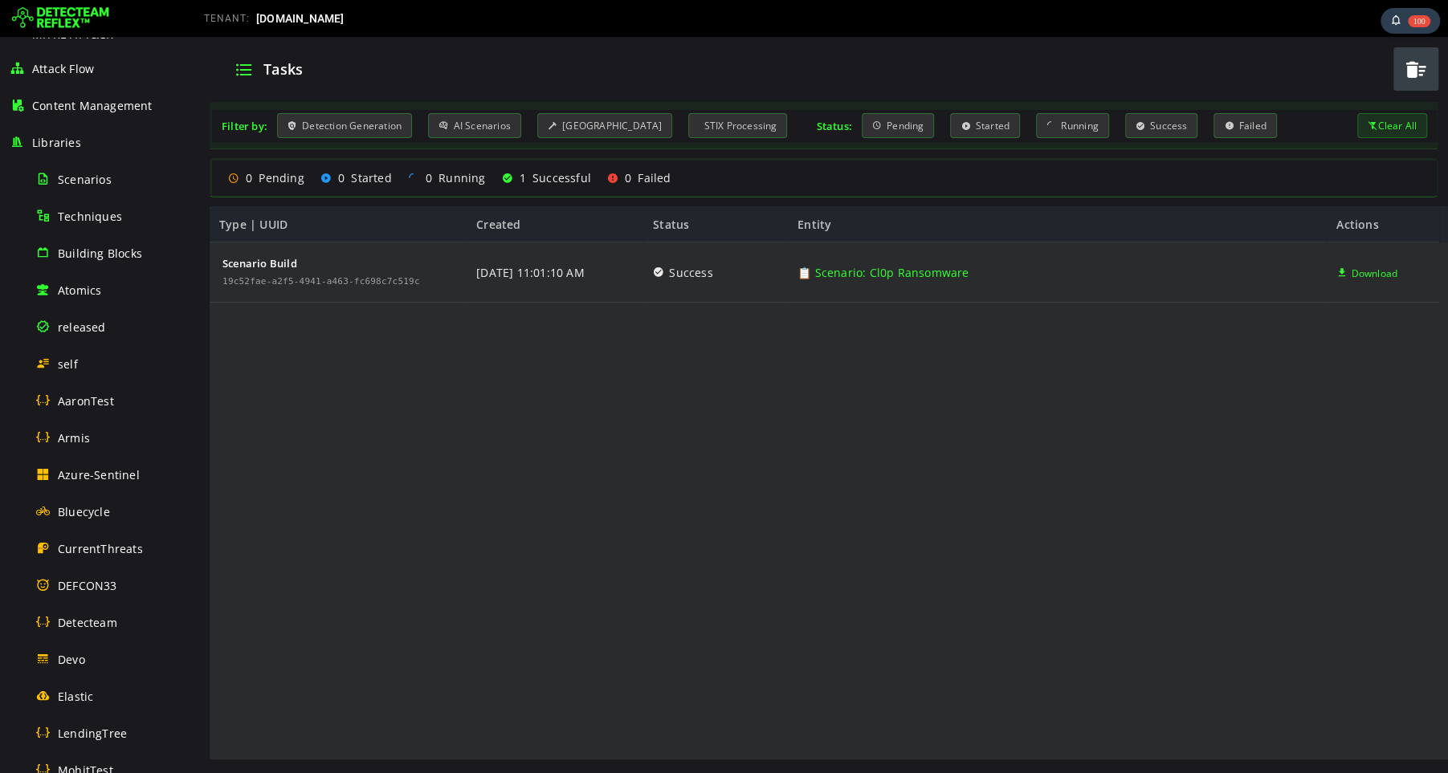
scroll to position [71, 0]
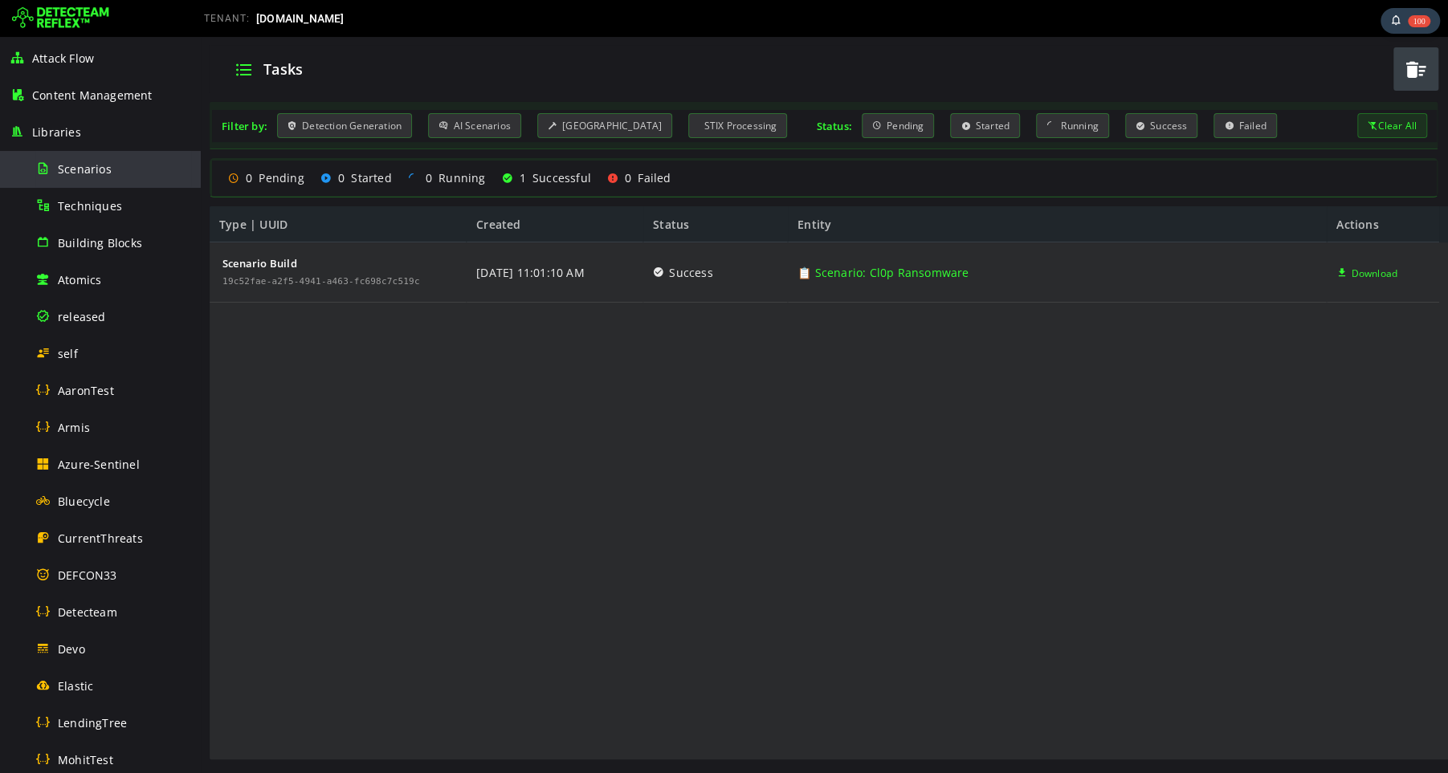
click at [89, 169] on span "Scenarios" at bounding box center [85, 168] width 54 height 15
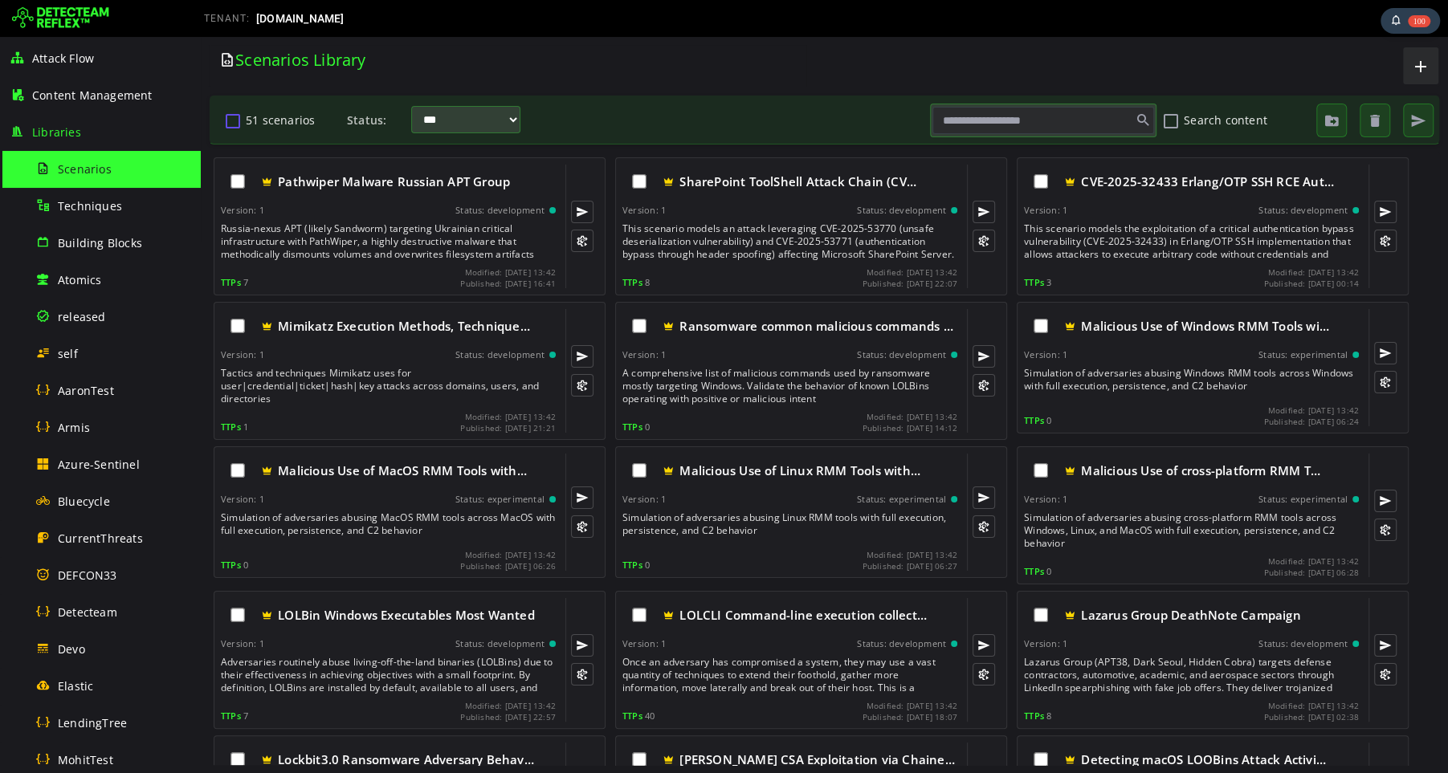
click at [234, 121] on button "51 scenarios" at bounding box center [232, 120] width 19 height 27
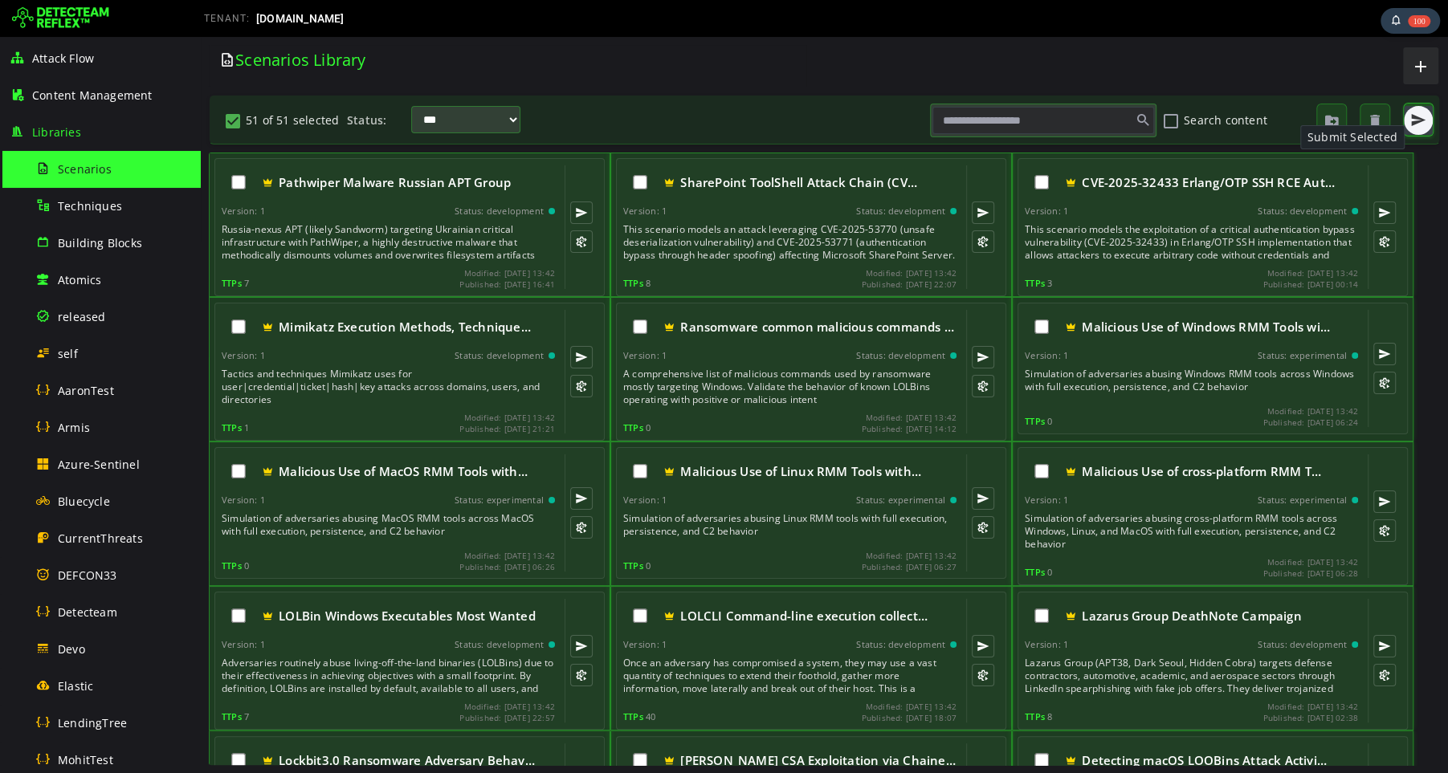
click at [1416, 124] on span "button" at bounding box center [1418, 120] width 16 height 16
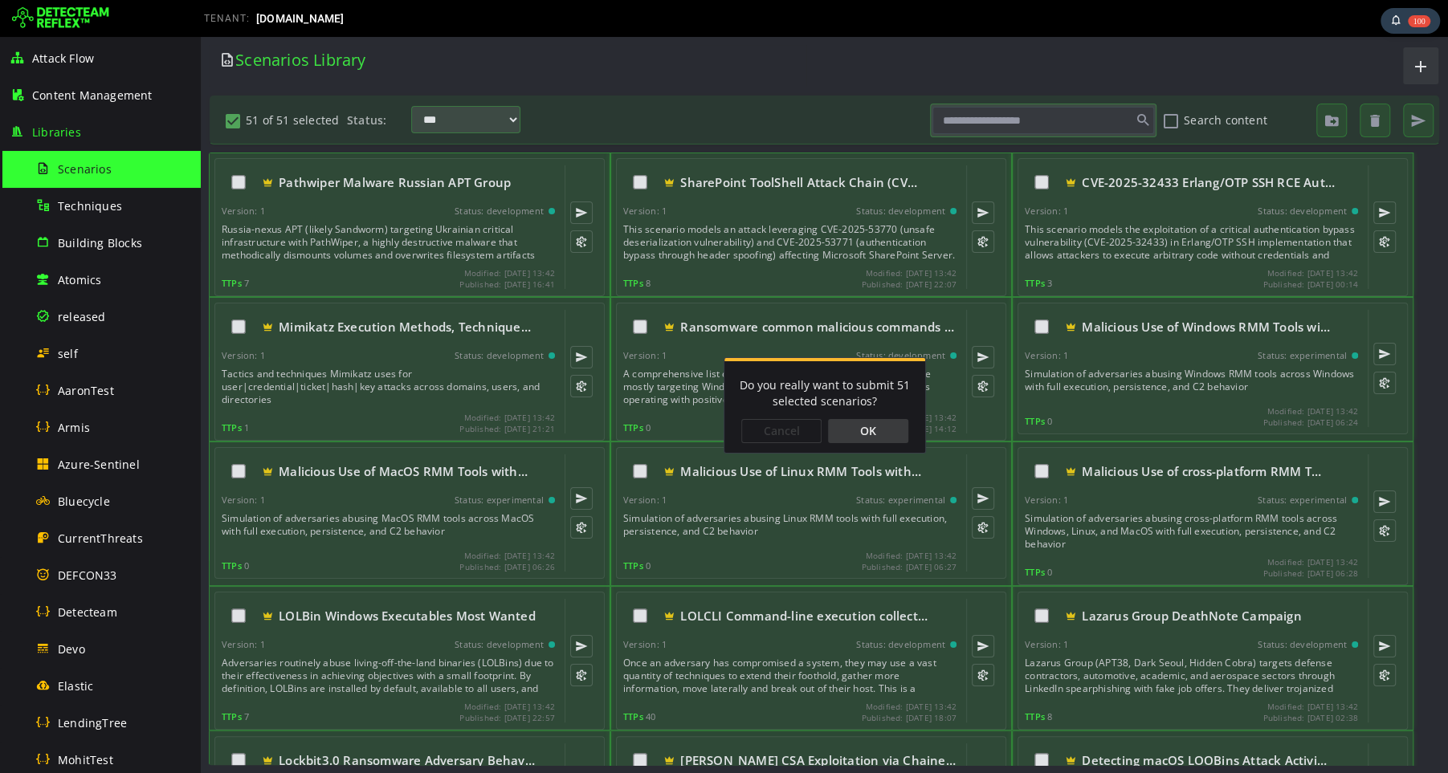
click at [884, 436] on div "OK" at bounding box center [868, 431] width 80 height 24
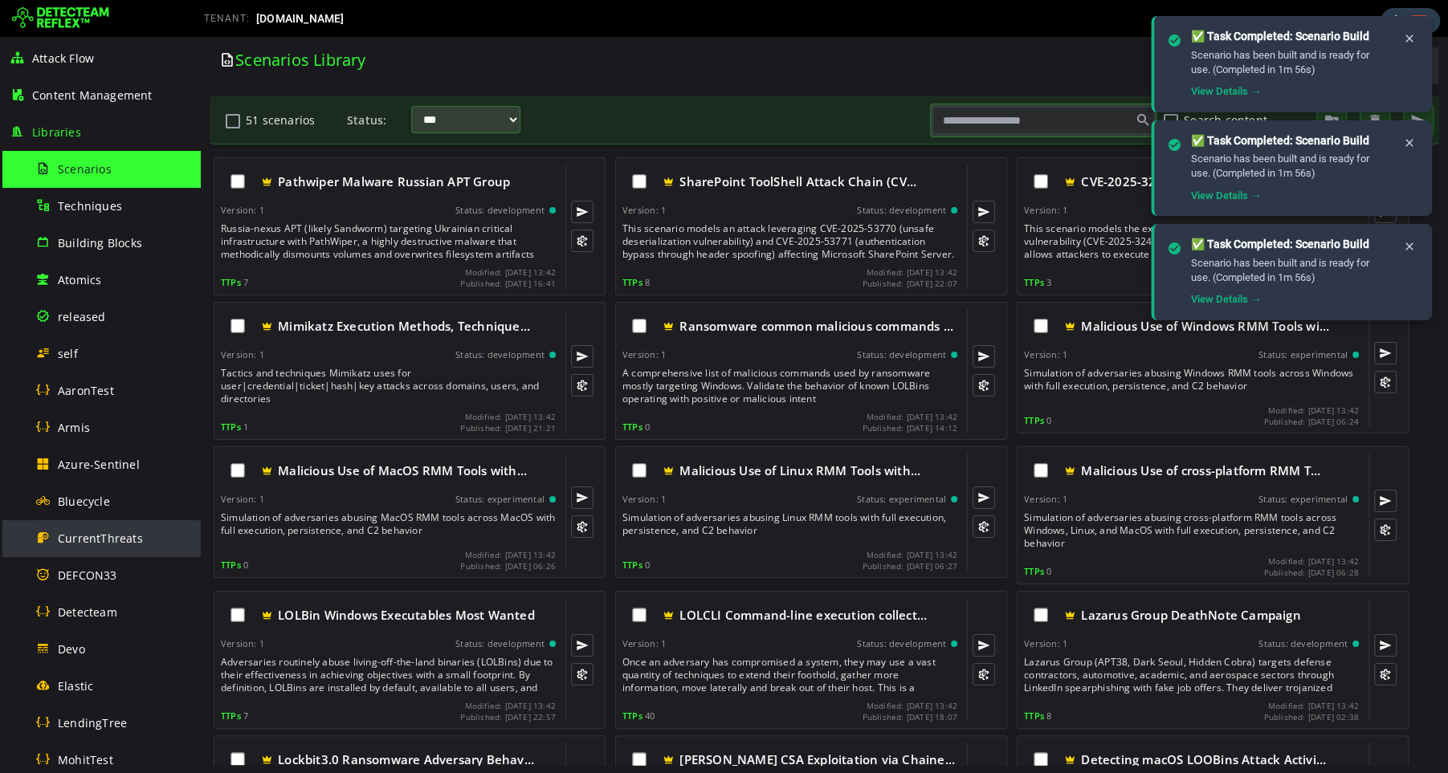
scroll to position [853, 0]
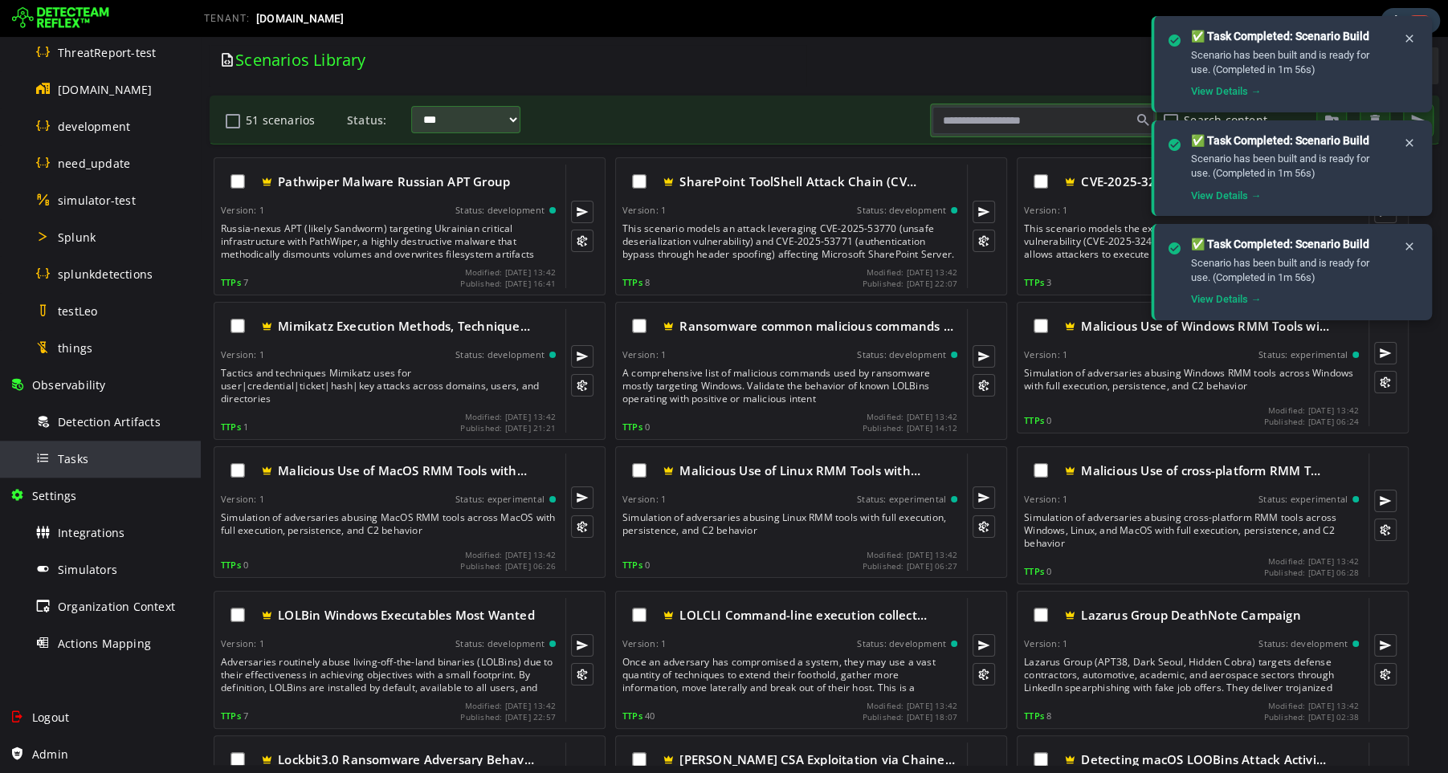
click at [85, 459] on span "Tasks" at bounding box center [73, 458] width 31 height 15
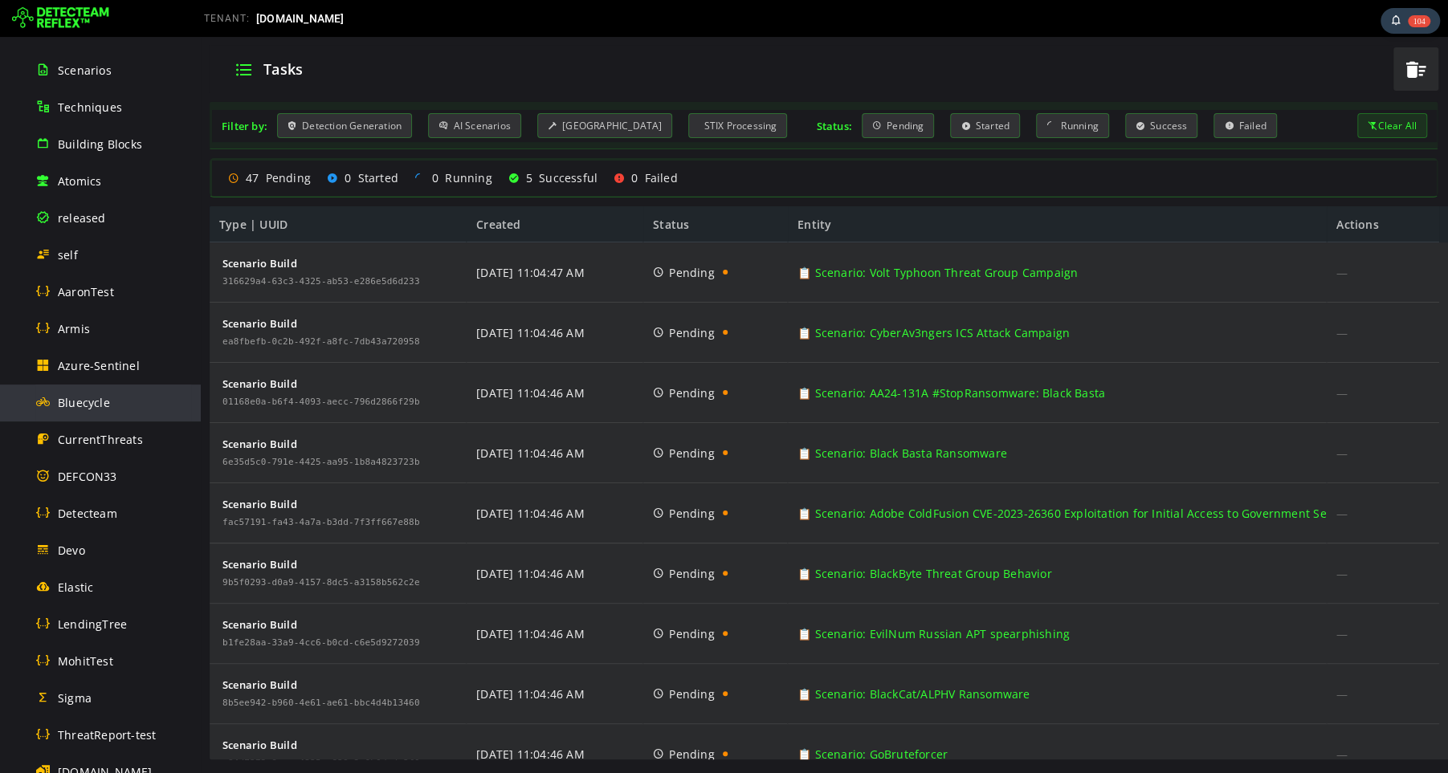
scroll to position [387, 0]
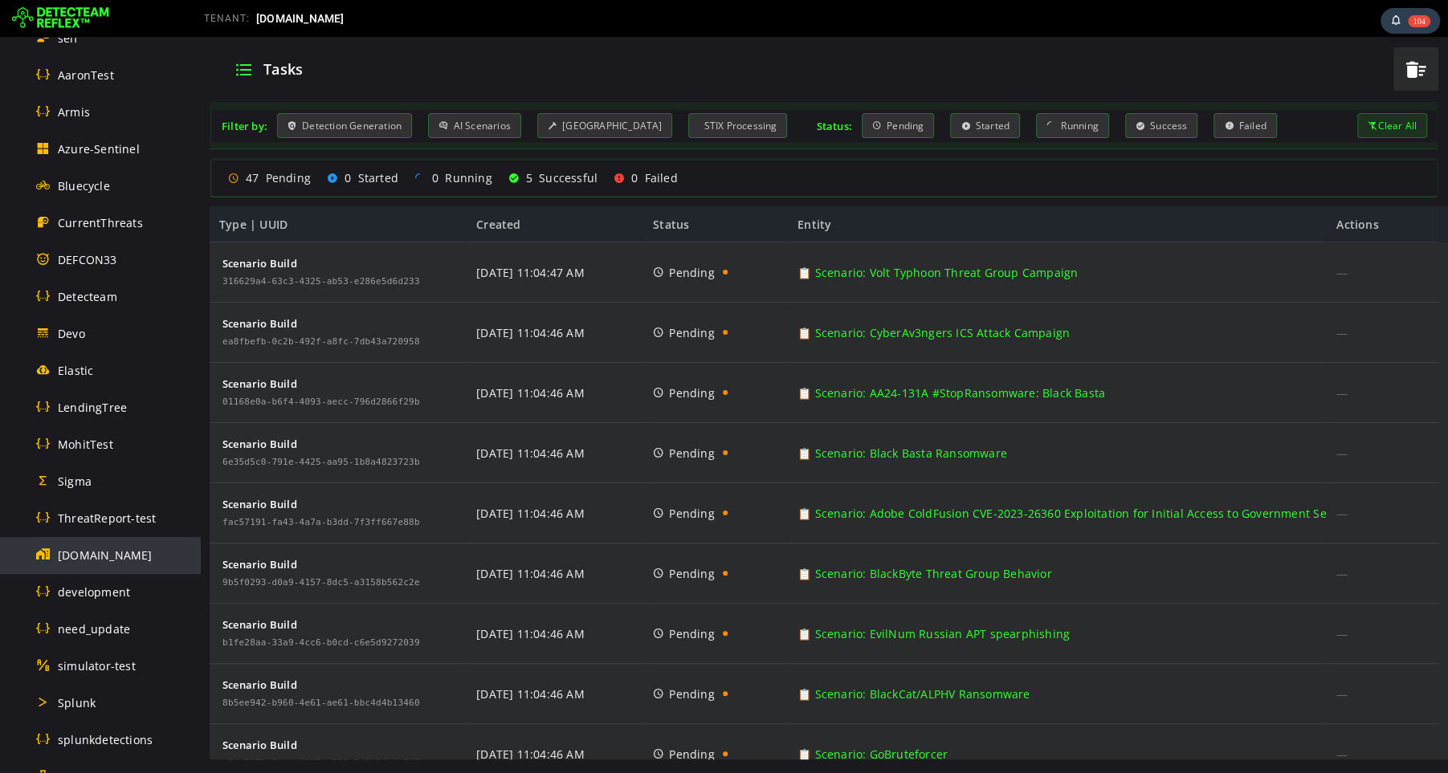
click at [97, 559] on span "[DOMAIN_NAME]" at bounding box center [105, 555] width 95 height 15
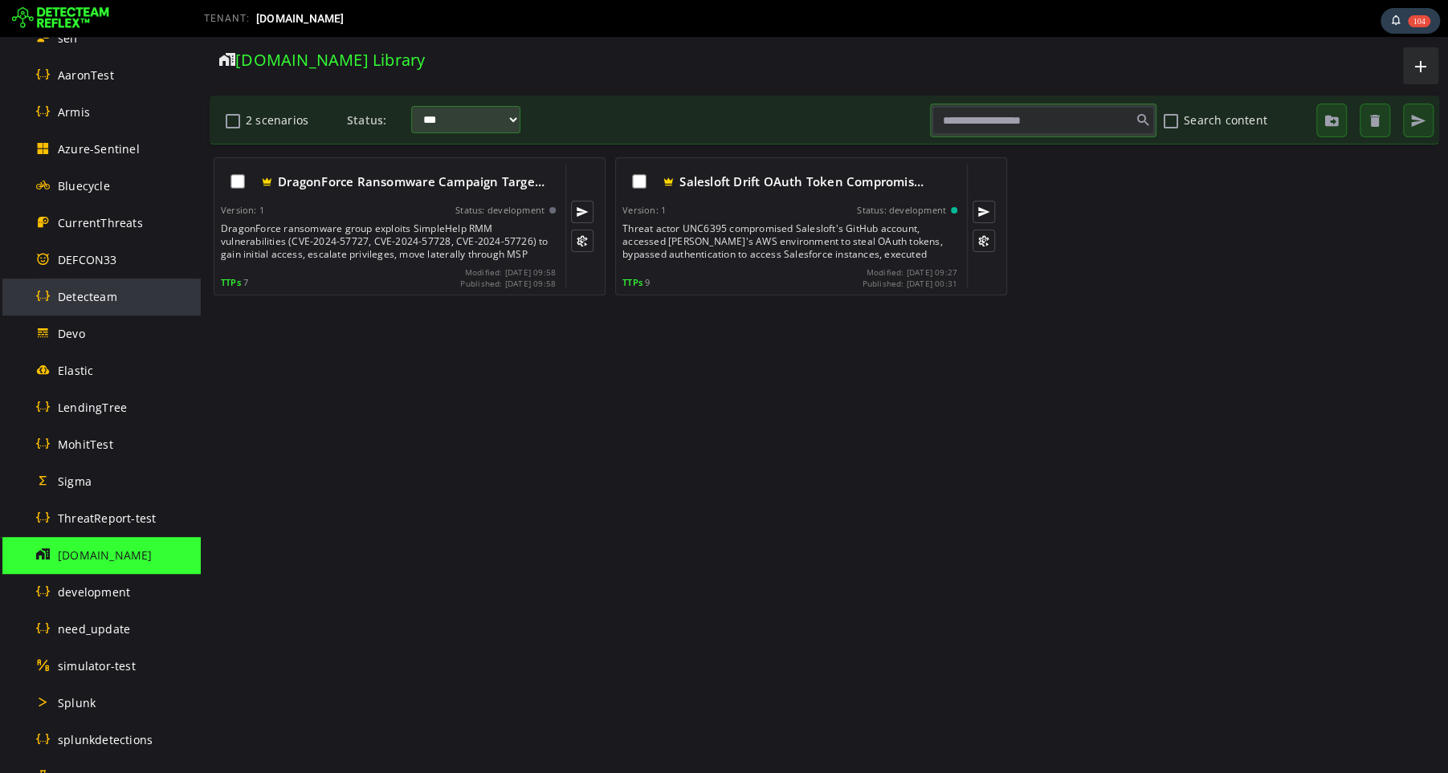
click at [94, 284] on div "Detecteam" at bounding box center [113, 297] width 156 height 36
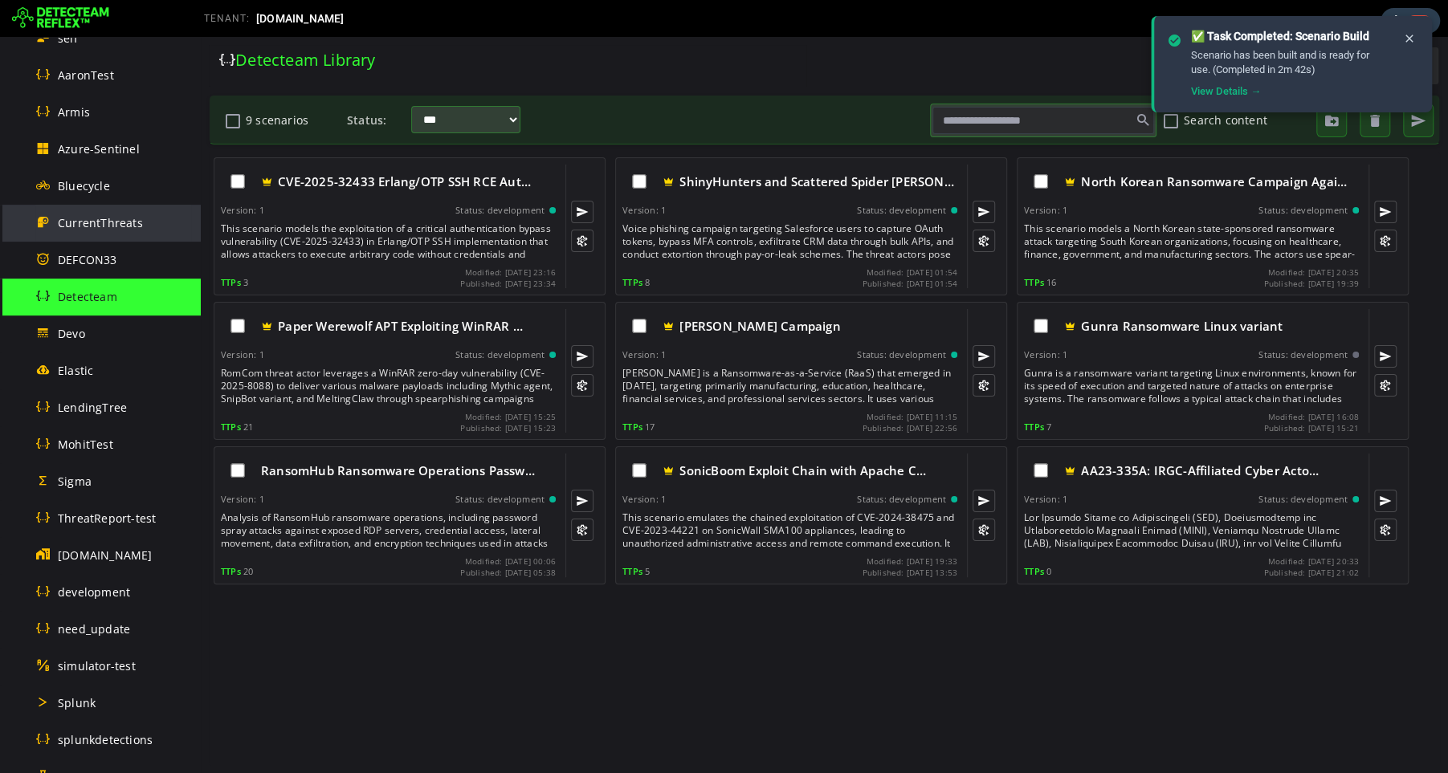
click at [100, 227] on span "CurrentThreats" at bounding box center [100, 222] width 85 height 15
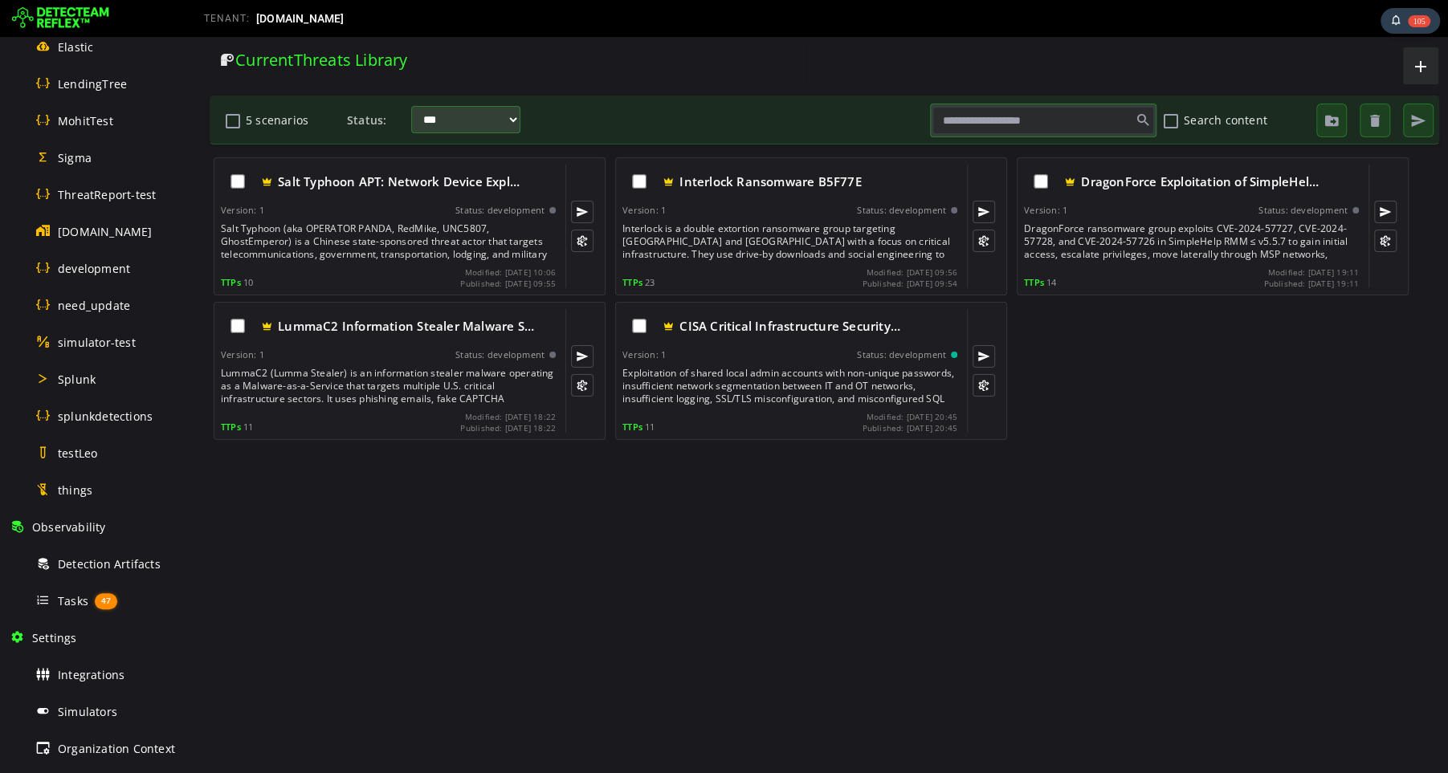
scroll to position [737, 0]
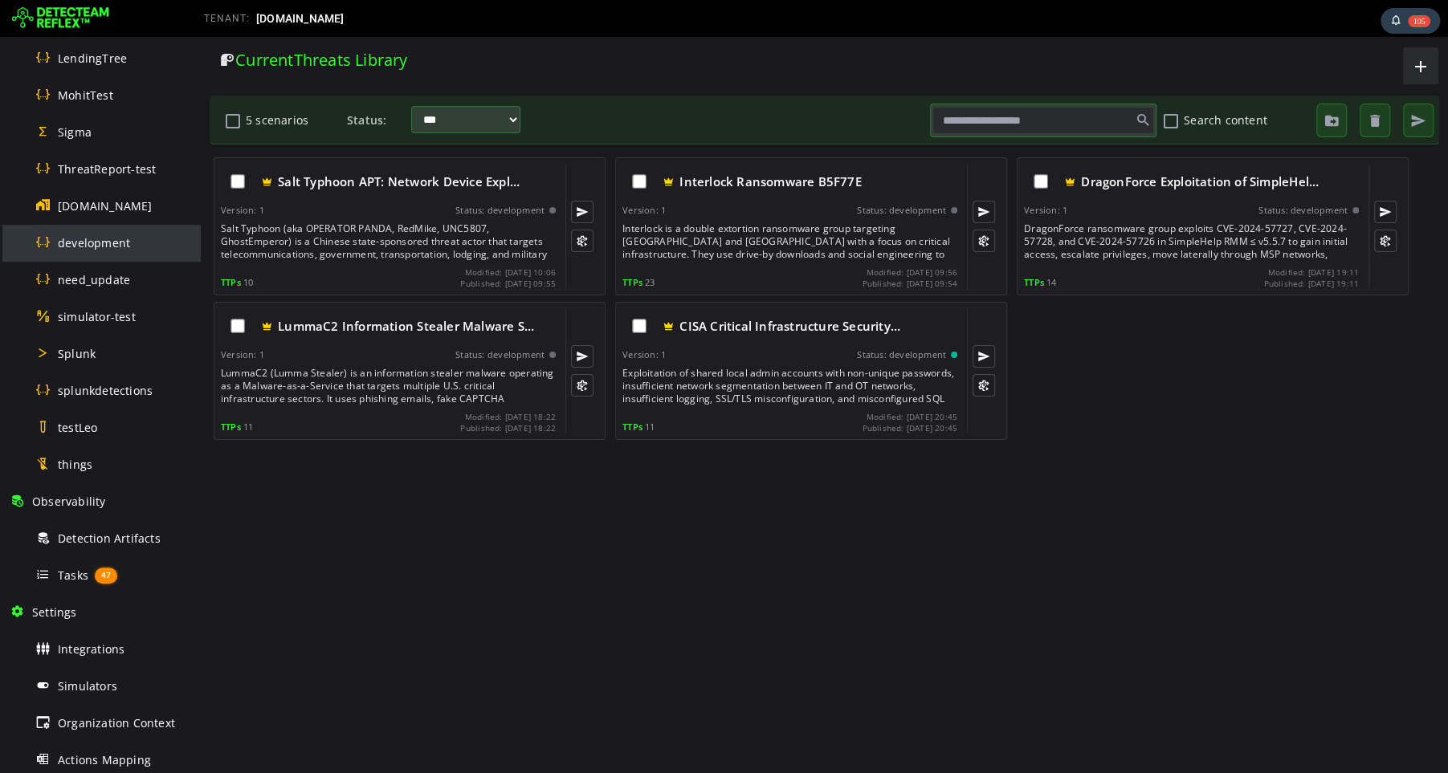
click at [84, 243] on span "development" at bounding box center [94, 242] width 72 height 15
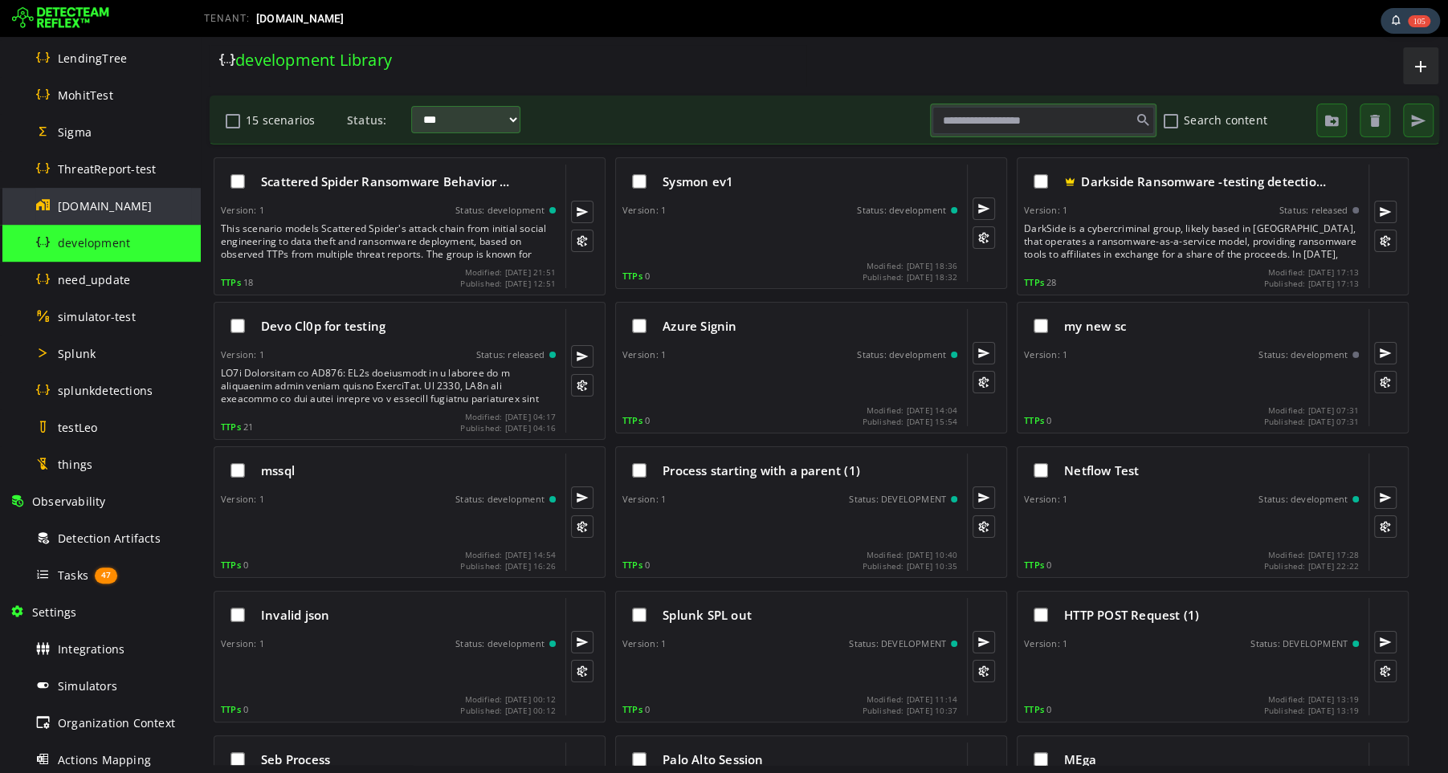
click at [91, 202] on span "[DOMAIN_NAME]" at bounding box center [105, 205] width 95 height 15
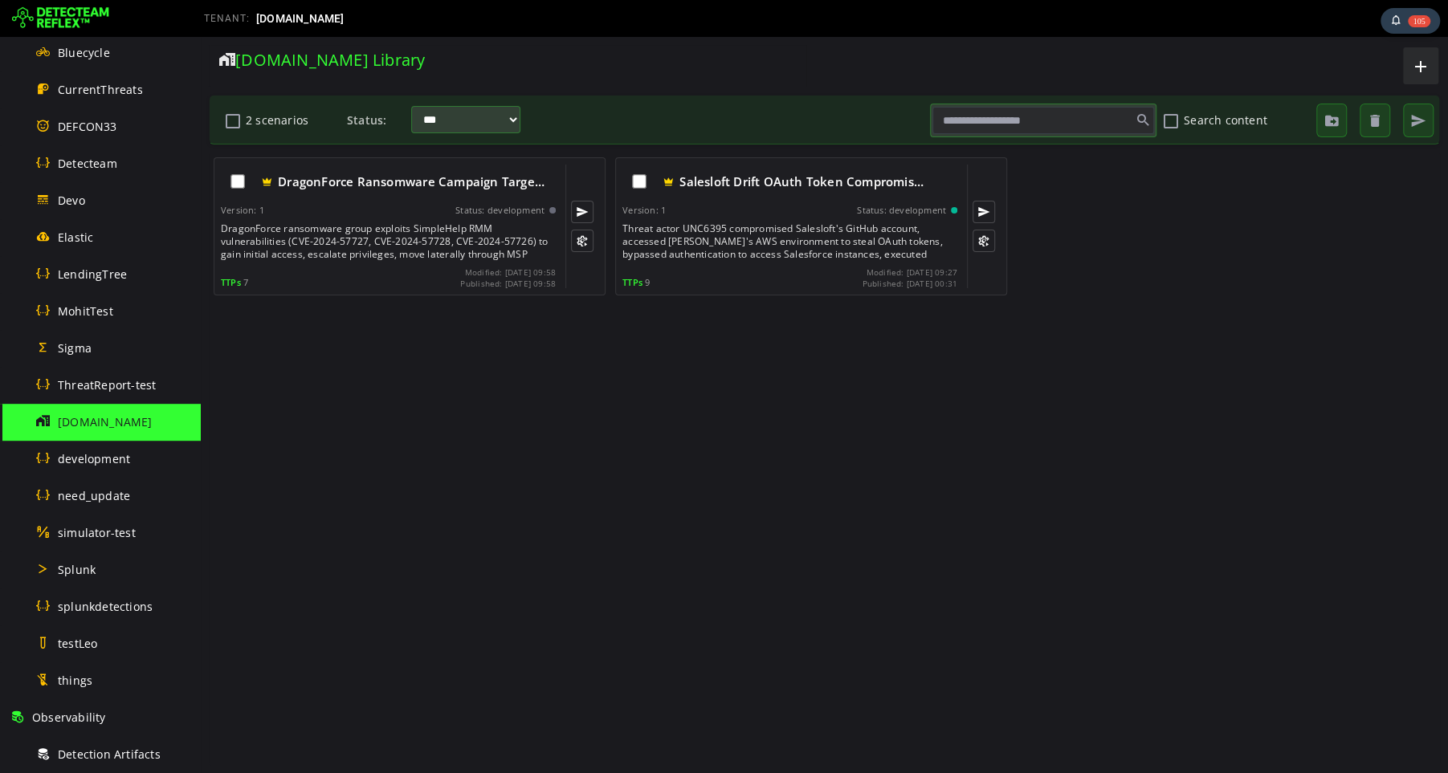
scroll to position [429, 0]
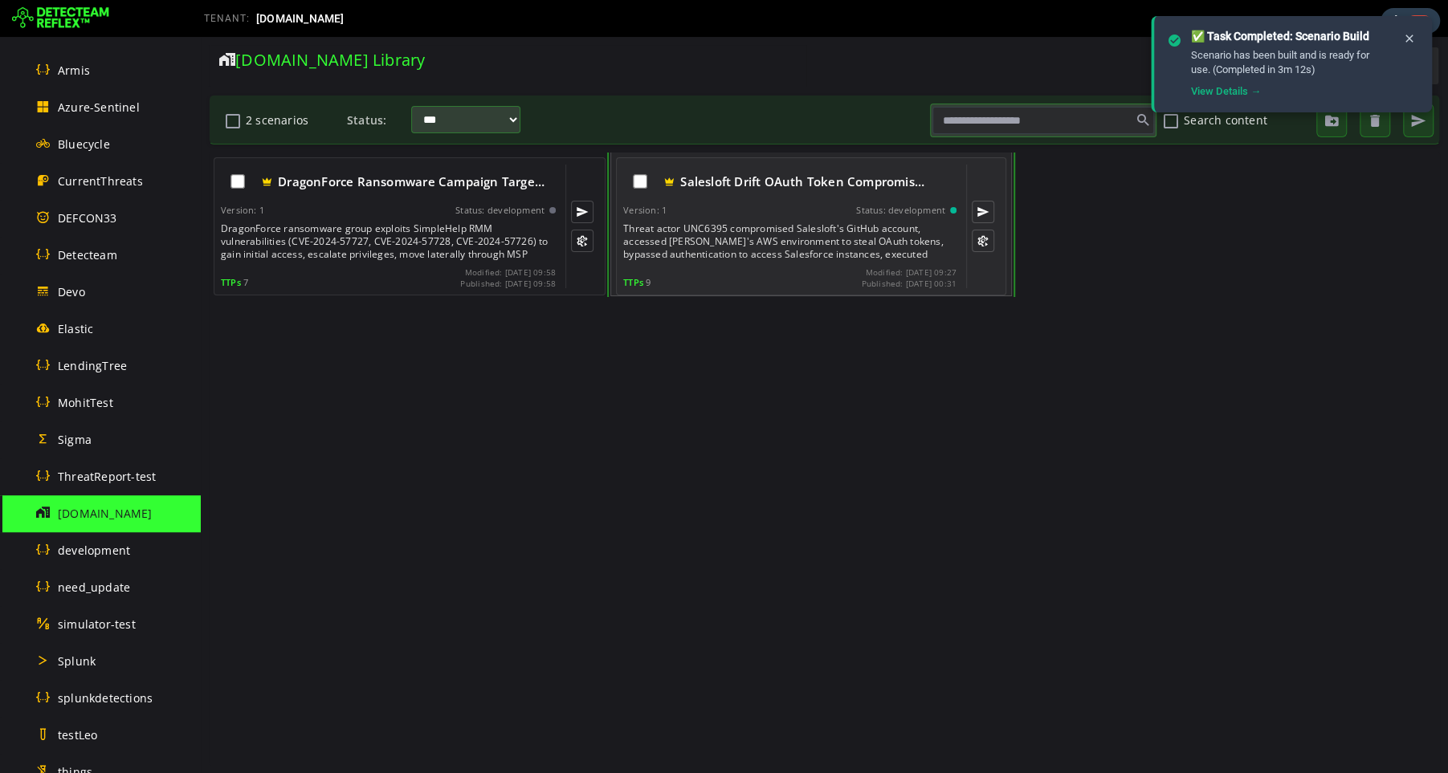
click at [757, 233] on div "Threat actor UNC6395 compromised Salesloft's GitHub account, accessed Drift's A…" at bounding box center [791, 241] width 337 height 39
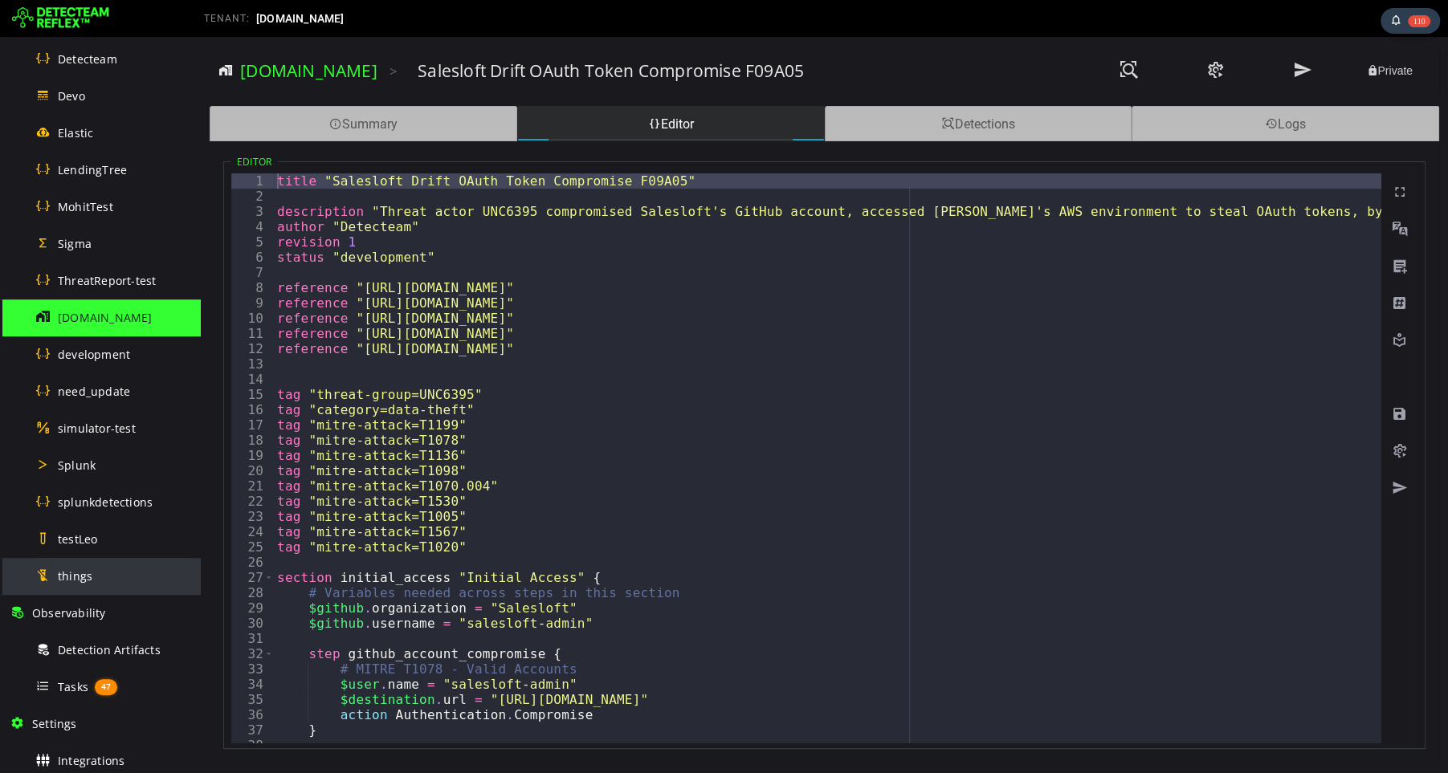
scroll to position [627, 0]
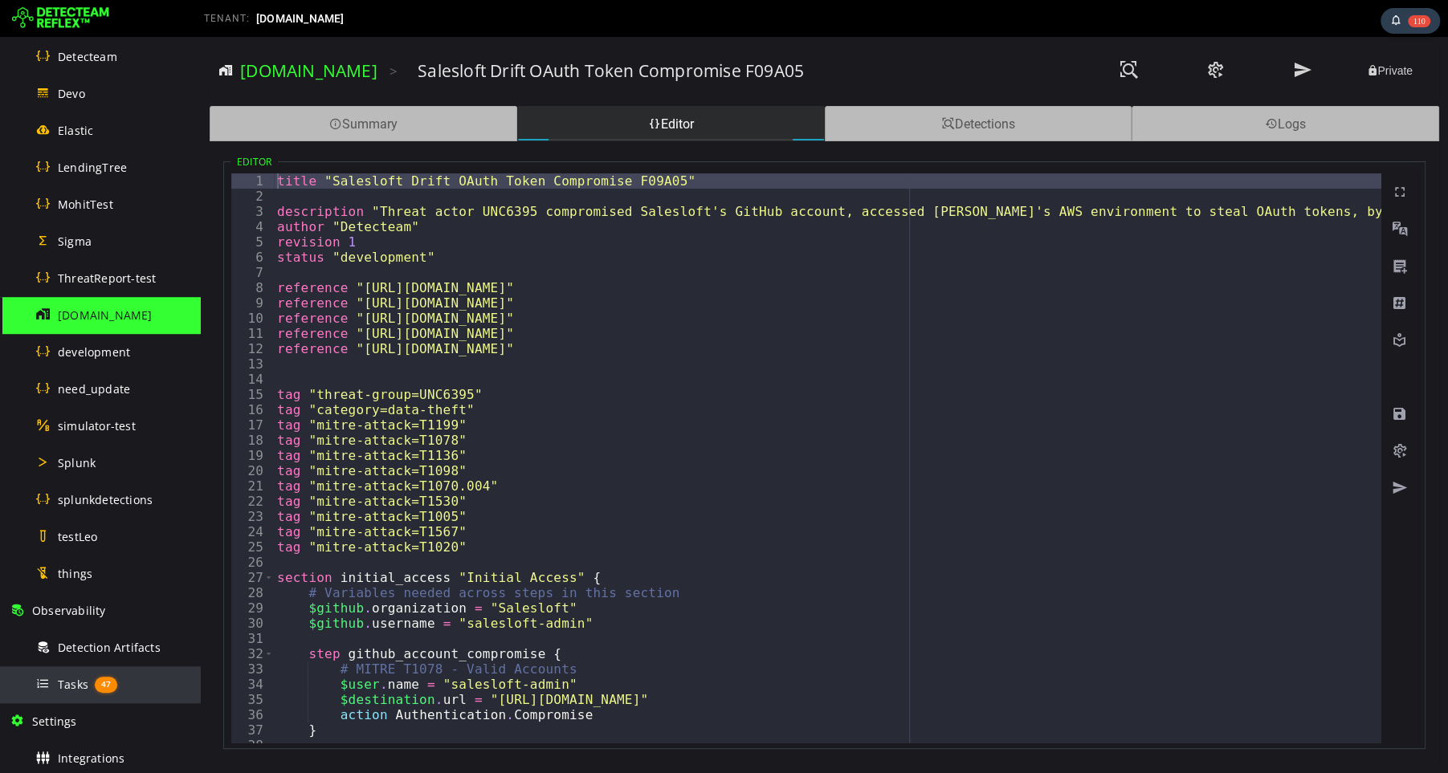
click at [73, 683] on span "Tasks" at bounding box center [73, 684] width 31 height 15
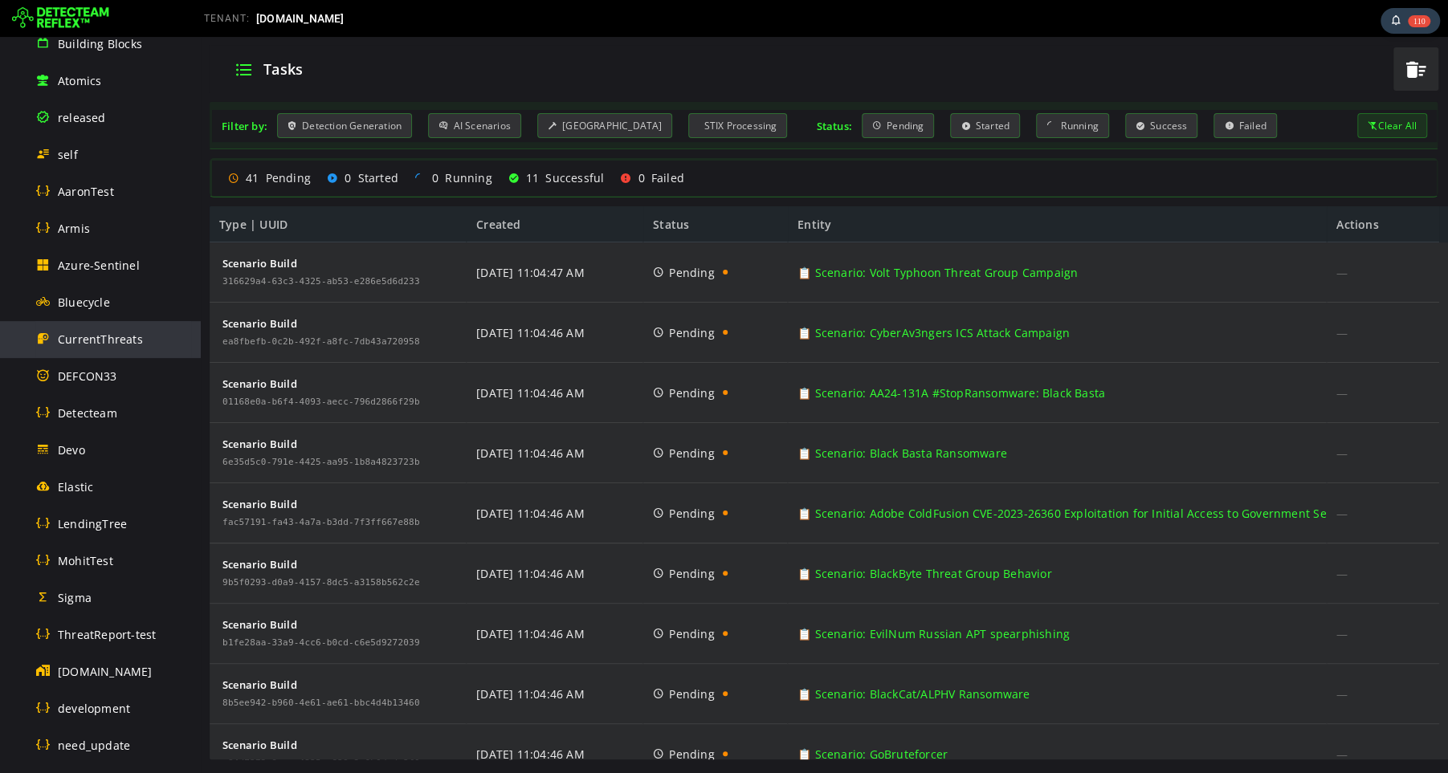
scroll to position [284, 0]
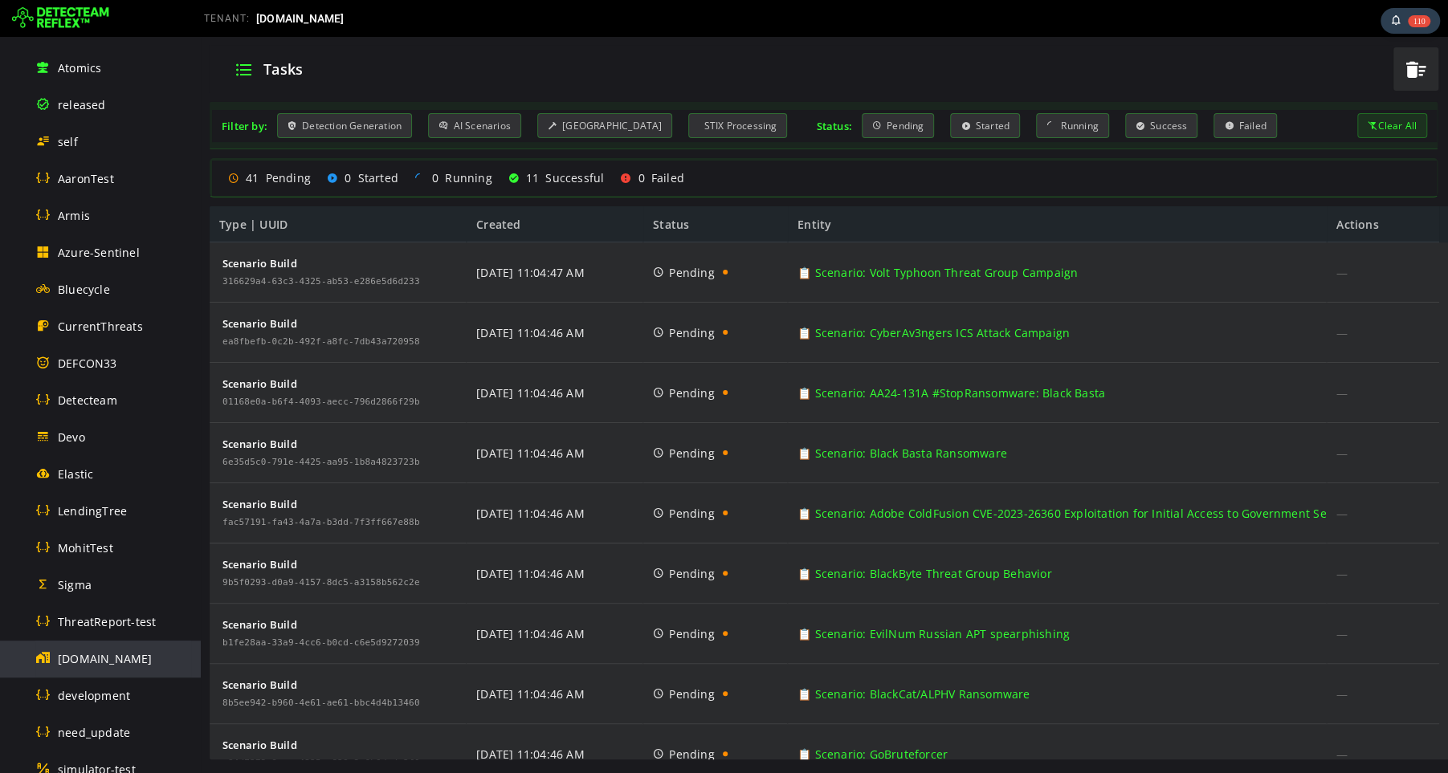
click at [88, 660] on span "[DOMAIN_NAME]" at bounding box center [105, 658] width 95 height 15
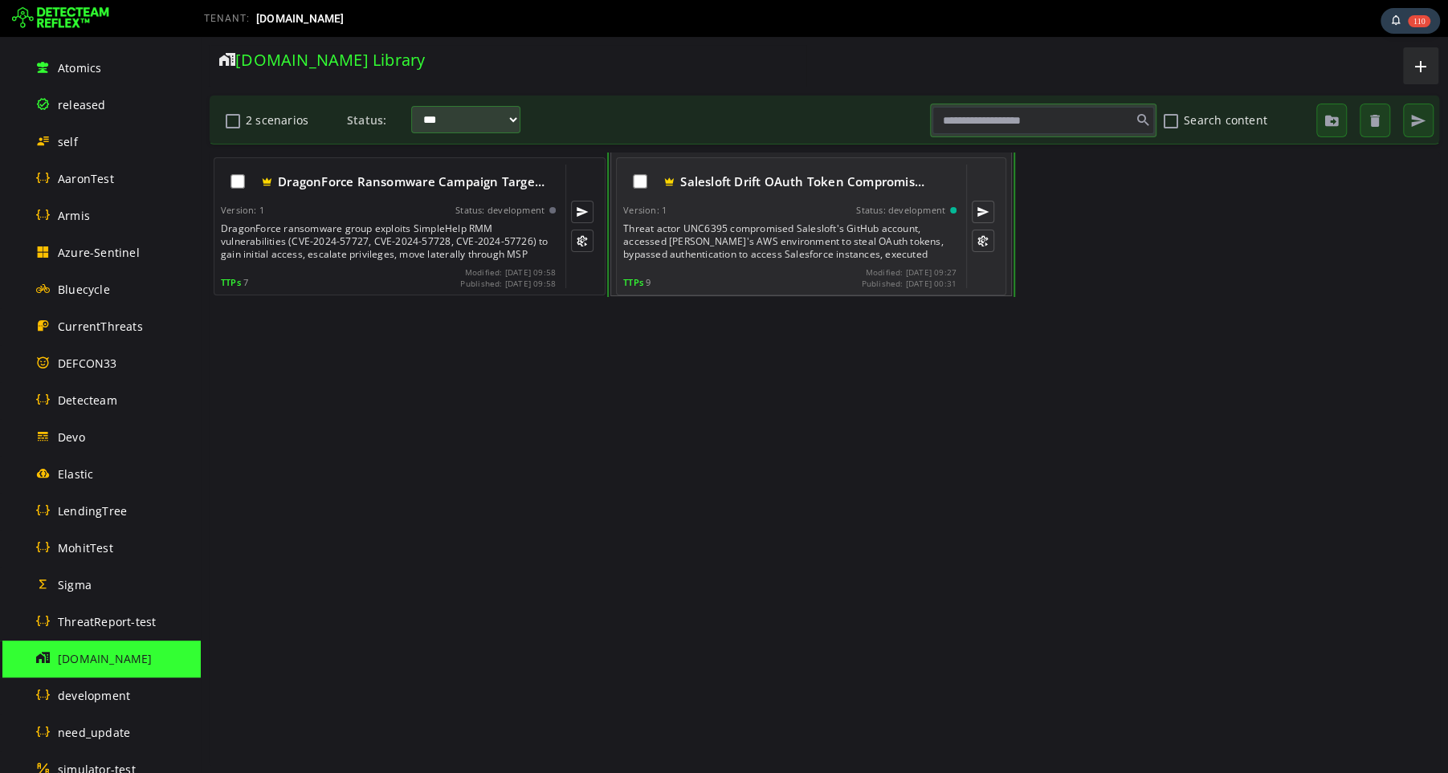
click at [760, 222] on div "Threat actor UNC6395 compromised Salesloft's GitHub account, accessed Drift's A…" at bounding box center [791, 241] width 337 height 39
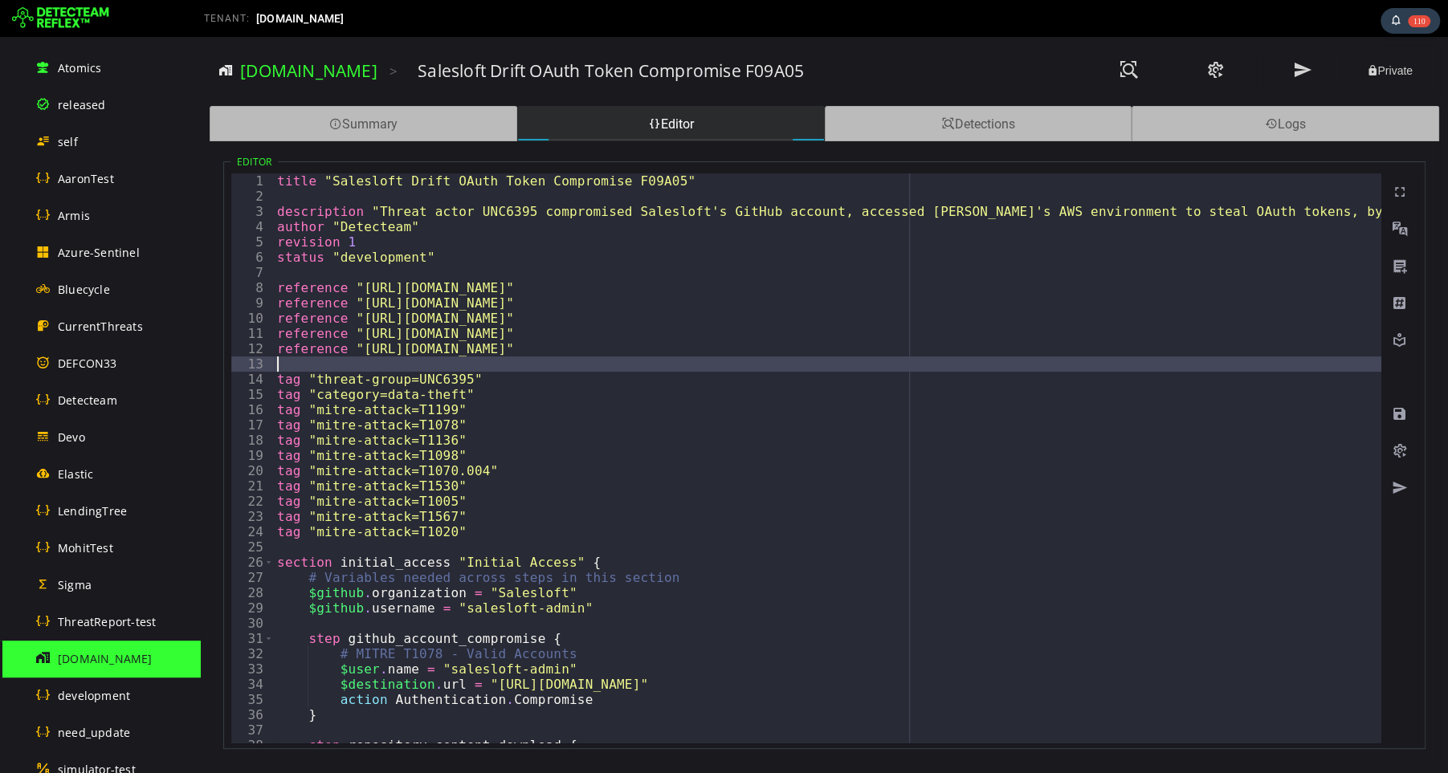
type textarea "**********"
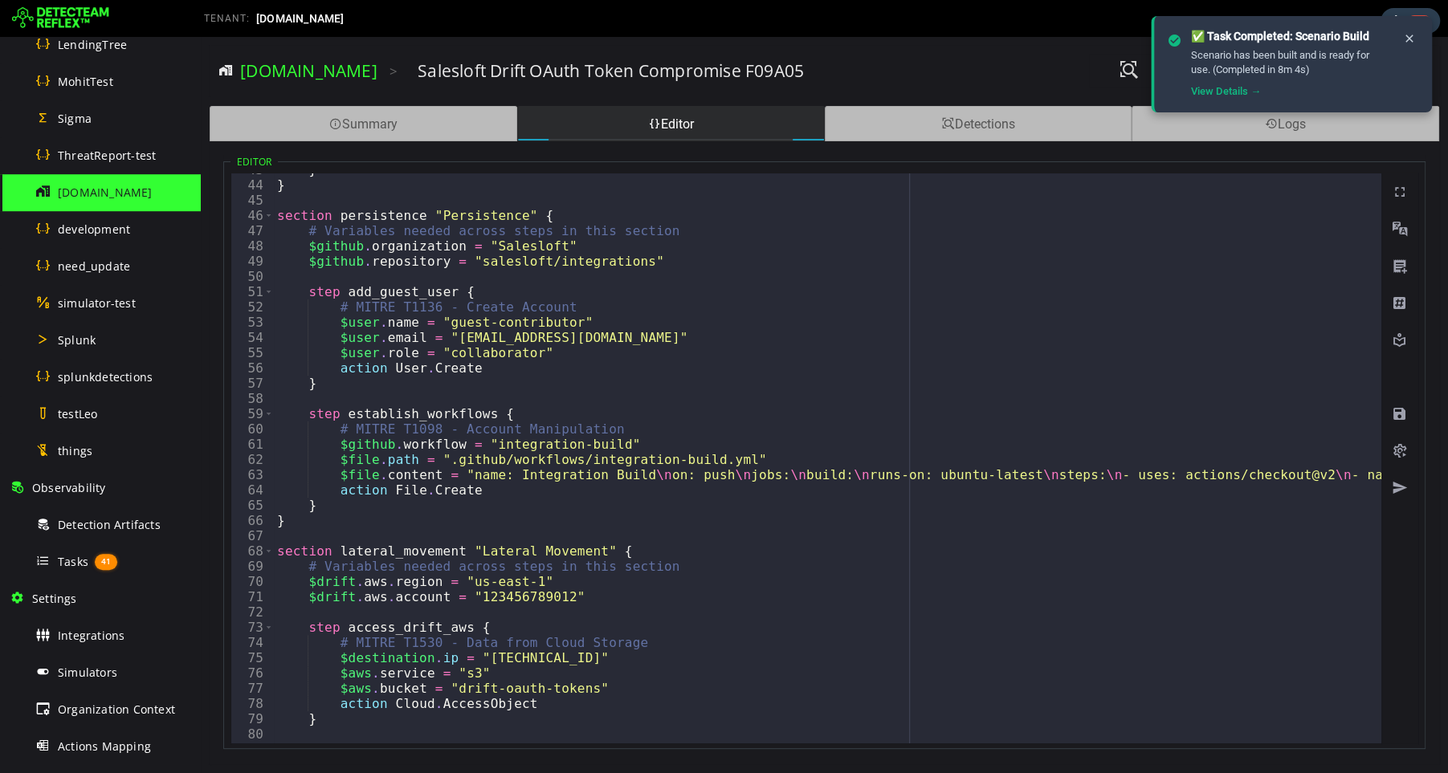
scroll to position [652, 0]
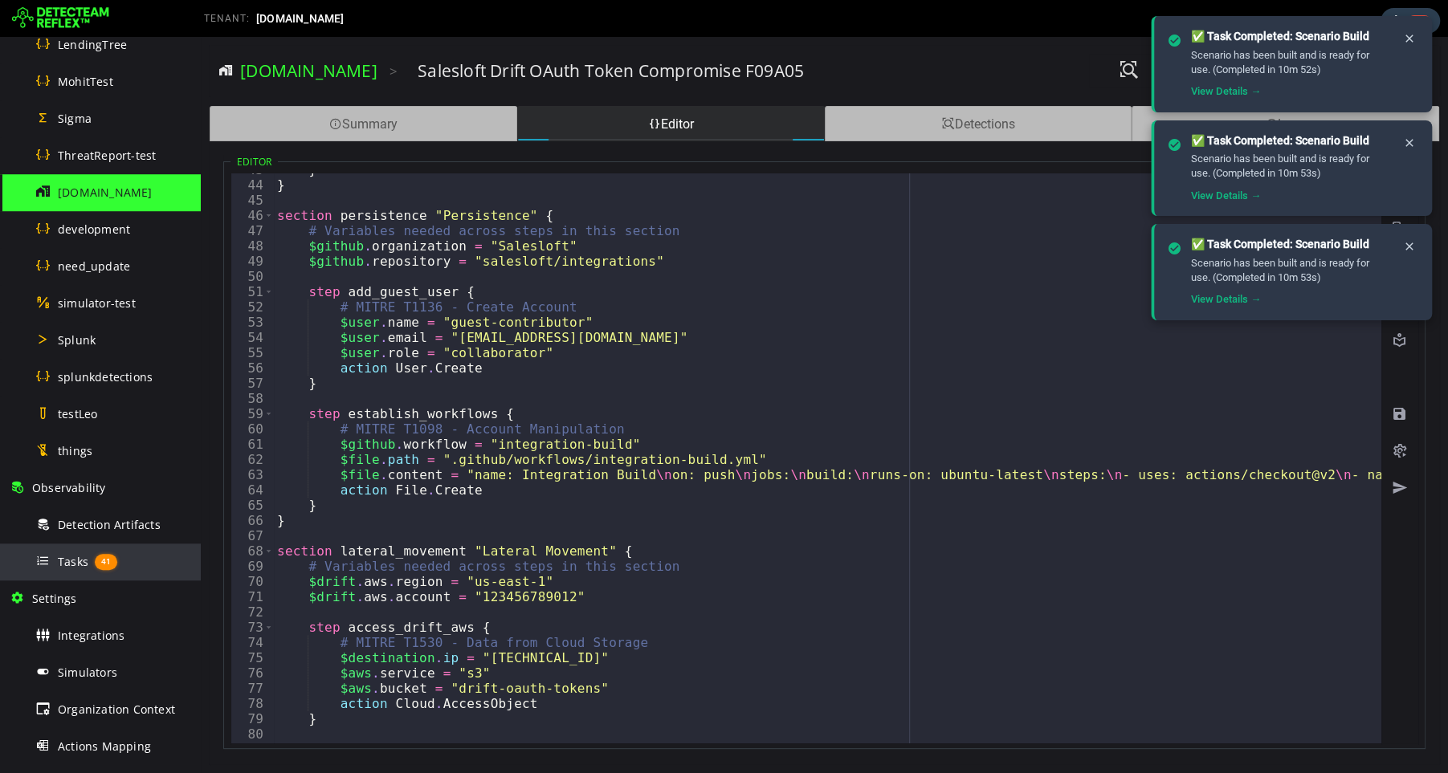
click at [69, 565] on span "Tasks" at bounding box center [73, 561] width 31 height 15
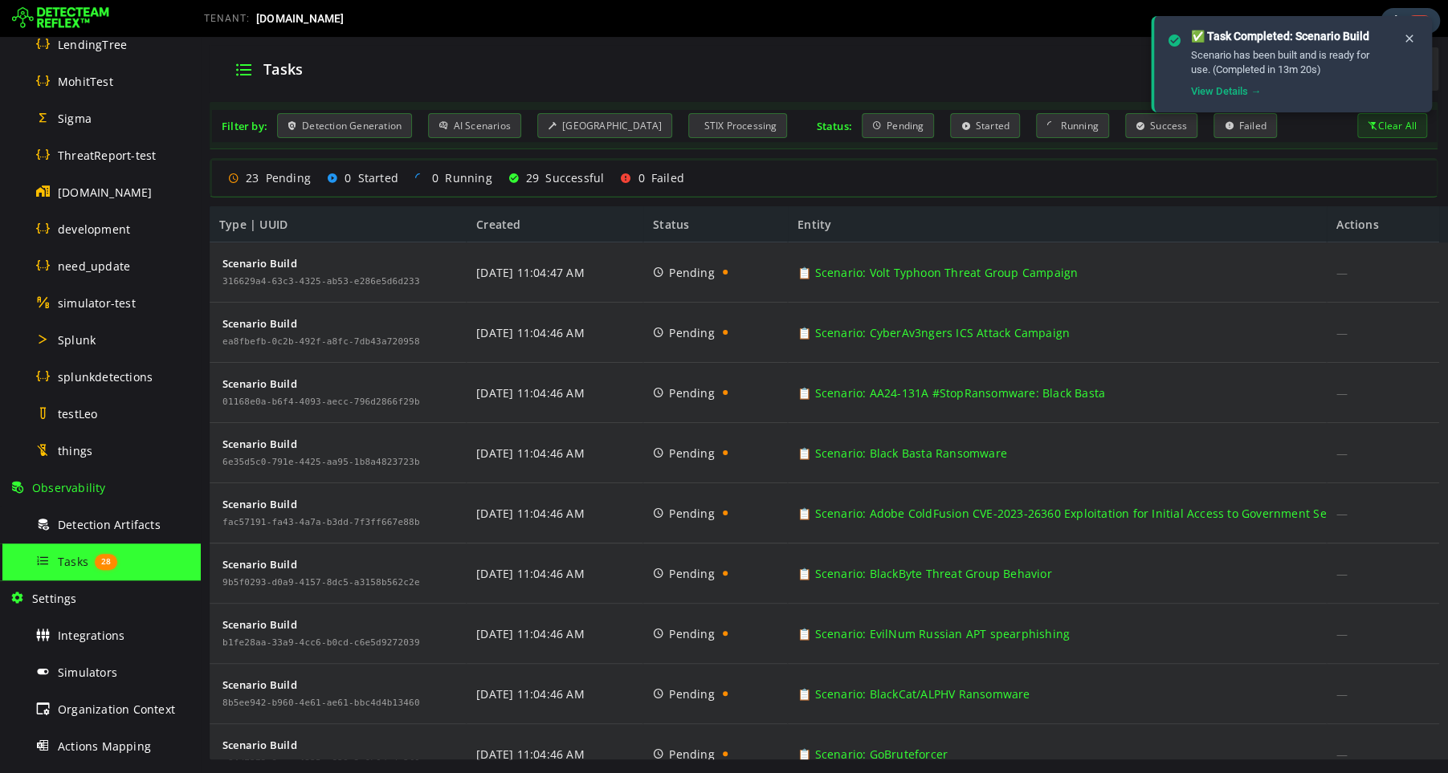
click at [80, 558] on span "Tasks" at bounding box center [73, 561] width 31 height 15
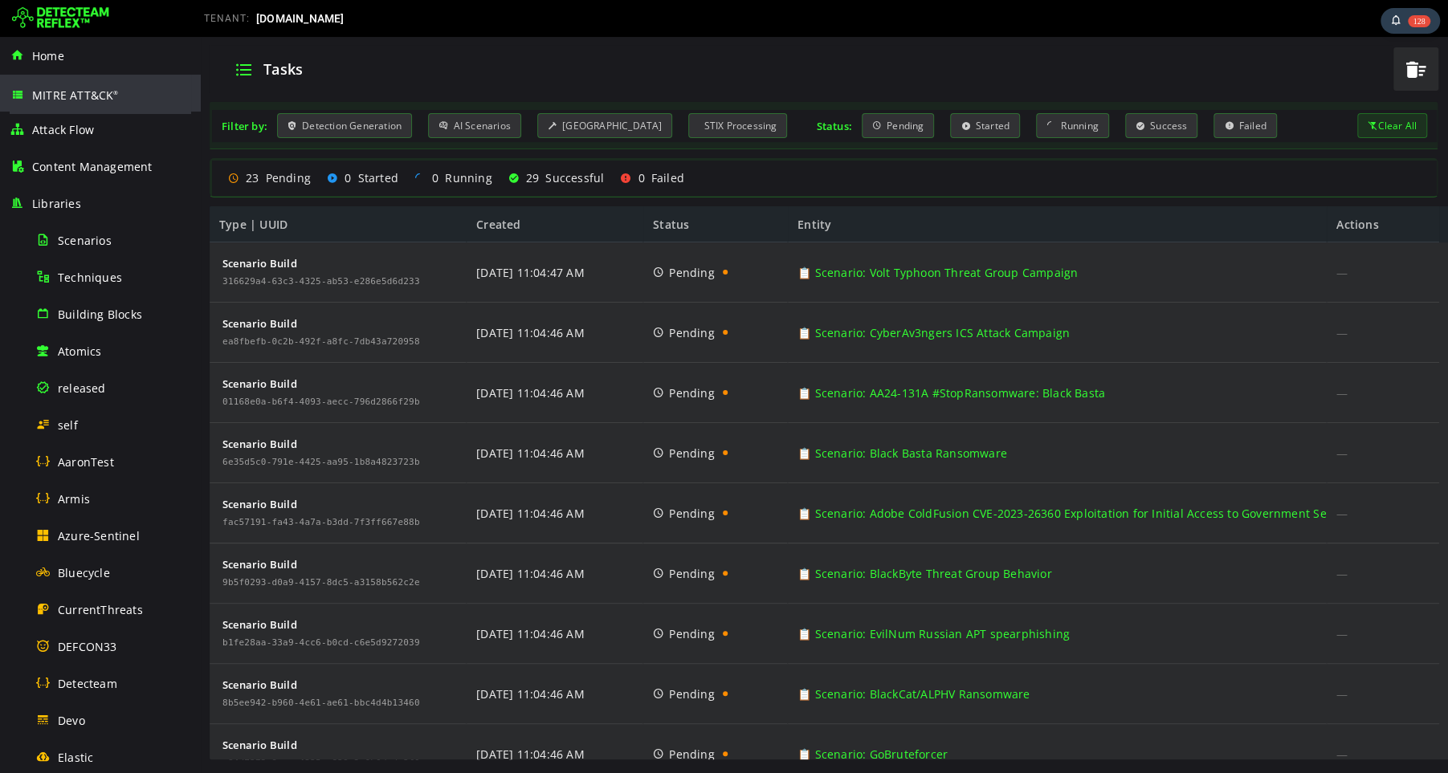
click at [79, 98] on span "MITRE ATT&CK ®" at bounding box center [75, 95] width 87 height 15
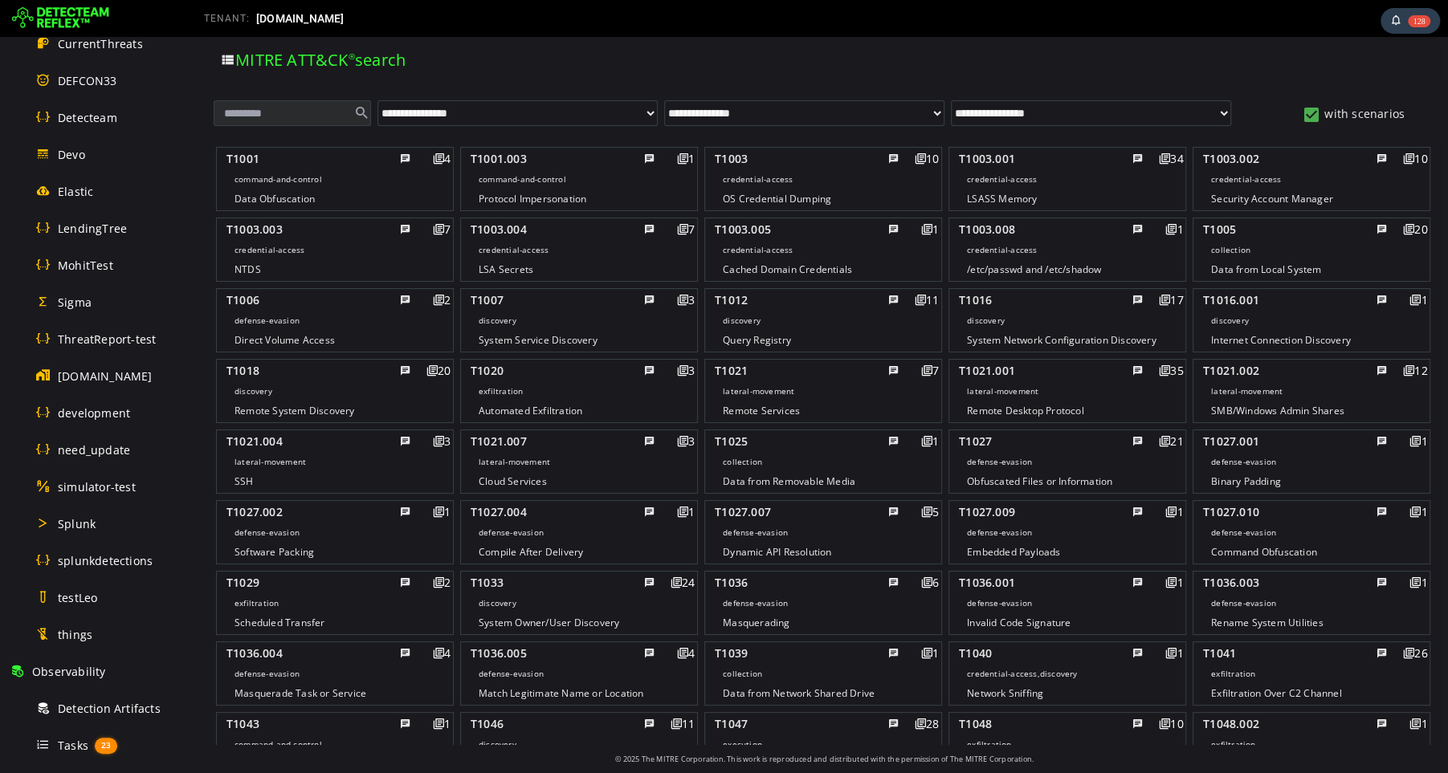
scroll to position [853, 0]
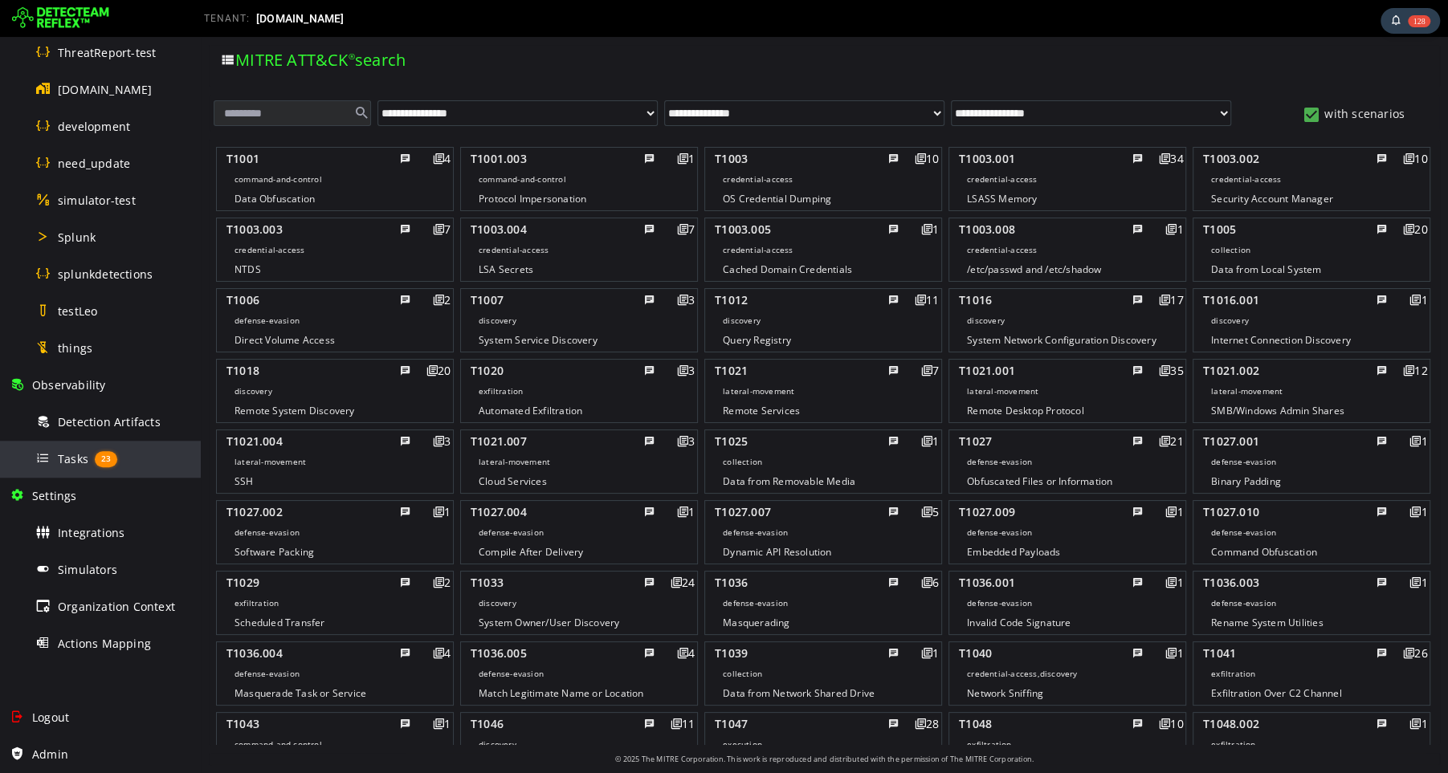
click at [69, 459] on span "Tasks" at bounding box center [73, 458] width 31 height 15
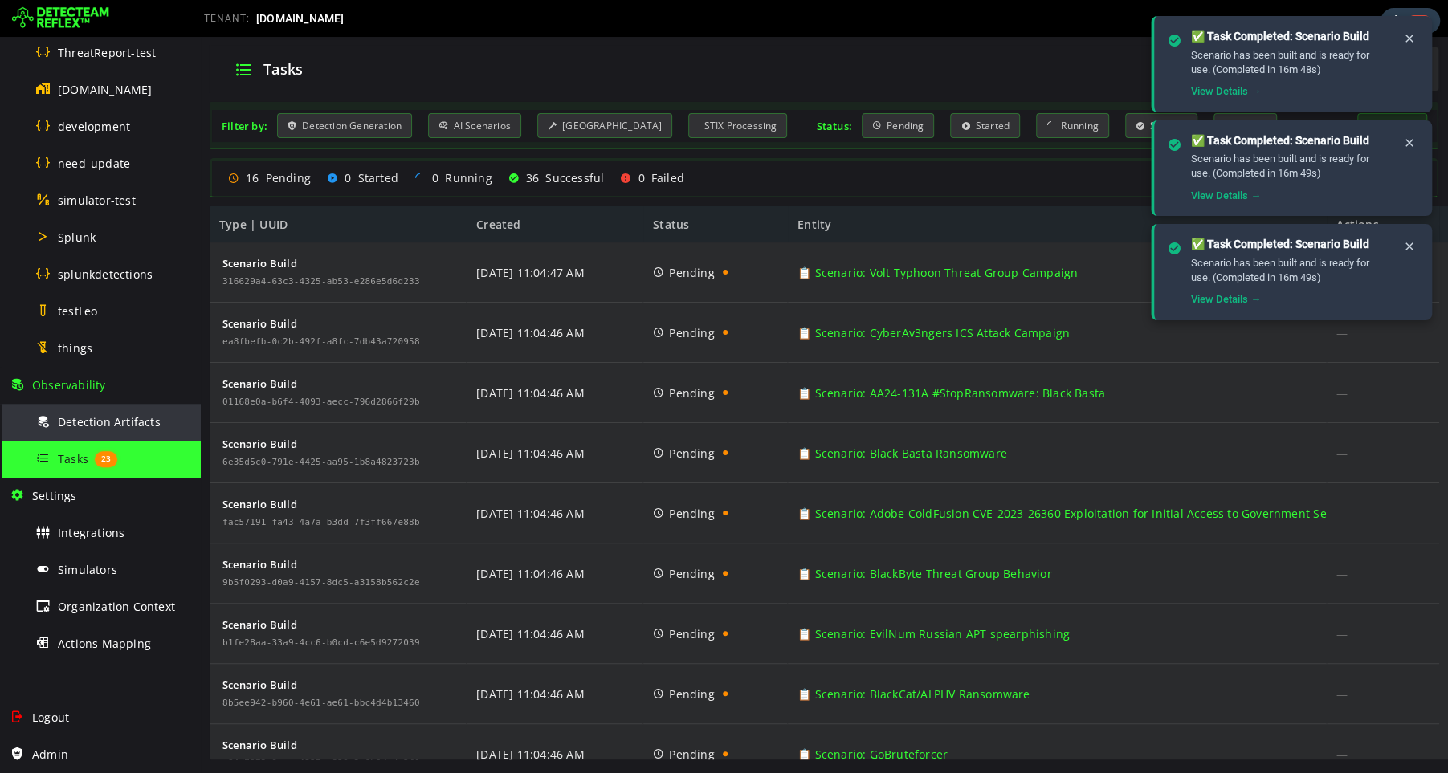
click at [104, 417] on span "Detection Artifacts" at bounding box center [109, 421] width 103 height 15
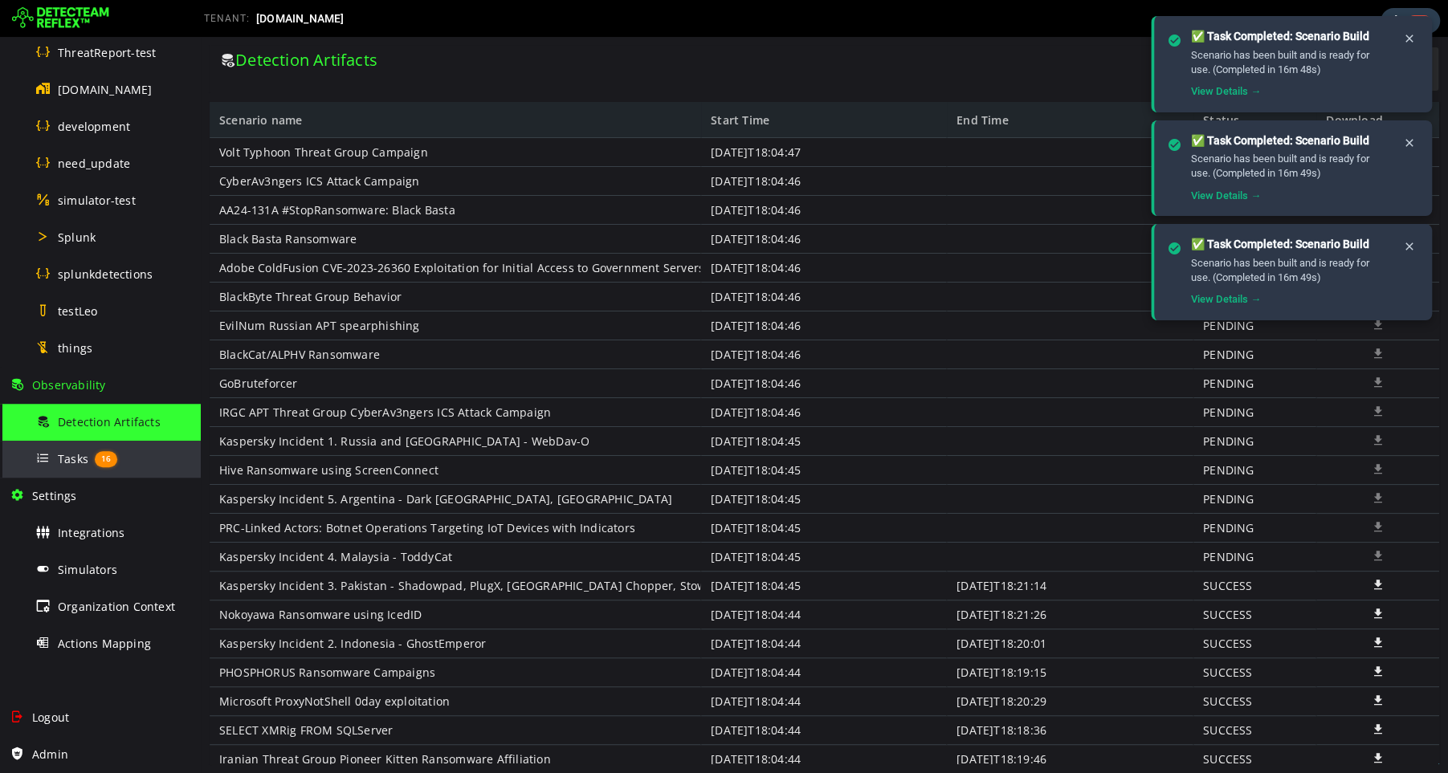
click at [65, 458] on span "Tasks" at bounding box center [73, 458] width 31 height 15
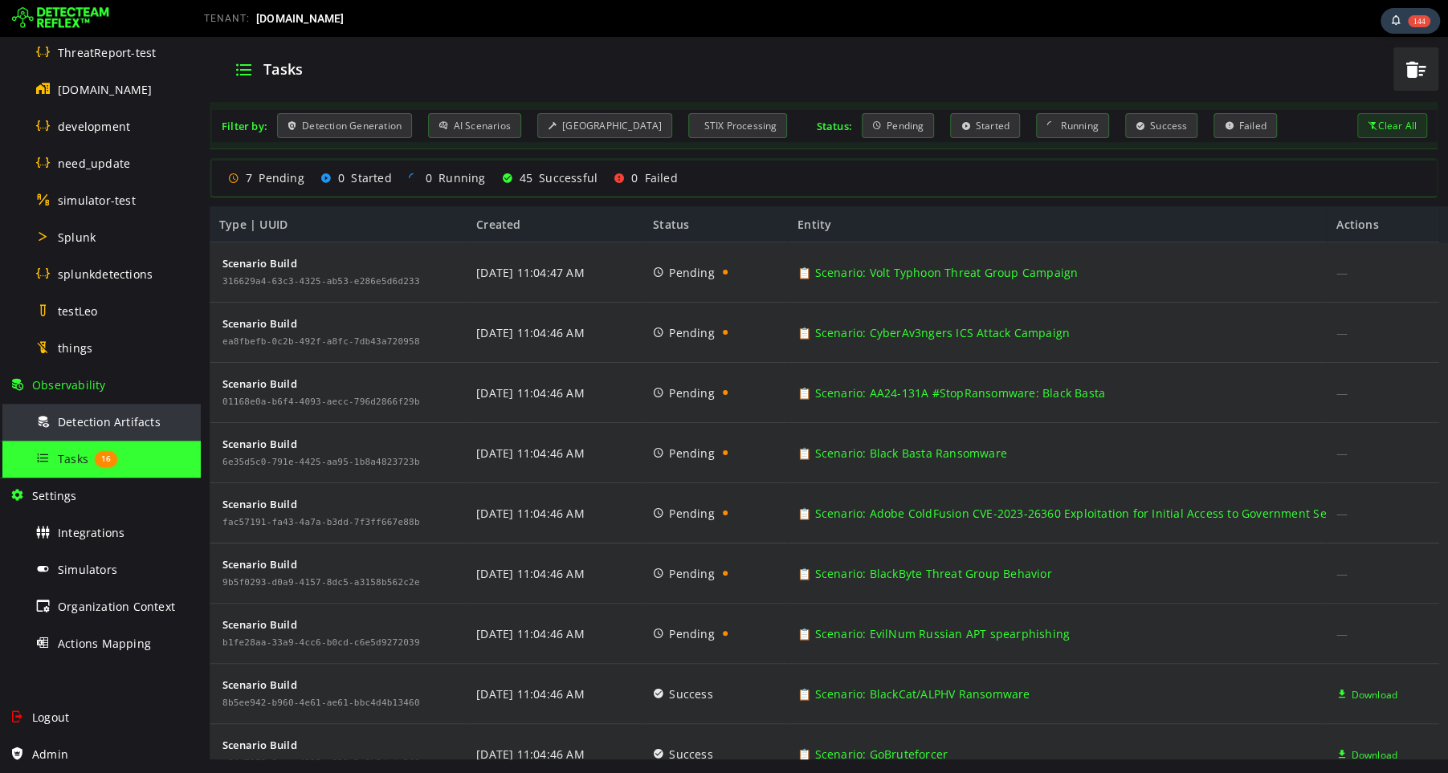
click at [77, 425] on span "Detection Artifacts" at bounding box center [109, 421] width 103 height 15
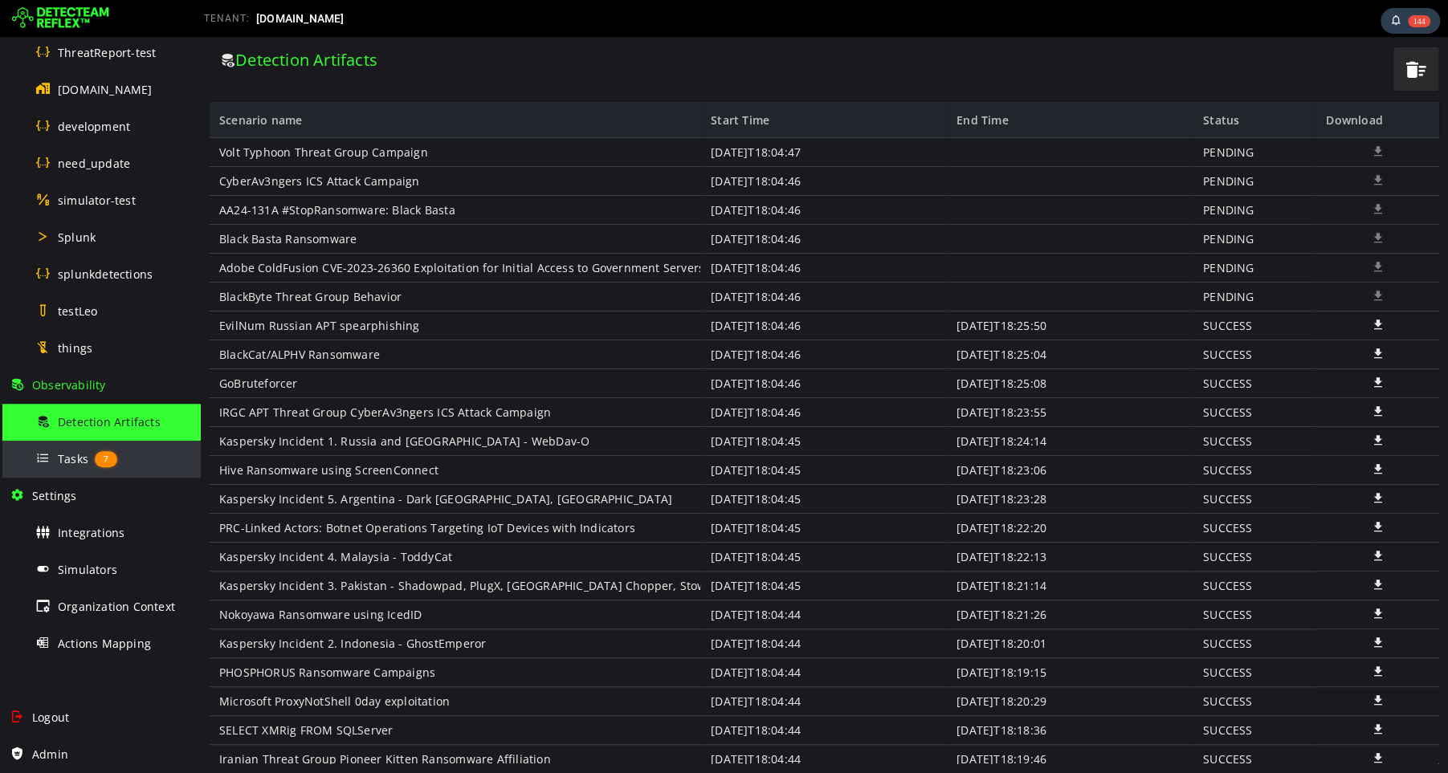
click at [72, 461] on span "Tasks" at bounding box center [73, 458] width 31 height 15
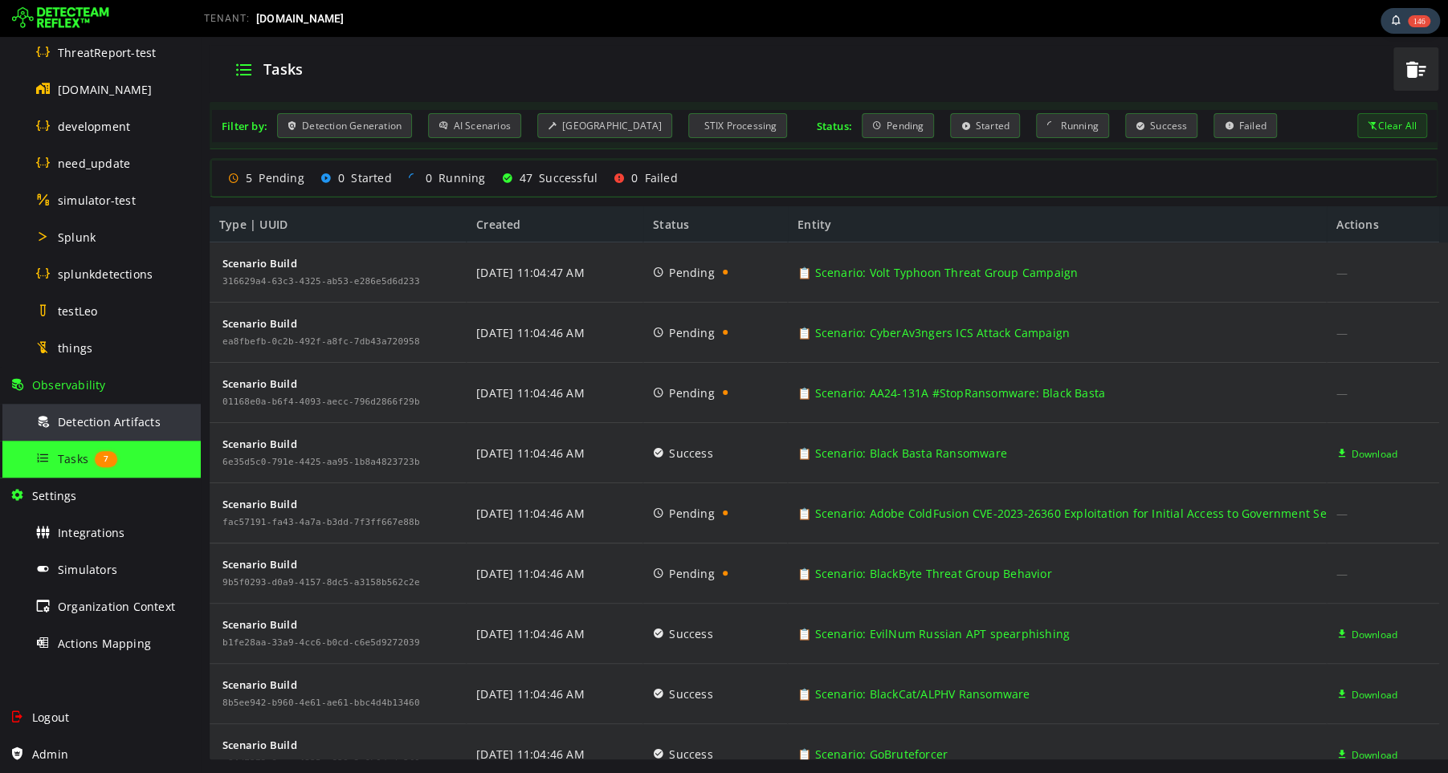
click at [130, 422] on span "Detection Artifacts" at bounding box center [109, 421] width 103 height 15
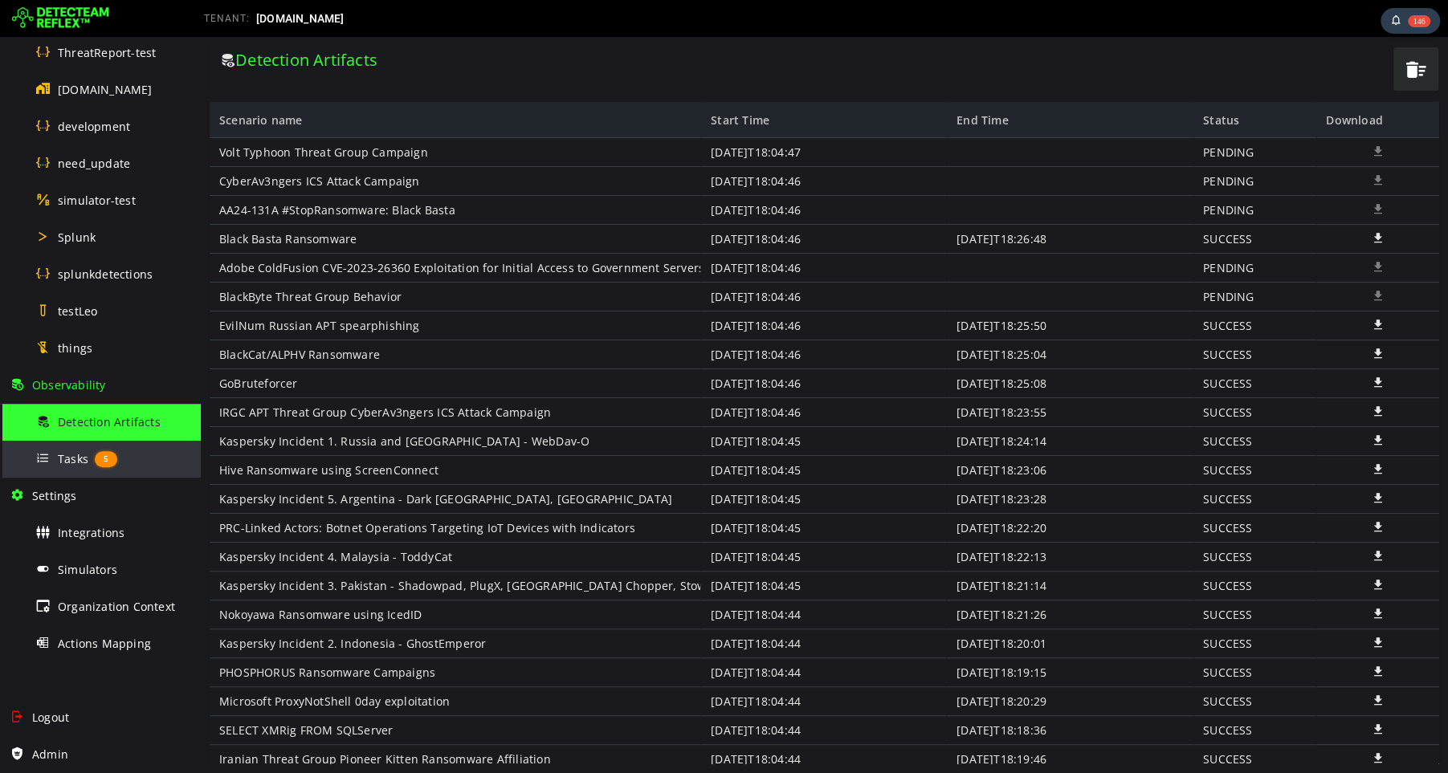
click at [66, 461] on span "Tasks" at bounding box center [73, 458] width 31 height 15
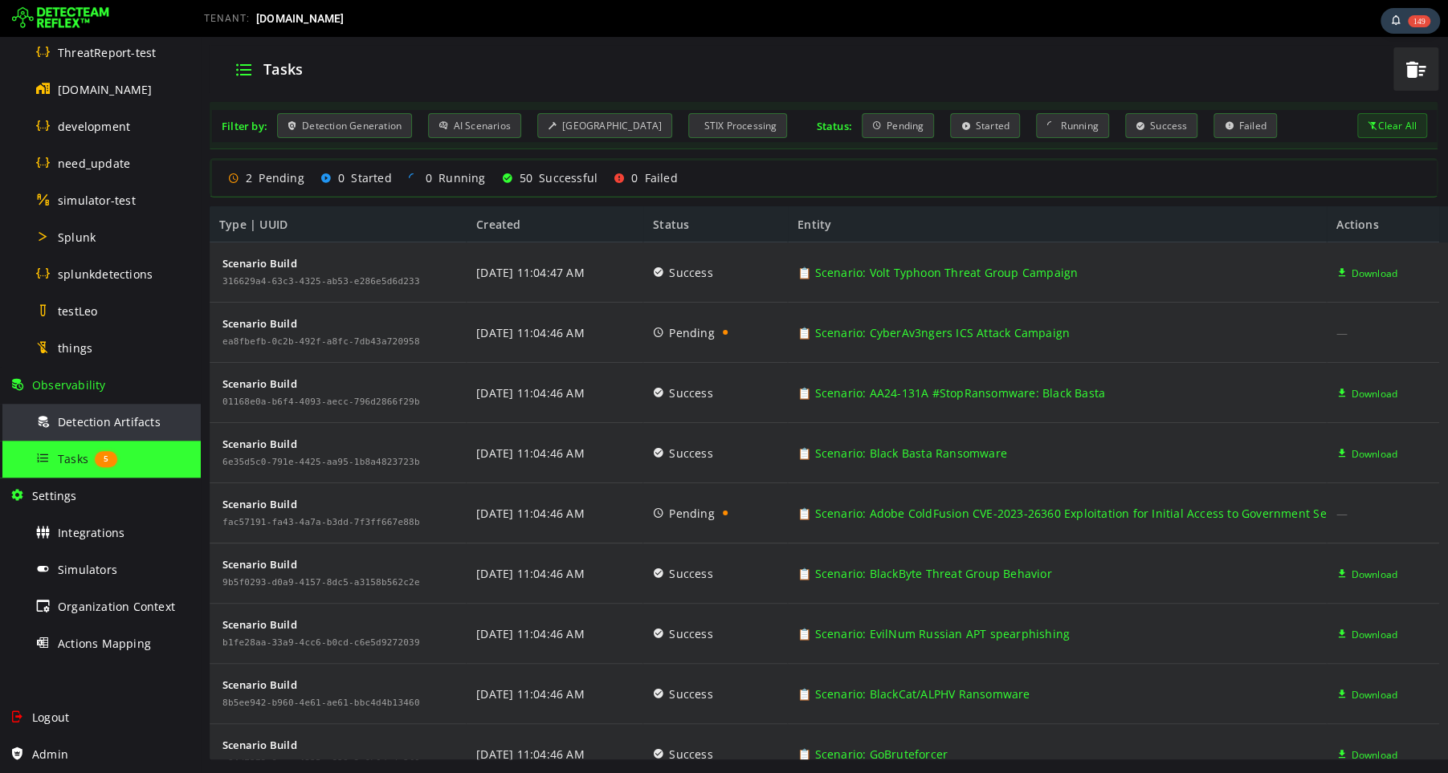
click at [100, 426] on span "Detection Artifacts" at bounding box center [109, 421] width 103 height 15
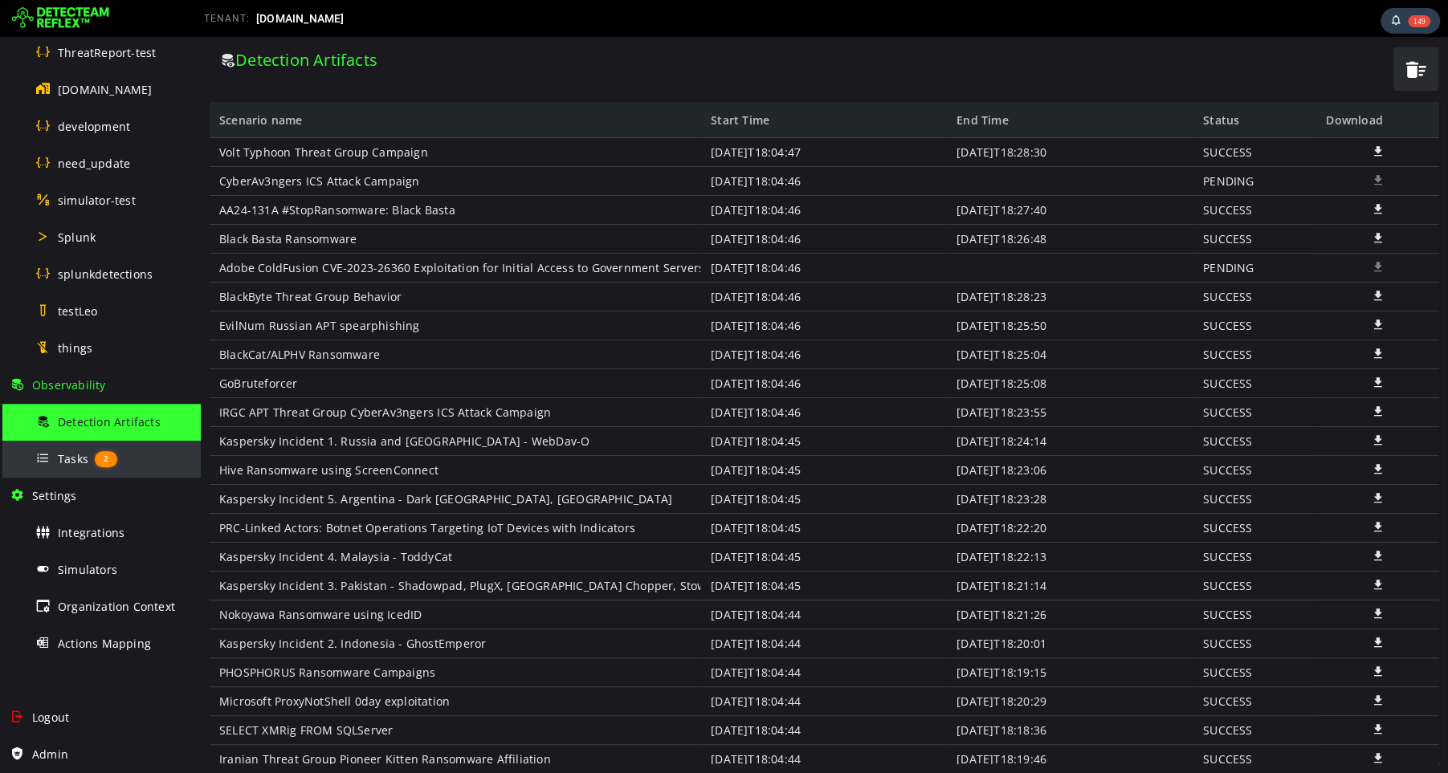
click at [76, 453] on span "Tasks" at bounding box center [73, 458] width 31 height 15
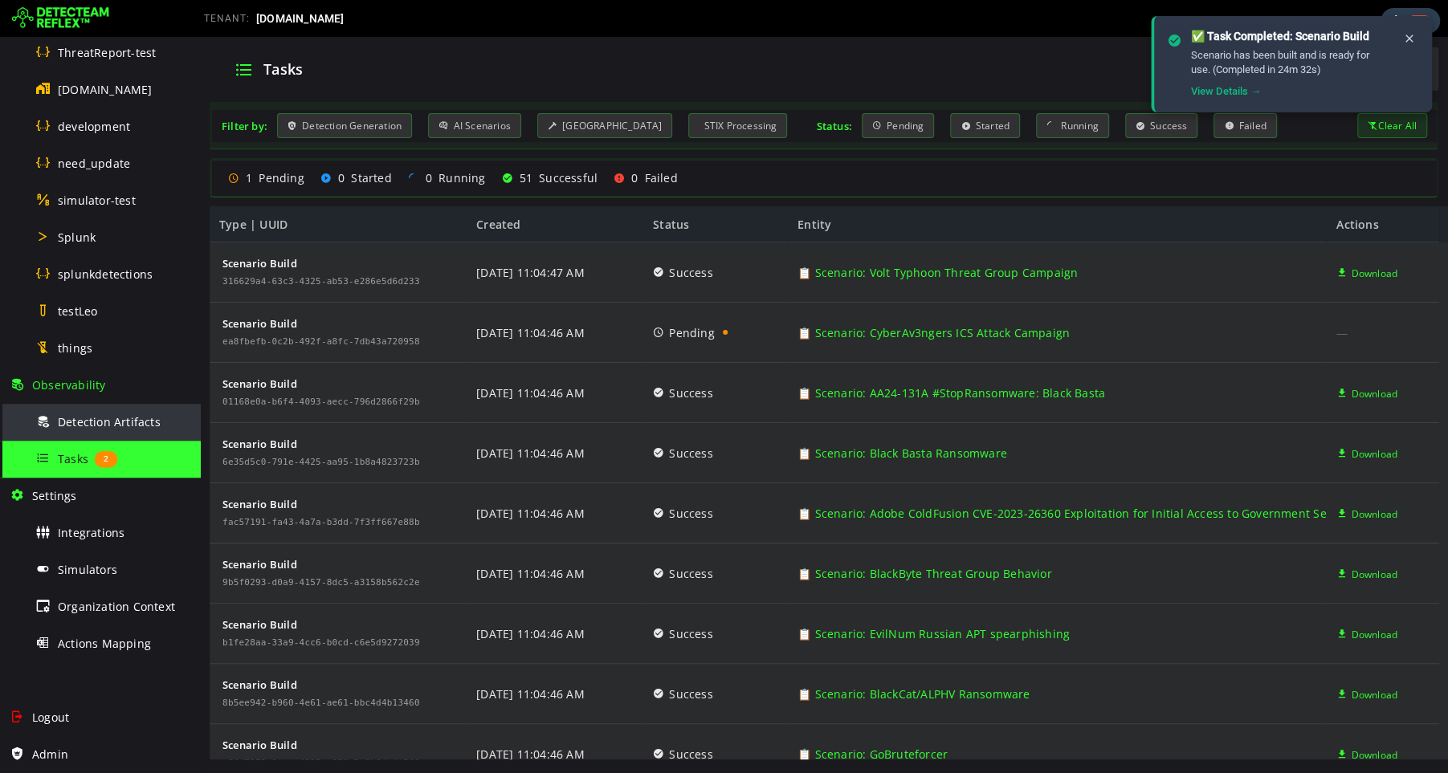
click at [90, 413] on div "Detection Artifacts" at bounding box center [113, 422] width 156 height 36
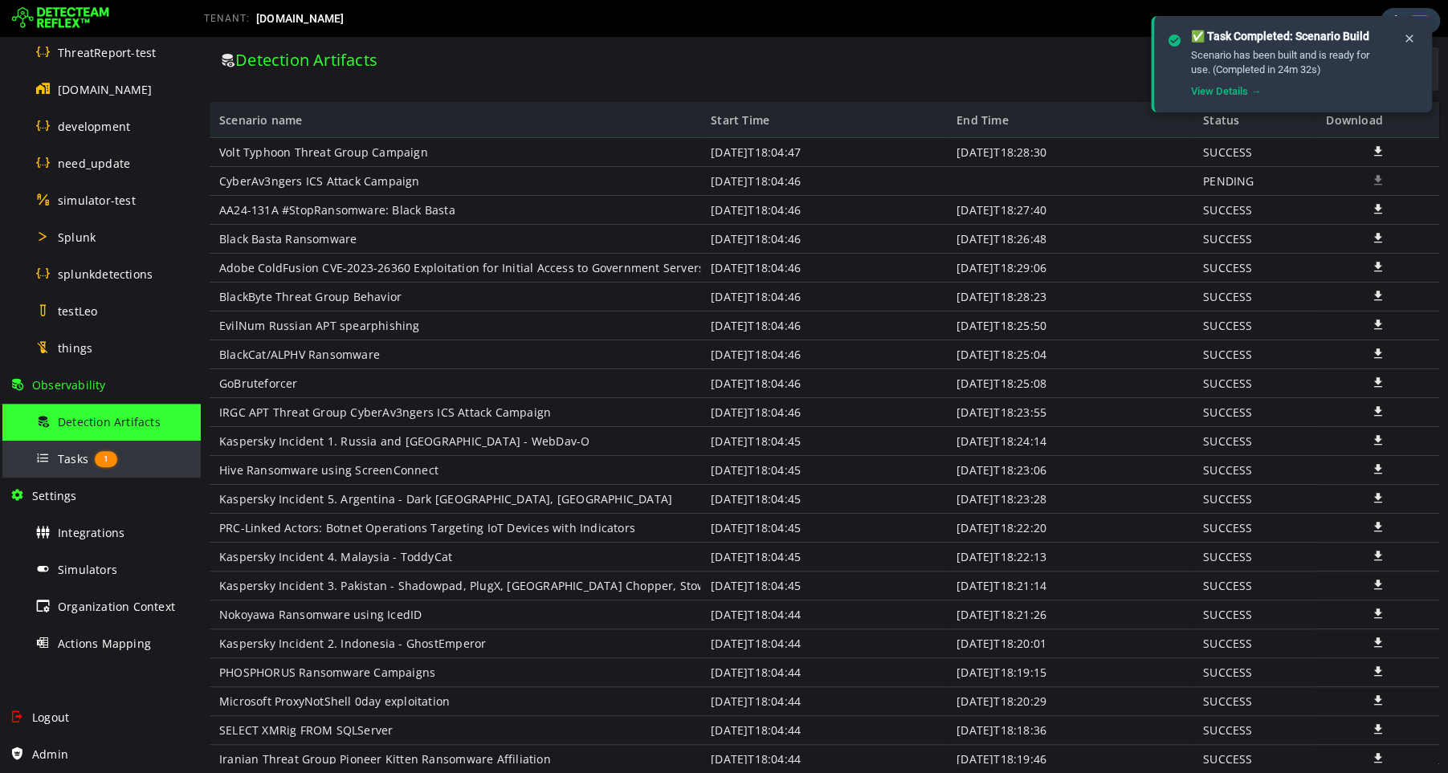
click at [74, 459] on span "Tasks" at bounding box center [73, 458] width 31 height 15
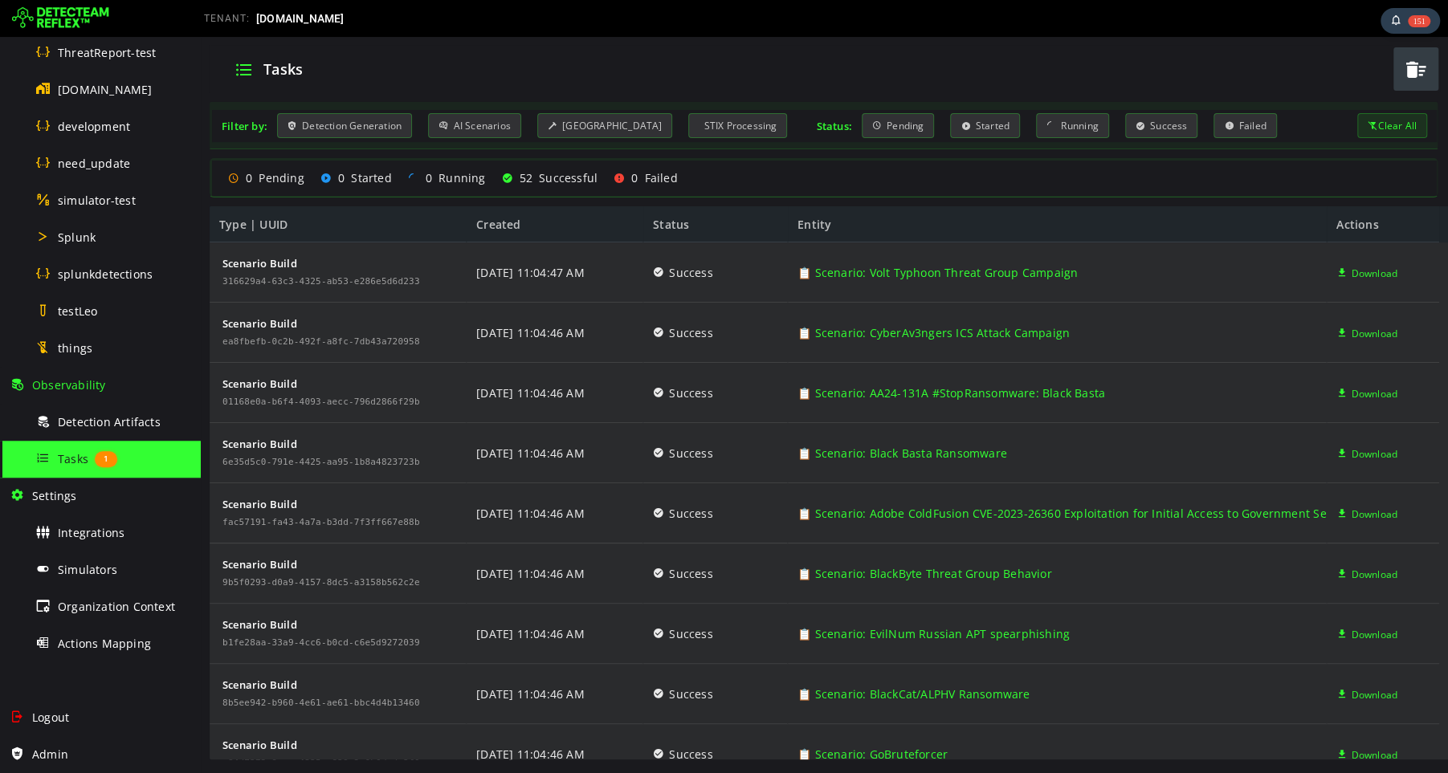
click at [1415, 73] on span "button" at bounding box center [1416, 69] width 24 height 33
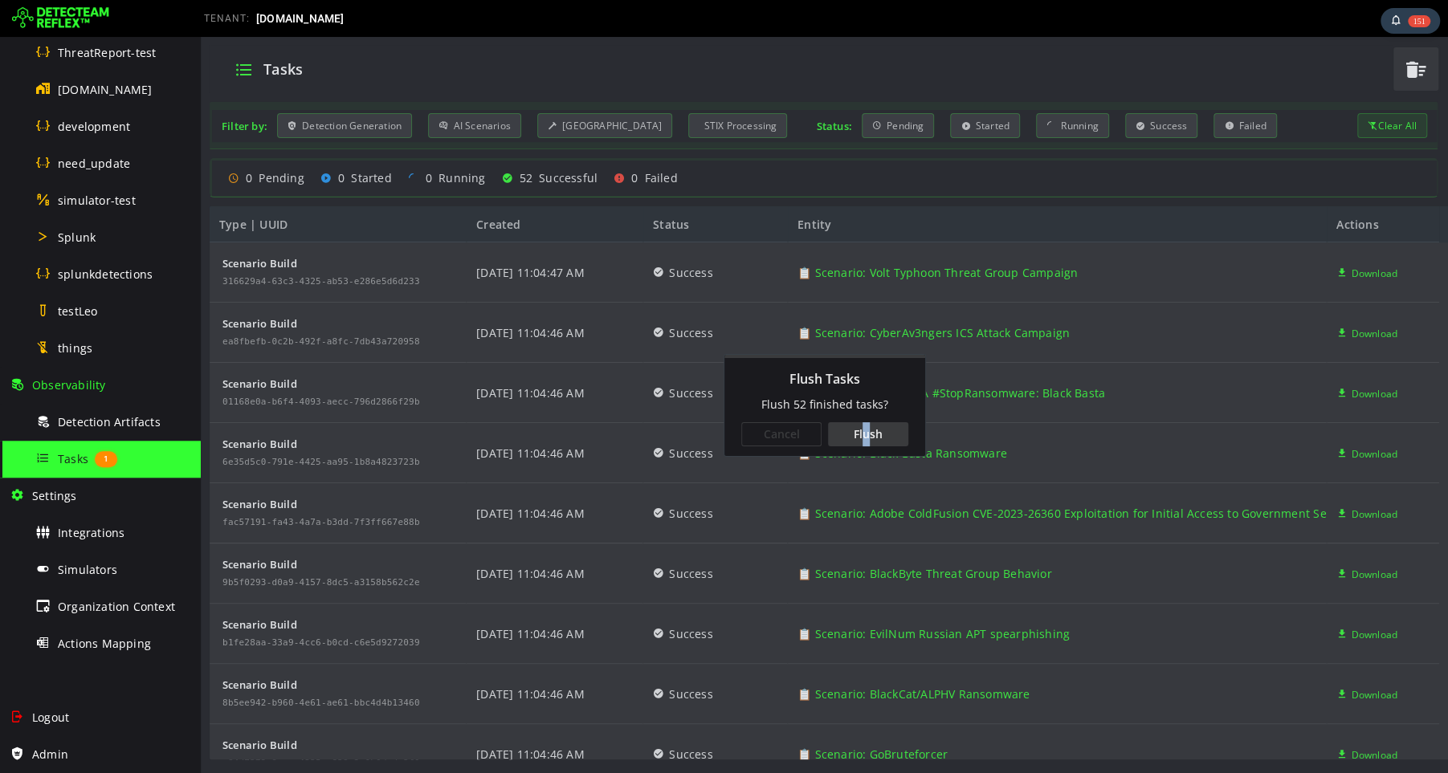
click at [866, 435] on div "Flush" at bounding box center [868, 434] width 80 height 24
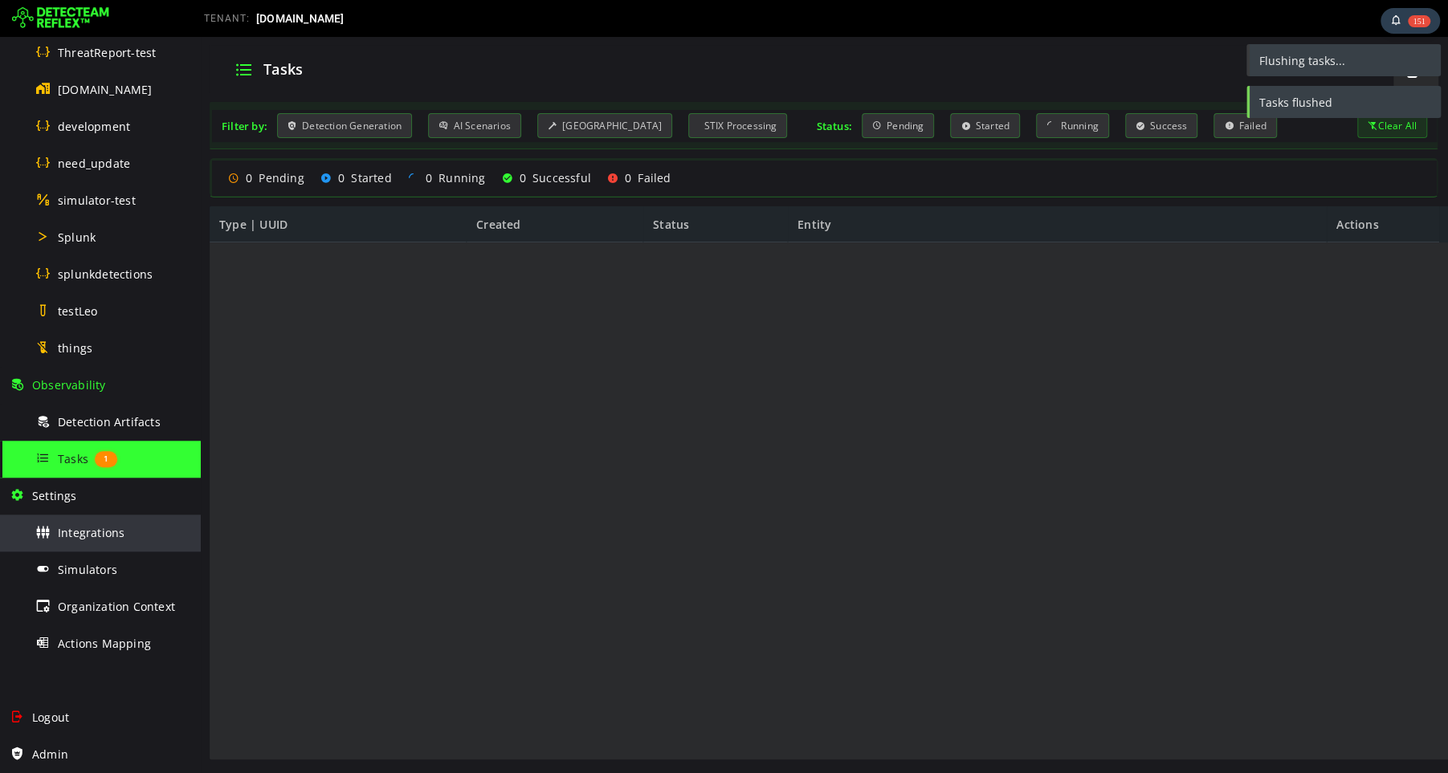
click at [92, 532] on span "Integrations" at bounding box center [91, 532] width 67 height 15
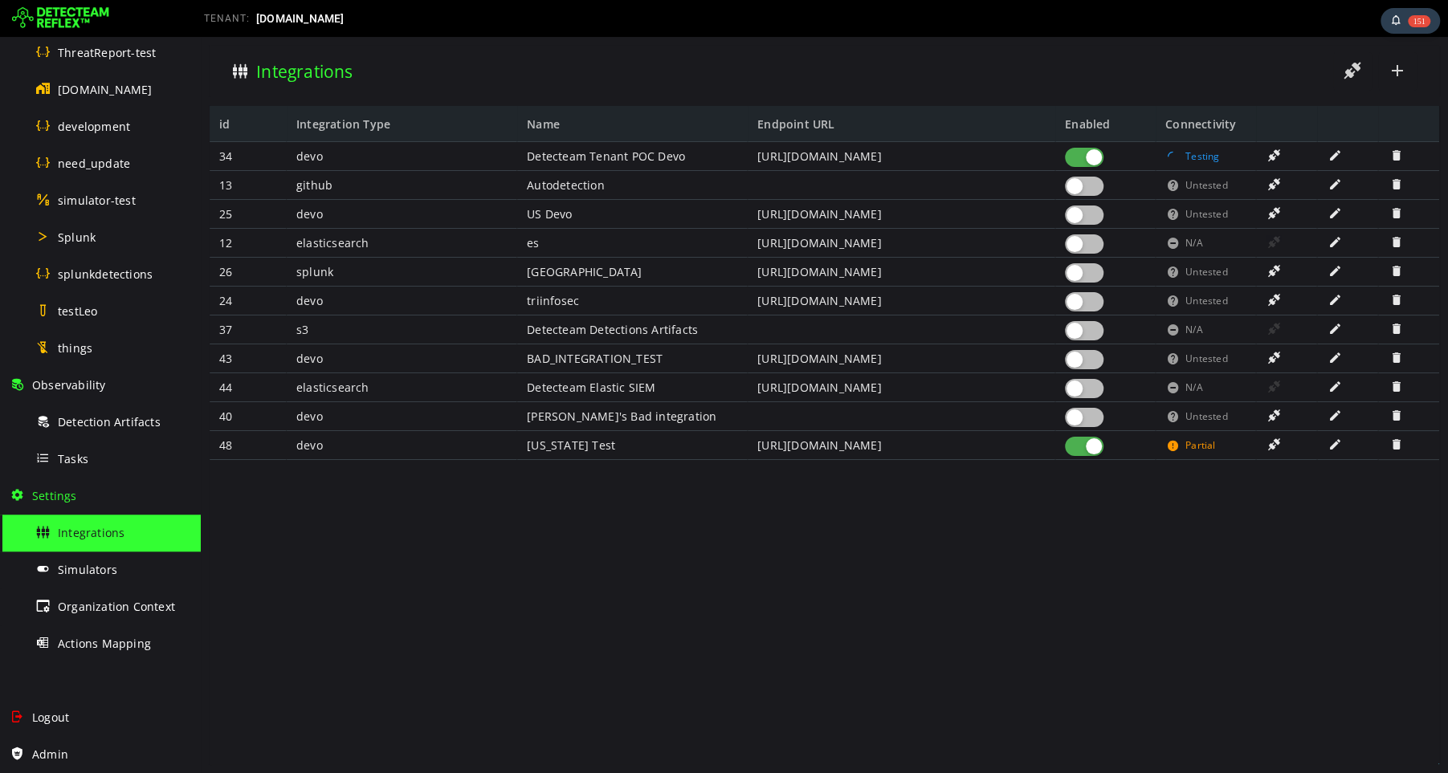
click at [1090, 271] on div at bounding box center [1084, 272] width 39 height 19
click at [1277, 271] on span at bounding box center [1274, 271] width 16 height 14
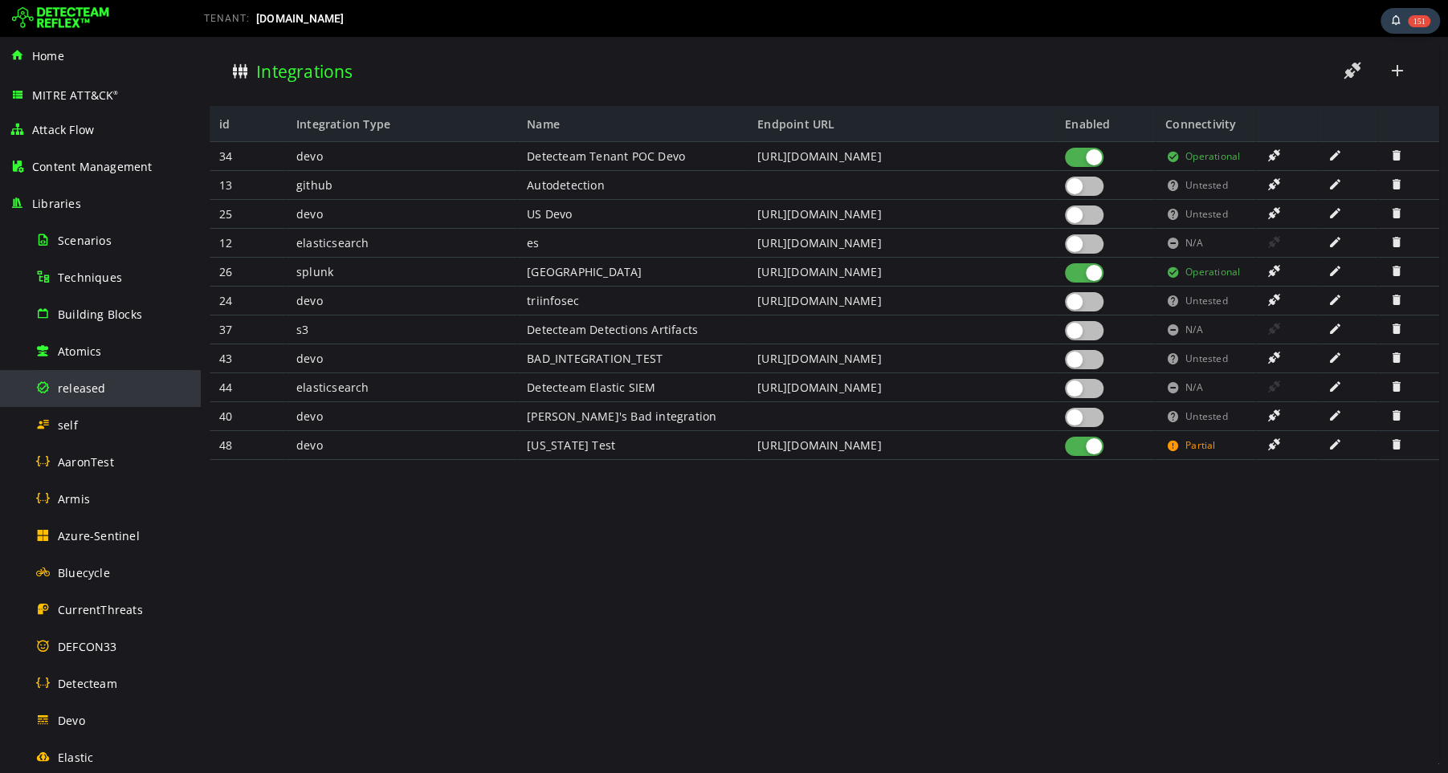
click at [68, 389] on span "released" at bounding box center [82, 388] width 48 height 15
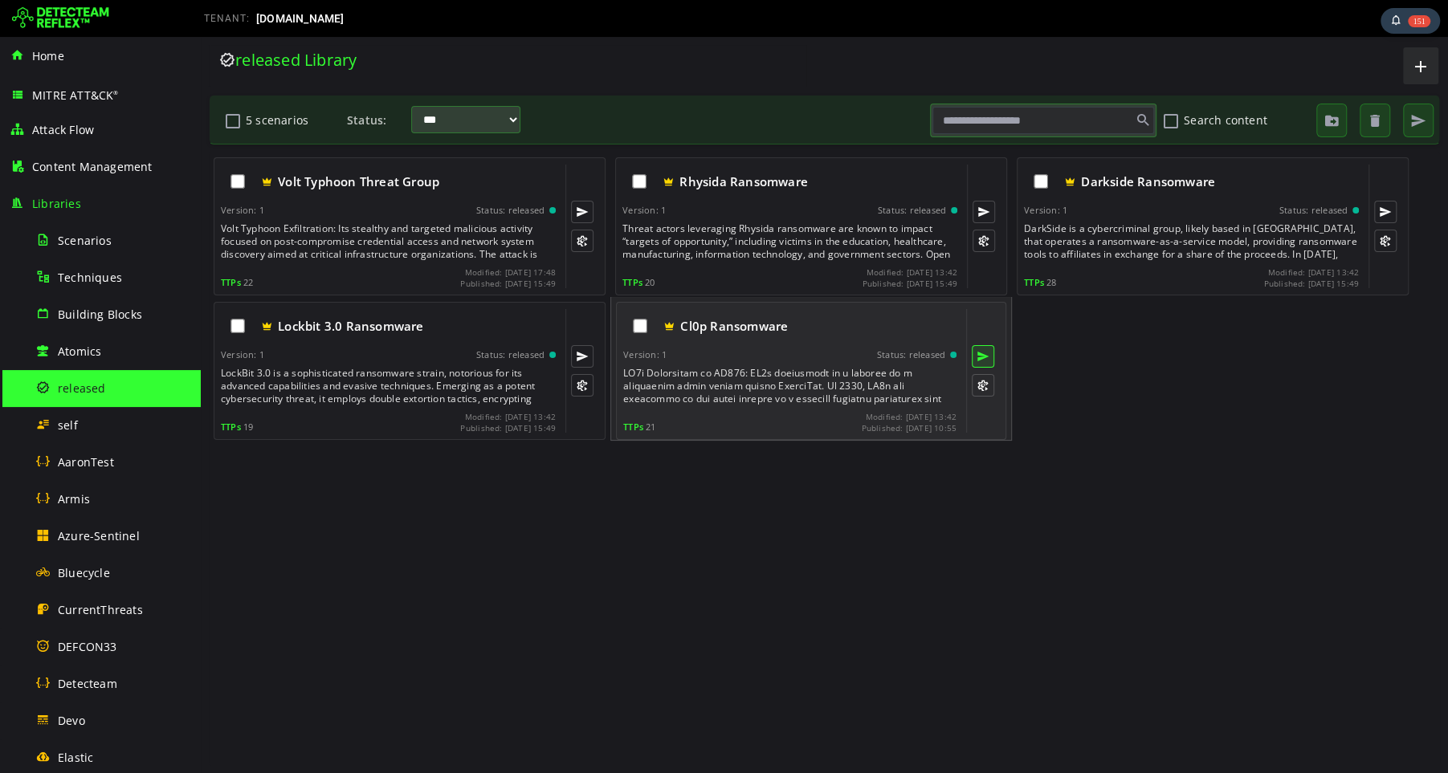
click at [983, 357] on button at bounding box center [983, 356] width 22 height 22
click at [806, 383] on div at bounding box center [791, 386] width 337 height 39
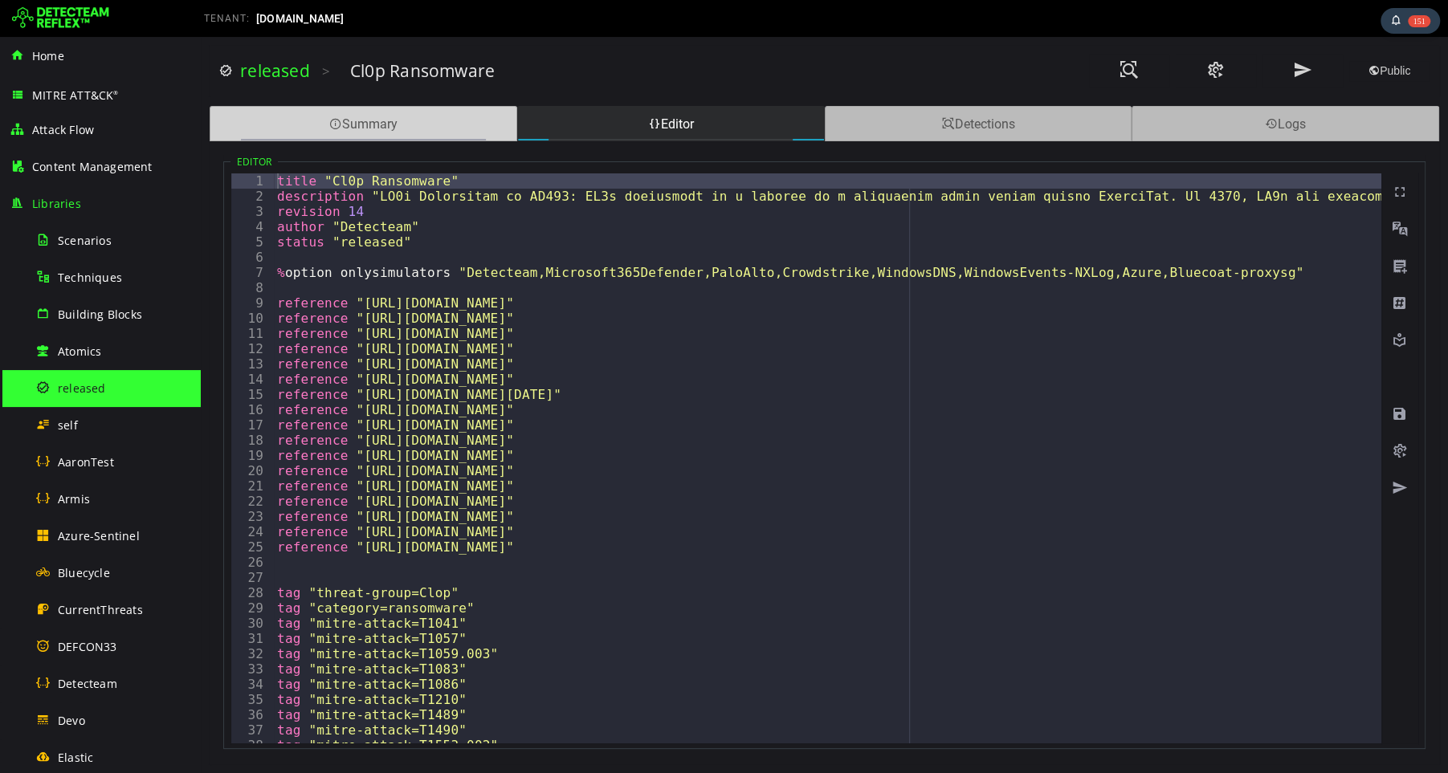
click at [419, 135] on div "Summary" at bounding box center [364, 123] width 308 height 35
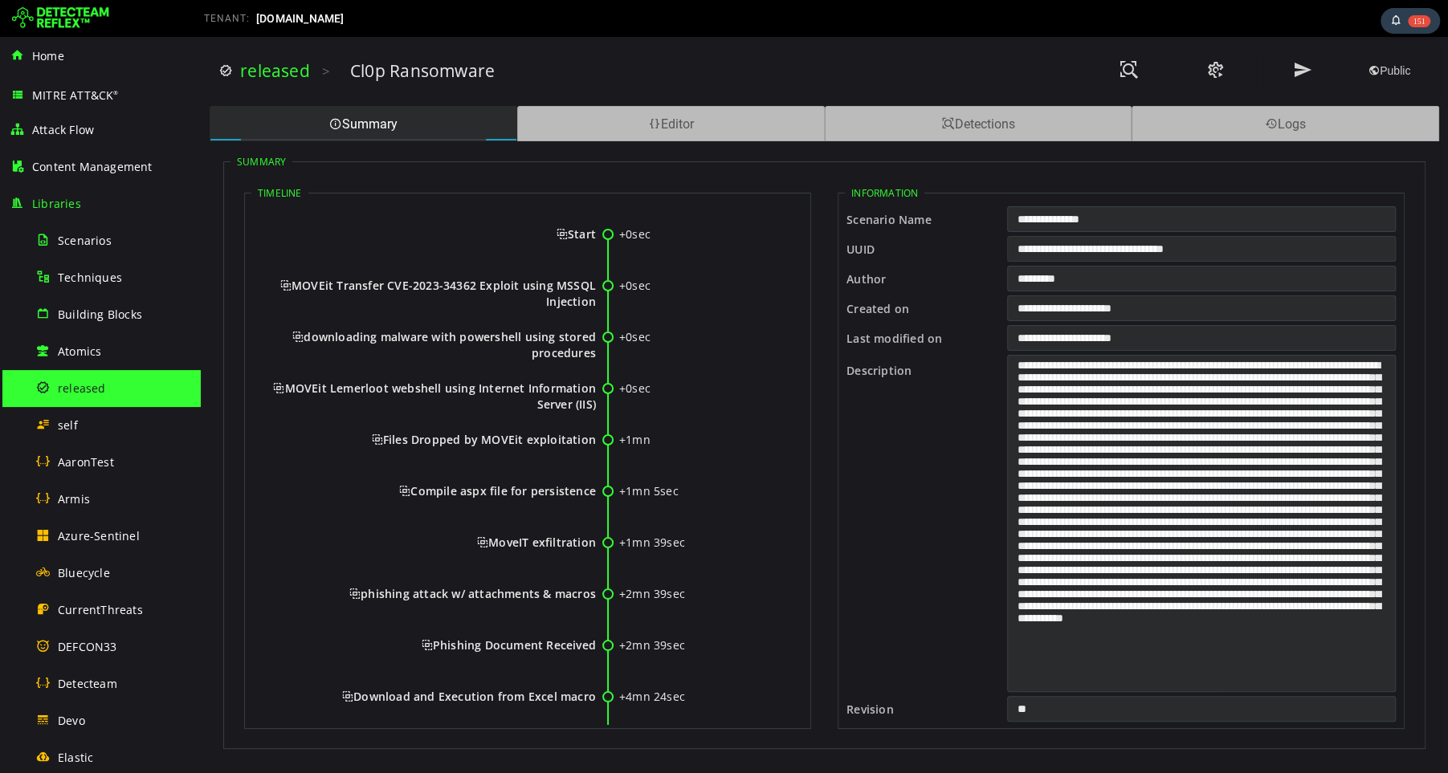
click at [1085, 255] on input "**********" at bounding box center [1201, 249] width 389 height 26
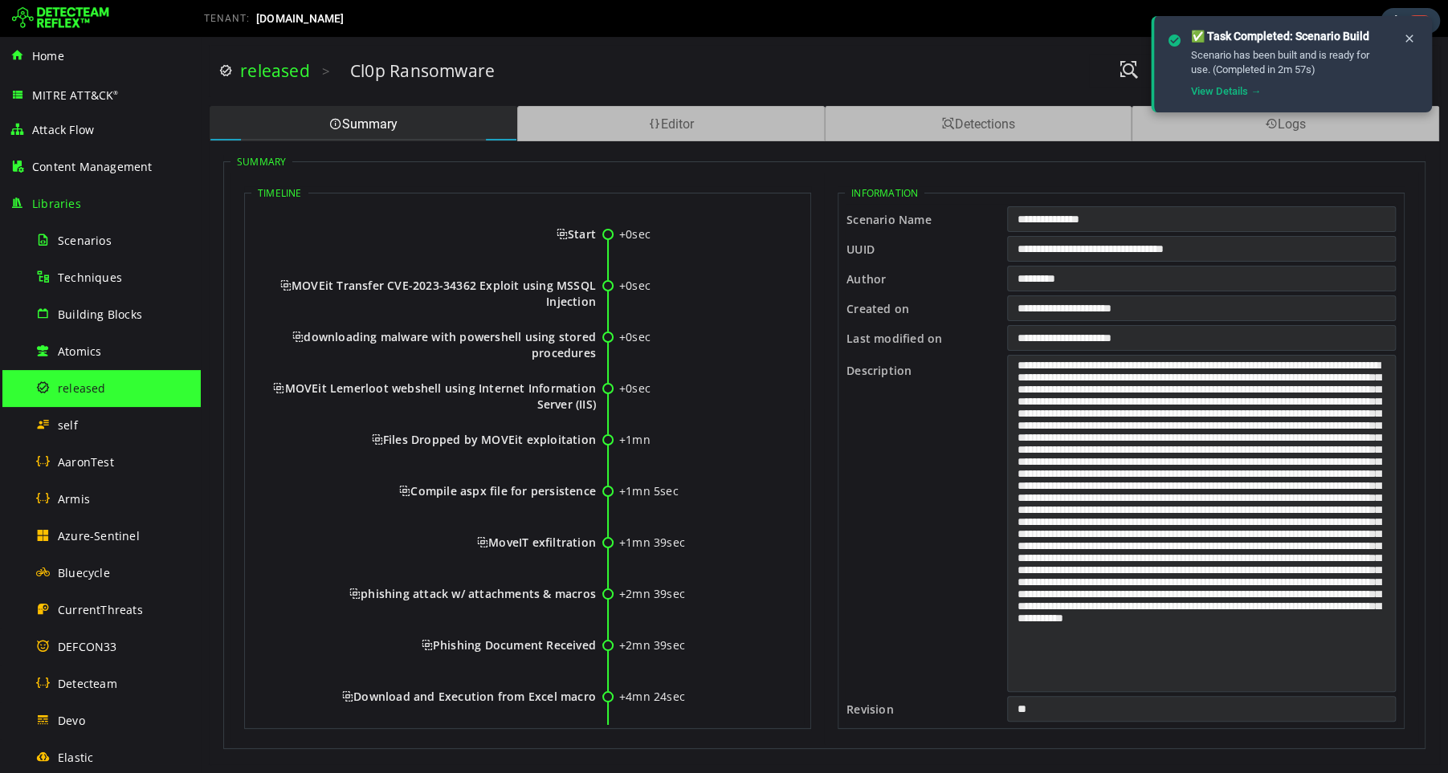
click at [1278, 56] on div "Scenario has been built and is ready for use. (Completed in 2m 57s)" at bounding box center [1290, 62] width 199 height 29
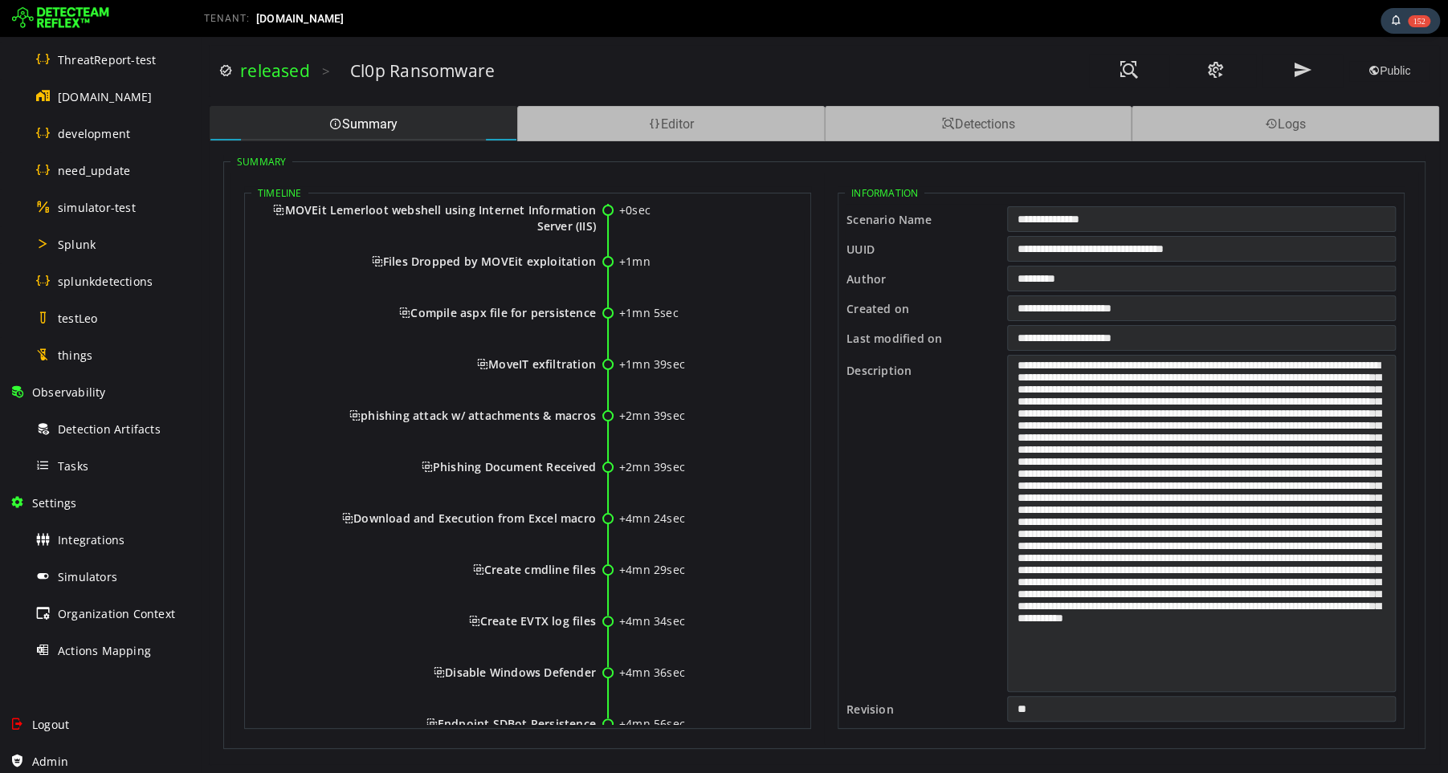
scroll to position [853, 0]
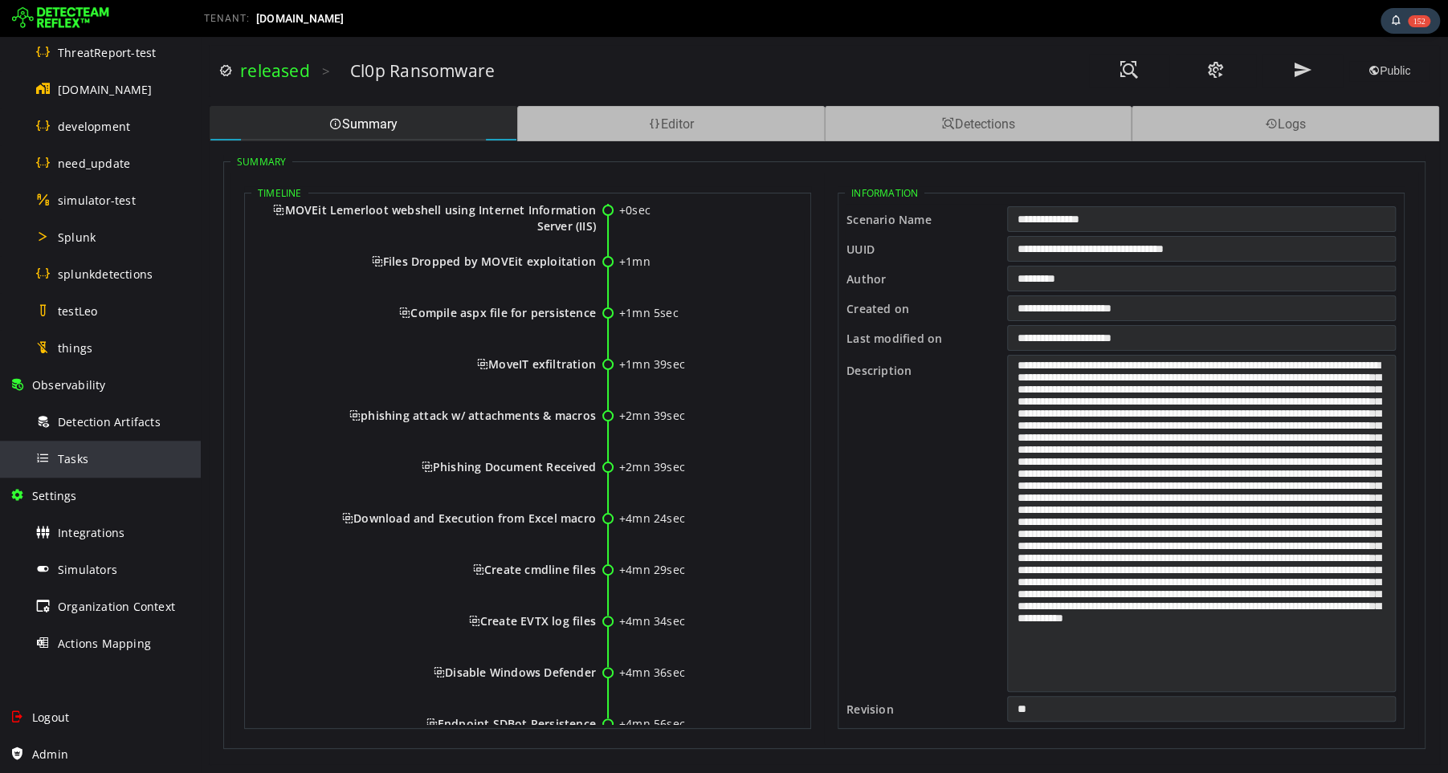
click at [78, 460] on span "Tasks" at bounding box center [73, 458] width 31 height 15
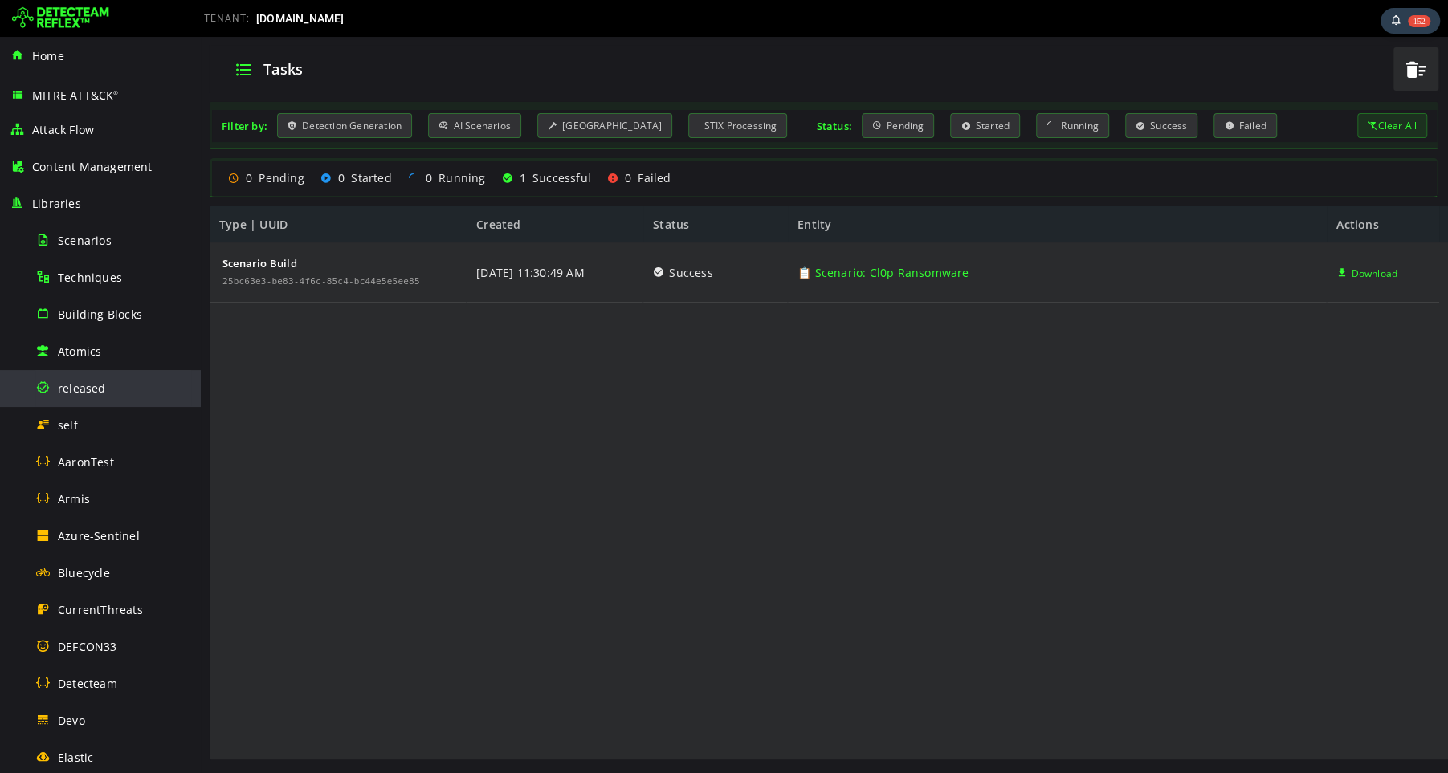
click at [108, 388] on div "released" at bounding box center [113, 388] width 156 height 36
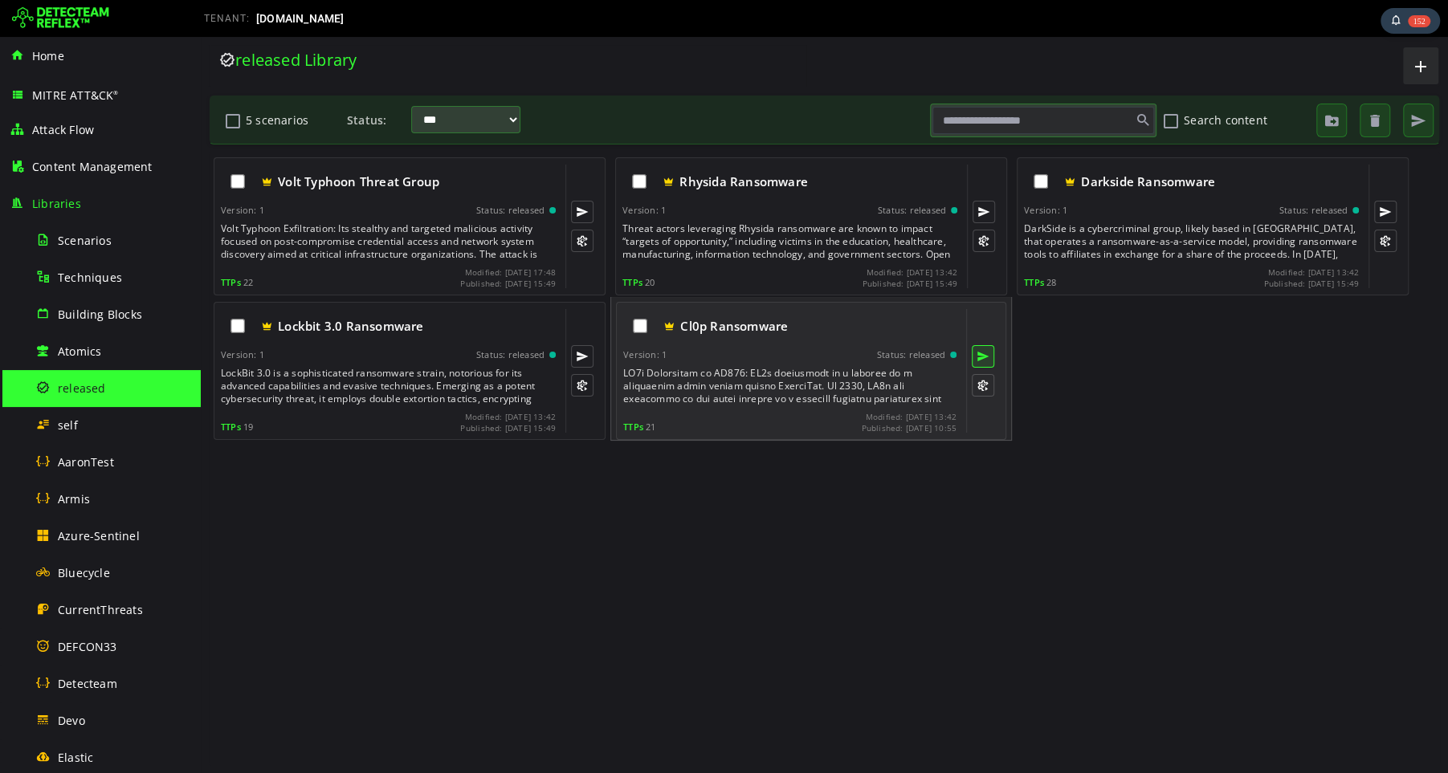
click at [984, 355] on button at bounding box center [983, 356] width 22 height 22
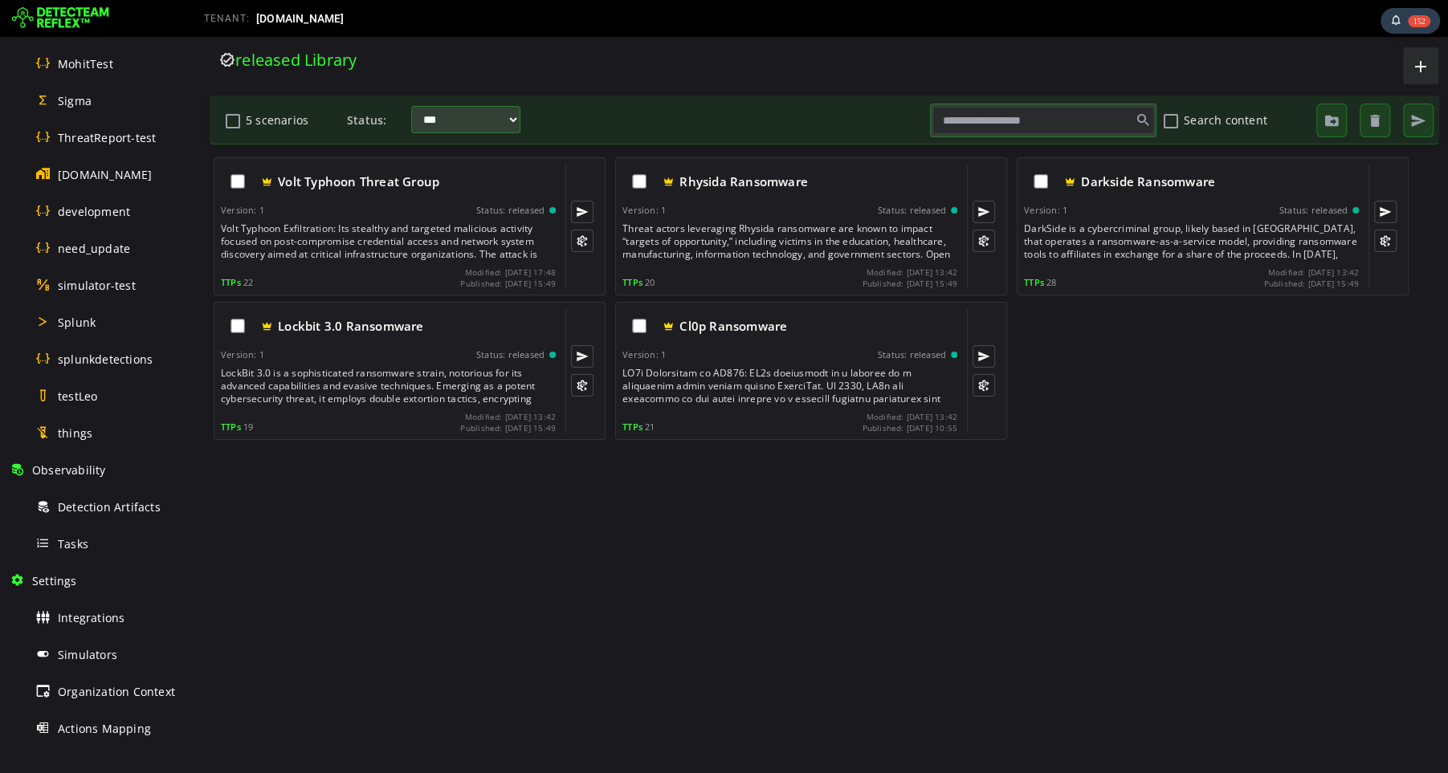
scroll to position [853, 0]
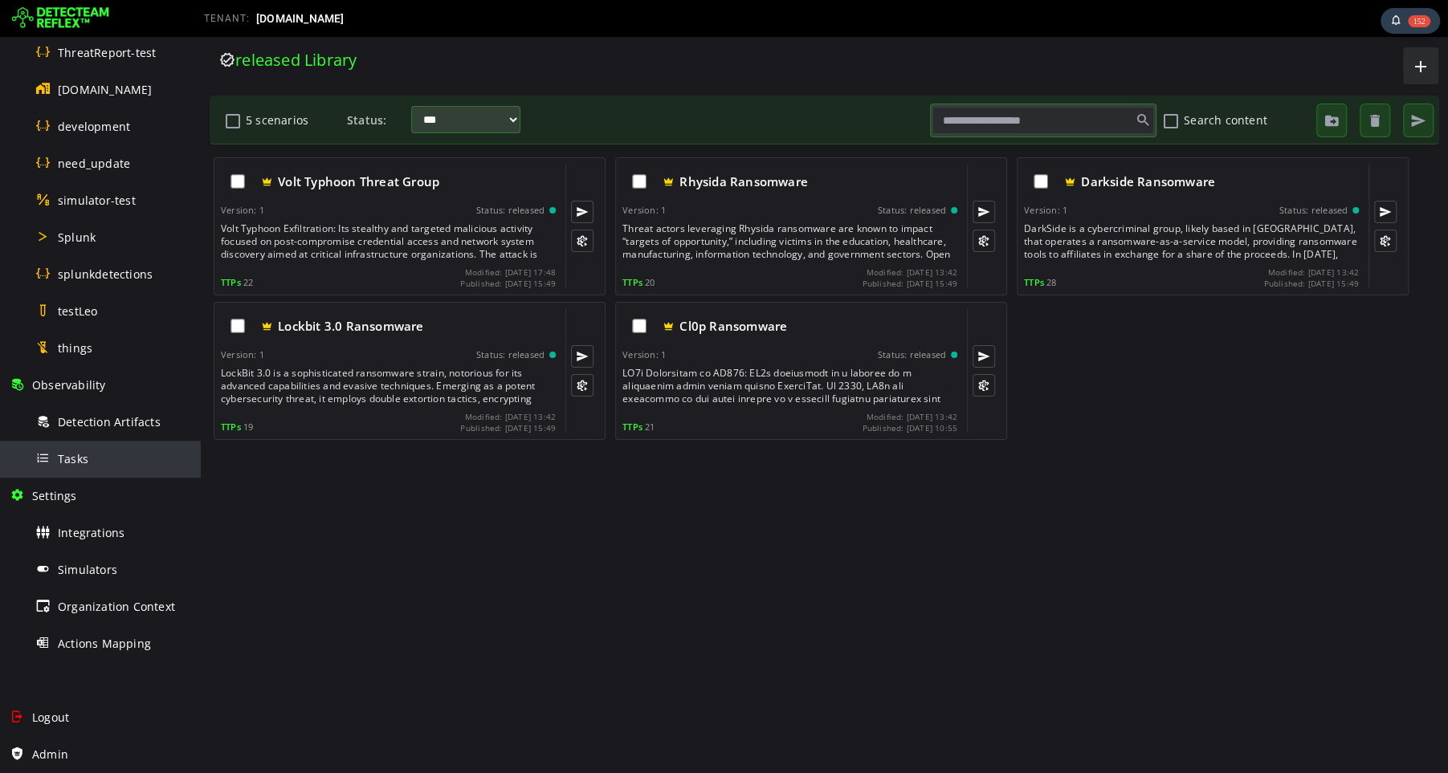
click at [103, 465] on div "Tasks" at bounding box center [113, 459] width 156 height 36
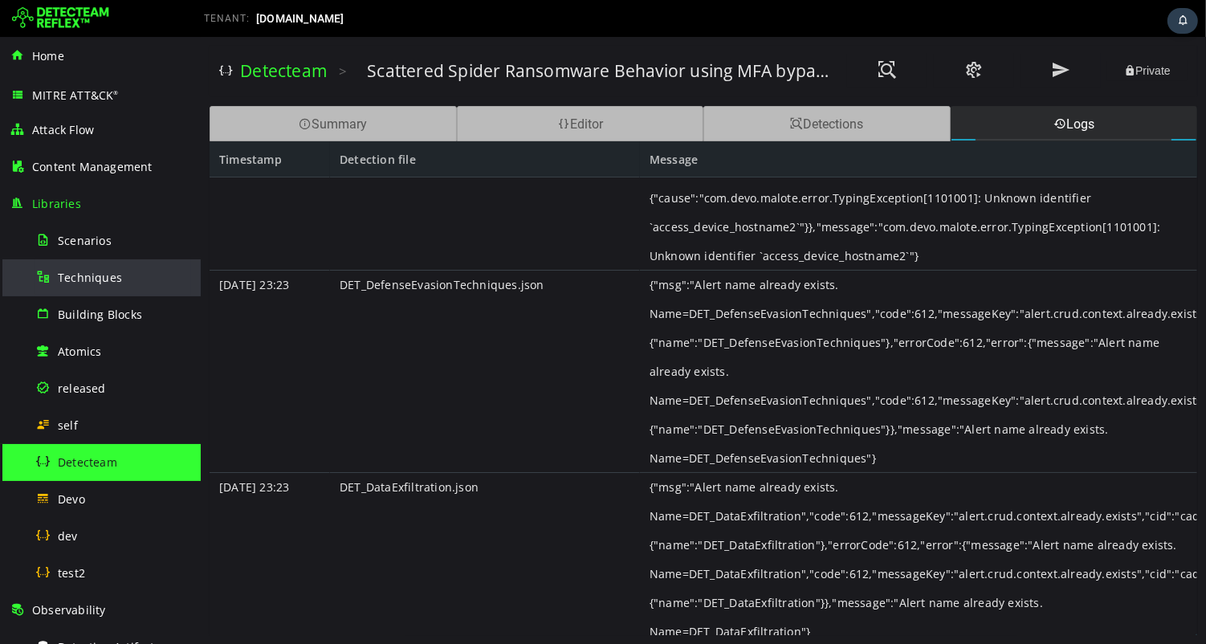
scroll to position [1266, 0]
